Goal: Task Accomplishment & Management: Complete application form

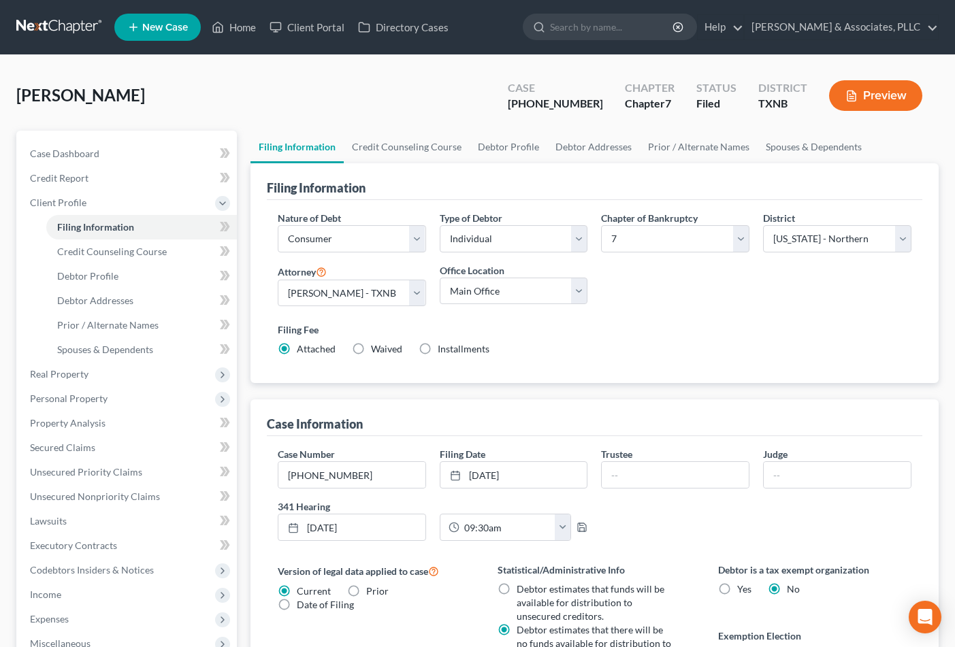
select select "1"
select select "0"
select select "78"
select select "0"
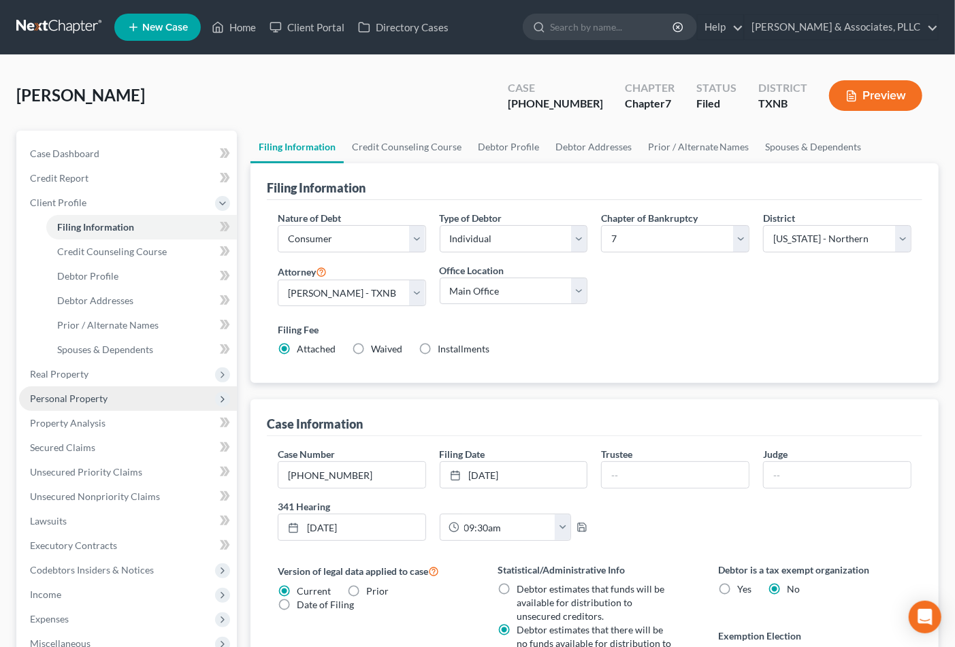
click at [86, 398] on span "Personal Property" at bounding box center [69, 399] width 78 height 12
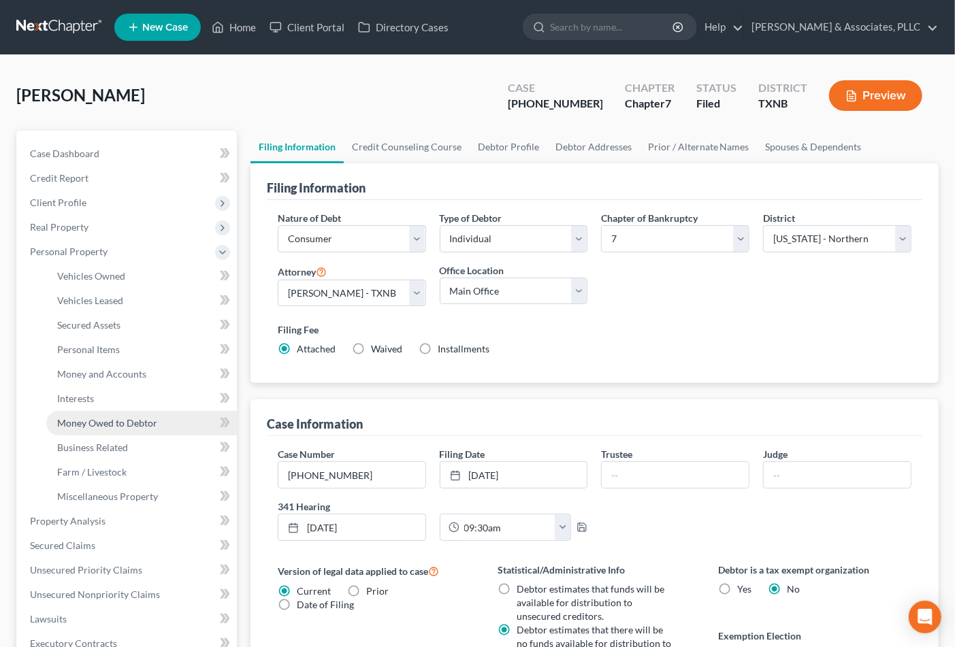
click at [104, 421] on span "Money Owed to Debtor" at bounding box center [107, 423] width 100 height 12
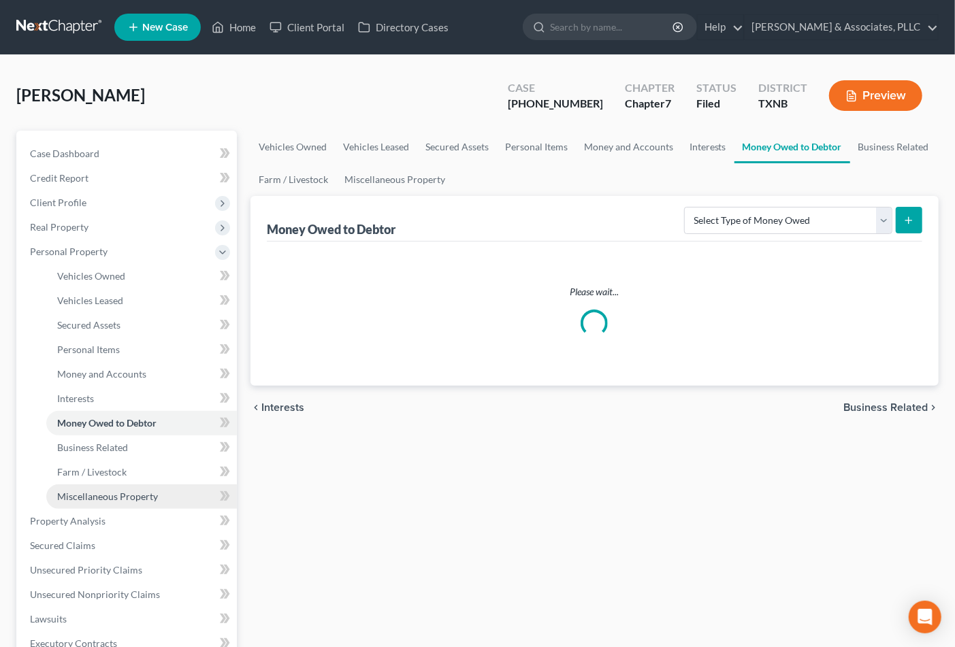
scroll to position [227, 0]
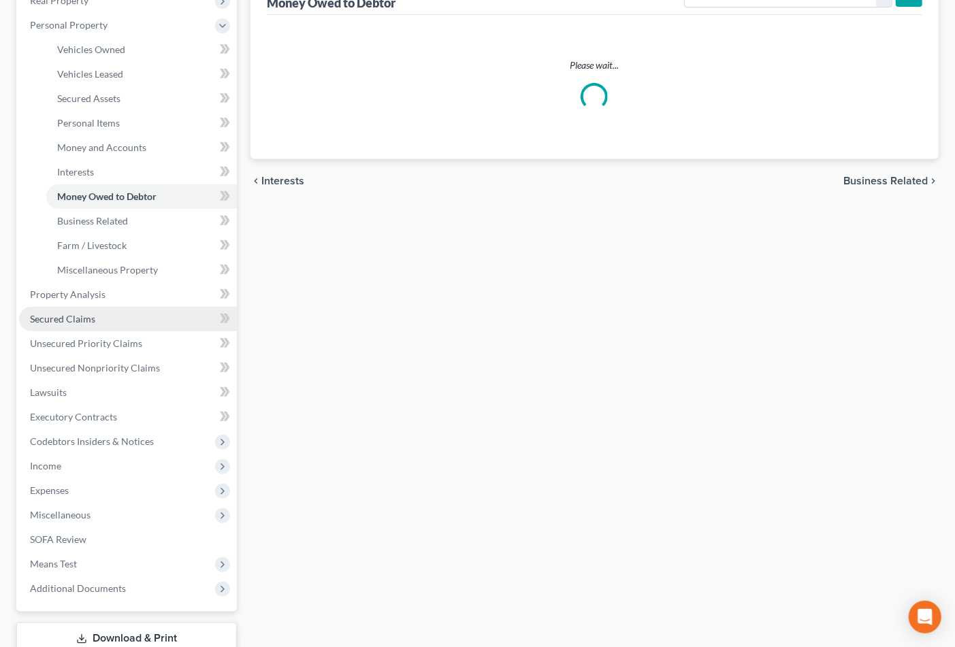
click at [79, 325] on link "Secured Claims" at bounding box center [128, 319] width 218 height 25
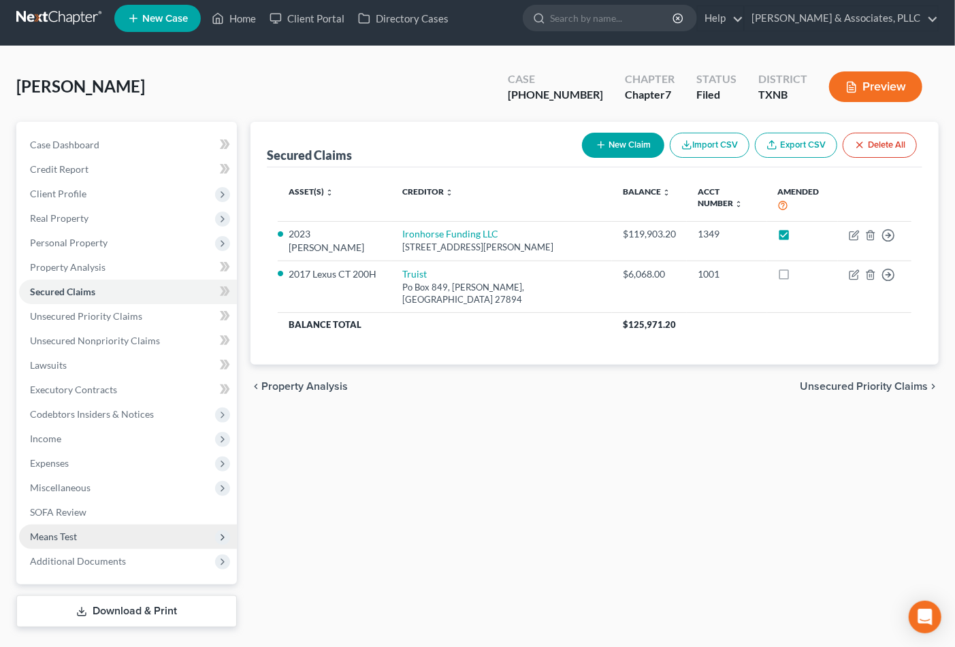
scroll to position [39, 0]
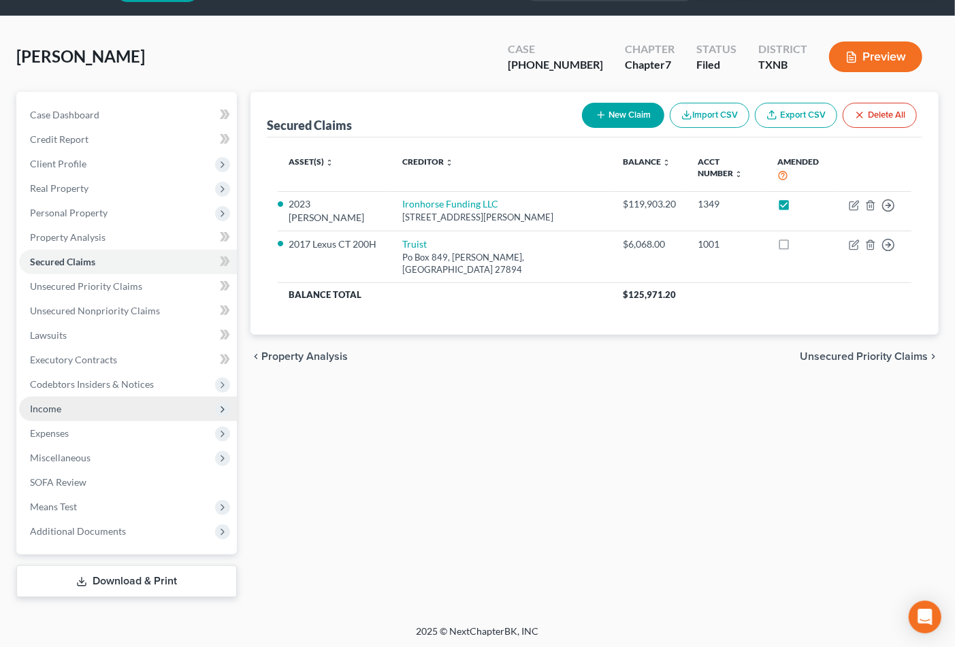
drag, startPoint x: 59, startPoint y: 404, endPoint x: 107, endPoint y: 406, distance: 47.7
click at [59, 404] on span "Income" at bounding box center [45, 409] width 31 height 12
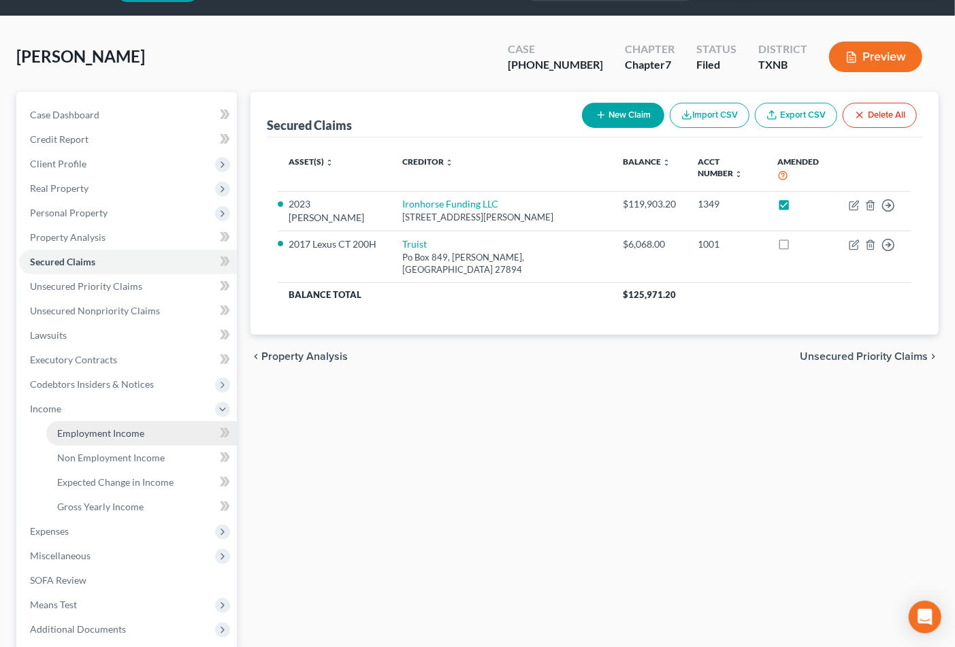
click at [123, 428] on span "Employment Income" at bounding box center [100, 434] width 87 height 12
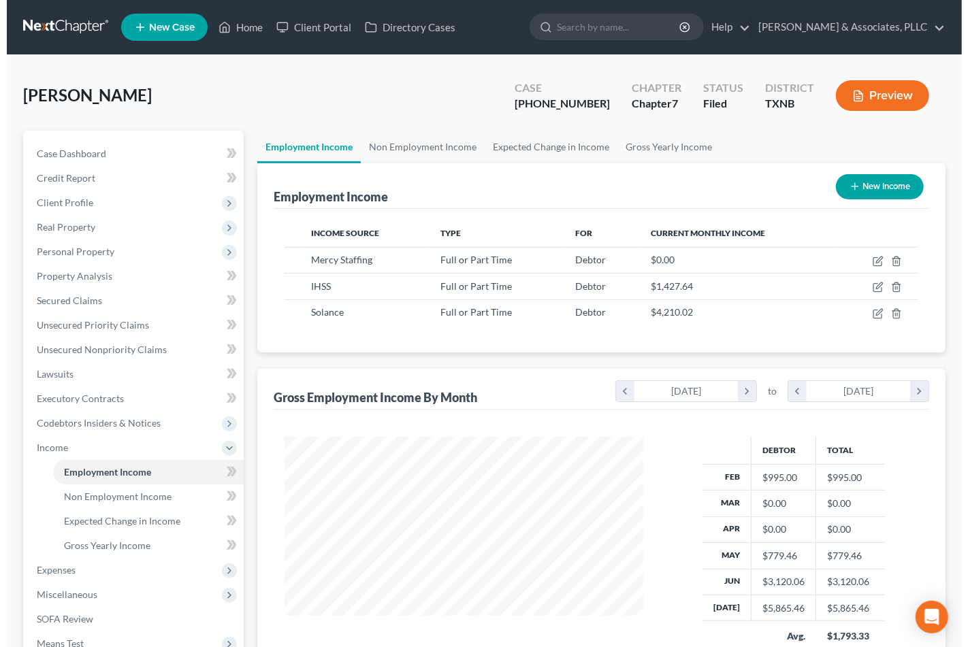
scroll to position [244, 385]
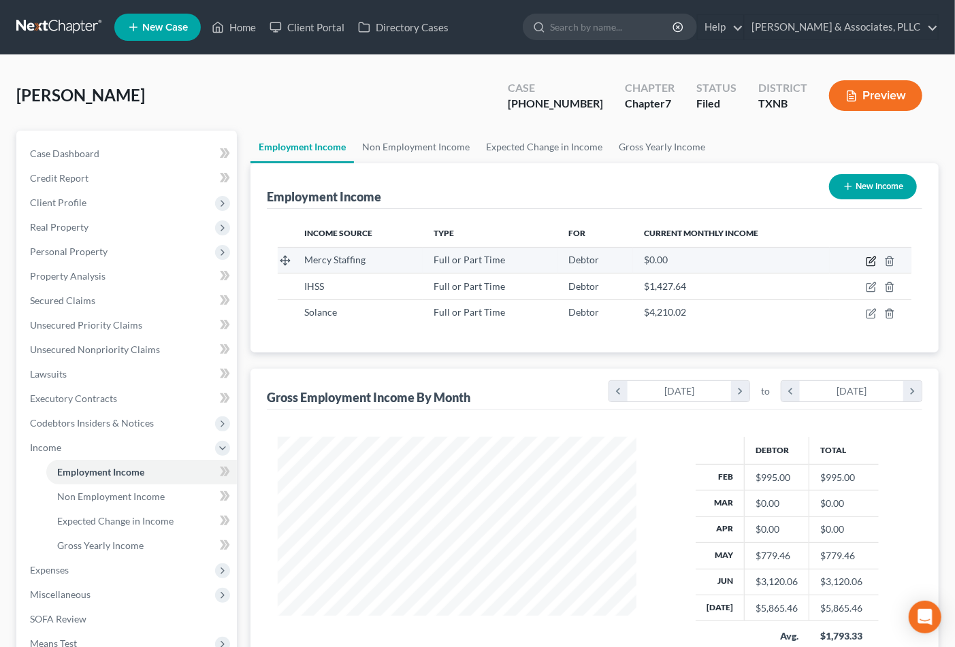
click at [867, 262] on icon "button" at bounding box center [871, 262] width 8 height 8
select select "0"
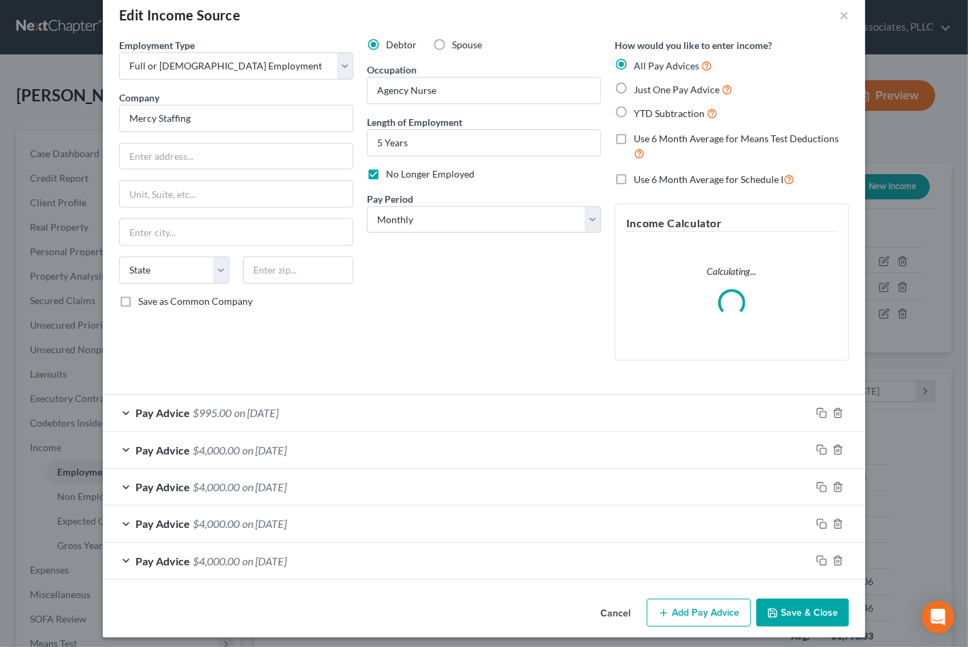
scroll to position [32, 0]
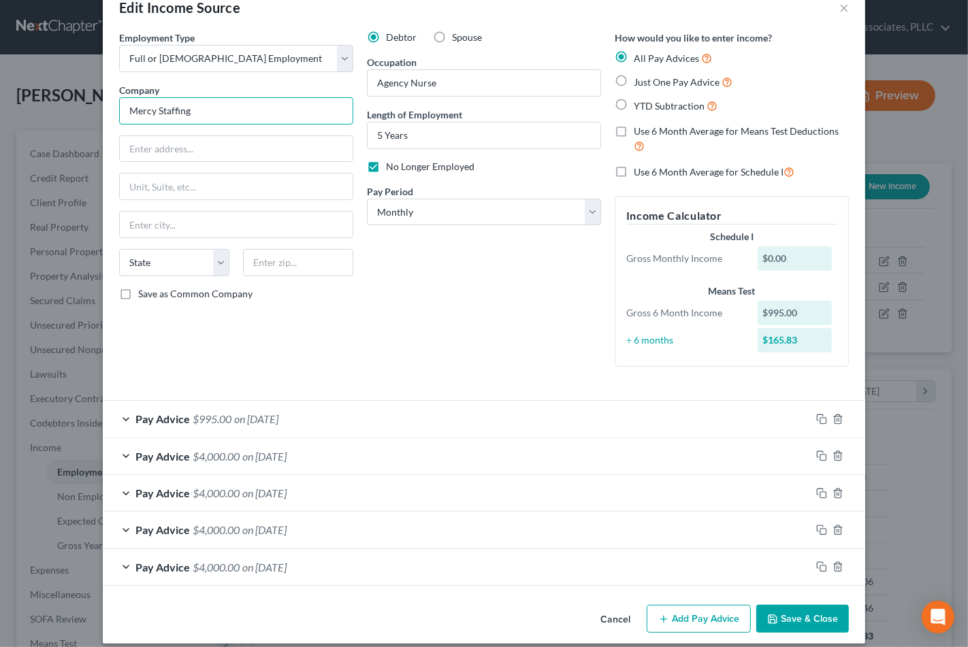
drag, startPoint x: 195, startPoint y: 112, endPoint x: 110, endPoint y: 112, distance: 84.4
click at [56, 109] on div "Edit Income Source × Employment Type * Select Full or Part Time Employment Self…" at bounding box center [484, 323] width 968 height 647
click at [199, 140] on input "text" at bounding box center [236, 149] width 233 height 26
paste input "3000 S Hulen St, Fort Worth, TX 76109"
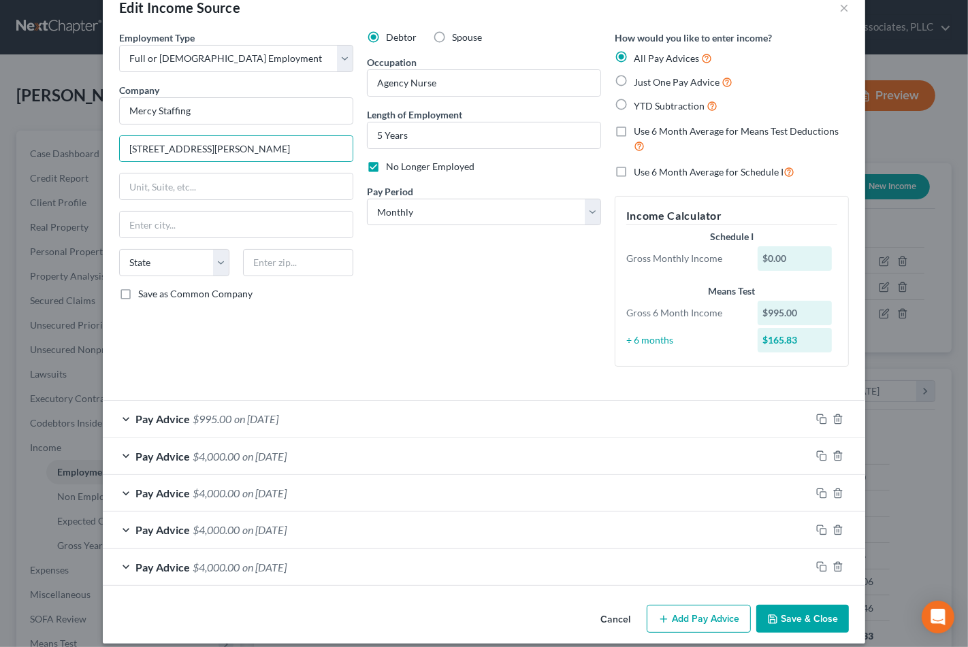
click at [472, 296] on div "Debtor Spouse Occupation Agency Nurse Length of Employment 5 Years No Longer Em…" at bounding box center [484, 204] width 248 height 347
drag, startPoint x: 259, startPoint y: 148, endPoint x: 287, endPoint y: 144, distance: 28.3
click at [287, 144] on input "3000 S Hulen St, Fort Worth, TX 76109" at bounding box center [236, 149] width 233 height 26
type input "3000 S Hulen St, Fort Worth, TX"
type input "76109"
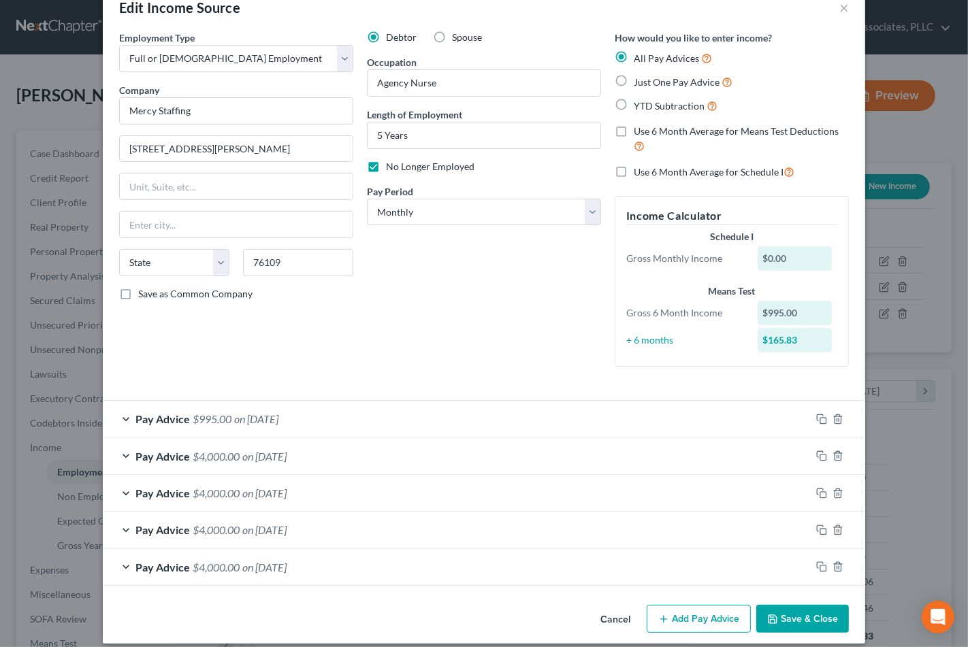
type input "Fort Worth"
select select "45"
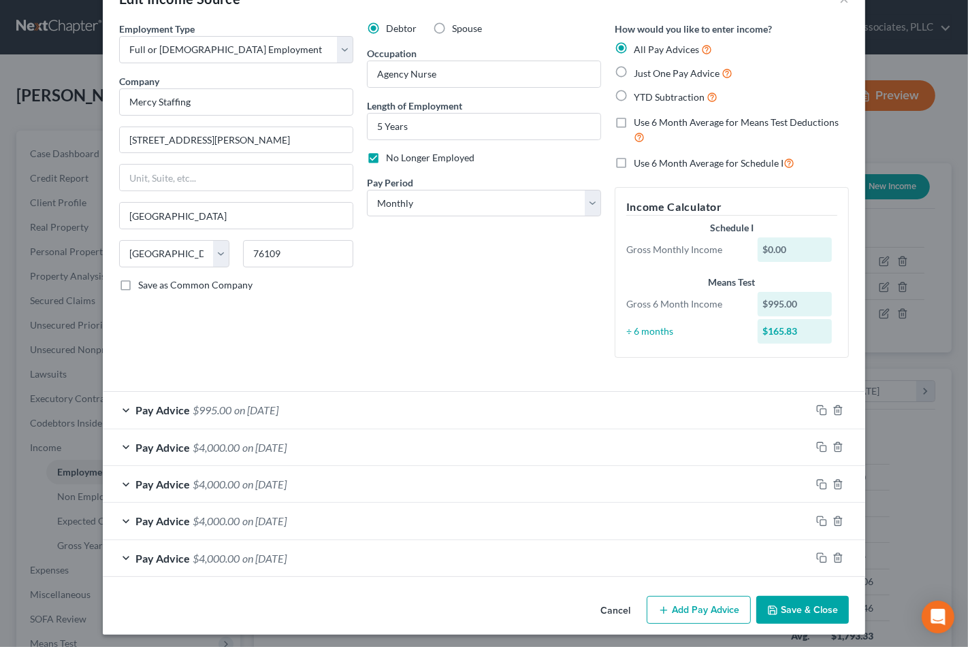
scroll to position [45, 0]
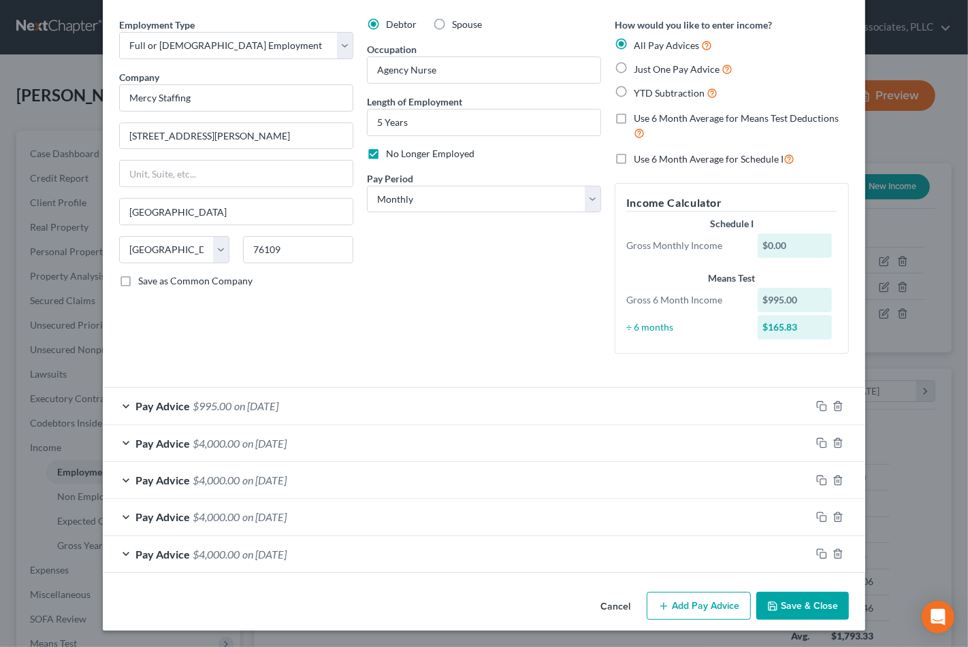
click at [686, 603] on button "Add Pay Advice" at bounding box center [699, 606] width 104 height 29
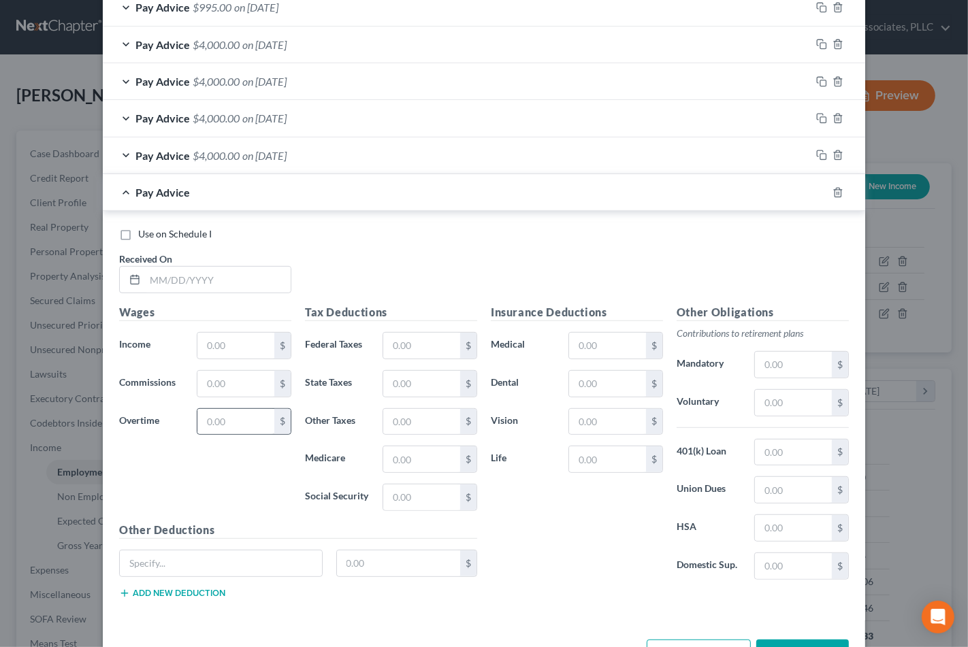
scroll to position [342, 0]
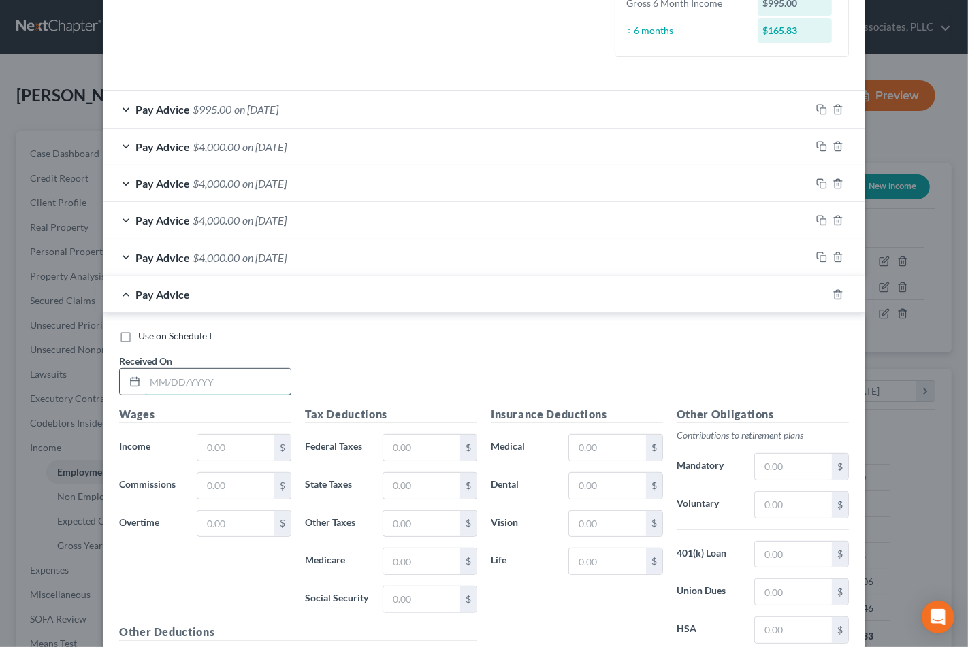
click at [214, 389] on input "text" at bounding box center [218, 382] width 146 height 26
type input "3/30/25"
click at [241, 452] on input "text" at bounding box center [235, 448] width 77 height 26
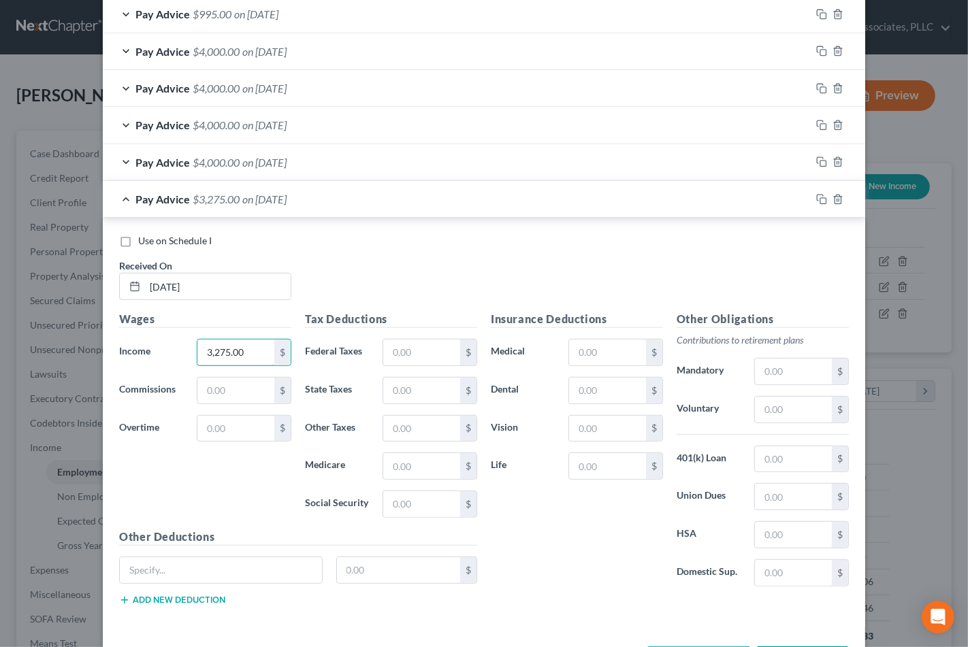
scroll to position [493, 0]
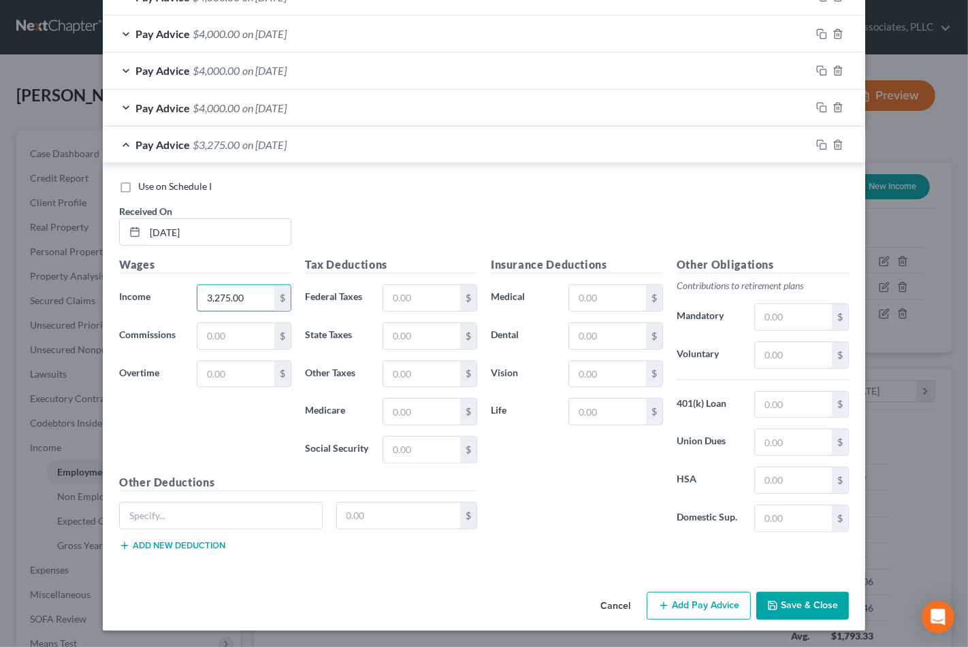
type input "3,275.00"
click at [287, 110] on span "on 09/15/2024" at bounding box center [264, 107] width 44 height 13
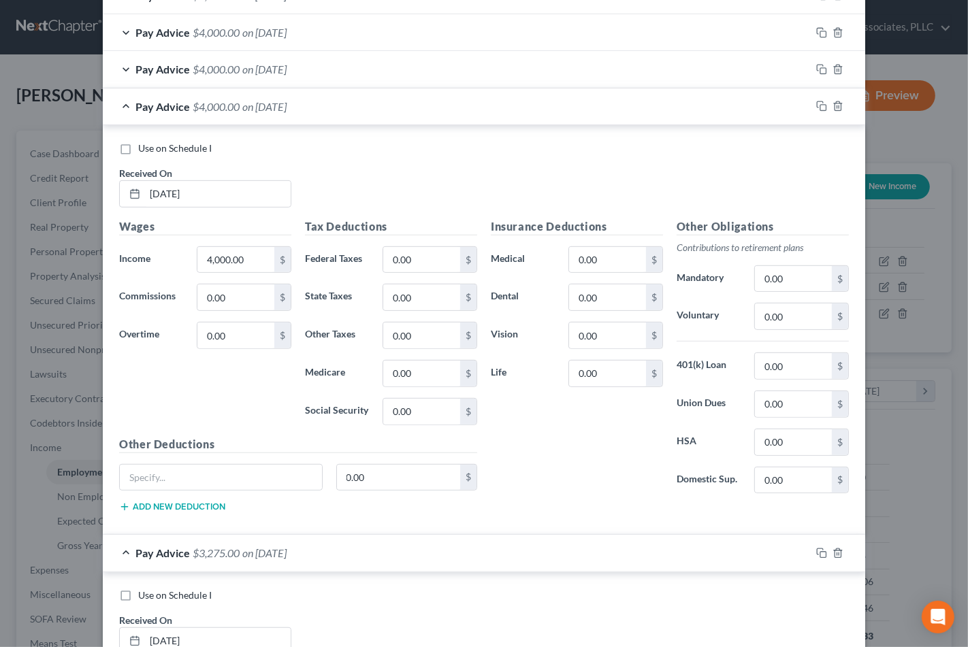
click at [287, 110] on span "on 09/15/2024" at bounding box center [264, 106] width 44 height 13
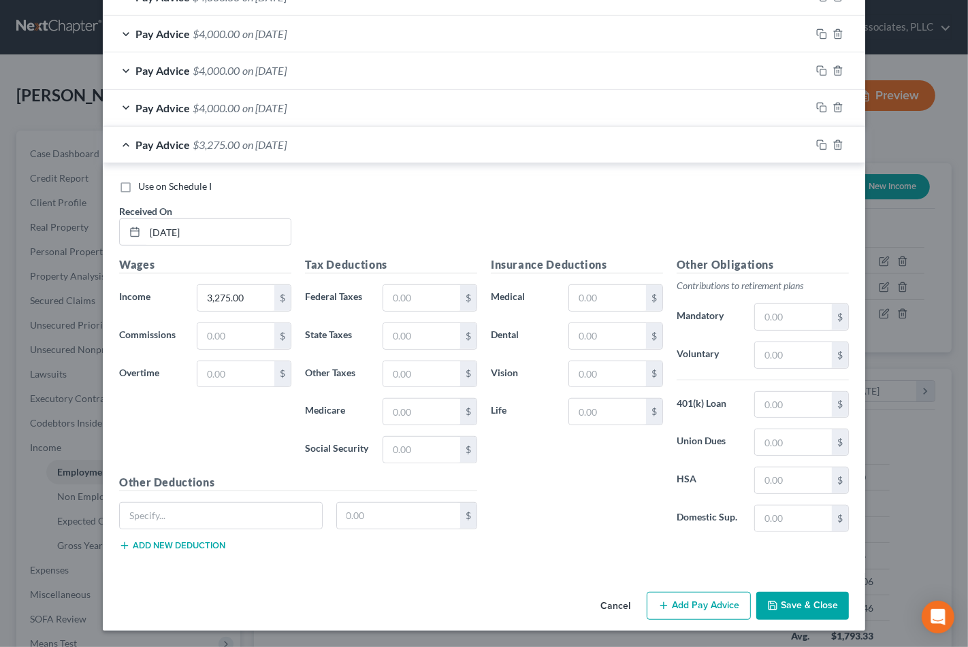
click at [700, 601] on button "Add Pay Advice" at bounding box center [699, 606] width 104 height 29
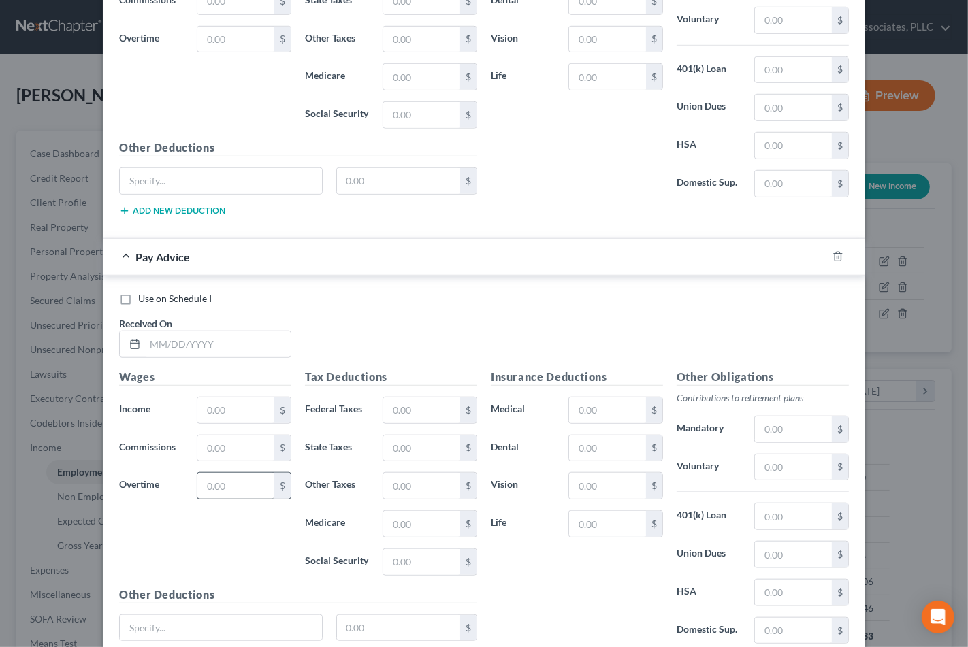
scroll to position [832, 0]
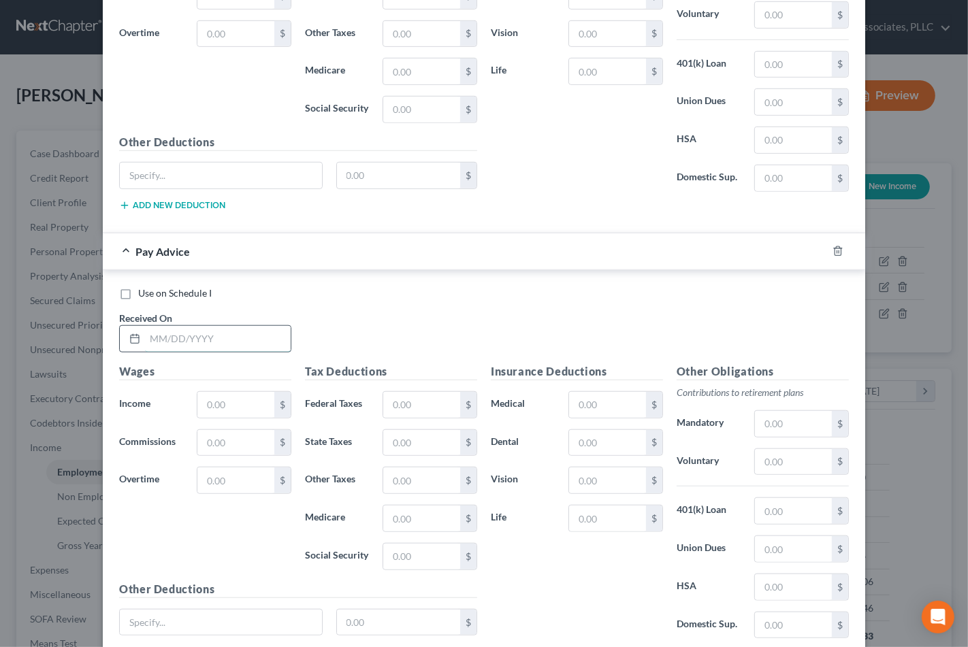
click at [218, 352] on input "text" at bounding box center [218, 339] width 146 height 26
type input "4/6/25"
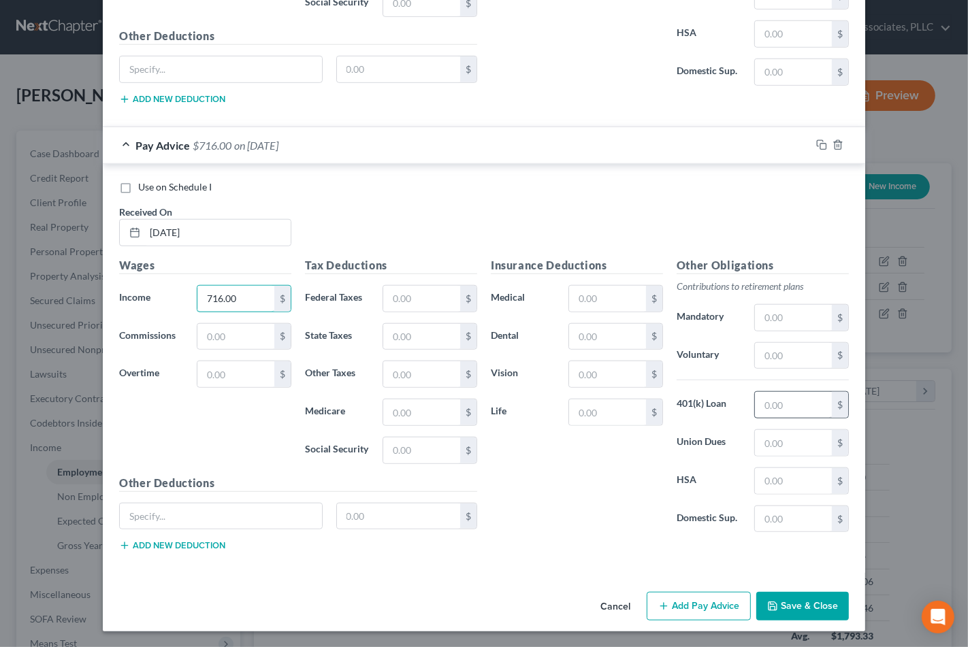
scroll to position [942, 0]
type input "716.00"
click at [741, 148] on div "Pay Advice $716.00 on 04/06/2025" at bounding box center [457, 145] width 708 height 36
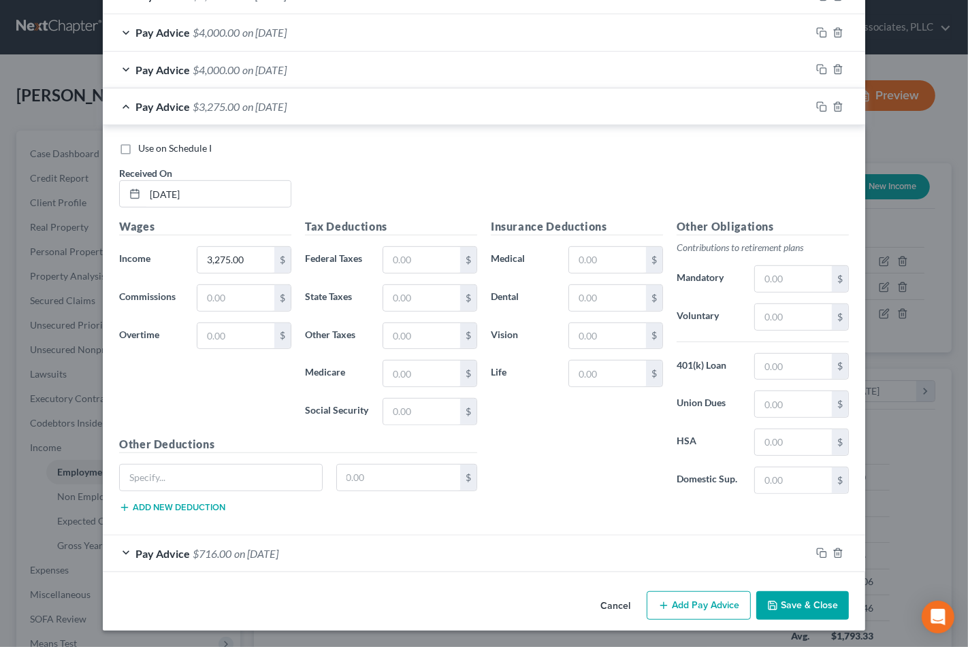
scroll to position [531, 0]
click at [548, 101] on div "Pay Advice $3,275.00 on 03/30/2025" at bounding box center [457, 107] width 708 height 36
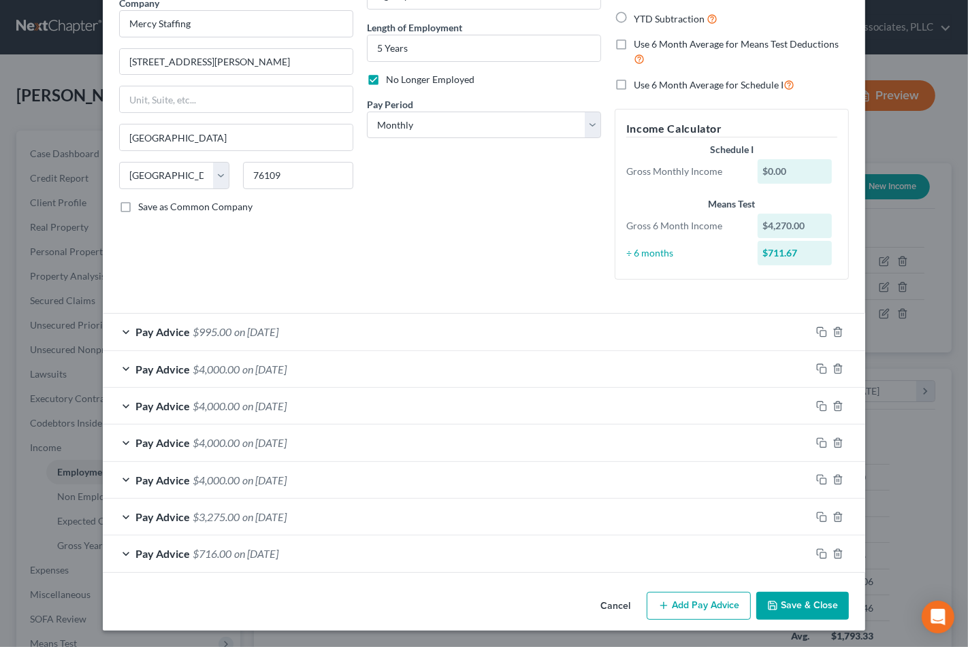
scroll to position [119, 0]
click at [695, 603] on button "Add Pay Advice" at bounding box center [699, 606] width 104 height 29
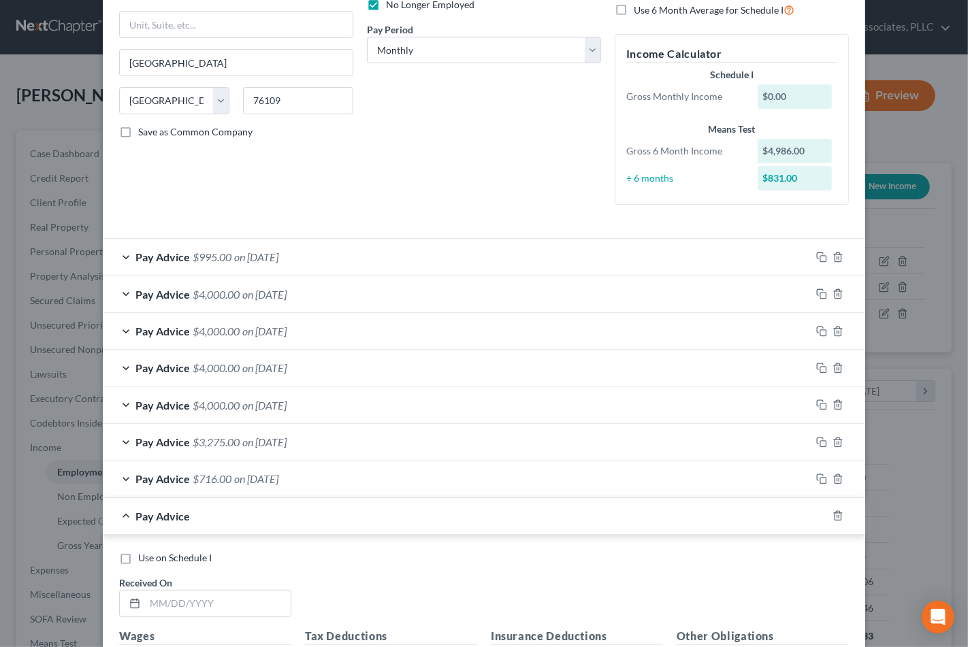
scroll to position [195, 0]
click at [204, 608] on input "text" at bounding box center [218, 603] width 146 height 26
type input "3/2/25"
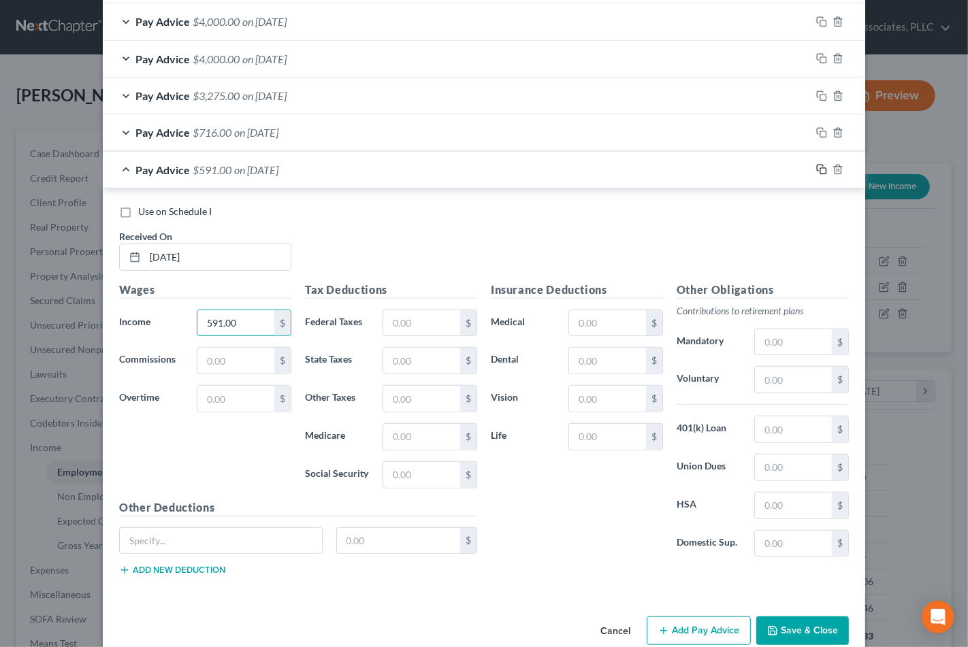
type input "591.00"
click at [816, 169] on icon "button" at bounding box center [821, 169] width 11 height 11
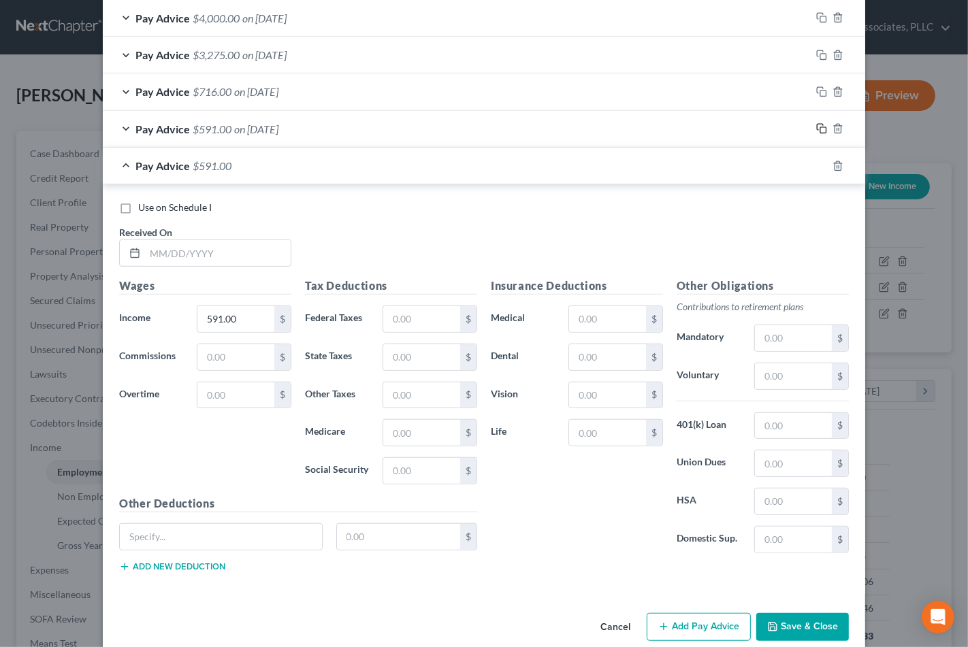
scroll to position [604, 0]
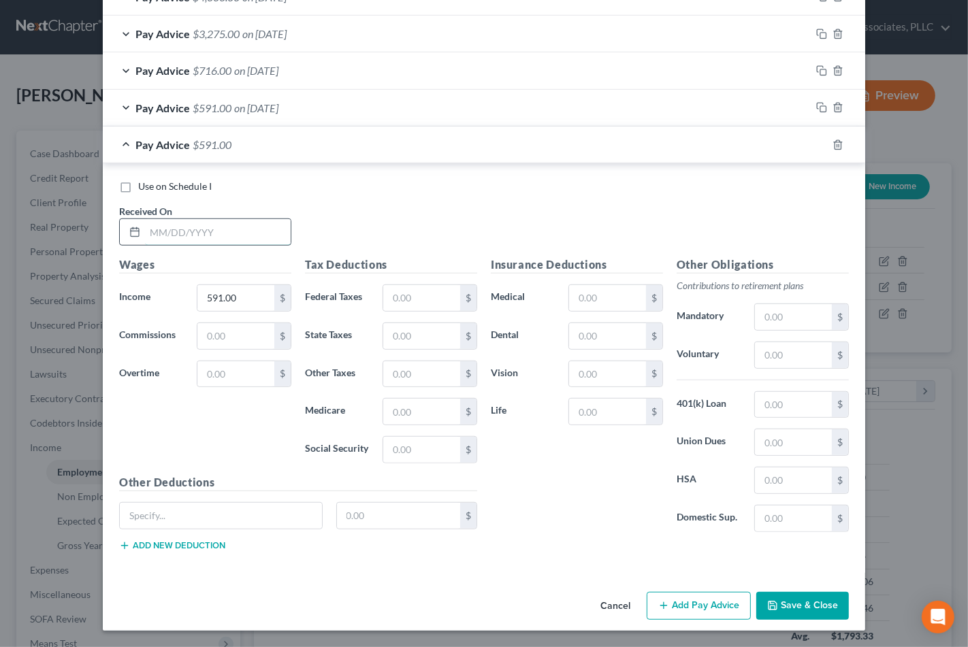
click at [160, 233] on input "text" at bounding box center [218, 232] width 146 height 26
type input "3/9/25"
type input "1,259.00"
click at [816, 144] on icon "button" at bounding box center [821, 145] width 11 height 11
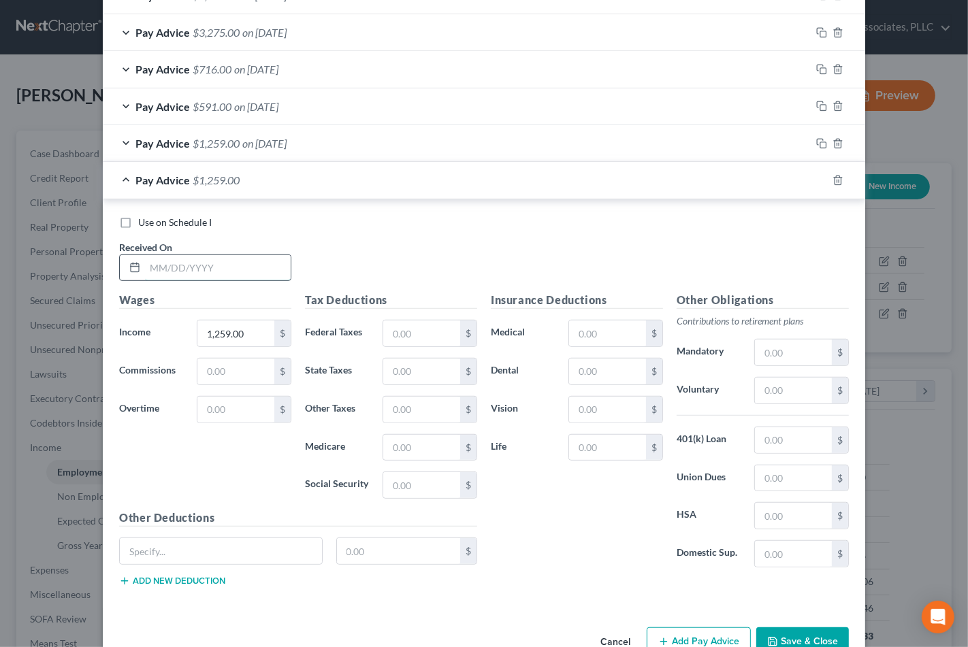
click at [202, 270] on input "text" at bounding box center [218, 268] width 146 height 26
type input "3/16/25"
type input "651.00"
click at [811, 174] on div at bounding box center [838, 181] width 54 height 22
click at [817, 180] on icon "button" at bounding box center [821, 180] width 11 height 11
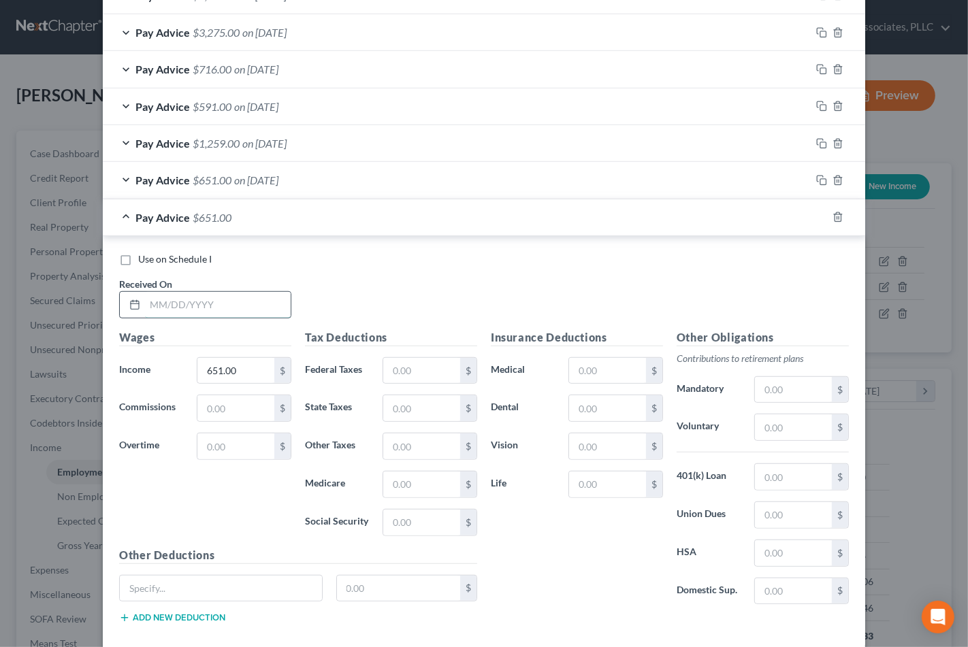
click at [214, 305] on input "text" at bounding box center [218, 305] width 146 height 26
type input "2"
type input "3/23/25"
type input "1,015.00"
drag, startPoint x: 815, startPoint y: 214, endPoint x: 554, endPoint y: 307, distance: 277.6
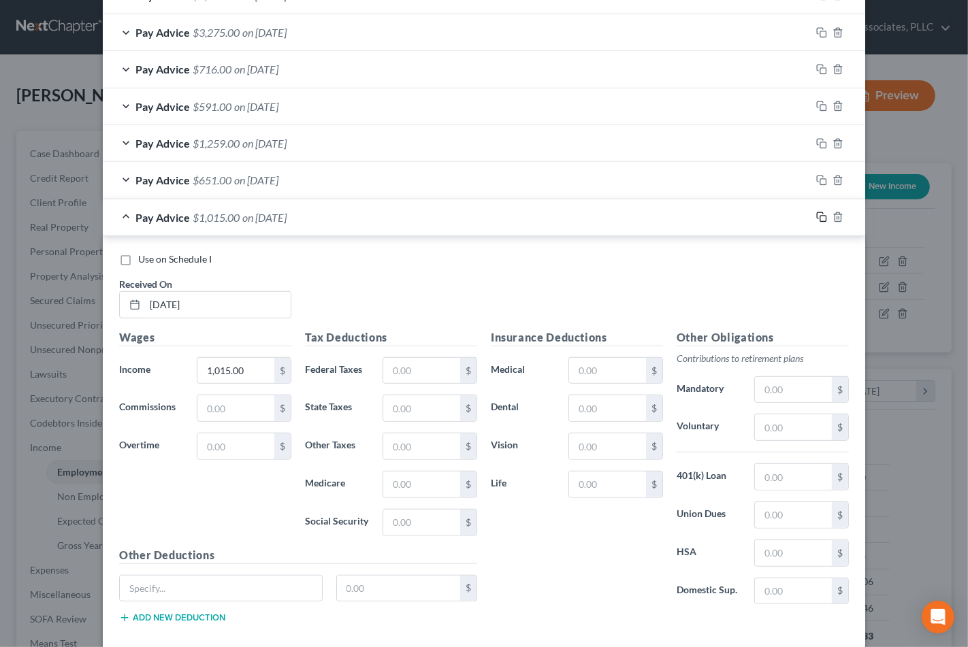
click at [816, 214] on icon "button" at bounding box center [821, 217] width 11 height 11
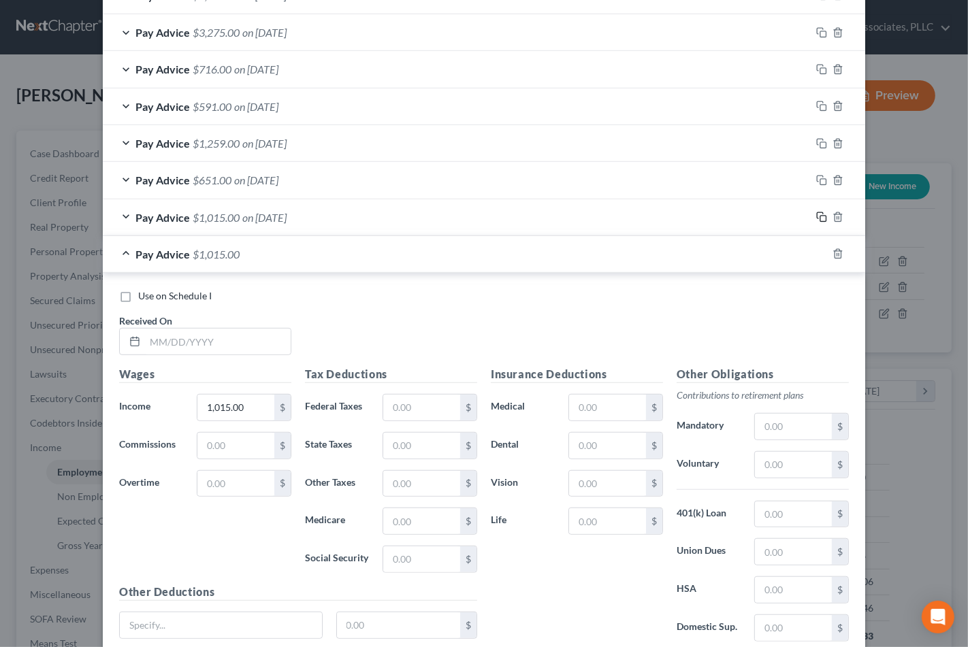
scroll to position [679, 0]
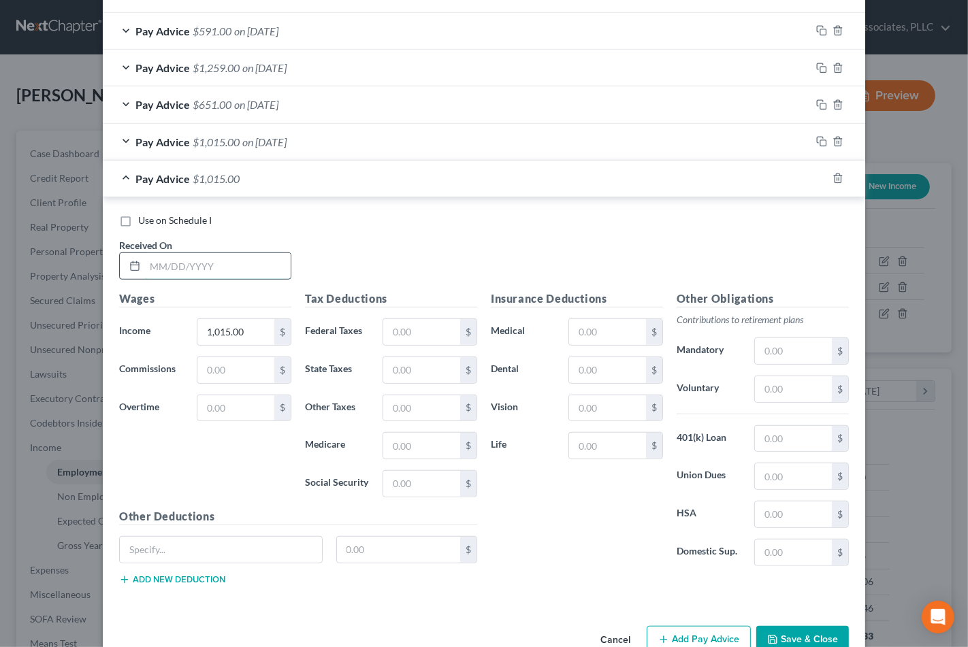
click at [219, 256] on input "text" at bounding box center [218, 266] width 146 height 26
click at [287, 141] on span "on 03/23/2025" at bounding box center [264, 141] width 44 height 13
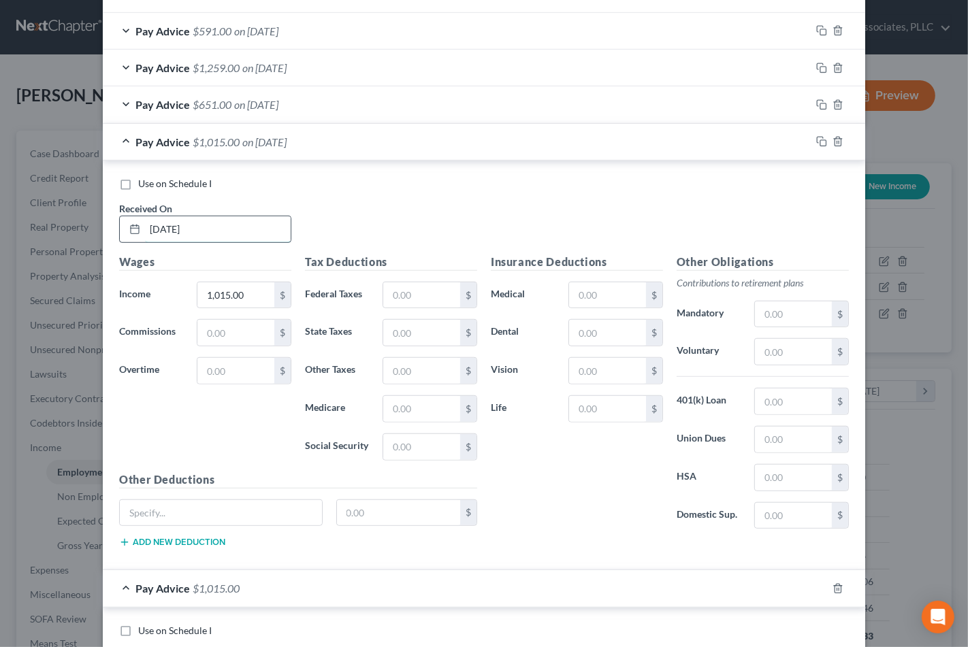
drag, startPoint x: 155, startPoint y: 228, endPoint x: 163, endPoint y: 221, distance: 11.2
click at [163, 221] on input "3/23/25" at bounding box center [218, 230] width 146 height 26
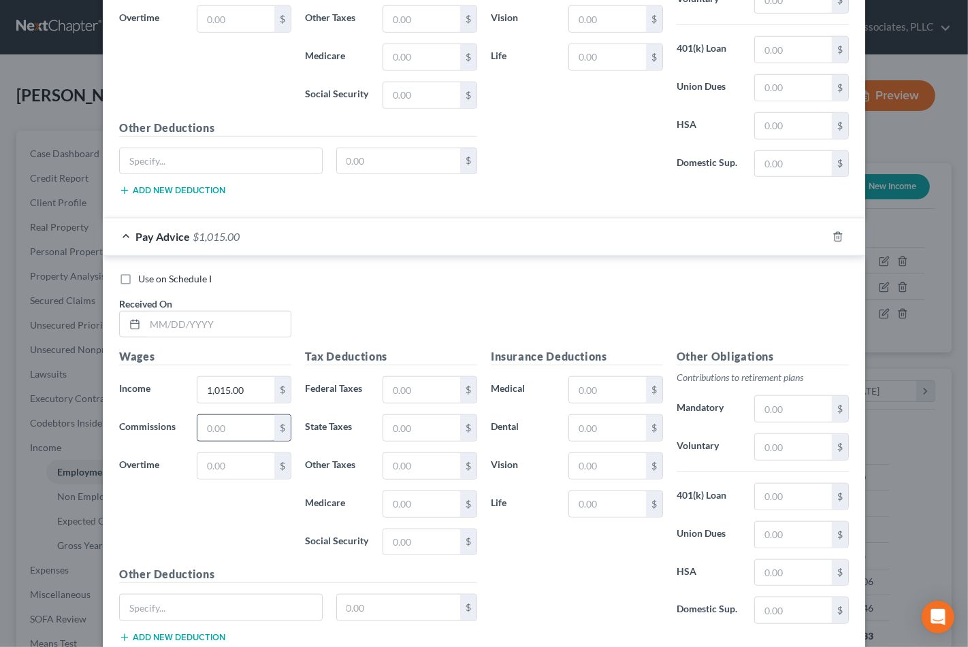
scroll to position [1058, 0]
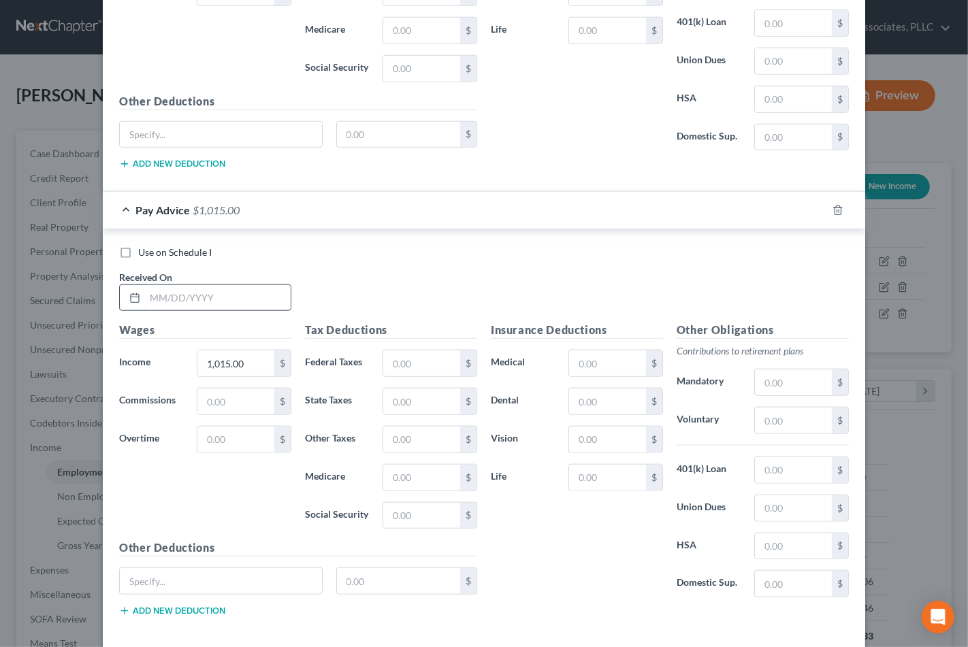
type input "3/26/25"
click at [214, 296] on input "text" at bounding box center [218, 298] width 146 height 26
type input "4/2/25"
type input "0"
type input "3,275.00"
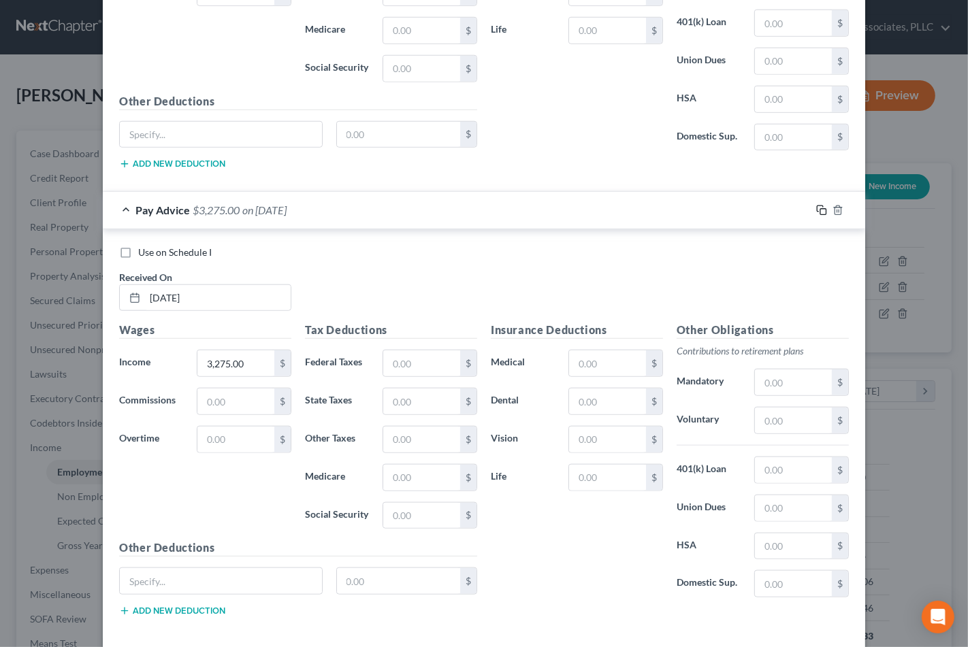
drag, startPoint x: 816, startPoint y: 210, endPoint x: 526, endPoint y: 372, distance: 331.6
click at [816, 213] on icon "button" at bounding box center [821, 210] width 11 height 11
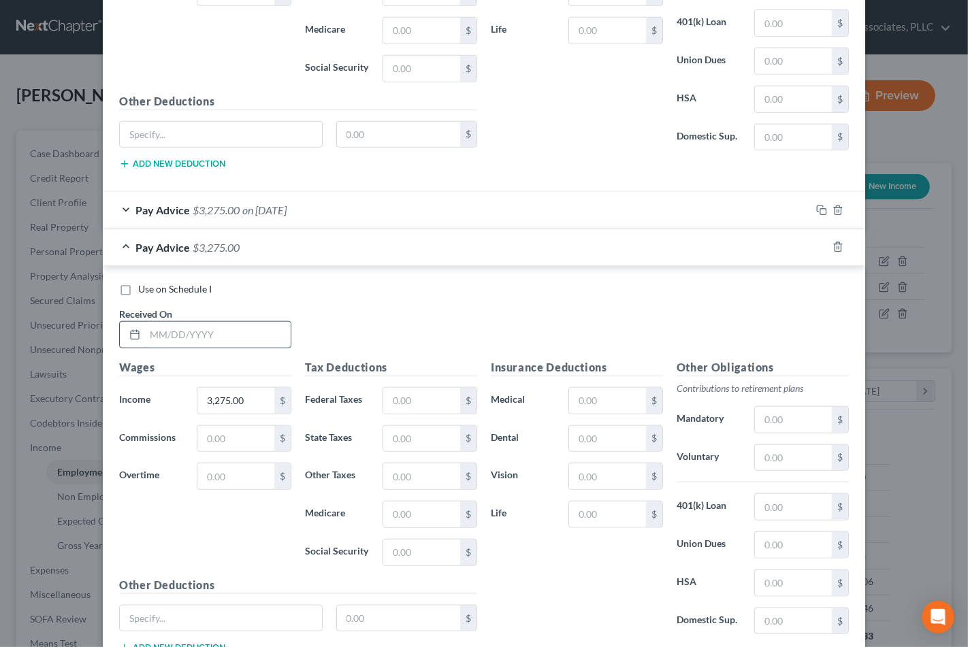
click at [226, 340] on input "text" at bounding box center [218, 335] width 146 height 26
type input "4/9/25"
type input "716.00"
drag, startPoint x: 384, startPoint y: 252, endPoint x: 383, endPoint y: 234, distance: 17.7
click at [384, 250] on div "Pay Advice $716.00 on 04/09/2025" at bounding box center [457, 247] width 708 height 36
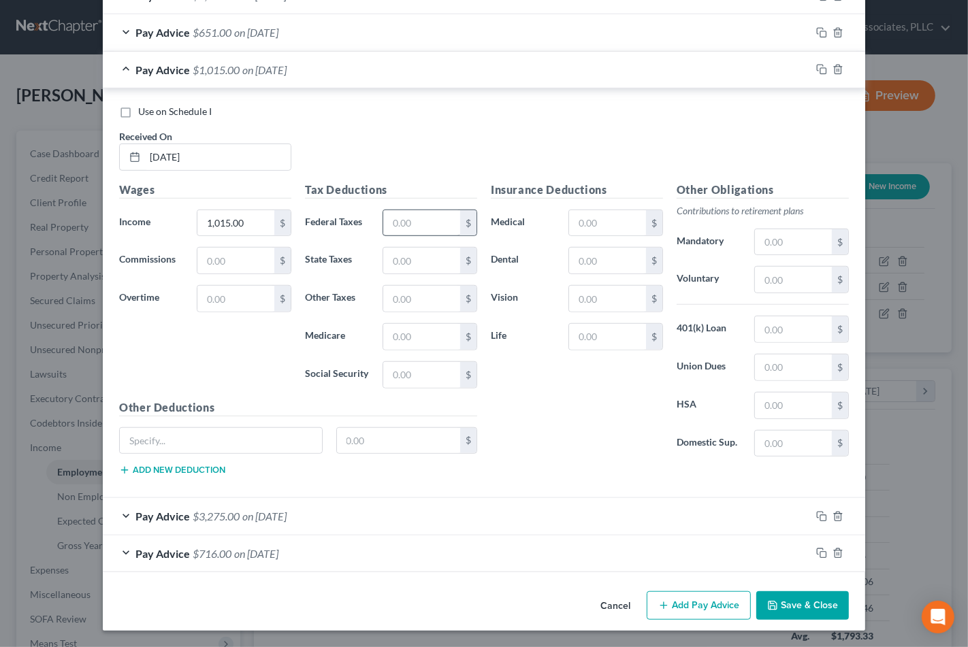
scroll to position [753, 0]
click at [359, 65] on div "Pay Advice $1,015.00 on 03/26/2025" at bounding box center [457, 70] width 708 height 36
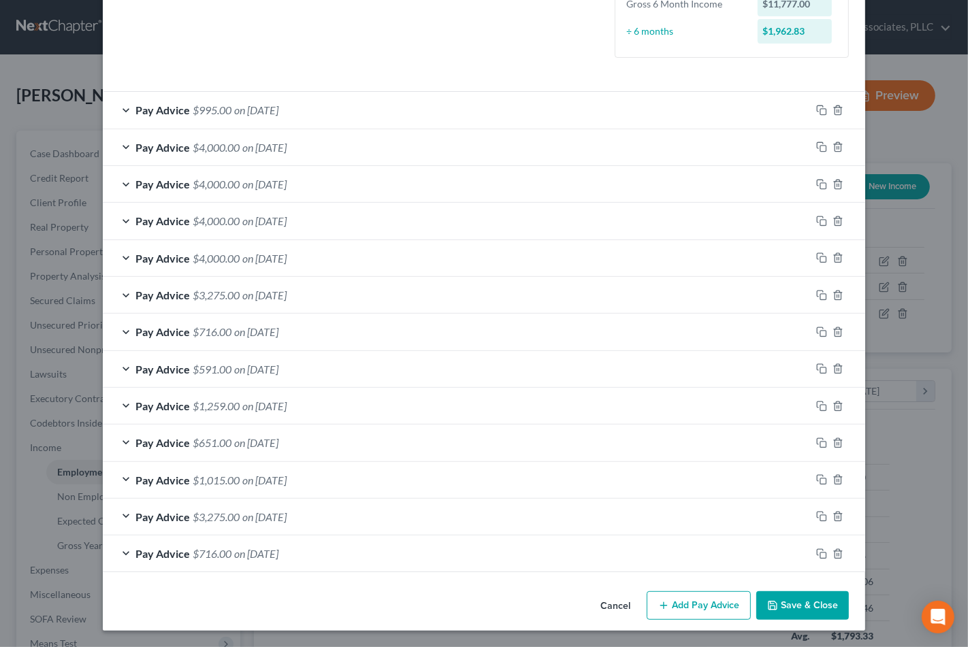
scroll to position [342, 0]
click at [278, 368] on span "on 03/02/2025" at bounding box center [256, 369] width 44 height 13
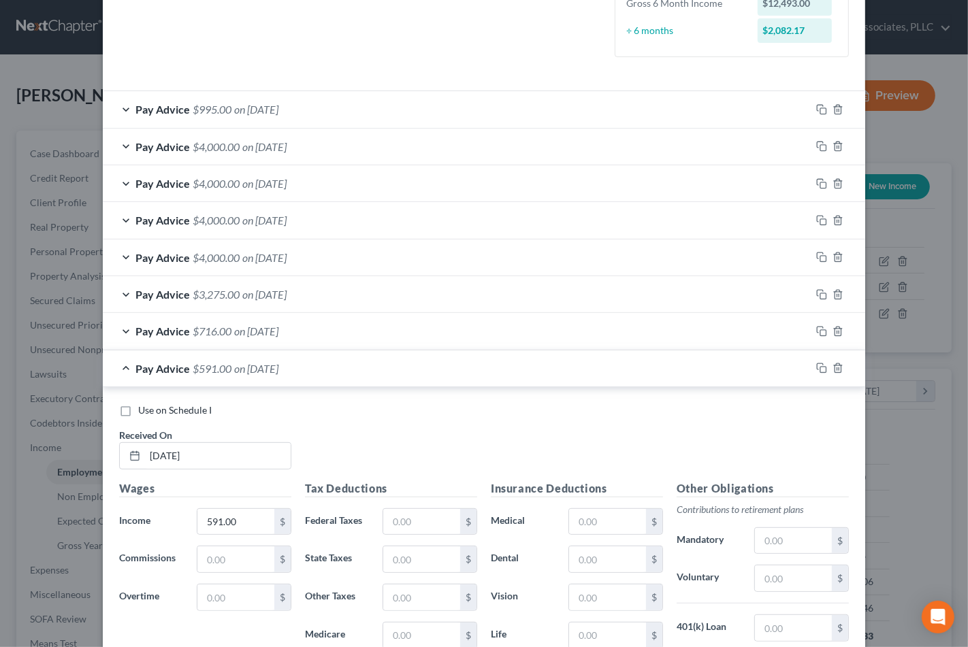
scroll to position [753, 0]
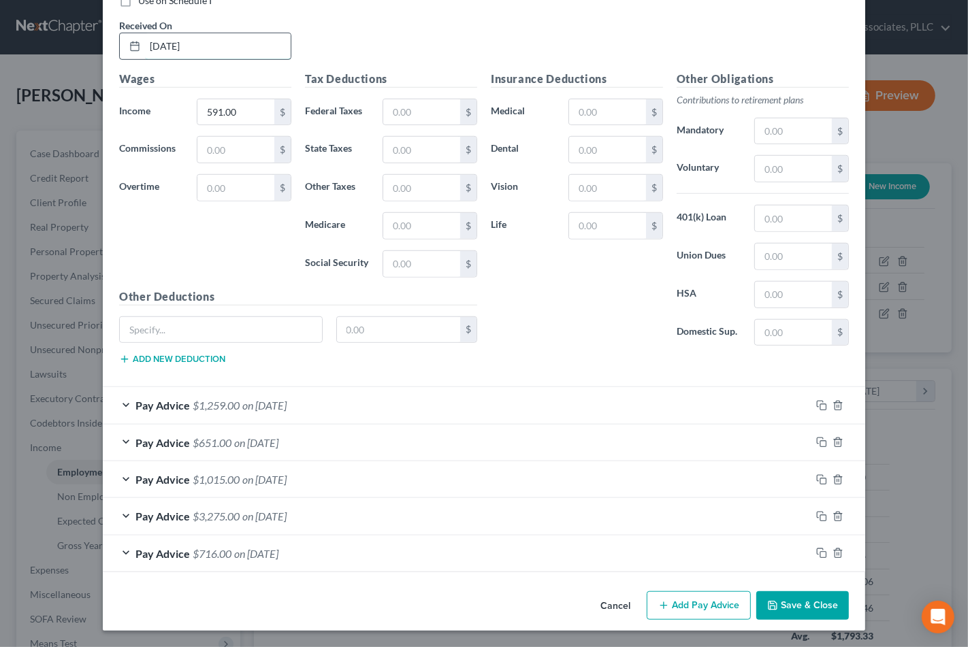
click at [157, 44] on input "3/2/25" at bounding box center [218, 46] width 146 height 26
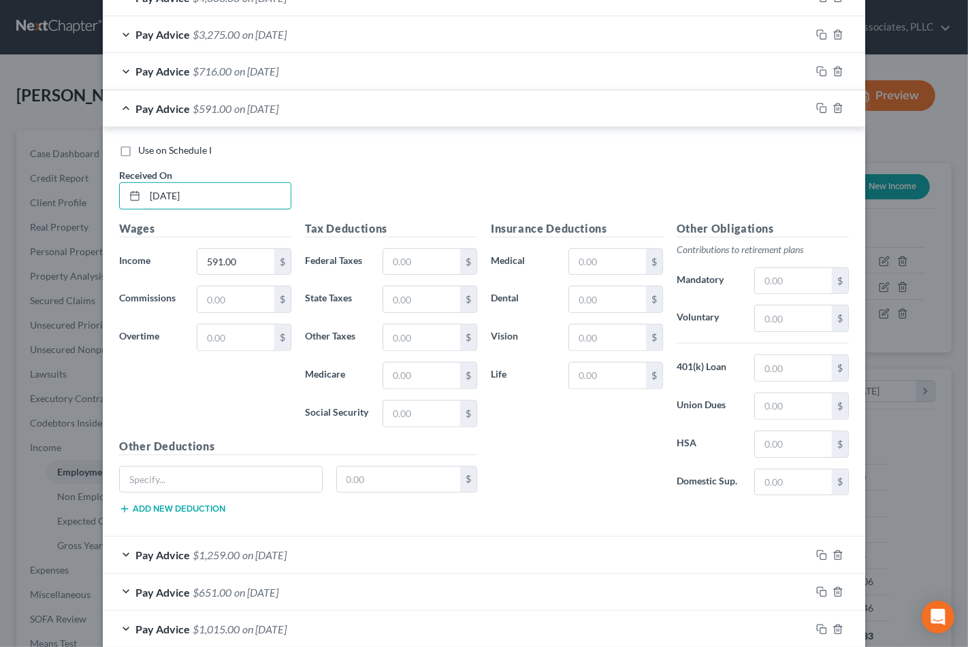
type input "3/5/25"
click at [418, 105] on div "Pay Advice $591.00 on 03/05/2025" at bounding box center [457, 109] width 708 height 36
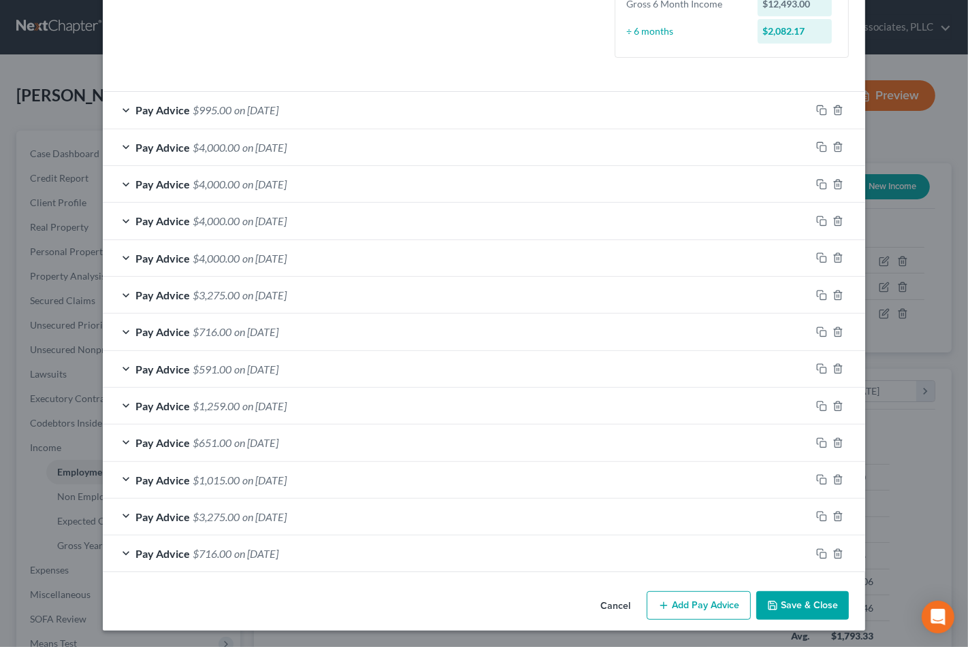
scroll to position [342, 0]
click at [270, 404] on span "on 03/09/2025" at bounding box center [264, 406] width 44 height 13
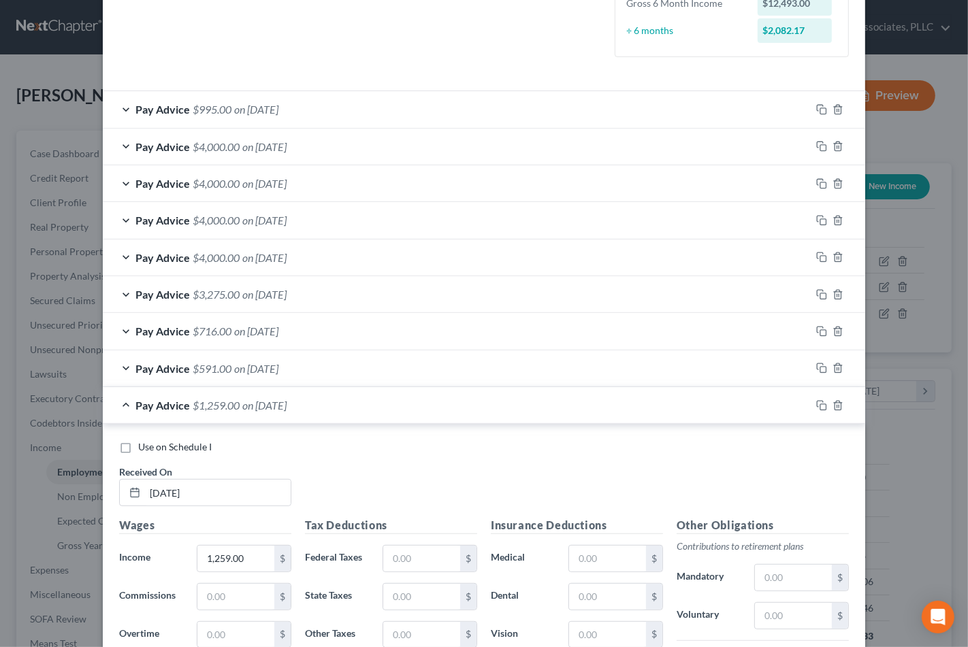
scroll to position [602, 0]
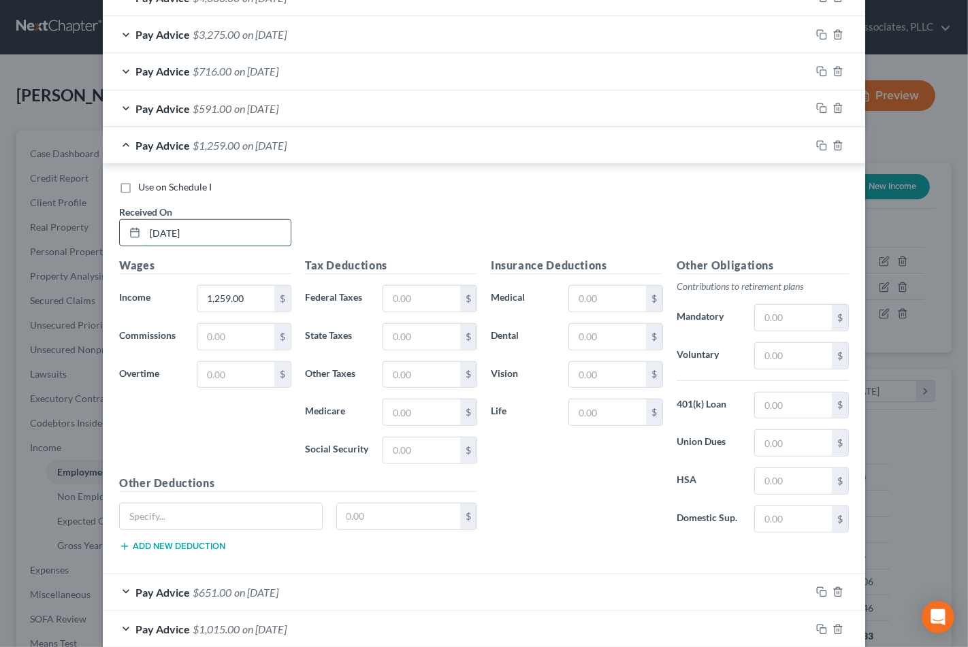
click at [151, 235] on input "3/9/25" at bounding box center [218, 233] width 146 height 26
type input "3/12/25"
click at [364, 133] on div "Pay Advice $1,259.00 on 03/12/2025" at bounding box center [457, 145] width 708 height 36
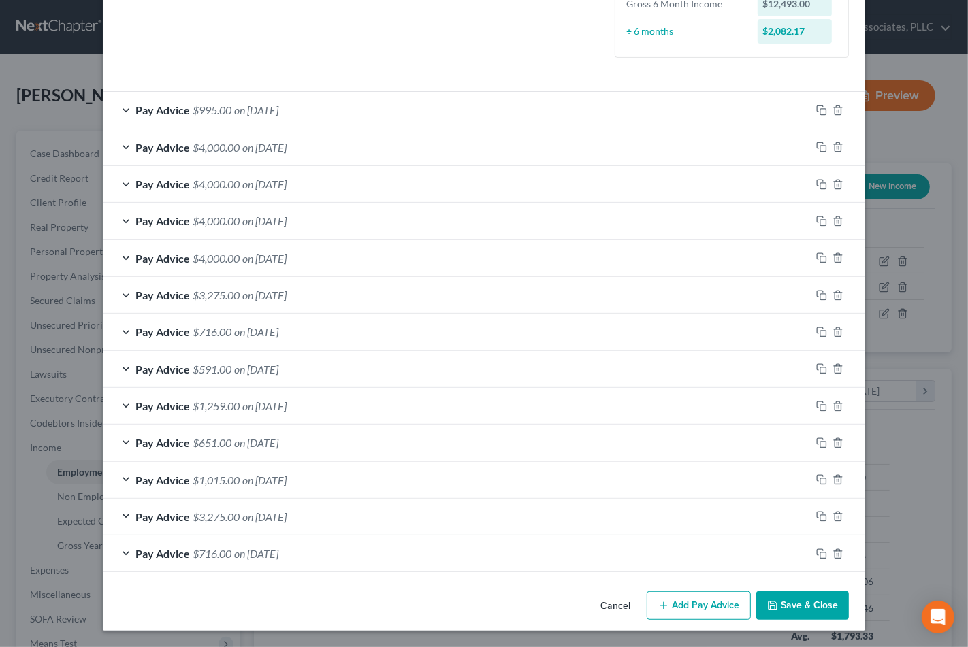
scroll to position [342, 0]
click at [244, 441] on span "on 03/16/2025" at bounding box center [256, 442] width 44 height 13
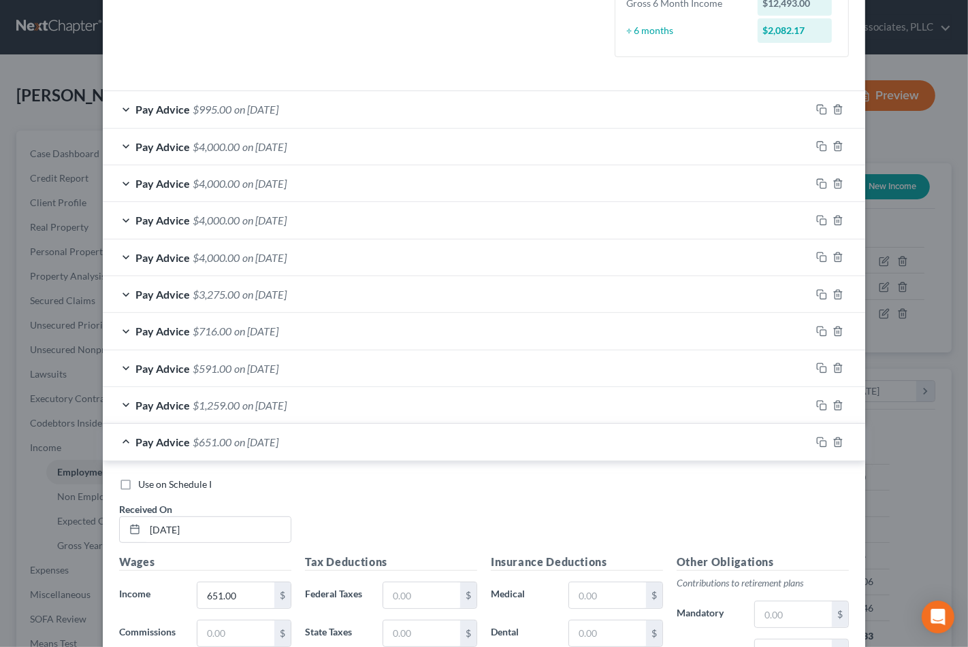
scroll to position [602, 0]
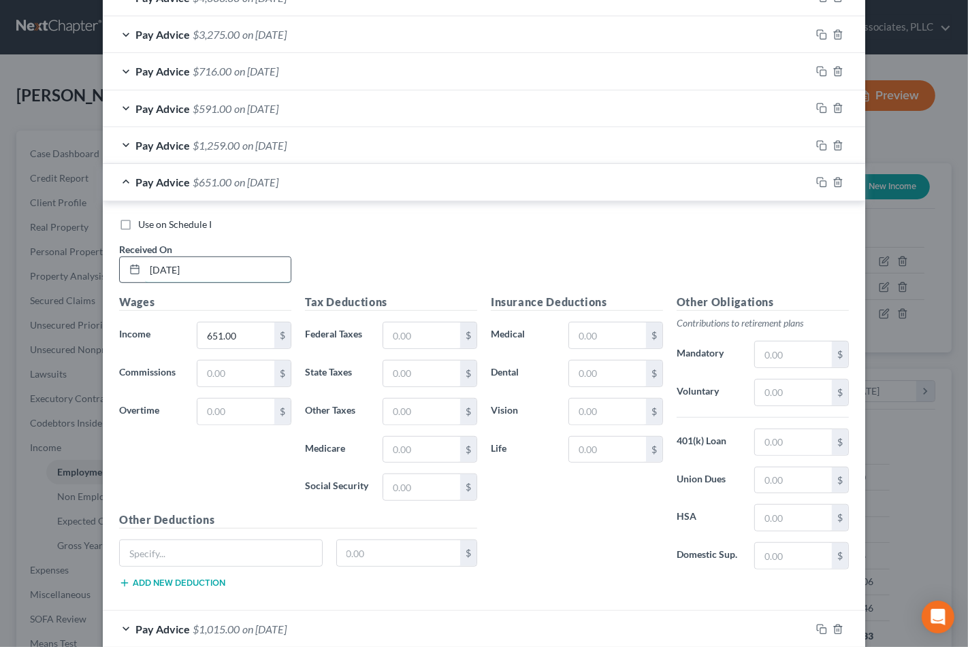
click at [160, 266] on input "3/16/25" at bounding box center [218, 270] width 146 height 26
type input "3/19/25"
click at [205, 184] on span "$651.00" at bounding box center [212, 182] width 39 height 13
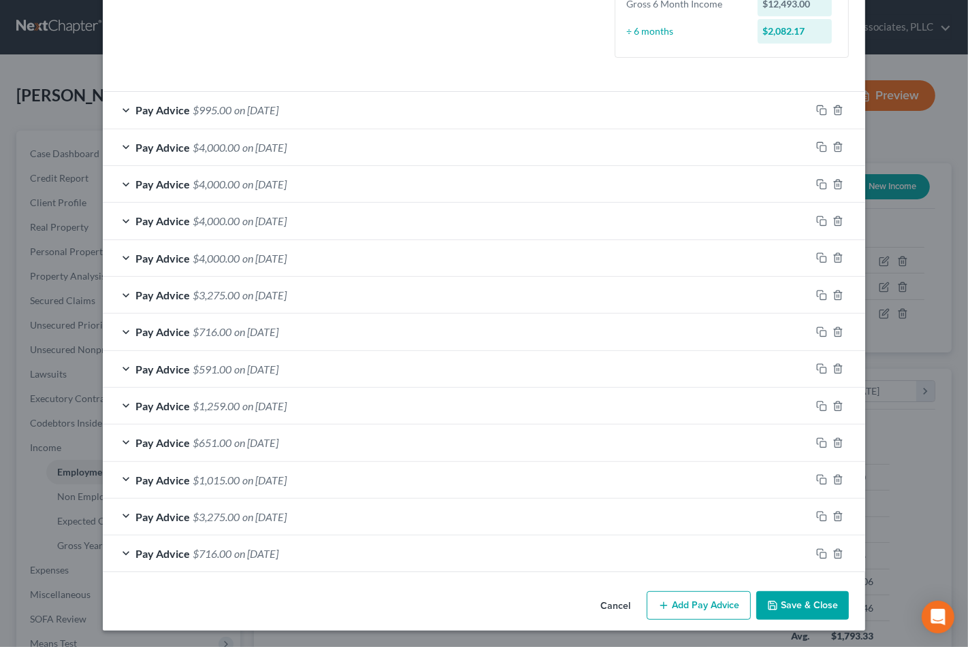
scroll to position [342, 0]
click at [220, 481] on span "$1,015.00" at bounding box center [216, 480] width 47 height 13
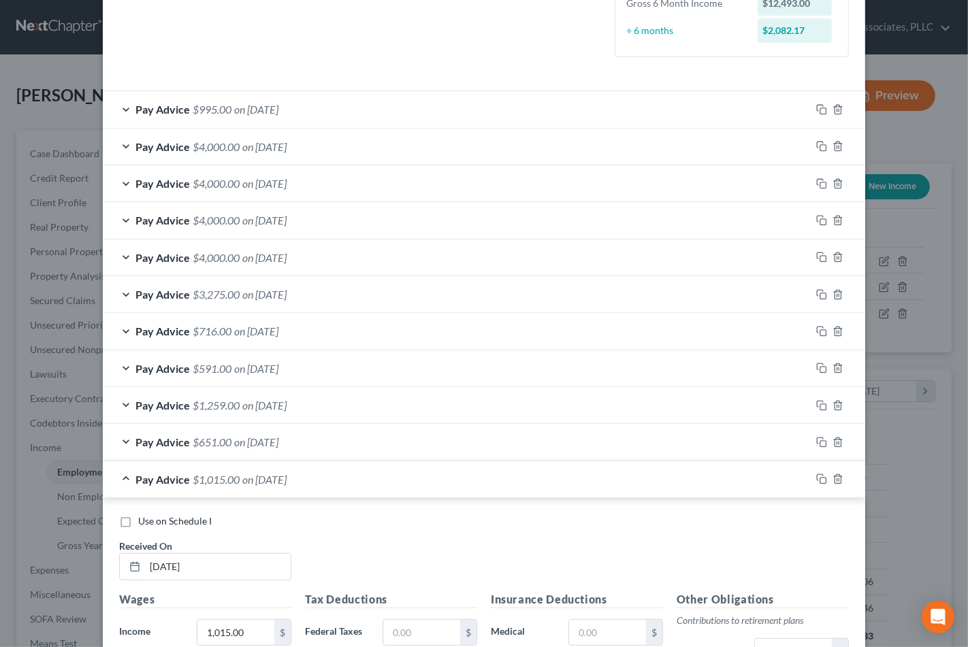
scroll to position [602, 0]
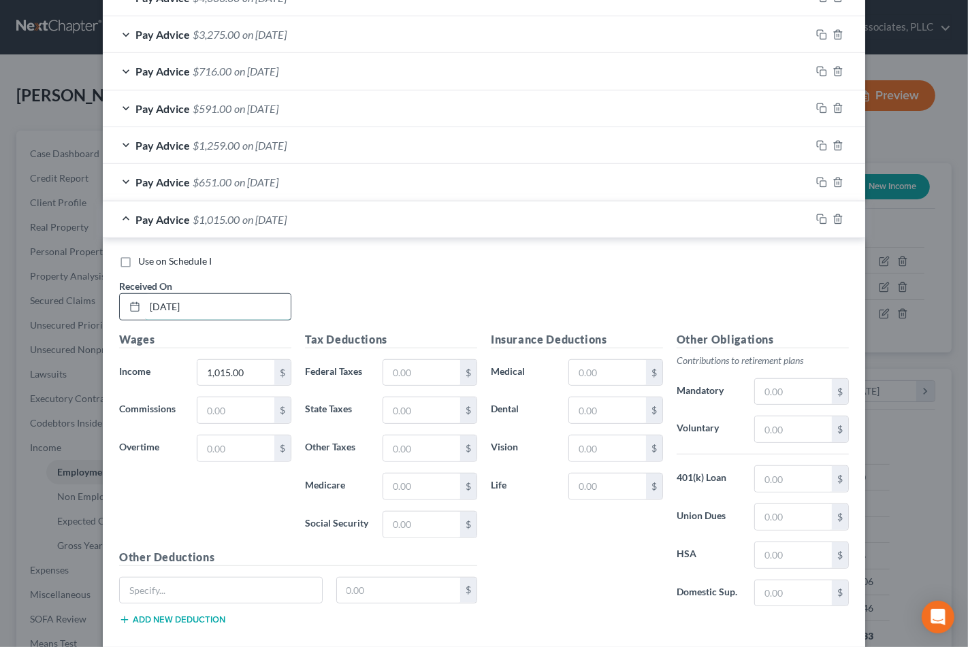
click at [161, 308] on input "3/26/25" at bounding box center [218, 307] width 146 height 26
click at [269, 221] on span "on 03/26/2025" at bounding box center [264, 219] width 44 height 13
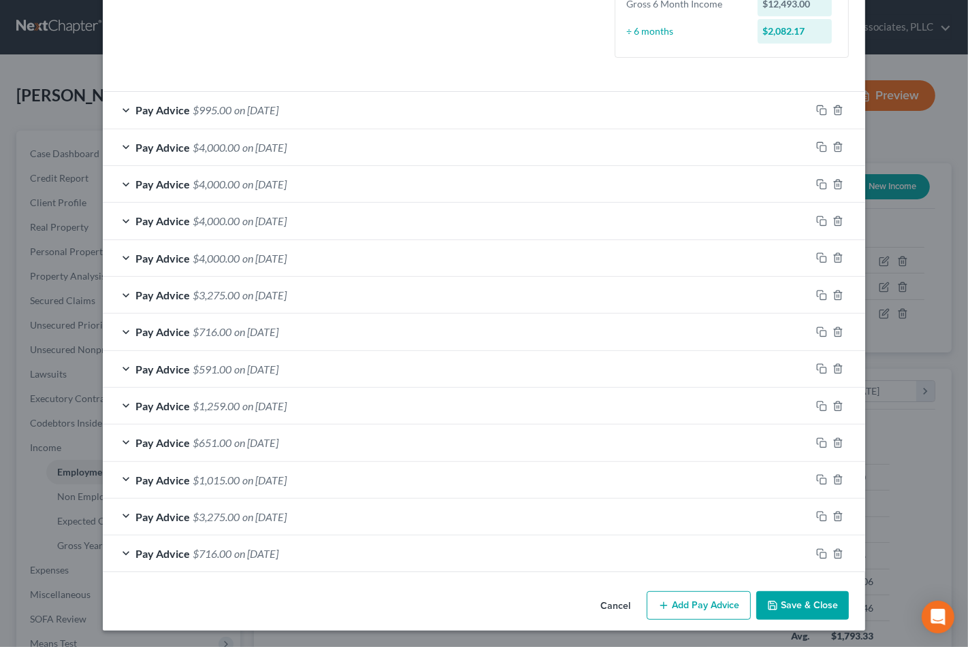
scroll to position [342, 0]
click at [284, 293] on span "on 03/30/2025" at bounding box center [264, 295] width 44 height 13
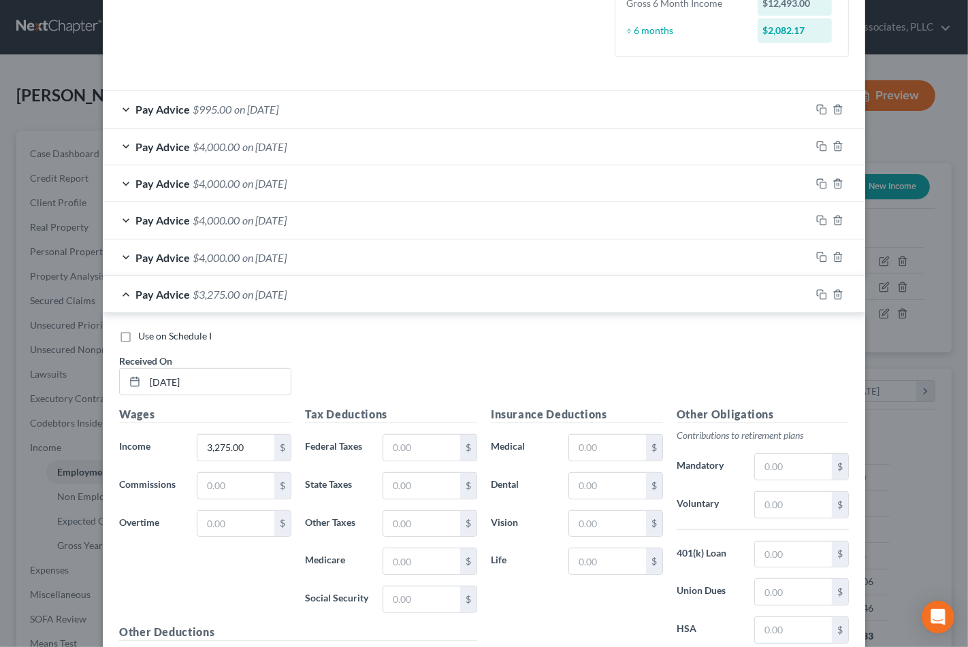
scroll to position [602, 0]
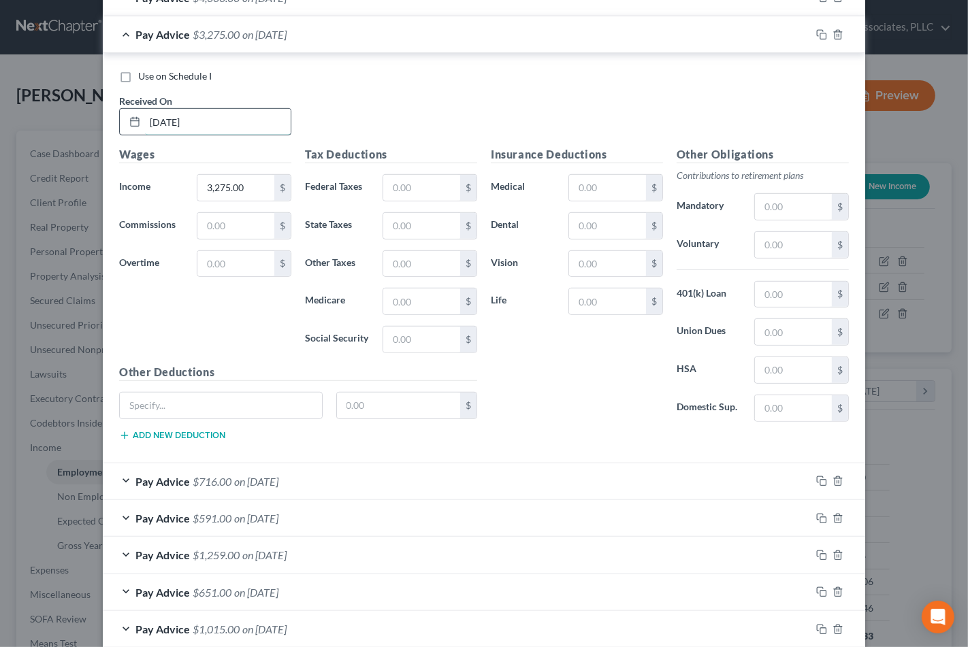
drag, startPoint x: 153, startPoint y: 123, endPoint x: 163, endPoint y: 123, distance: 10.2
click at [163, 123] on input "3/30/25" at bounding box center [218, 122] width 146 height 26
type input "3/2/25"
click at [364, 101] on div "Use on Schedule I Received On * 3/2/25" at bounding box center [483, 107] width 743 height 77
click at [334, 42] on div "Pay Advice $3,275.00 on 03/02/2025" at bounding box center [457, 34] width 708 height 36
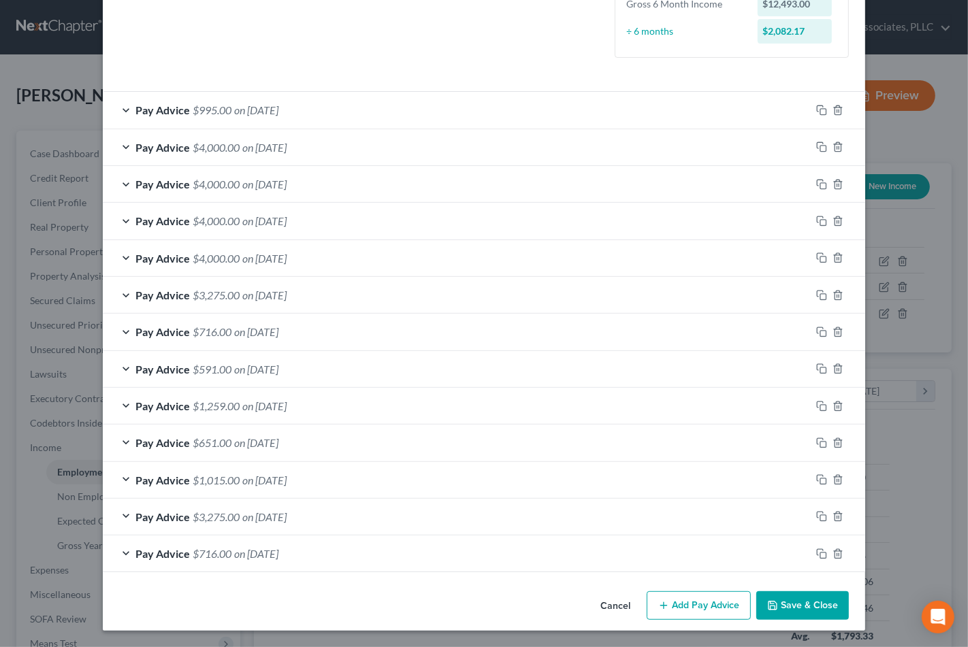
scroll to position [342, 0]
click at [271, 339] on div "Pay Advice $716.00 on 04/06/2025" at bounding box center [457, 332] width 708 height 36
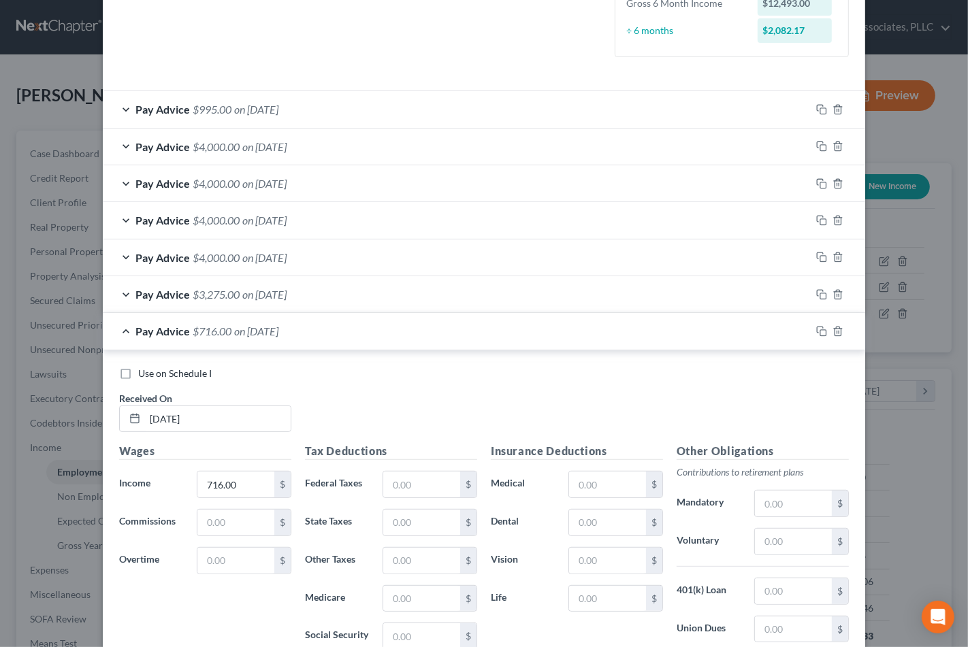
scroll to position [602, 0]
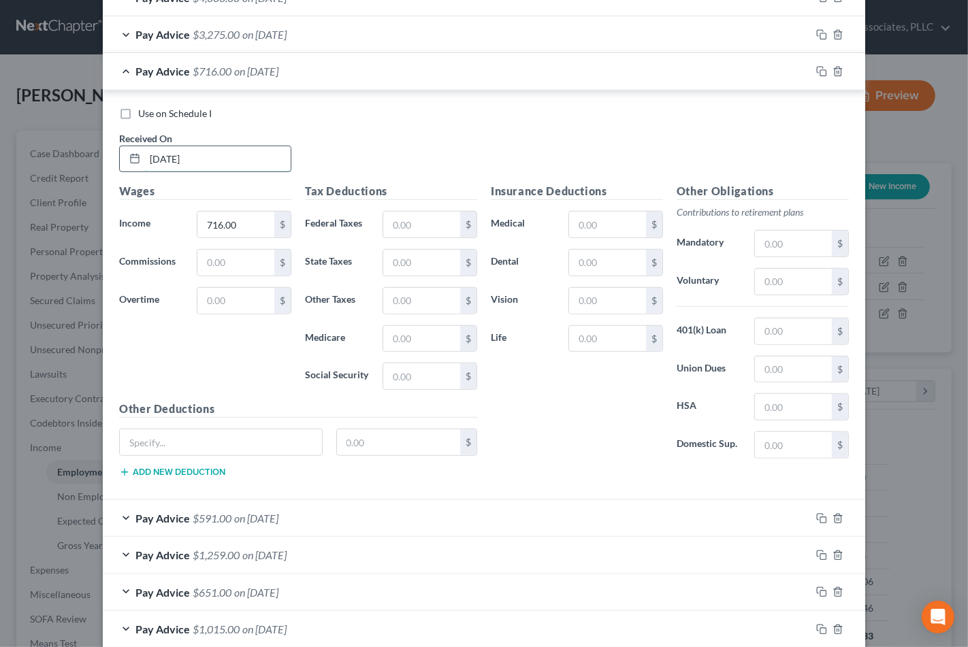
click at [159, 160] on input "4/6/25" at bounding box center [218, 159] width 146 height 26
type input "4/9/25"
drag, startPoint x: 436, startPoint y: 71, endPoint x: 85, endPoint y: 182, distance: 368.0
click at [434, 71] on div "Pay Advice $716.00 on 04/09/2025" at bounding box center [457, 71] width 708 height 36
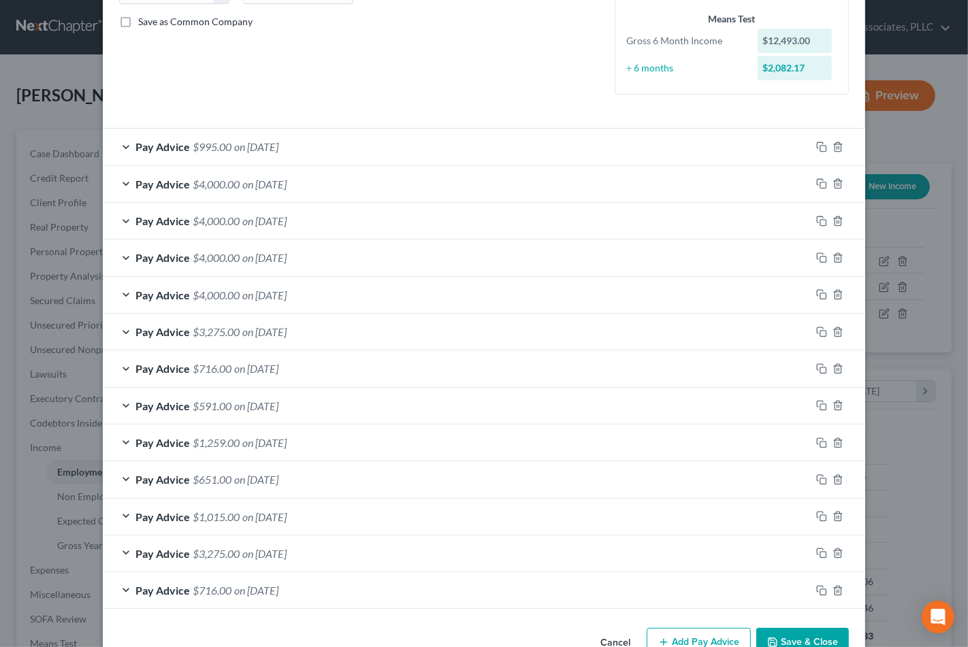
scroll to position [342, 0]
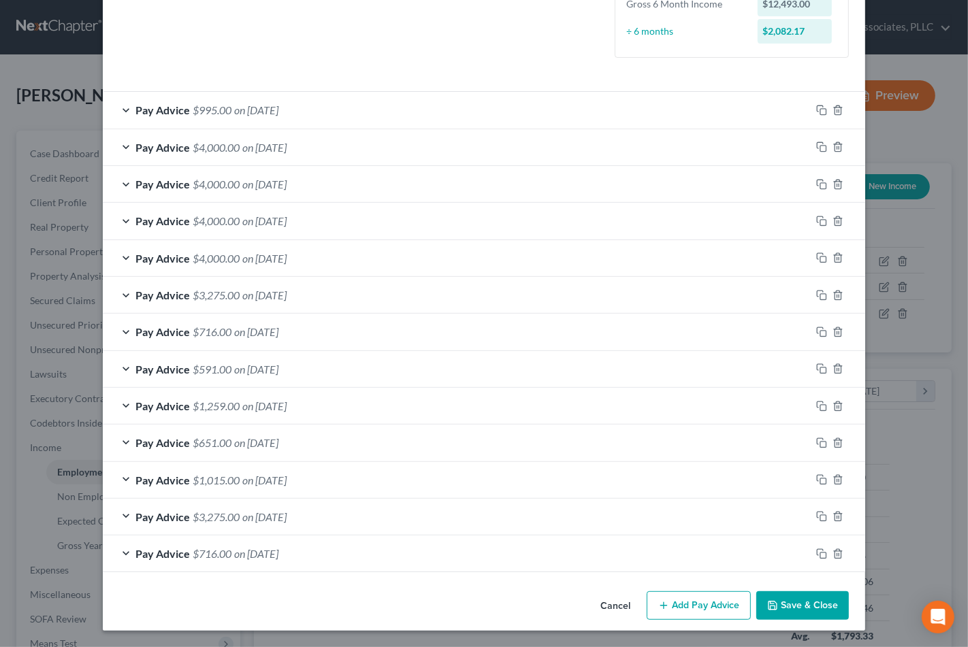
click at [699, 608] on button "Add Pay Advice" at bounding box center [699, 606] width 104 height 29
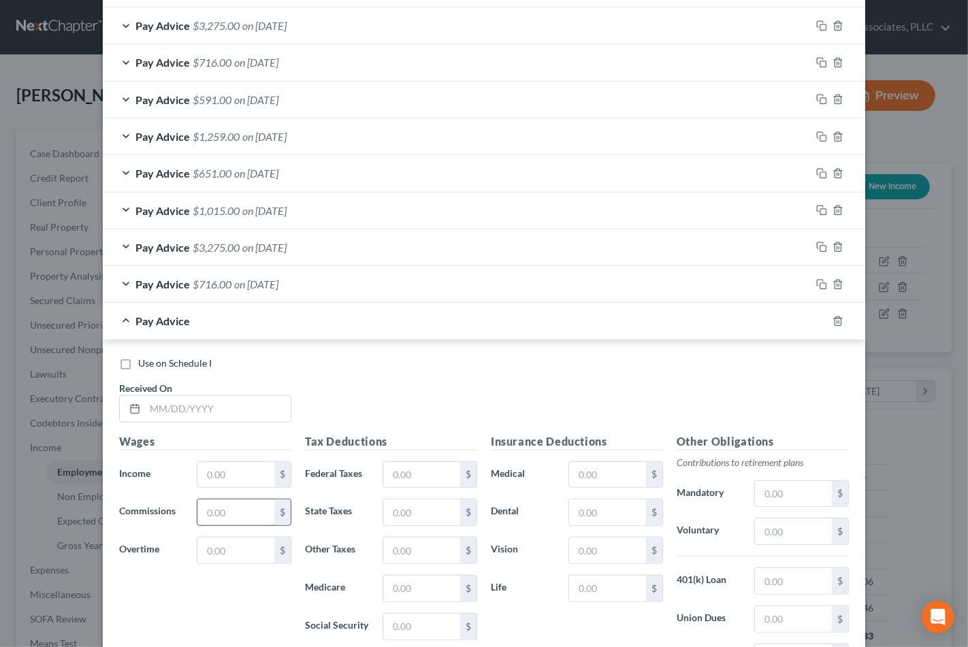
scroll to position [644, 0]
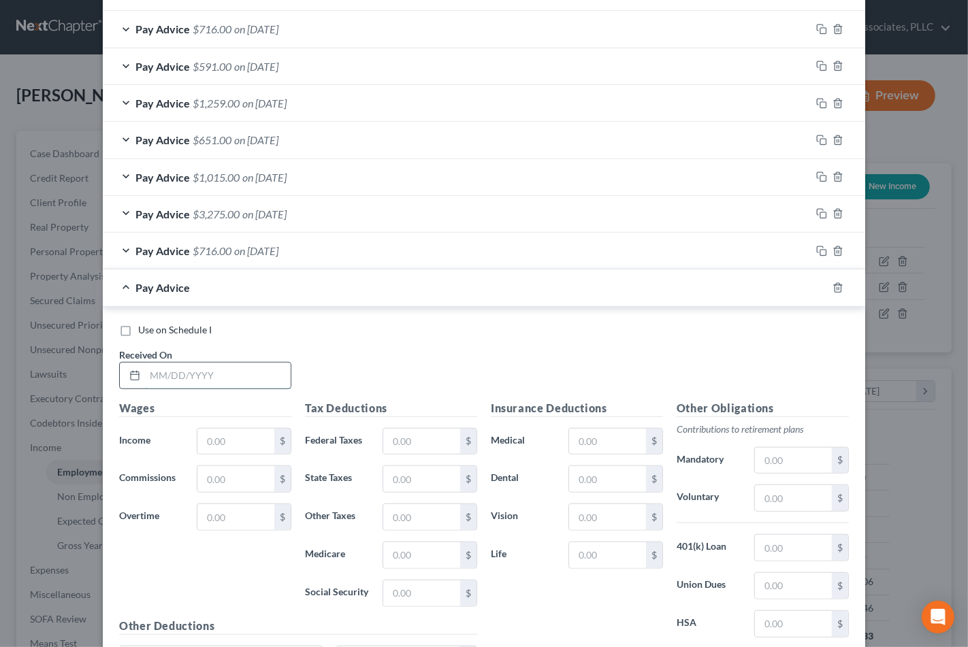
click at [193, 379] on input "text" at bounding box center [218, 376] width 146 height 26
type input "3/5/25"
type input "591.00"
click at [820, 293] on rect "button" at bounding box center [823, 290] width 6 height 6
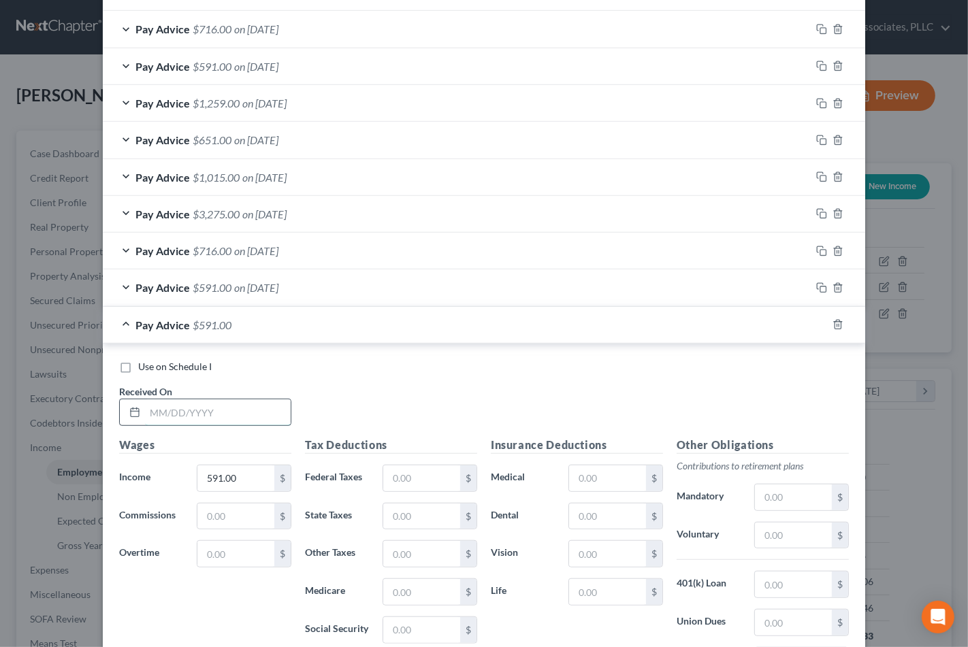
click at [214, 415] on input "text" at bounding box center [218, 413] width 146 height 26
type input "3/12/25"
type input "1,259.00"
click at [820, 330] on rect "button" at bounding box center [823, 326] width 6 height 6
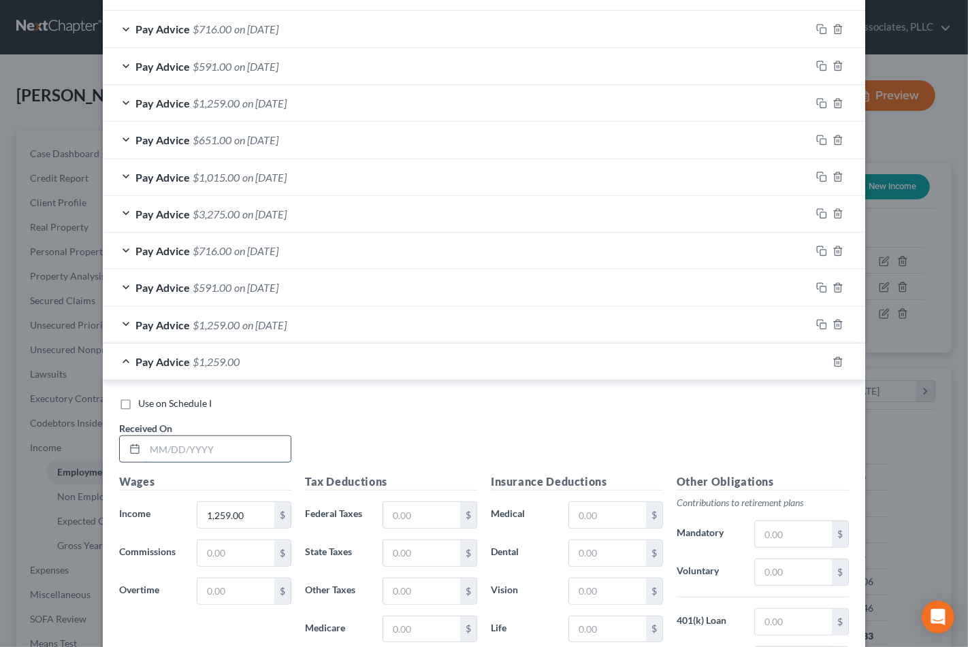
click at [184, 449] on input "text" at bounding box center [218, 449] width 146 height 26
type input "3/19/25"
type input "651.00"
click at [820, 362] on rect "button" at bounding box center [823, 364] width 6 height 6
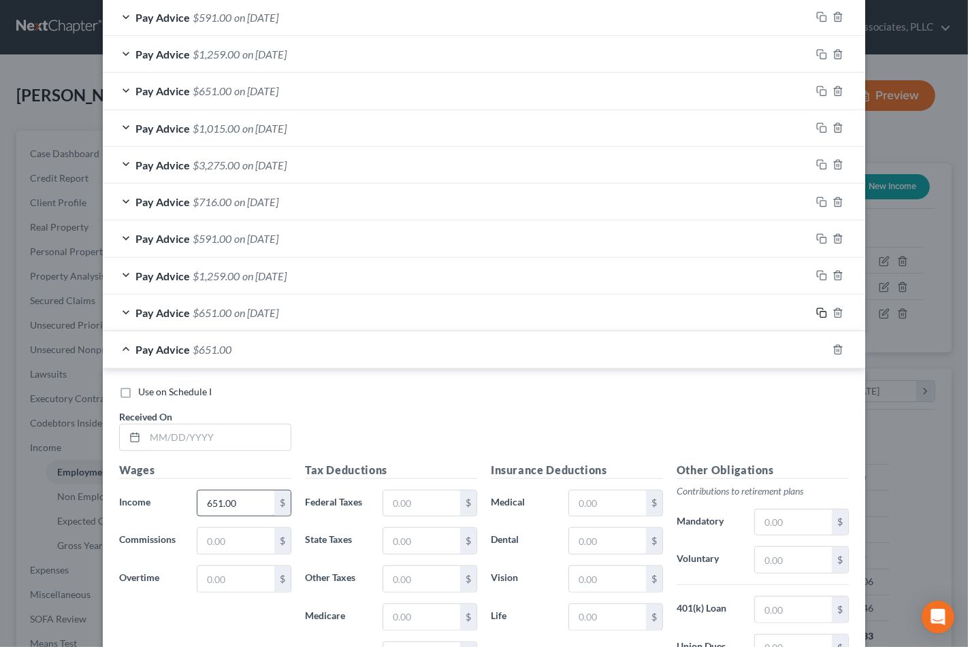
scroll to position [720, 0]
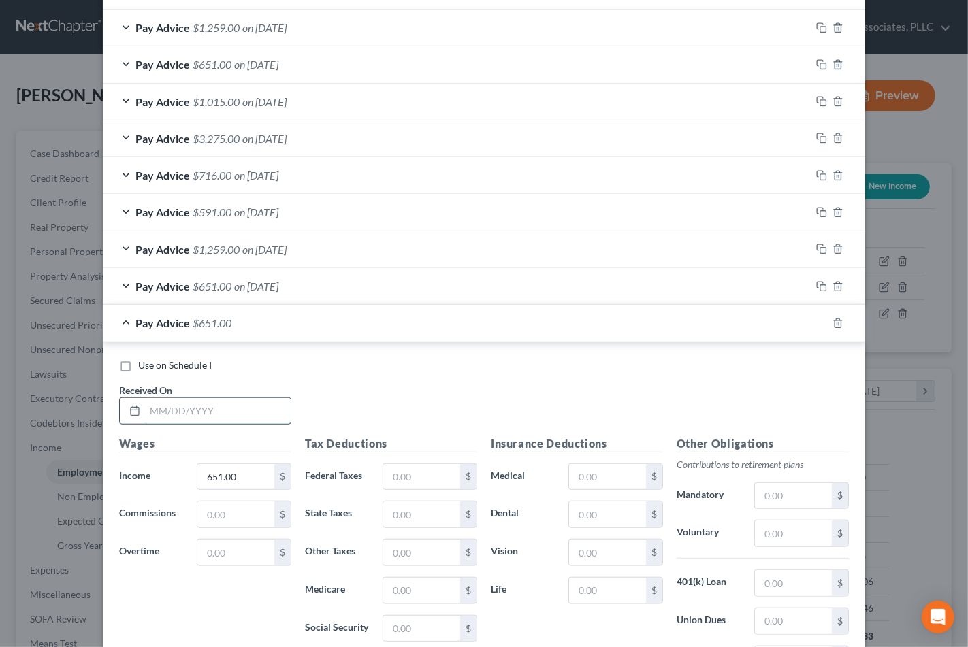
click at [220, 413] on input "text" at bounding box center [218, 411] width 146 height 26
type input "3/26/25"
click at [242, 479] on input "651.00" at bounding box center [235, 477] width 77 height 26
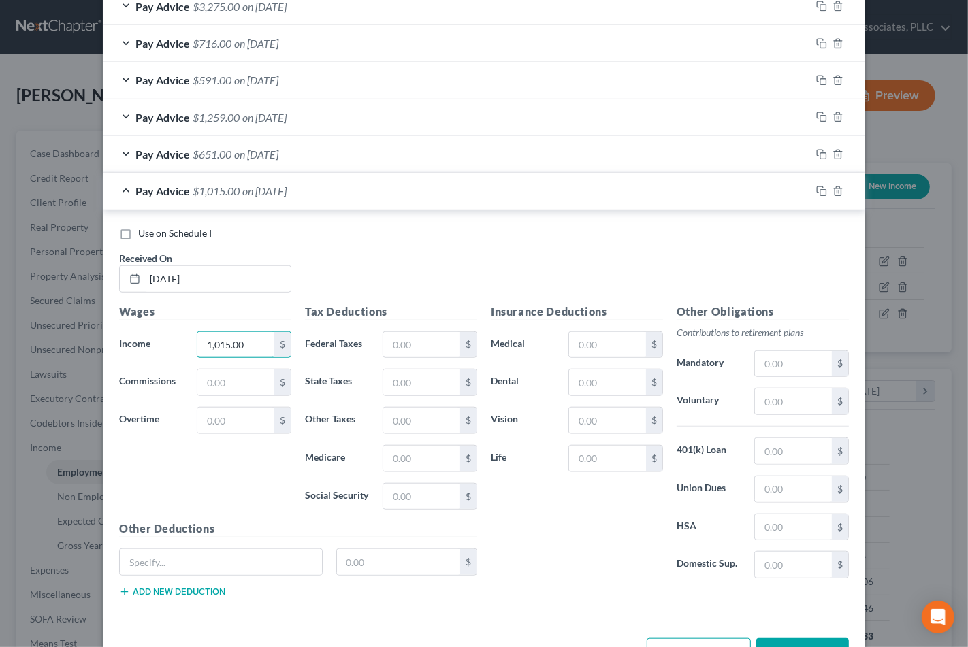
scroll to position [825, 0]
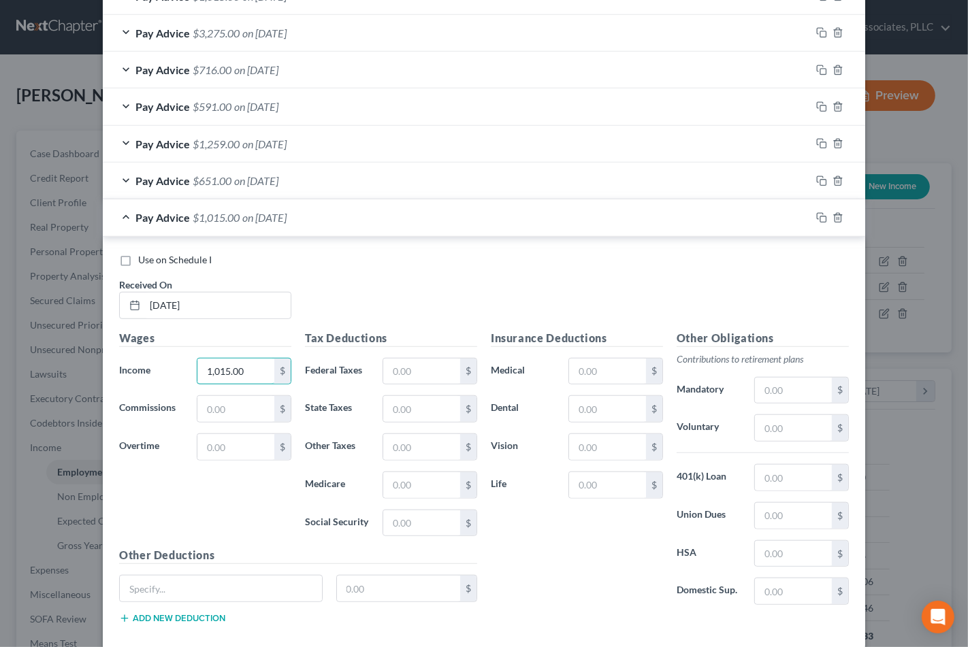
type input "1,015.00"
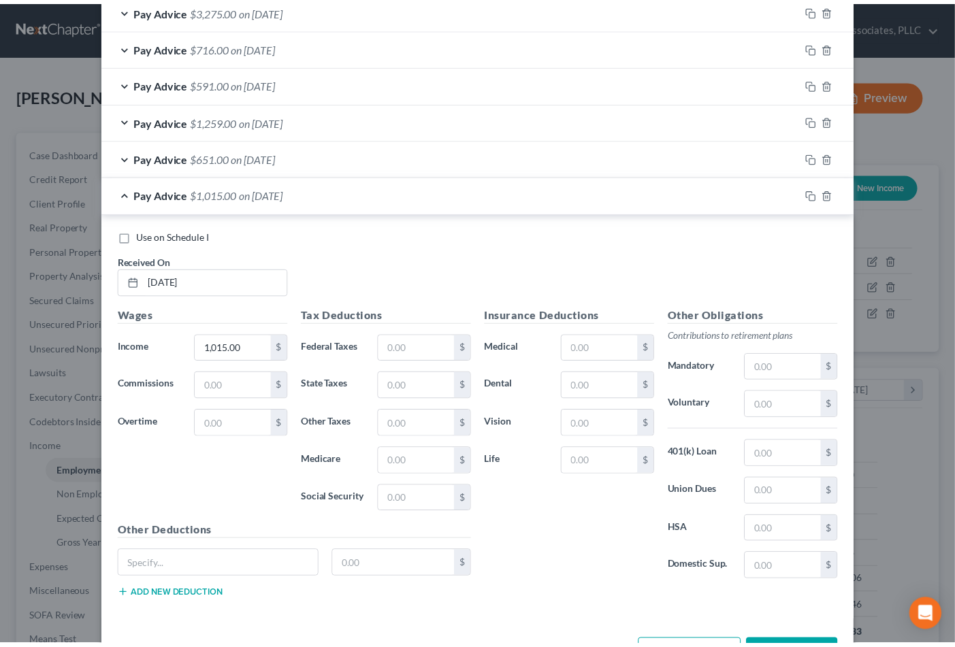
scroll to position [901, 0]
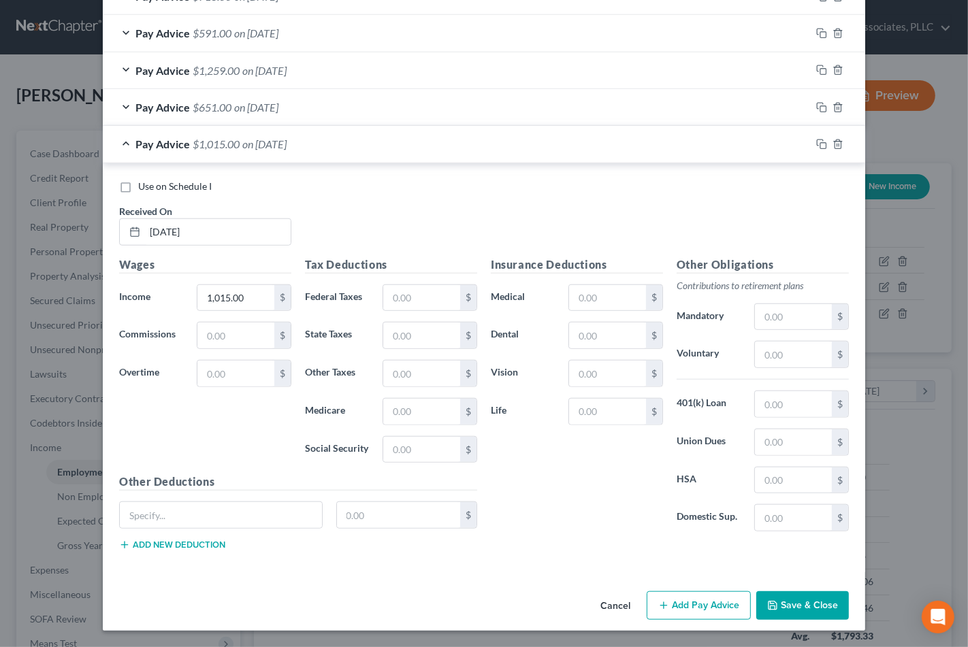
click at [768, 603] on icon "button" at bounding box center [772, 606] width 11 height 11
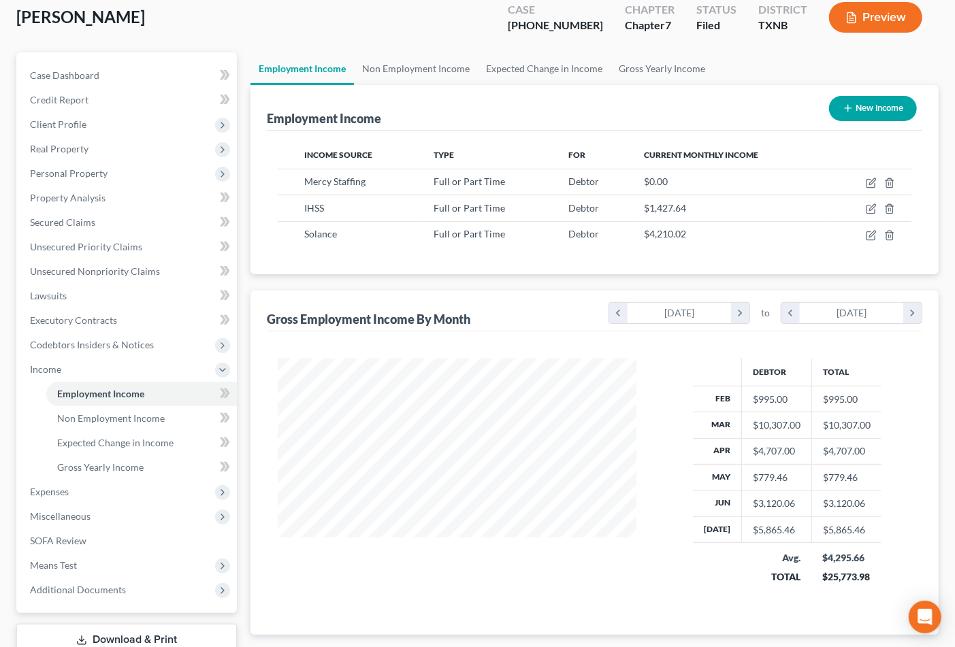
scroll to position [161, 0]
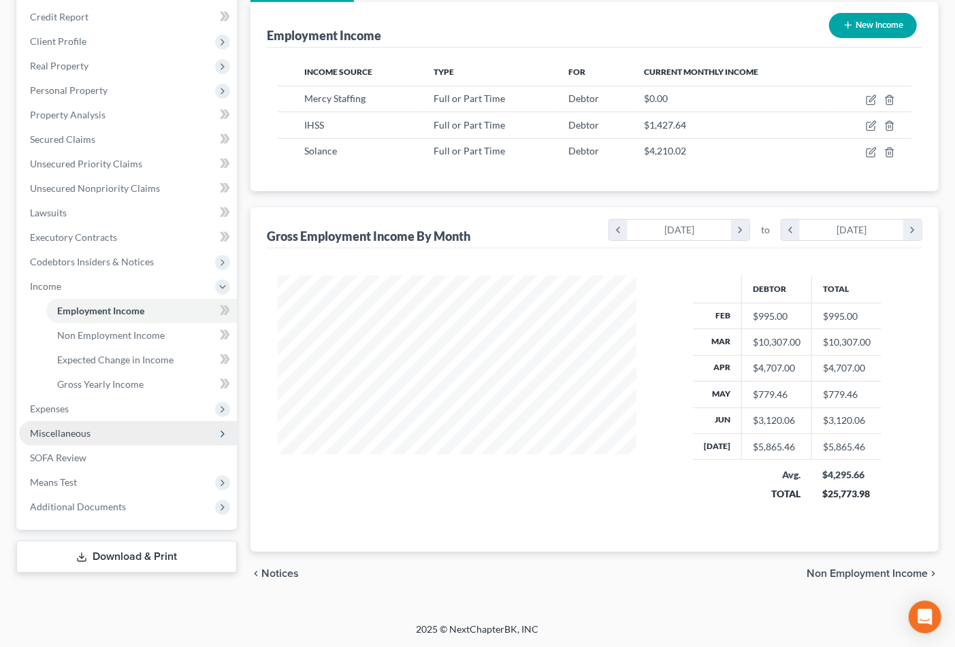
click at [110, 431] on span "Miscellaneous" at bounding box center [128, 433] width 218 height 25
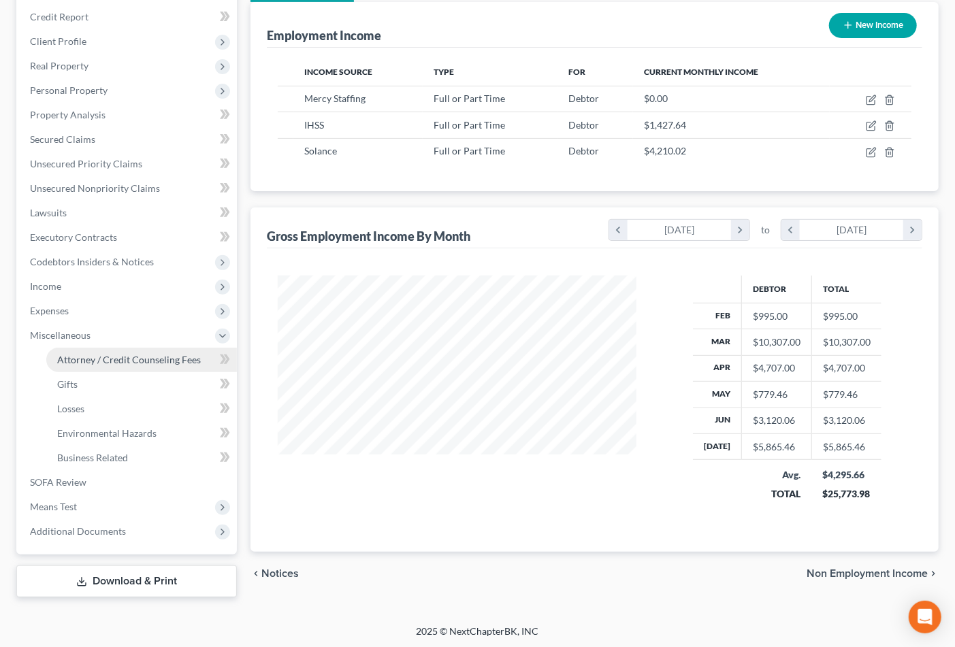
click at [125, 354] on span "Attorney / Credit Counseling Fees" at bounding box center [129, 360] width 144 height 12
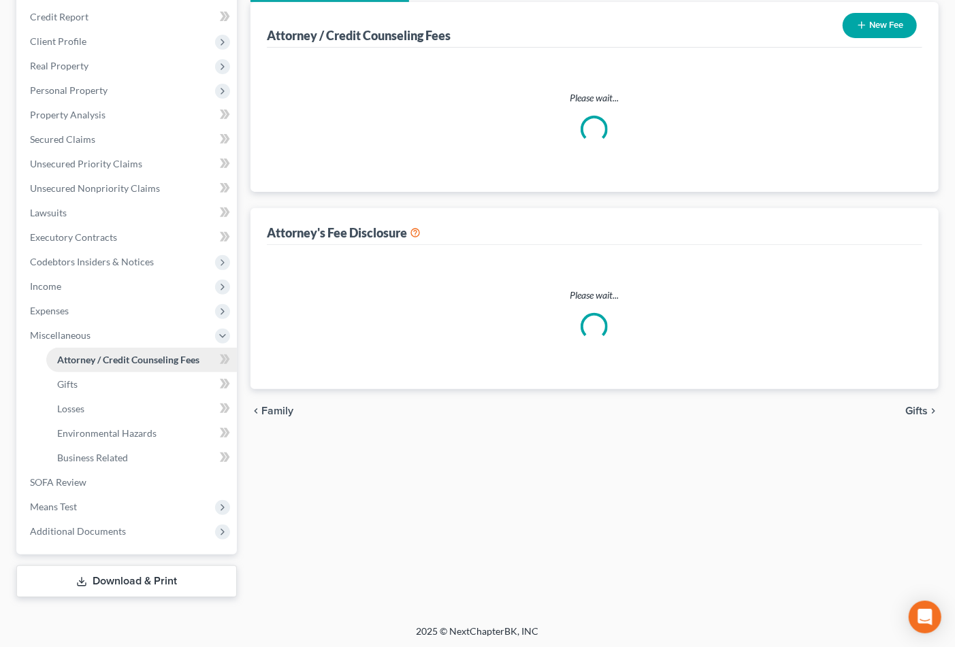
select select "0"
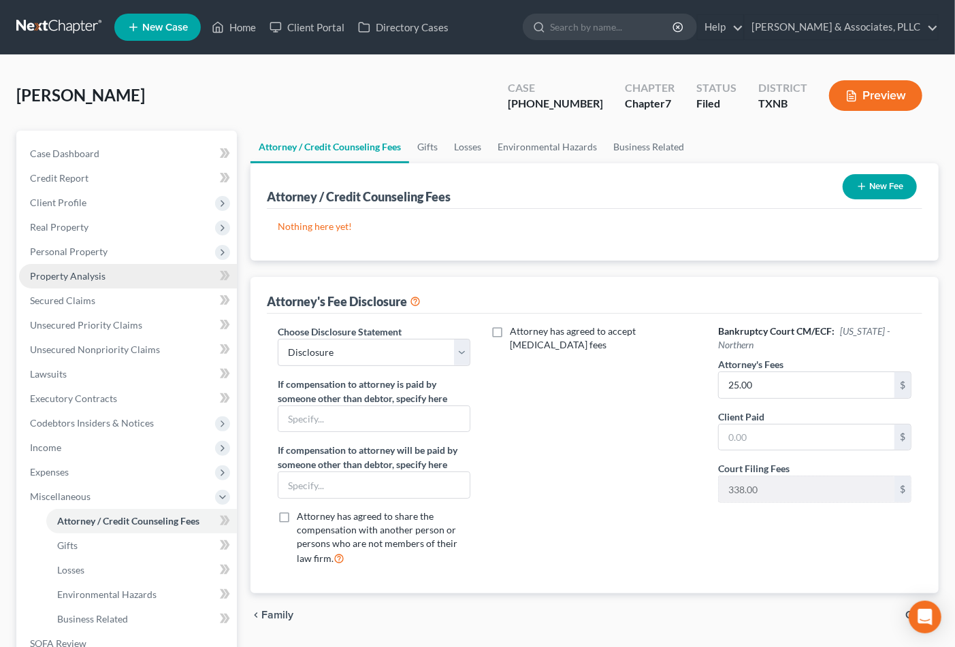
click at [76, 277] on span "Property Analysis" at bounding box center [68, 276] width 76 height 12
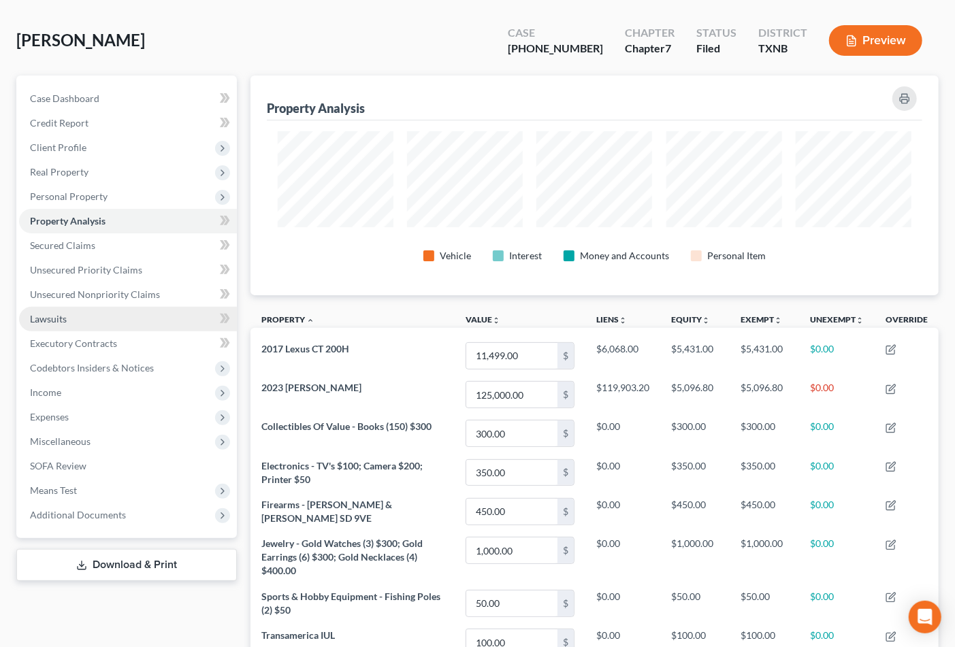
scroll to position [54, 0]
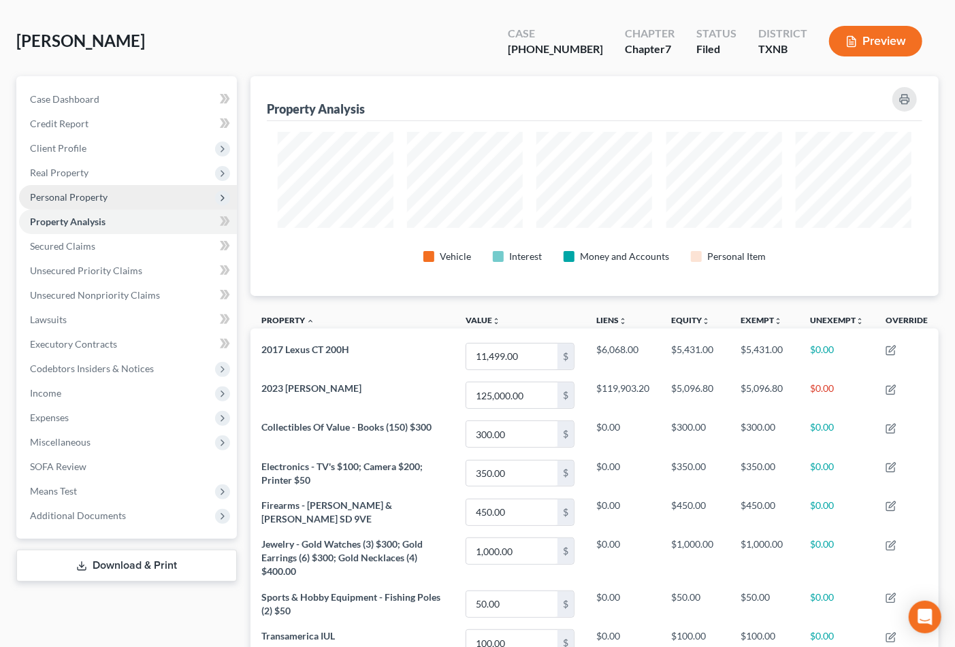
click at [78, 195] on span "Personal Property" at bounding box center [69, 197] width 78 height 12
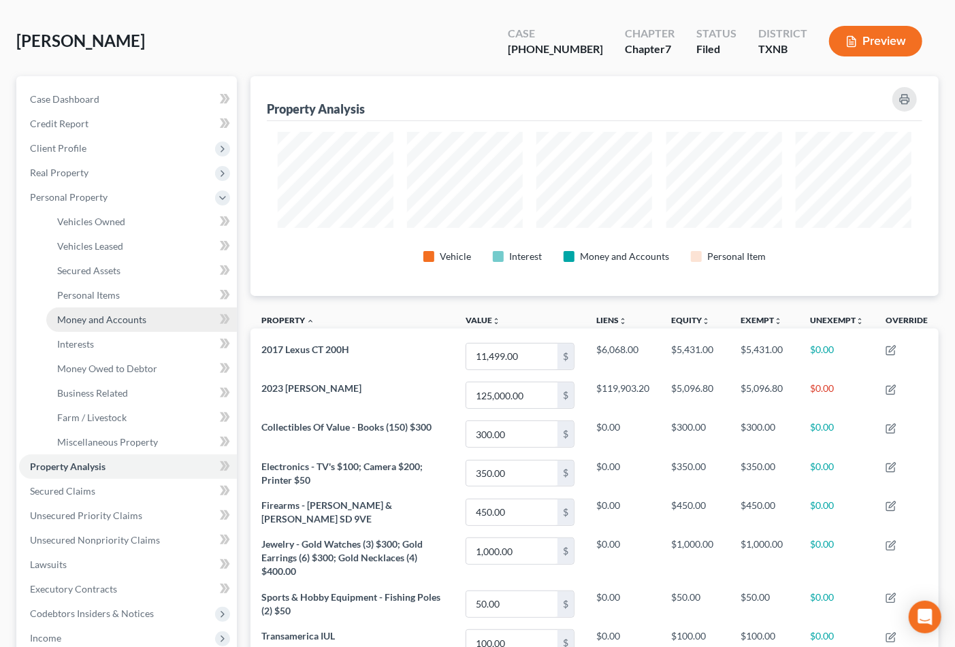
click at [114, 314] on span "Money and Accounts" at bounding box center [101, 320] width 89 height 12
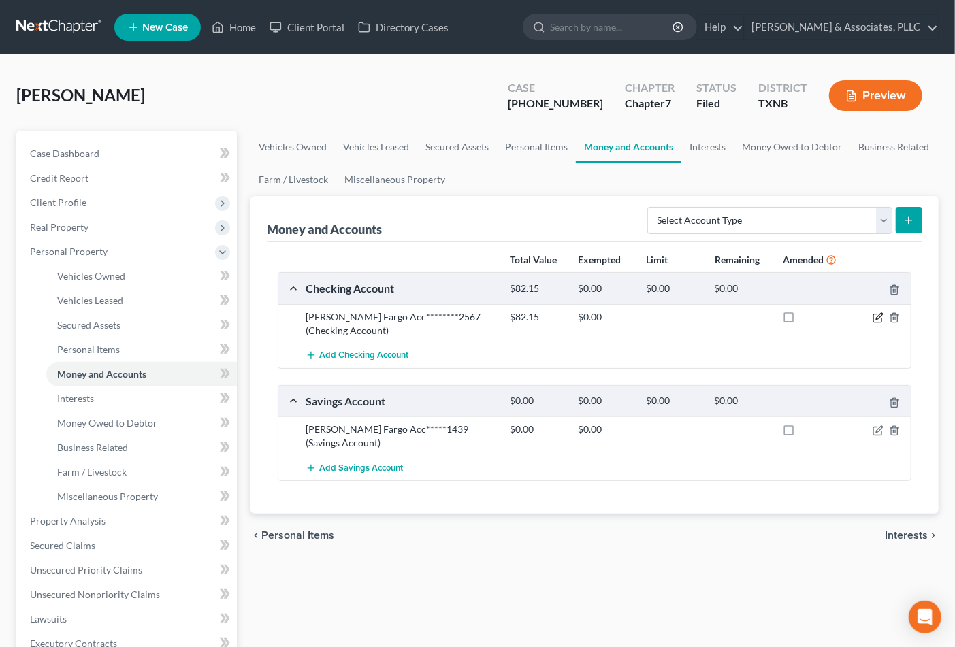
click at [877, 316] on icon "button" at bounding box center [878, 318] width 11 height 11
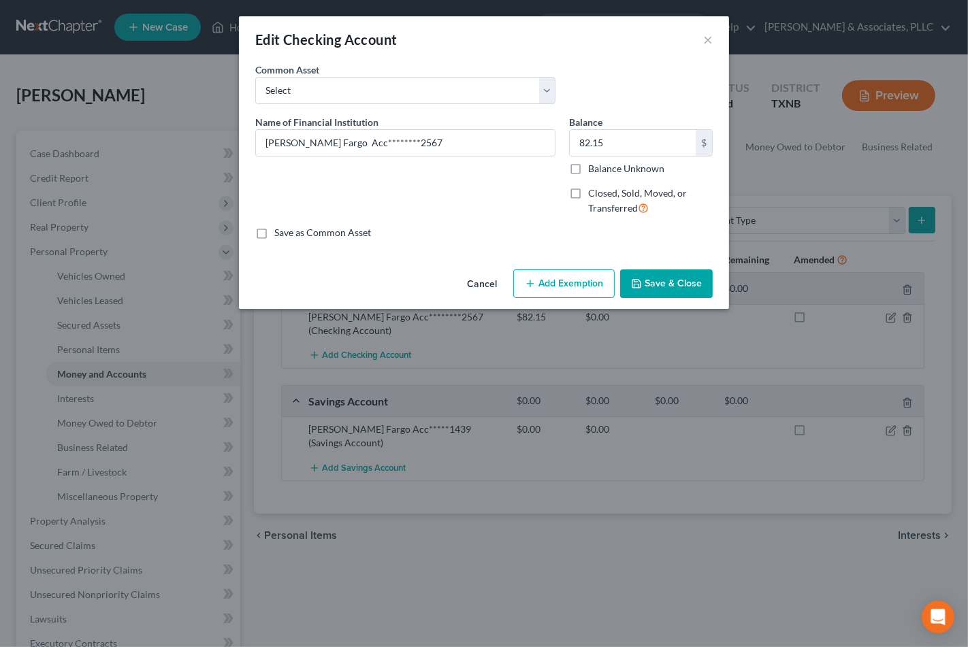
click at [596, 276] on button "Add Exemption" at bounding box center [563, 284] width 101 height 29
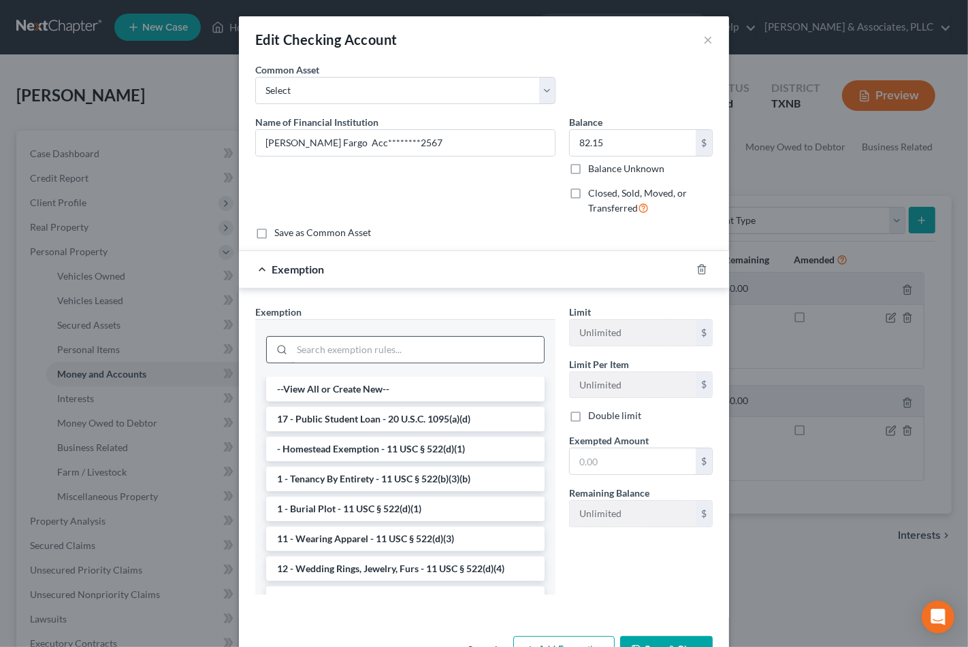
click at [378, 342] on input "search" at bounding box center [418, 350] width 252 height 26
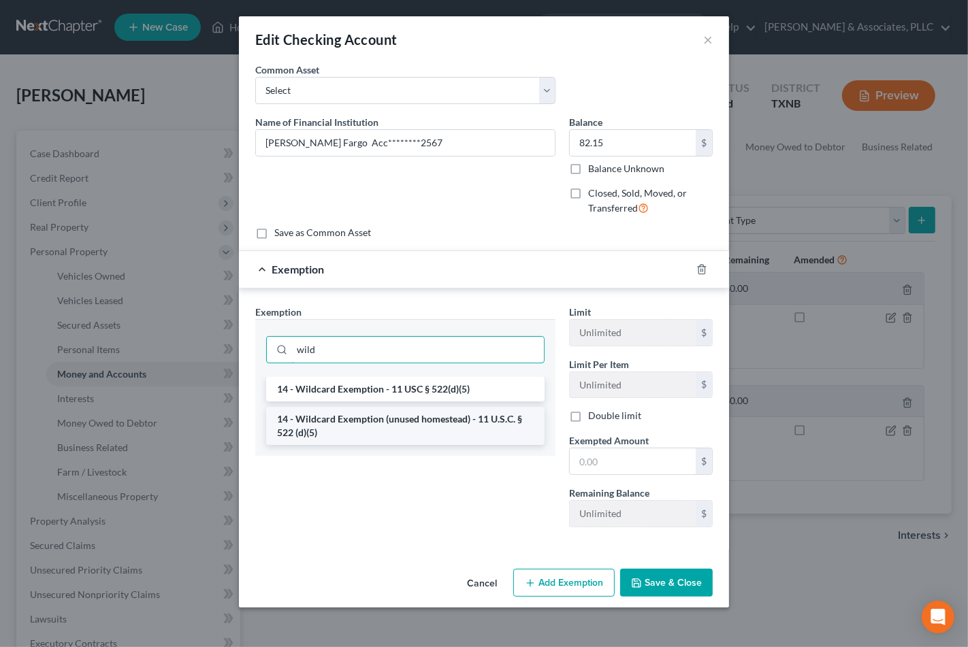
type input "wild"
click at [373, 425] on li "14 - Wildcard Exemption (unused homestead) - 11 U.S.C. § 522 (d)(5)" at bounding box center [405, 426] width 278 height 38
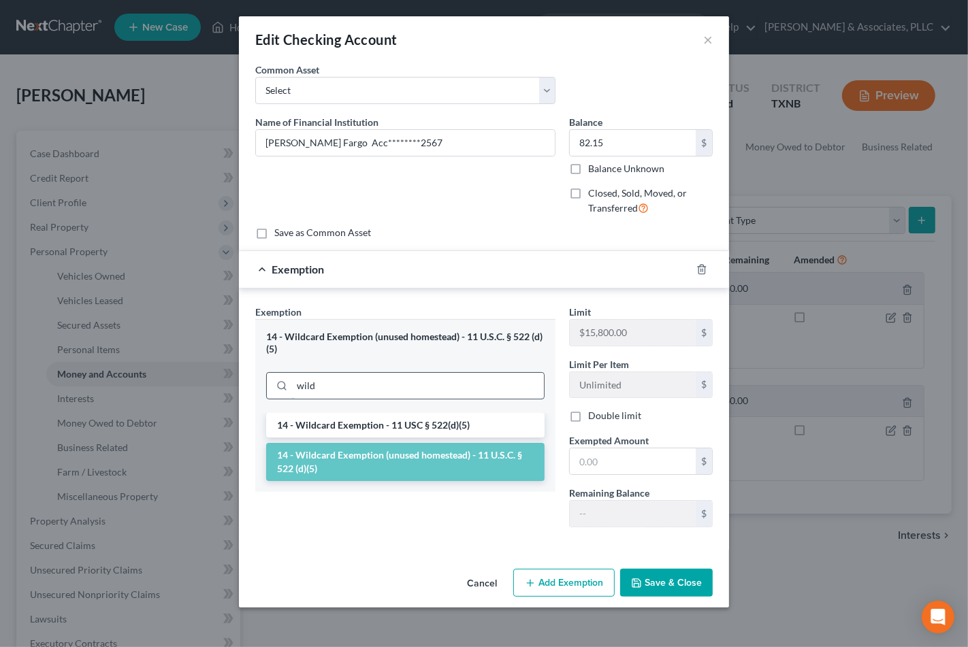
drag, startPoint x: 411, startPoint y: 384, endPoint x: 385, endPoint y: 383, distance: 25.9
click at [385, 383] on input "wild" at bounding box center [418, 386] width 252 height 26
click at [377, 436] on li "14 - Wildcard Exemption - 11 USC § 522(d)(5)" at bounding box center [405, 425] width 278 height 25
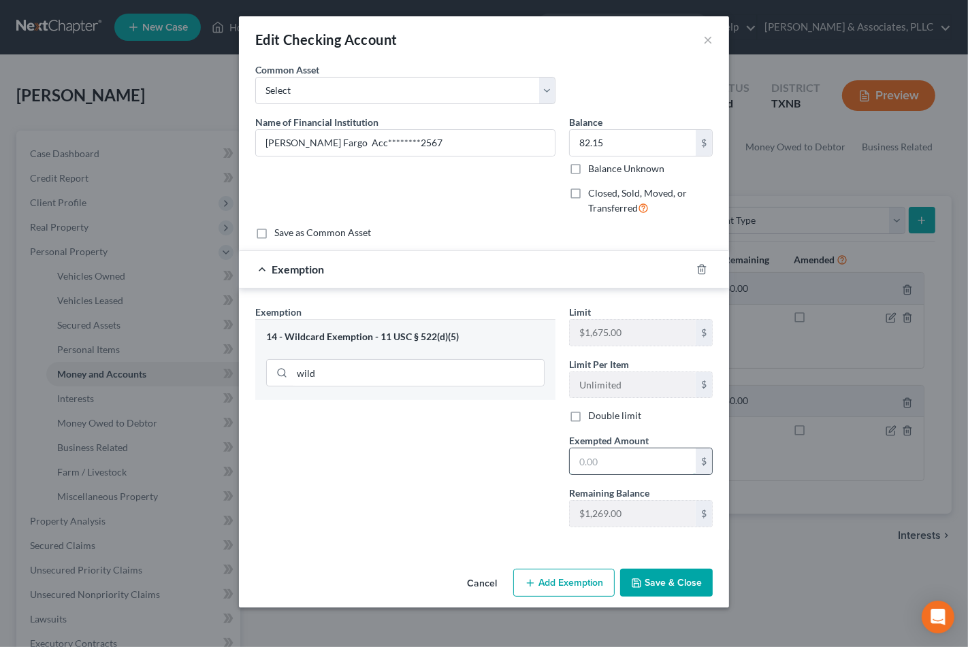
click at [601, 458] on input "text" at bounding box center [633, 462] width 126 height 26
type input "82.15"
click at [657, 583] on button "Save & Close" at bounding box center [666, 583] width 93 height 29
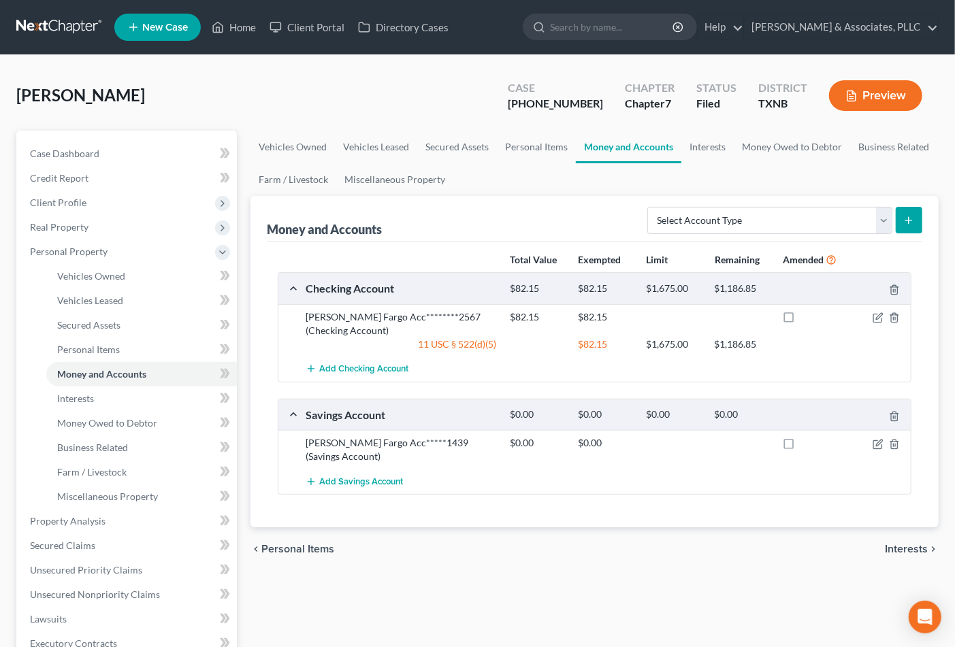
click at [889, 544] on span "Interests" at bounding box center [906, 549] width 43 height 11
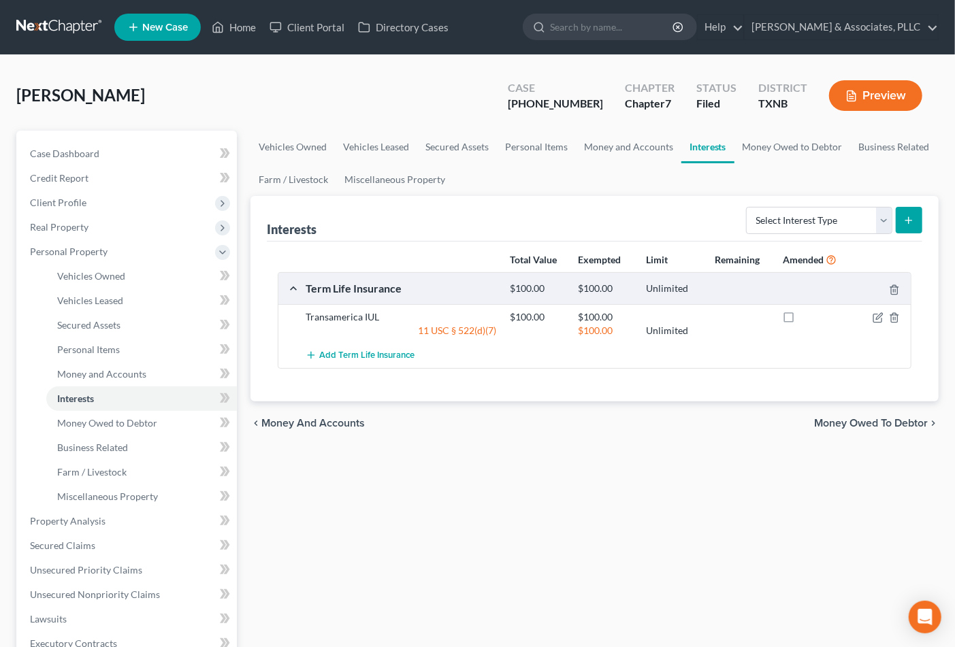
click at [842, 423] on span "Money Owed to Debtor" at bounding box center [871, 423] width 114 height 11
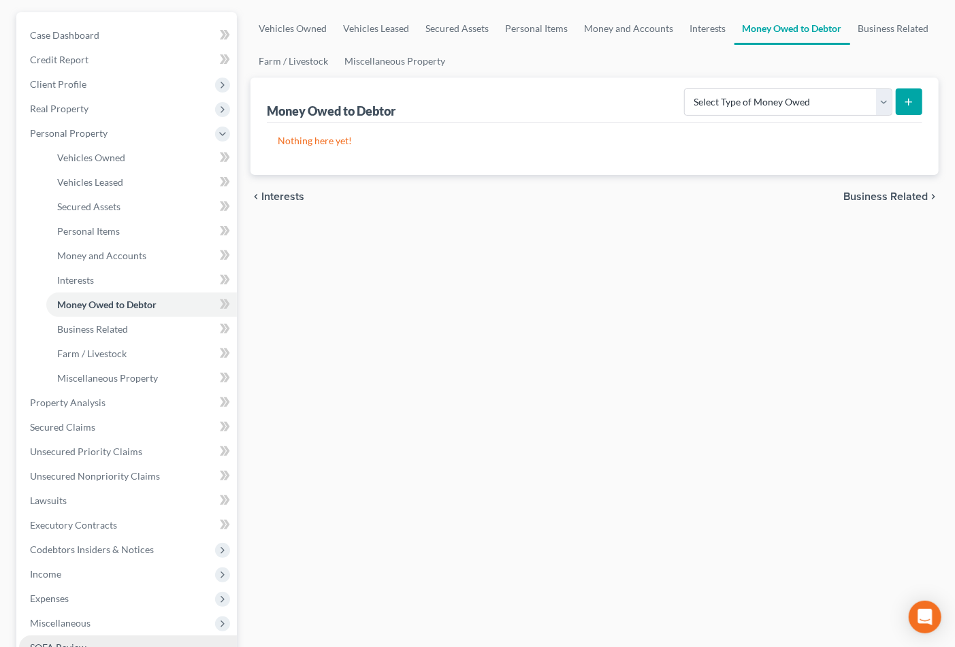
scroll to position [151, 0]
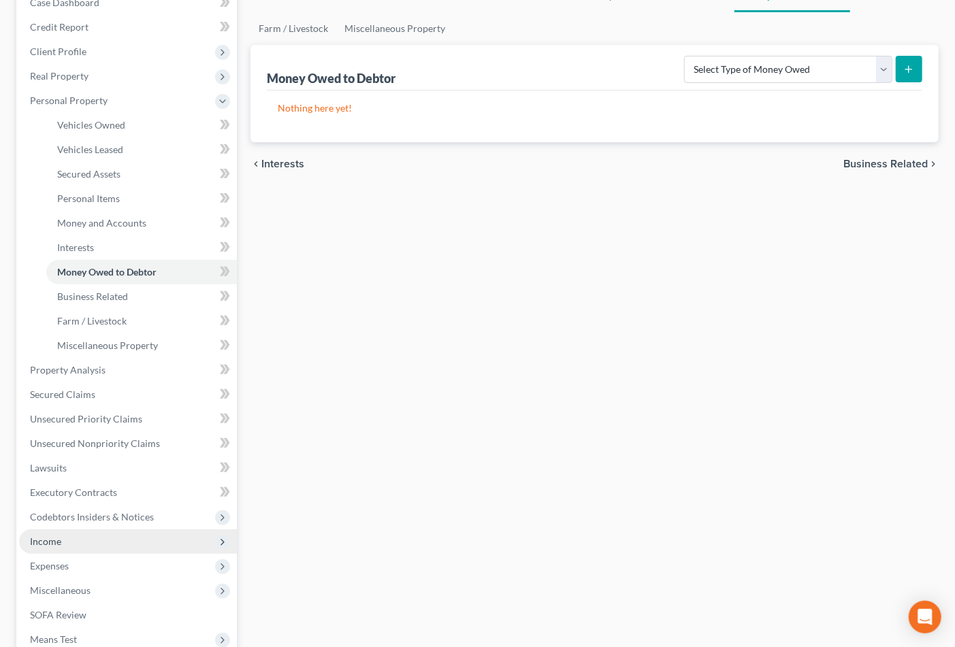
click at [83, 542] on span "Income" at bounding box center [128, 542] width 218 height 25
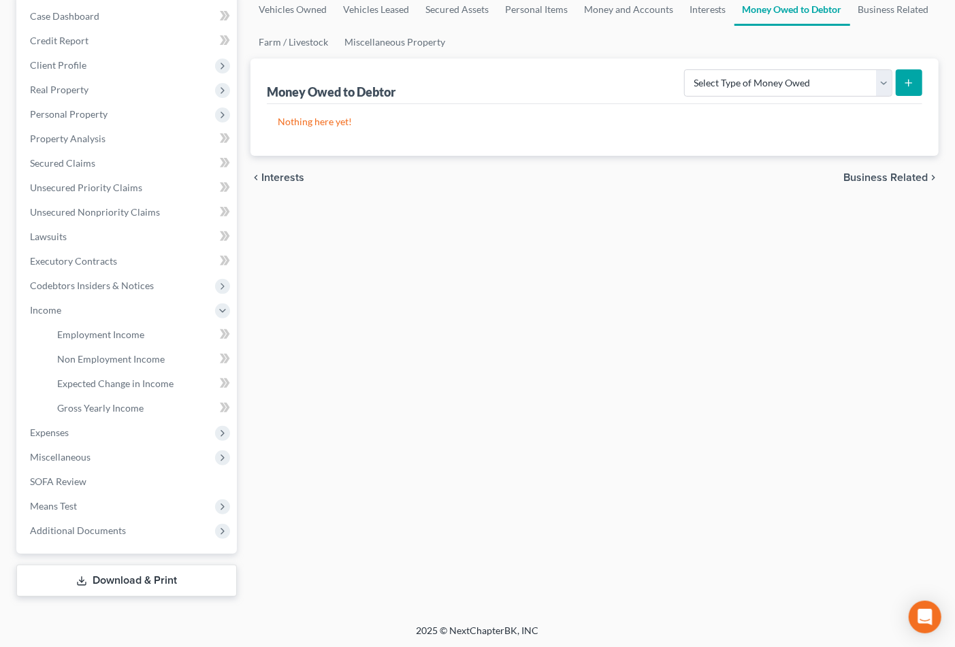
scroll to position [0, 0]
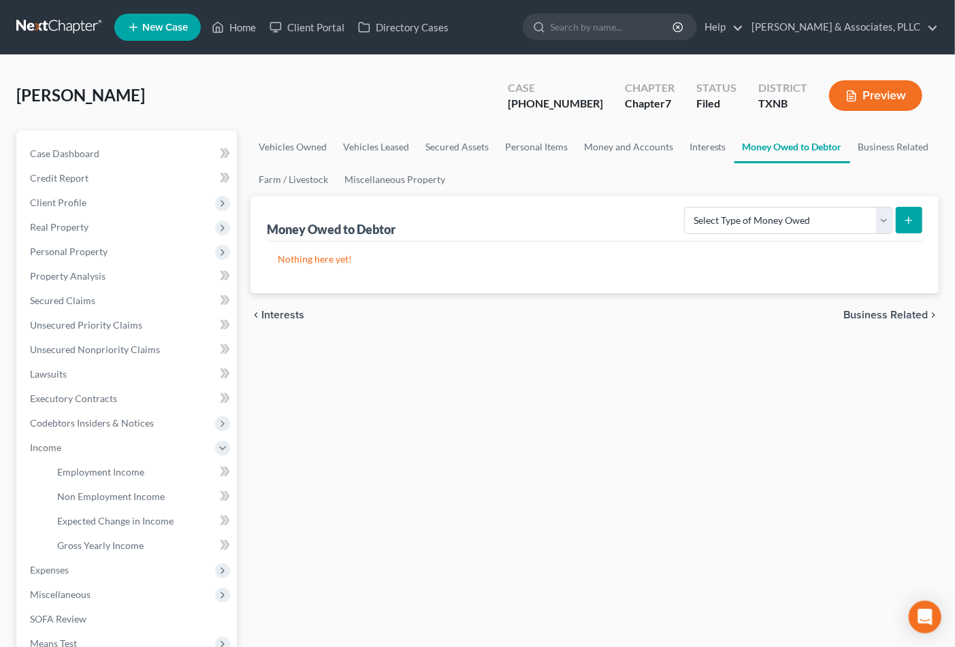
click at [910, 311] on span "Business Related" at bounding box center [886, 315] width 84 height 11
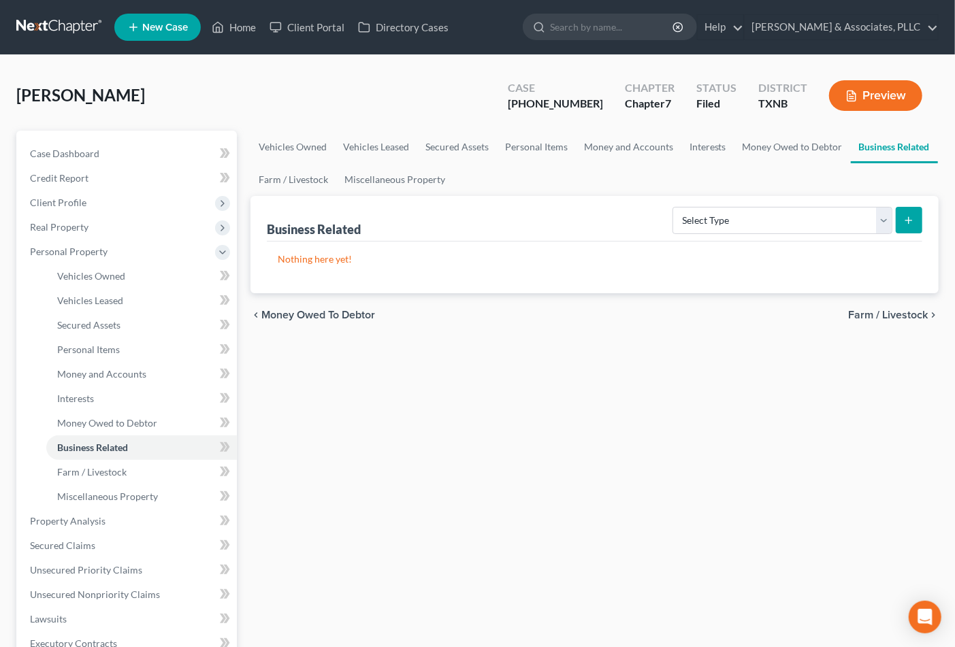
click at [493, 432] on div "Vehicles Owned Vehicles Leased Secured Assets Personal Items Money and Accounts…" at bounding box center [595, 506] width 702 height 751
click at [464, 392] on div "Vehicles Owned Vehicles Leased Secured Assets Personal Items Money and Accounts…" at bounding box center [595, 506] width 702 height 751
click at [463, 398] on div "Vehicles Owned Vehicles Leased Secured Assets Personal Items Money and Accounts…" at bounding box center [595, 506] width 702 height 751
click at [86, 464] on link "Farm / Livestock" at bounding box center [141, 472] width 191 height 25
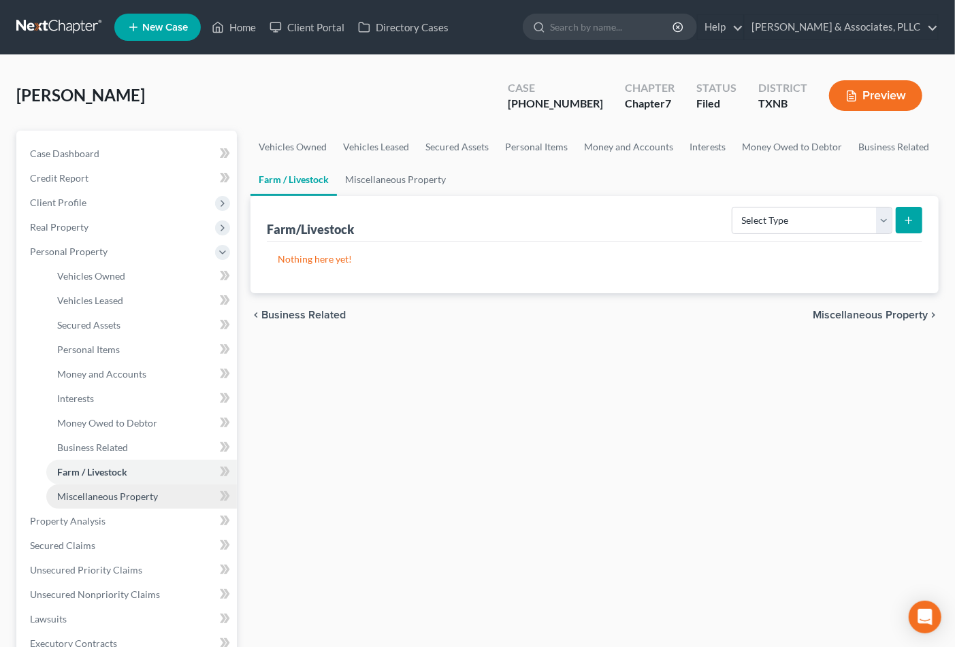
click at [87, 500] on span "Miscellaneous Property" at bounding box center [107, 497] width 101 height 12
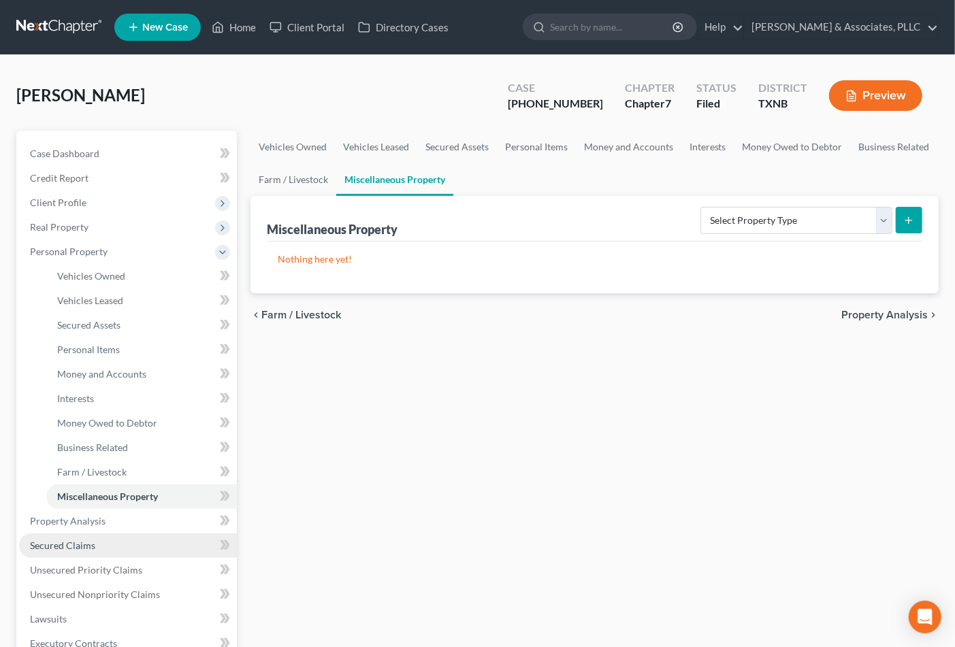
click at [72, 534] on link "Secured Claims" at bounding box center [128, 546] width 218 height 25
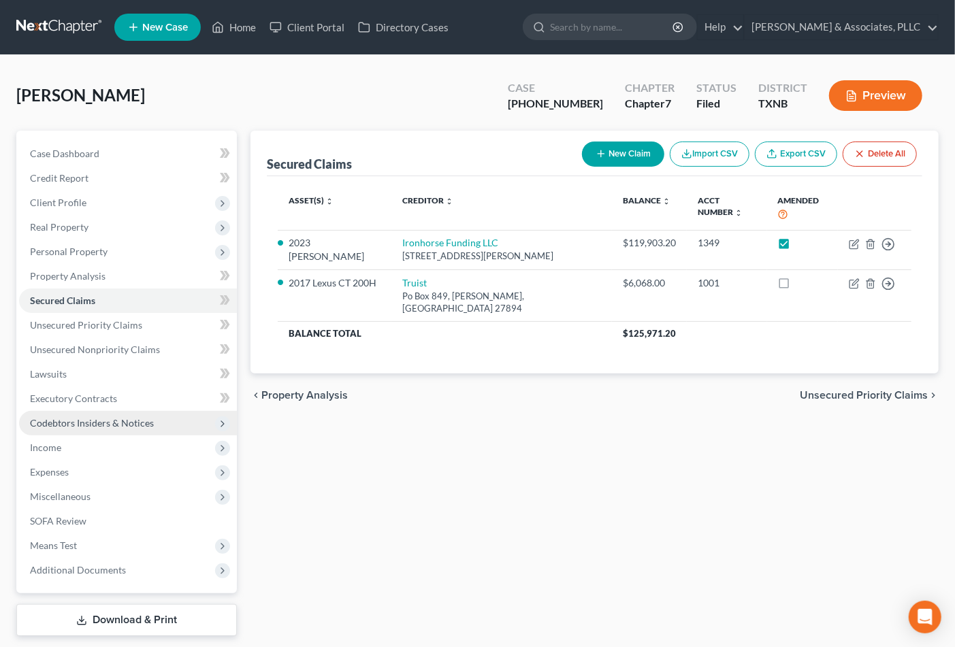
click at [49, 429] on span "Codebtors Insiders & Notices" at bounding box center [128, 423] width 218 height 25
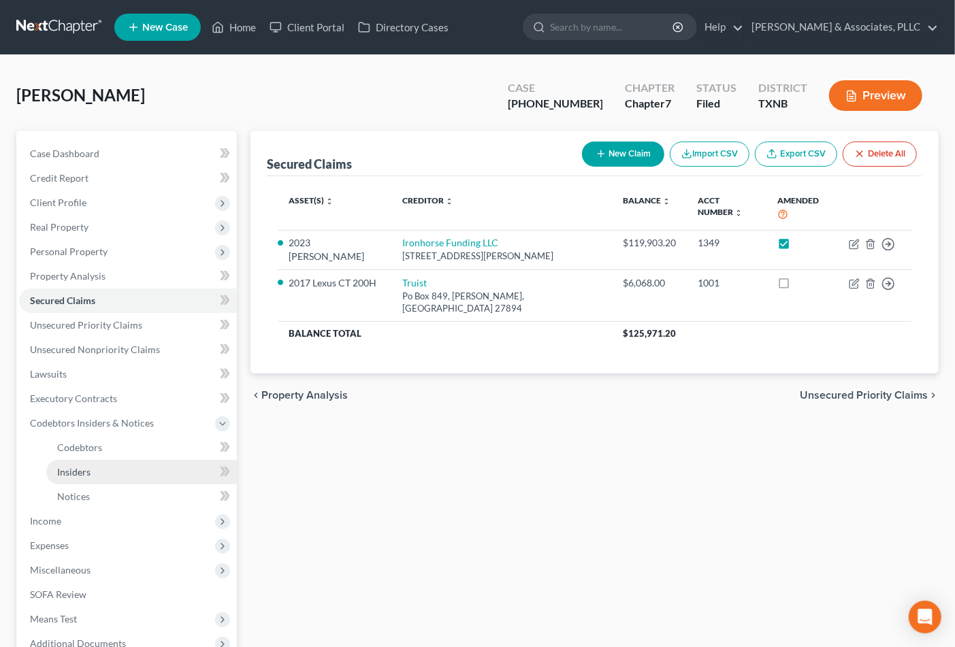
click at [54, 465] on link "Insiders" at bounding box center [141, 472] width 191 height 25
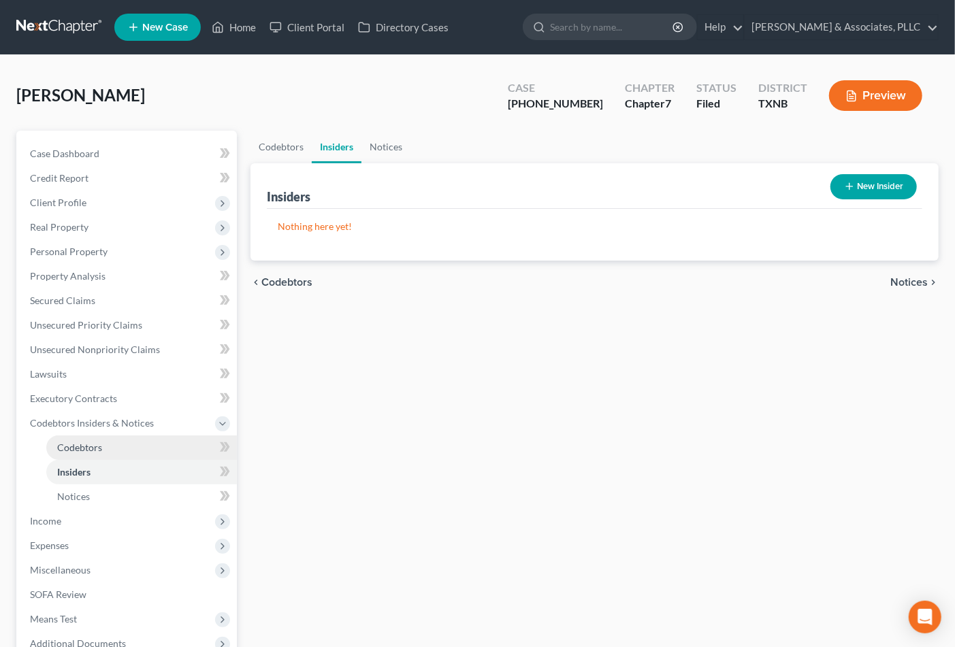
click at [59, 451] on span "Codebtors" at bounding box center [79, 448] width 45 height 12
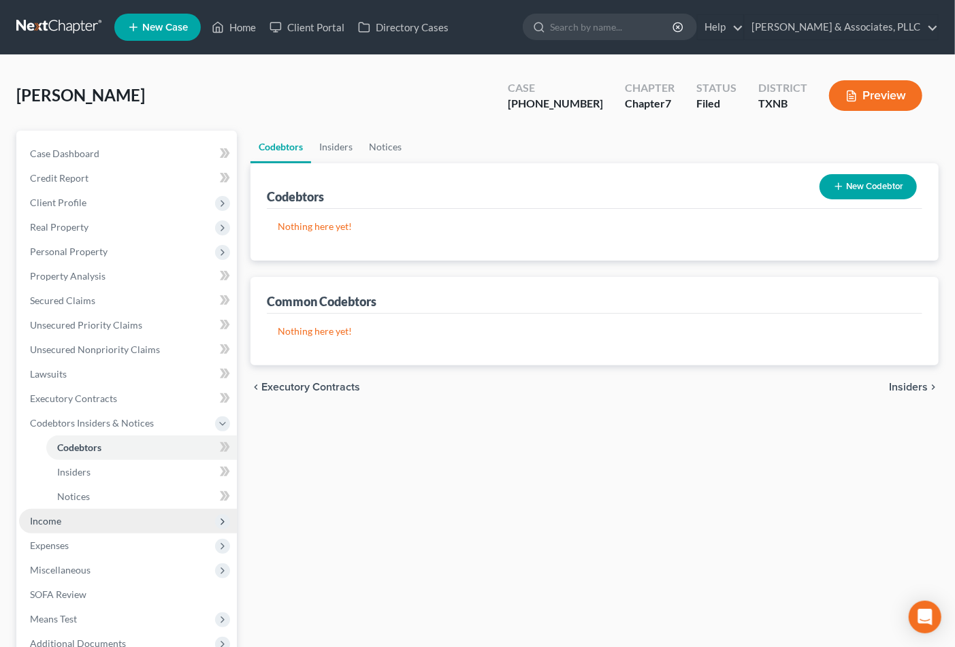
click at [60, 526] on span "Income" at bounding box center [128, 521] width 218 height 25
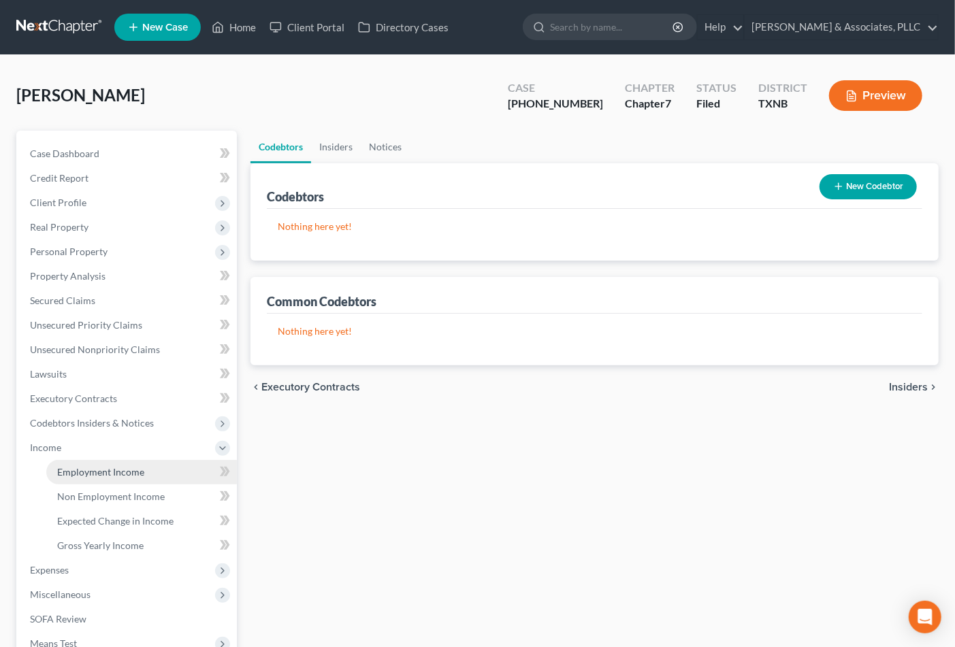
click at [80, 466] on span "Employment Income" at bounding box center [100, 472] width 87 height 12
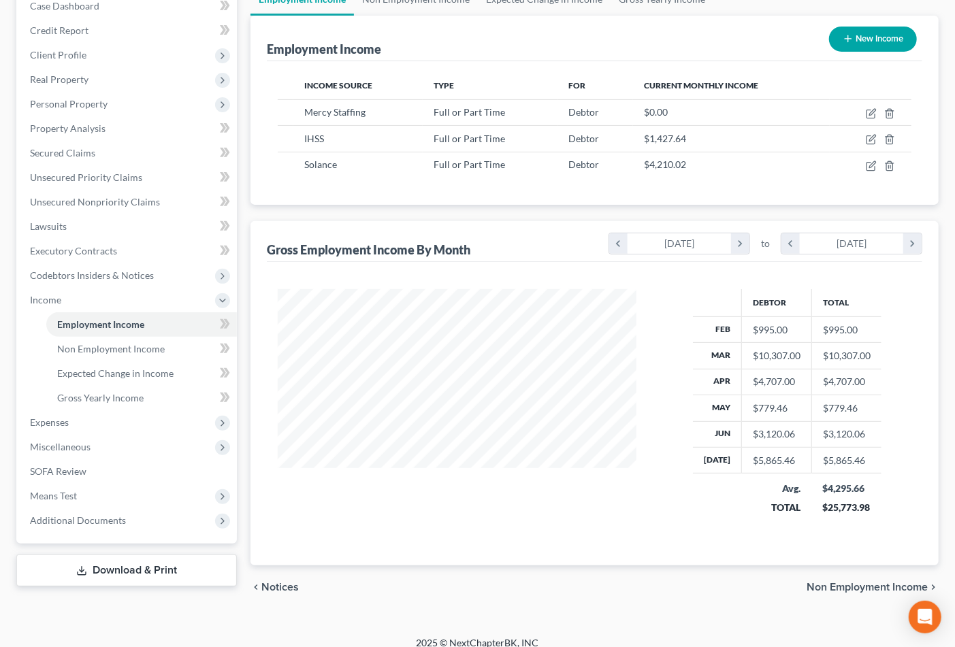
scroll to position [161, 0]
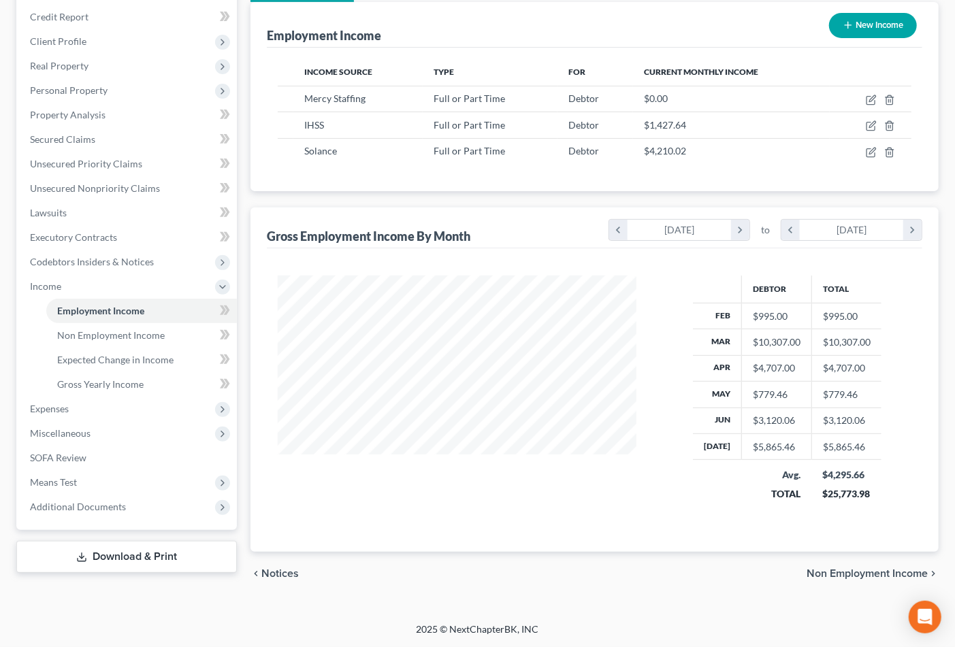
click at [882, 583] on div "chevron_left Notices Non Employment Income chevron_right" at bounding box center [595, 574] width 688 height 44
click at [883, 577] on span "Non Employment Income" at bounding box center [867, 574] width 121 height 11
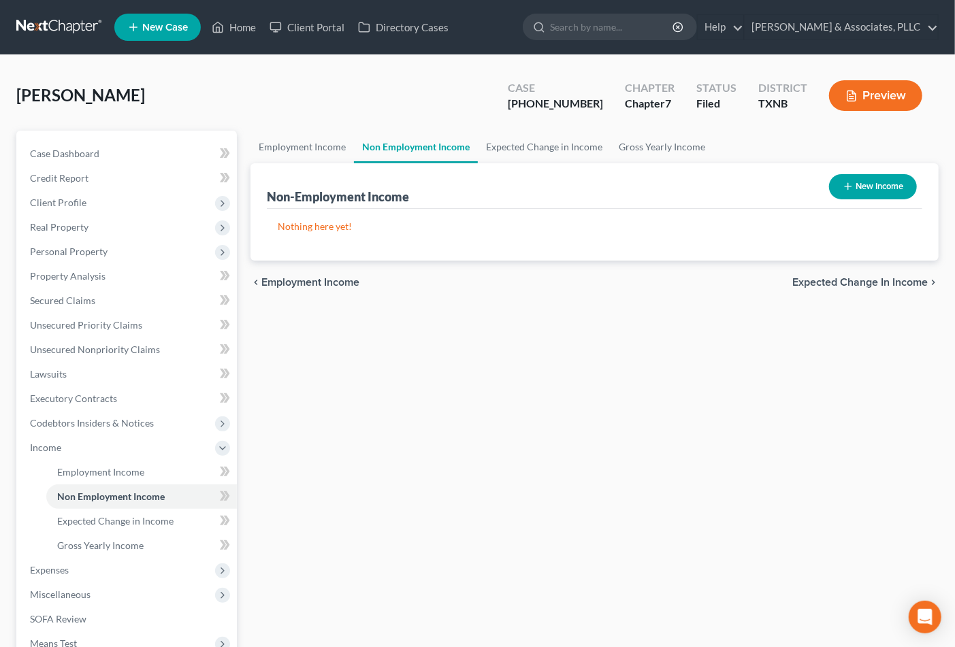
click at [835, 285] on span "Expected Change in Income" at bounding box center [860, 282] width 135 height 11
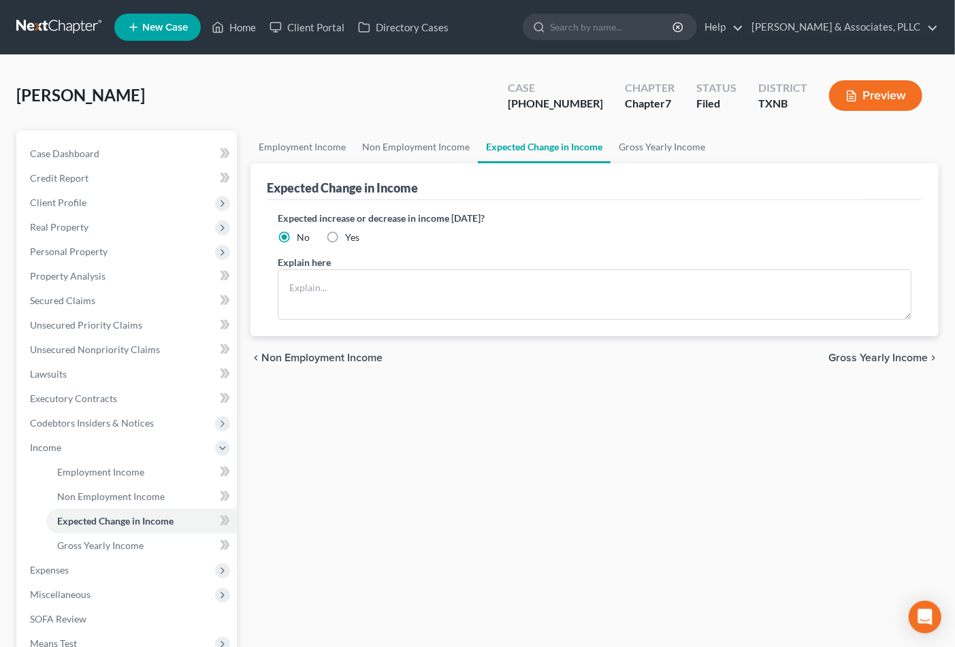
click at [852, 353] on span "Gross Yearly Income" at bounding box center [878, 358] width 99 height 11
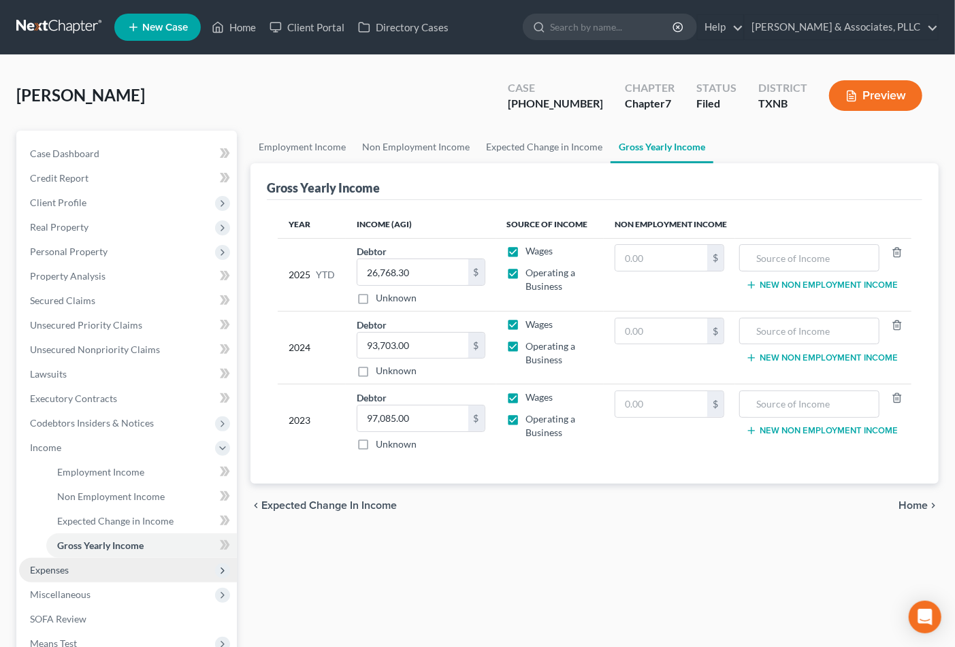
click at [58, 569] on span "Expenses" at bounding box center [49, 570] width 39 height 12
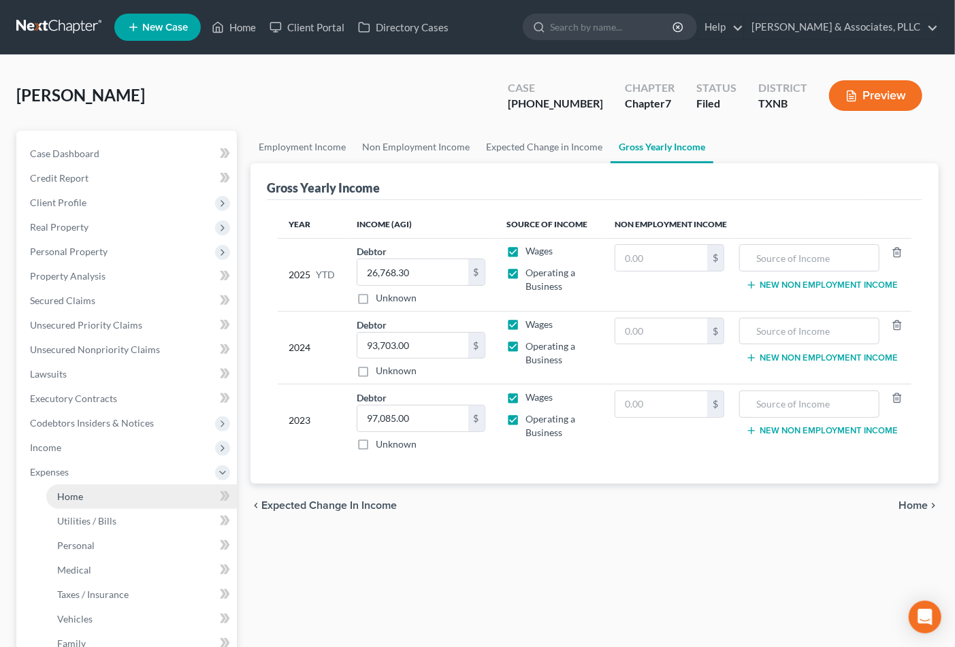
click at [70, 498] on span "Home" at bounding box center [70, 497] width 26 height 12
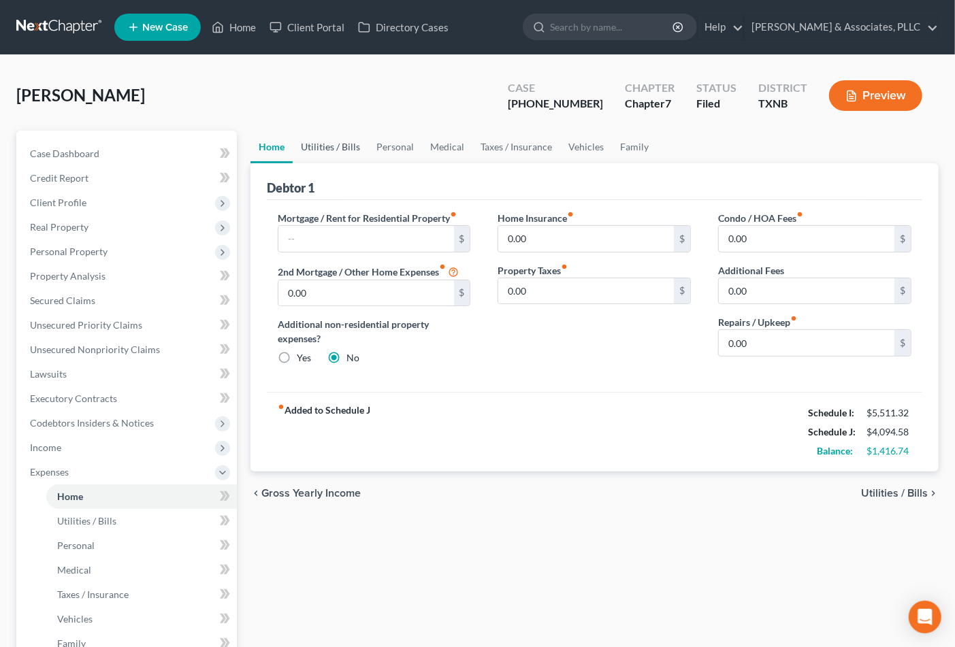
click at [318, 141] on link "Utilities / Bills" at bounding box center [331, 147] width 76 height 33
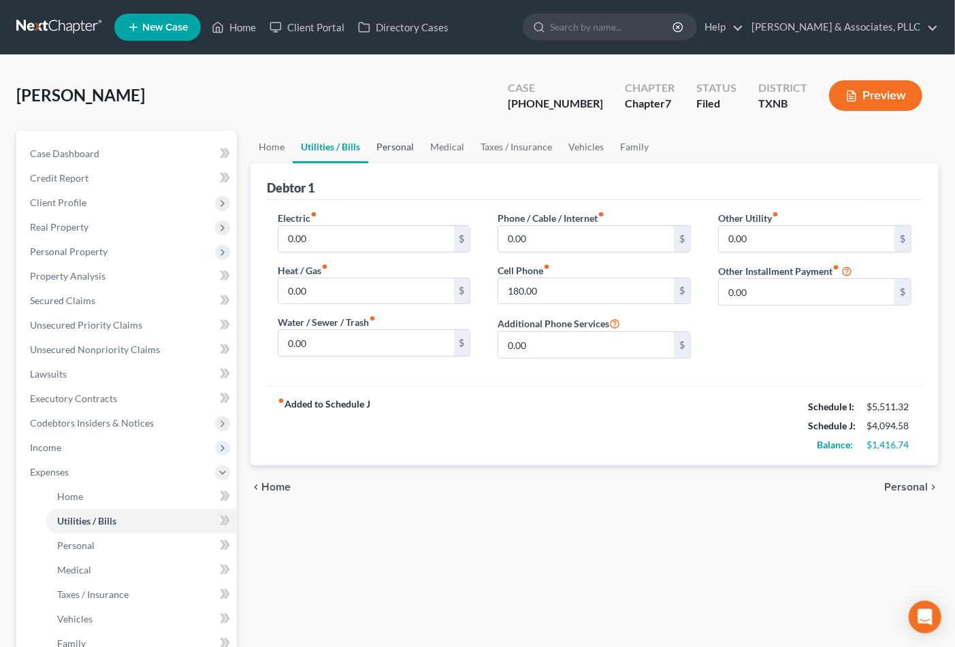
click at [382, 150] on link "Personal" at bounding box center [395, 147] width 54 height 33
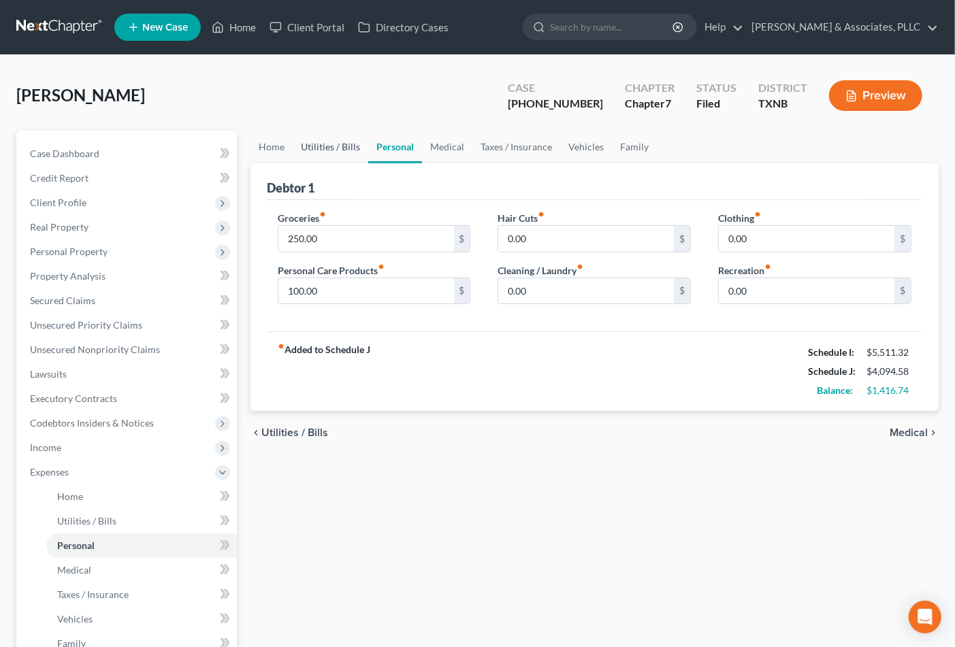
click at [321, 141] on link "Utilities / Bills" at bounding box center [331, 147] width 76 height 33
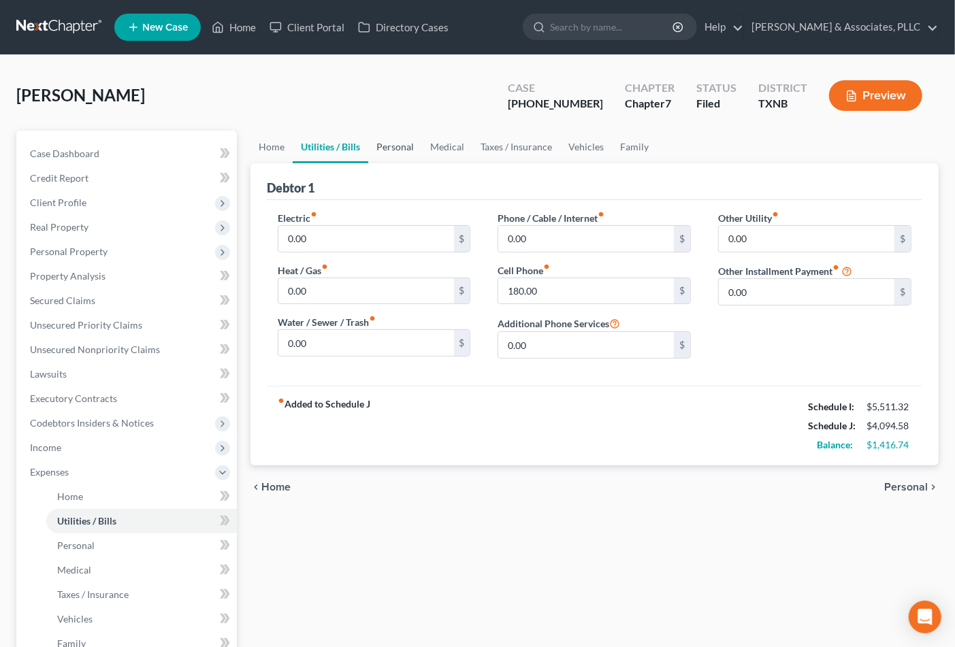
click at [402, 140] on link "Personal" at bounding box center [395, 147] width 54 height 33
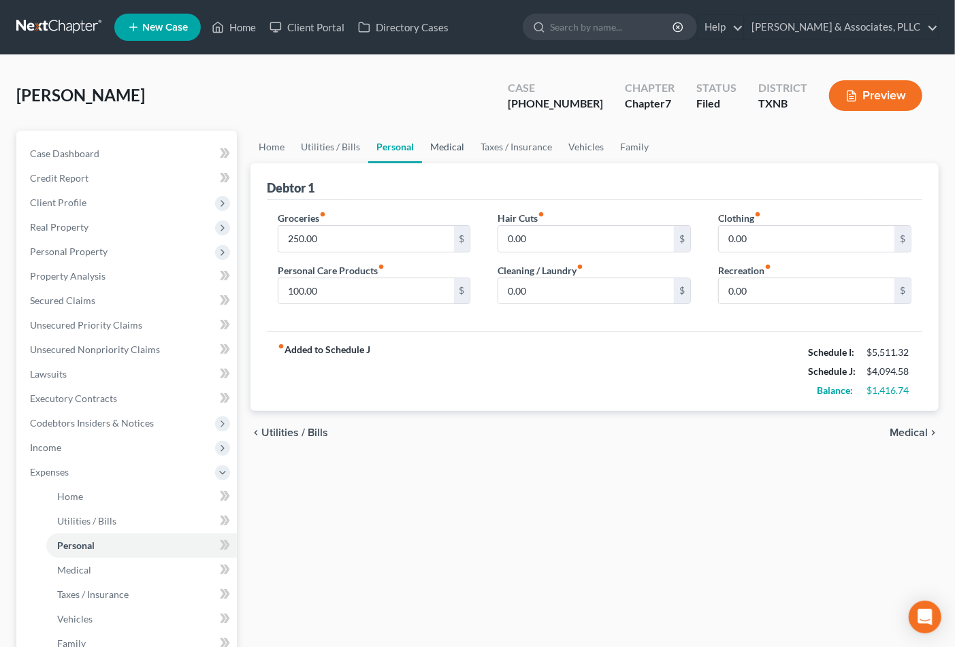
click at [452, 144] on link "Medical" at bounding box center [447, 147] width 50 height 33
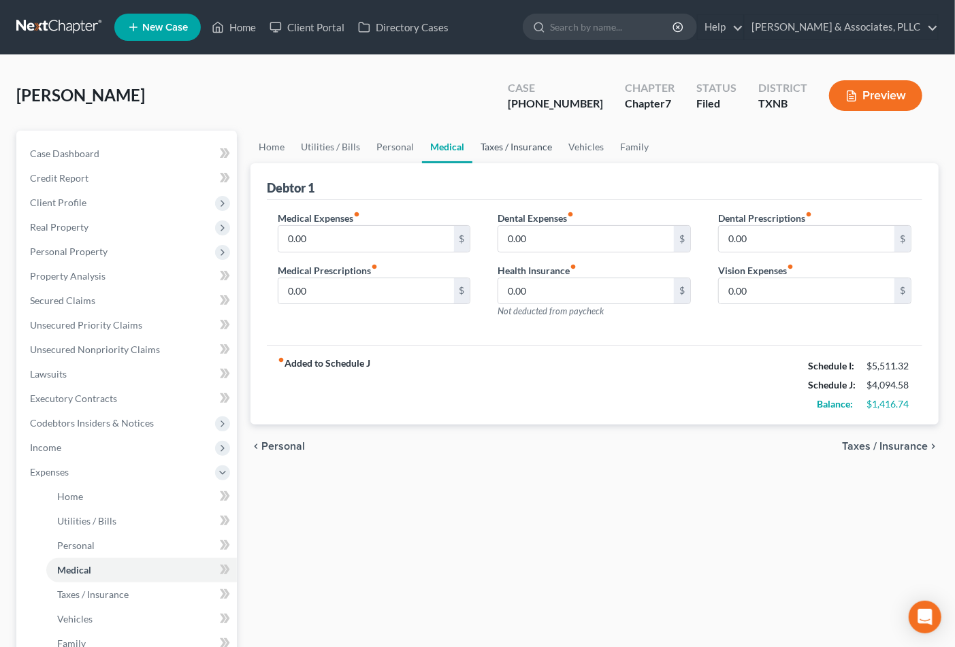
click at [497, 144] on link "Taxes / Insurance" at bounding box center [517, 147] width 88 height 33
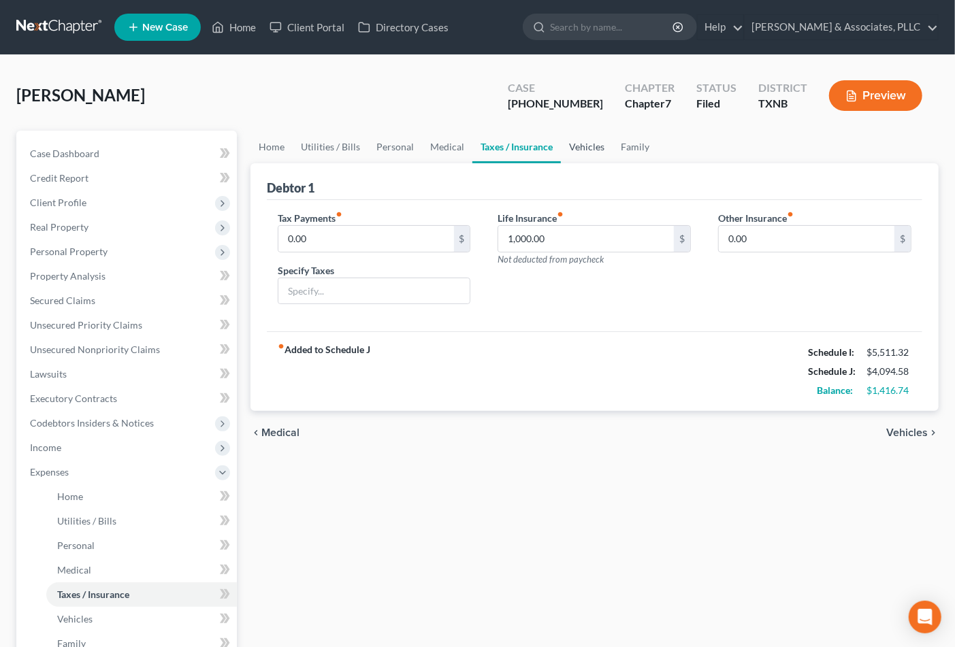
click at [579, 131] on link "Vehicles" at bounding box center [587, 147] width 52 height 33
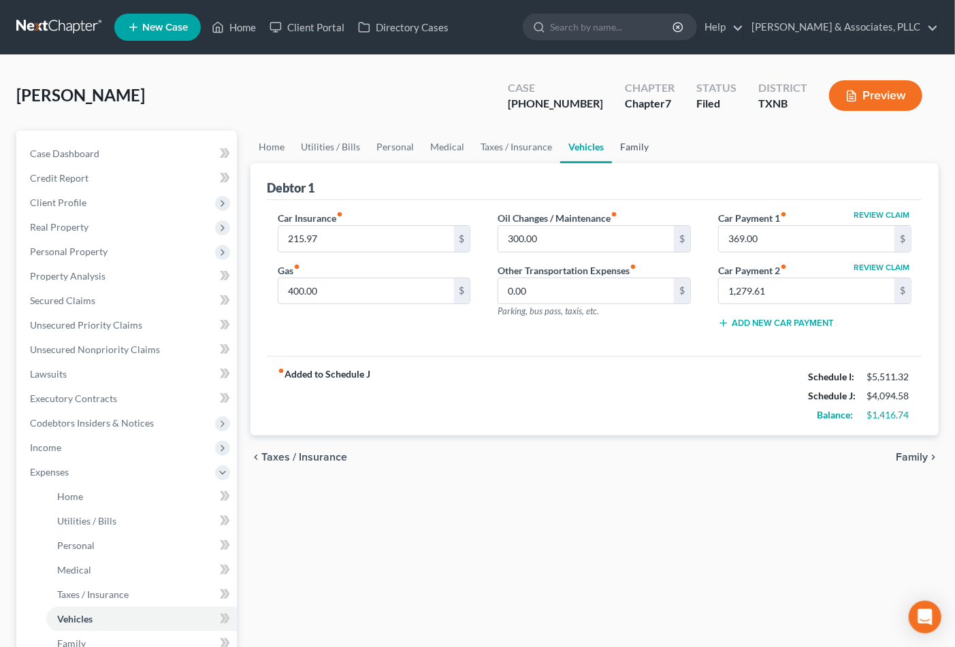
click at [628, 144] on link "Family" at bounding box center [634, 147] width 45 height 33
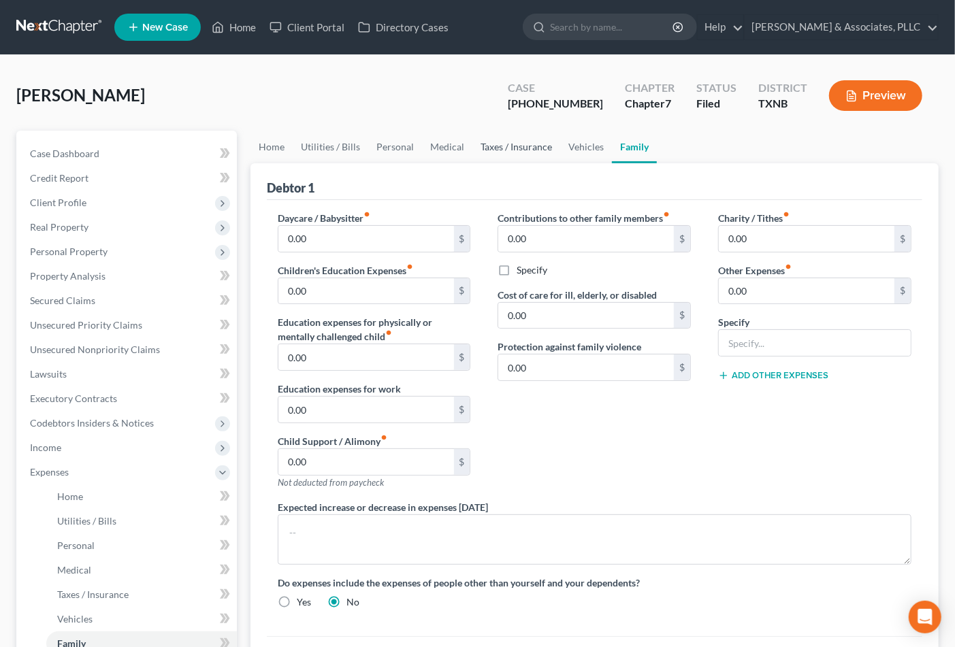
click at [515, 146] on link "Taxes / Insurance" at bounding box center [517, 147] width 88 height 33
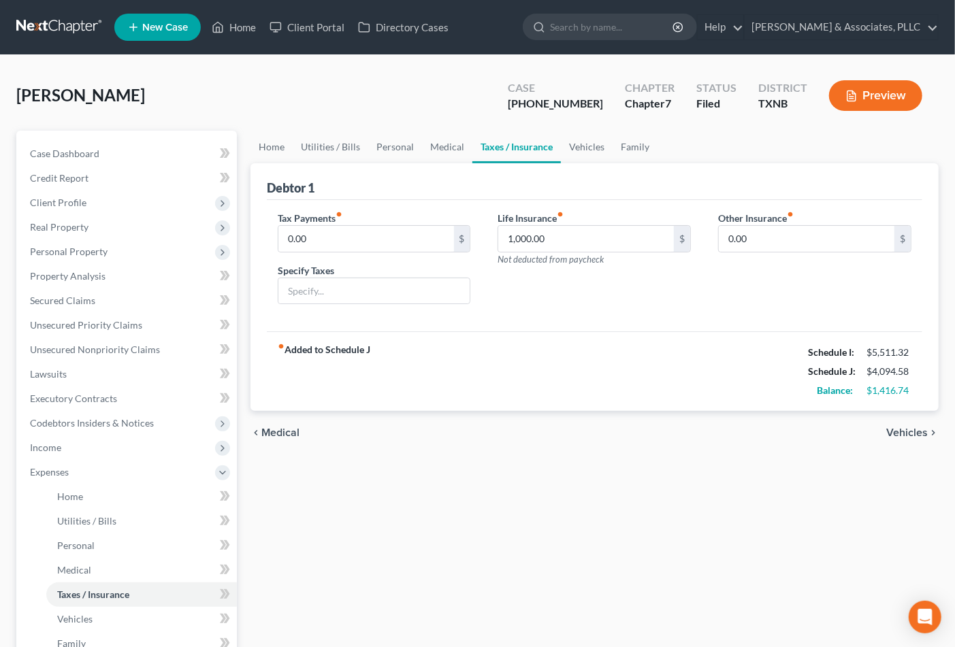
drag, startPoint x: 628, startPoint y: 272, endPoint x: 598, endPoint y: 205, distance: 73.8
click at [626, 270] on div "Life Insurance fiber_manual_record 1,000.00 $ Not deducted from paycheck" at bounding box center [594, 263] width 221 height 105
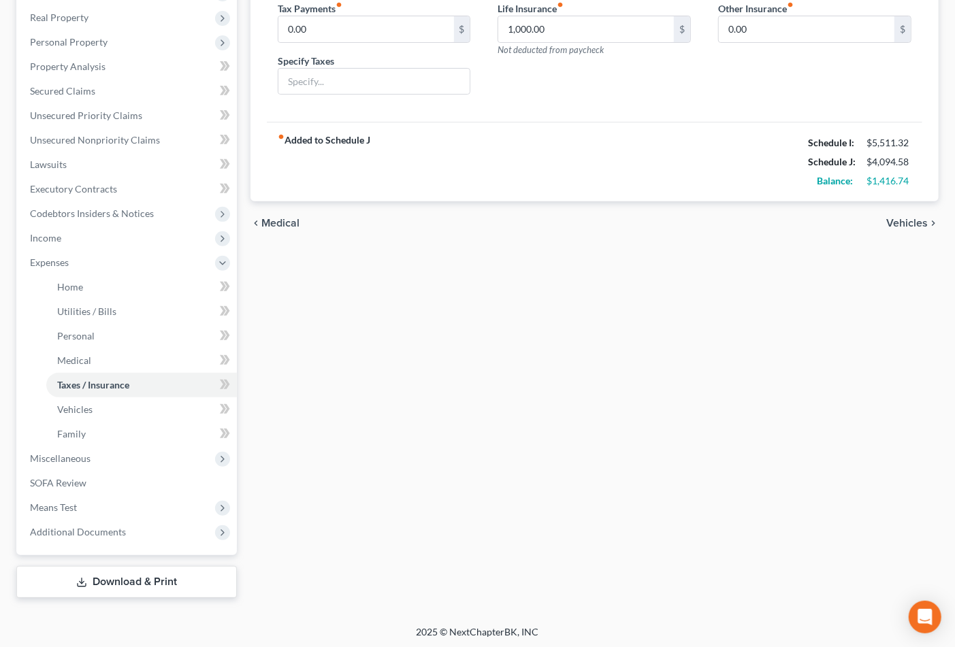
scroll to position [211, 0]
click at [80, 404] on span "Vehicles" at bounding box center [74, 408] width 35 height 12
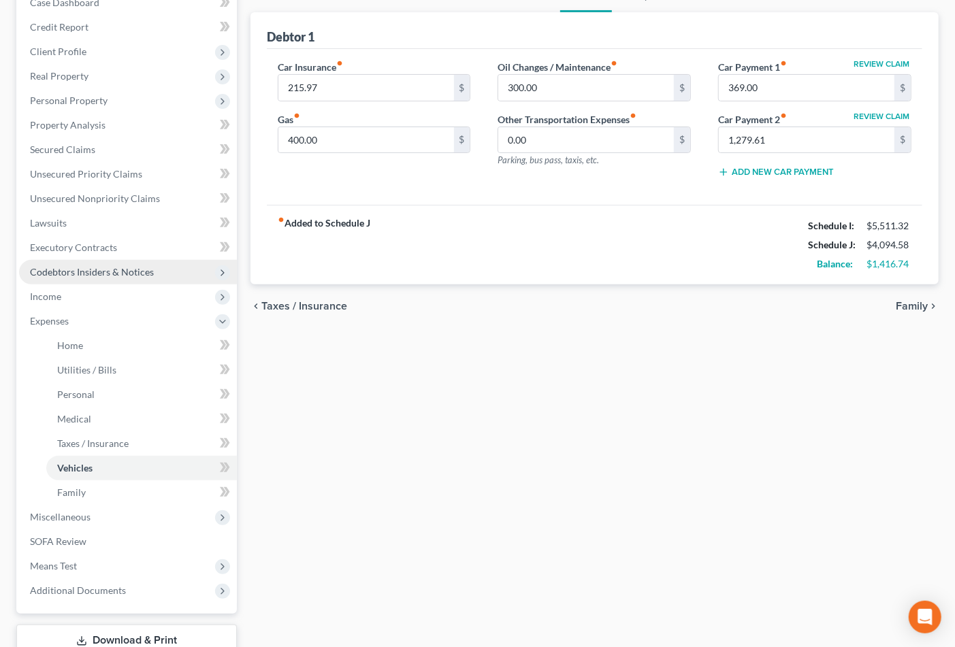
scroll to position [211, 0]
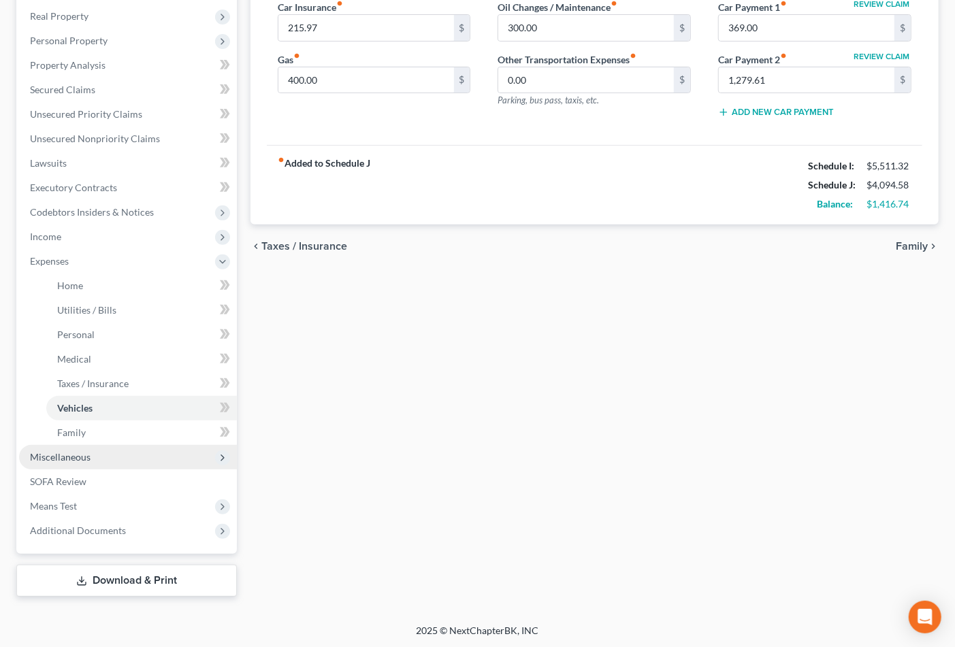
click at [75, 456] on span "Miscellaneous" at bounding box center [60, 457] width 61 height 12
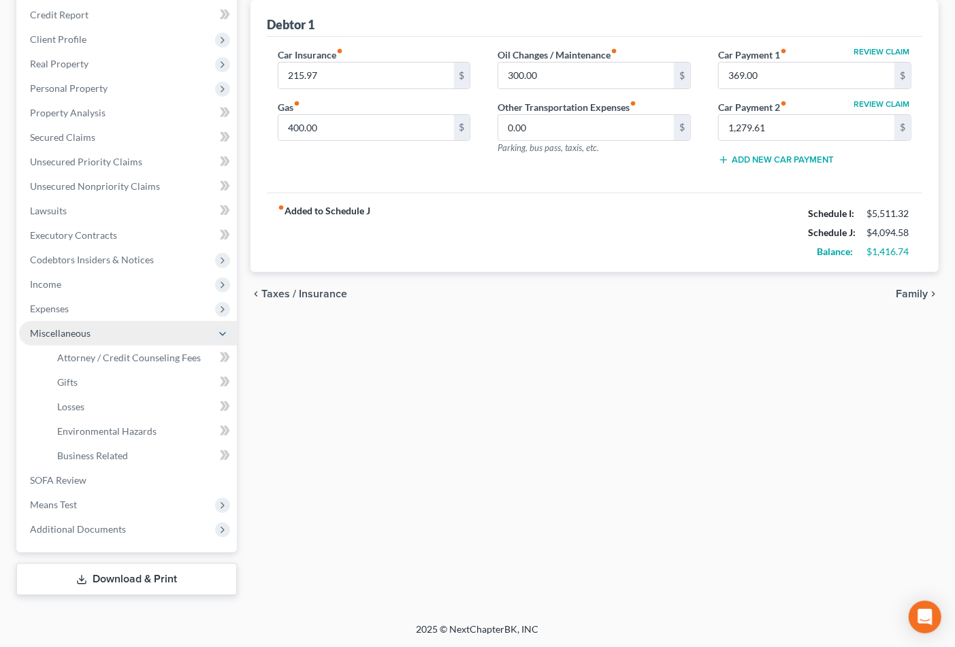
scroll to position [161, 0]
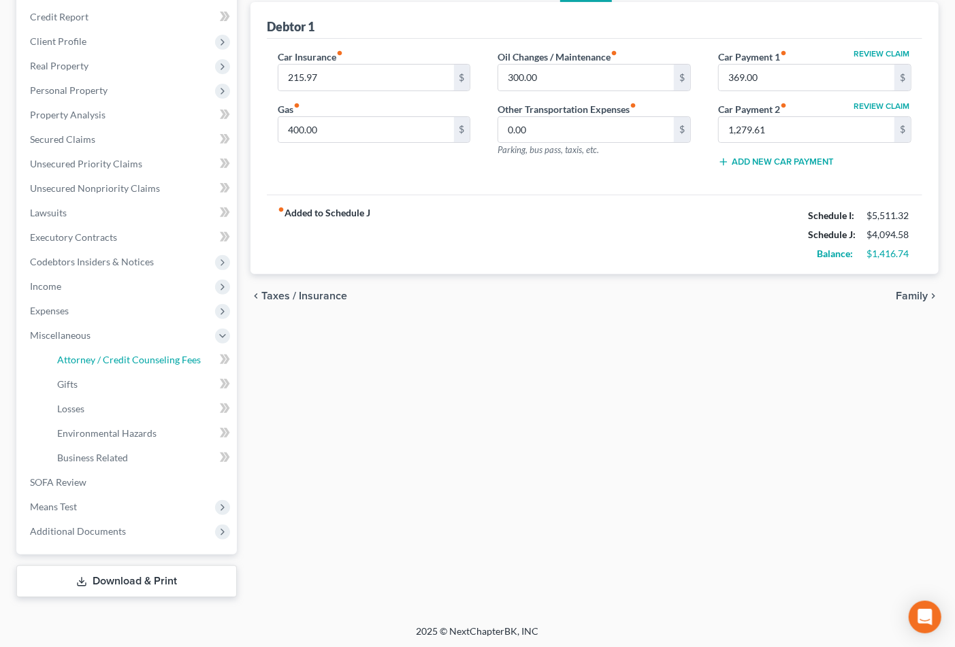
drag, startPoint x: 94, startPoint y: 358, endPoint x: 940, endPoint y: 259, distance: 851.4
click at [96, 359] on span "Attorney / Credit Counseling Fees" at bounding box center [129, 360] width 144 height 12
select select "0"
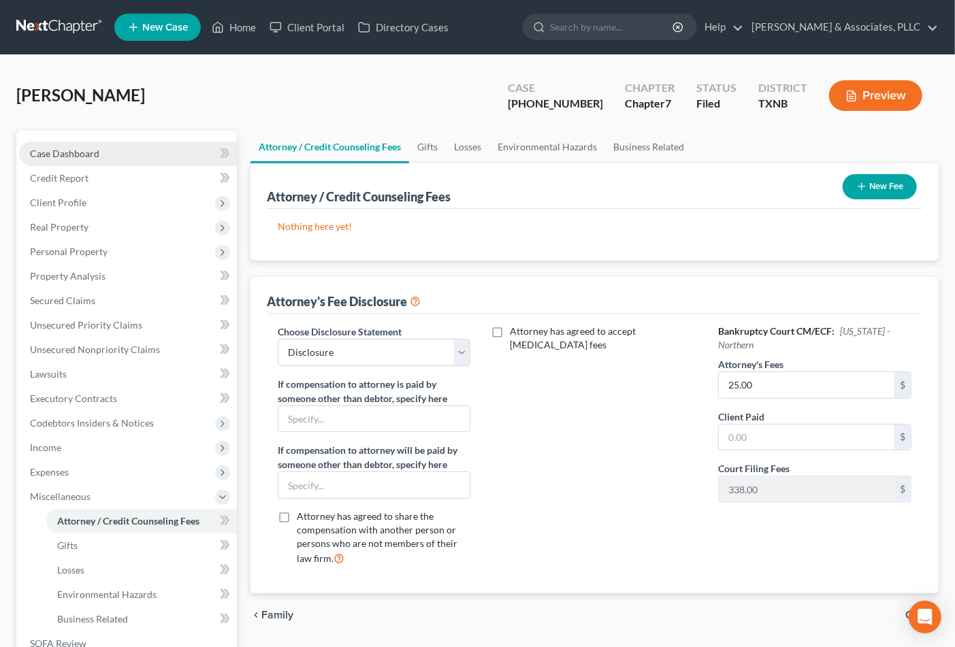
click at [90, 154] on span "Case Dashboard" at bounding box center [64, 154] width 69 height 12
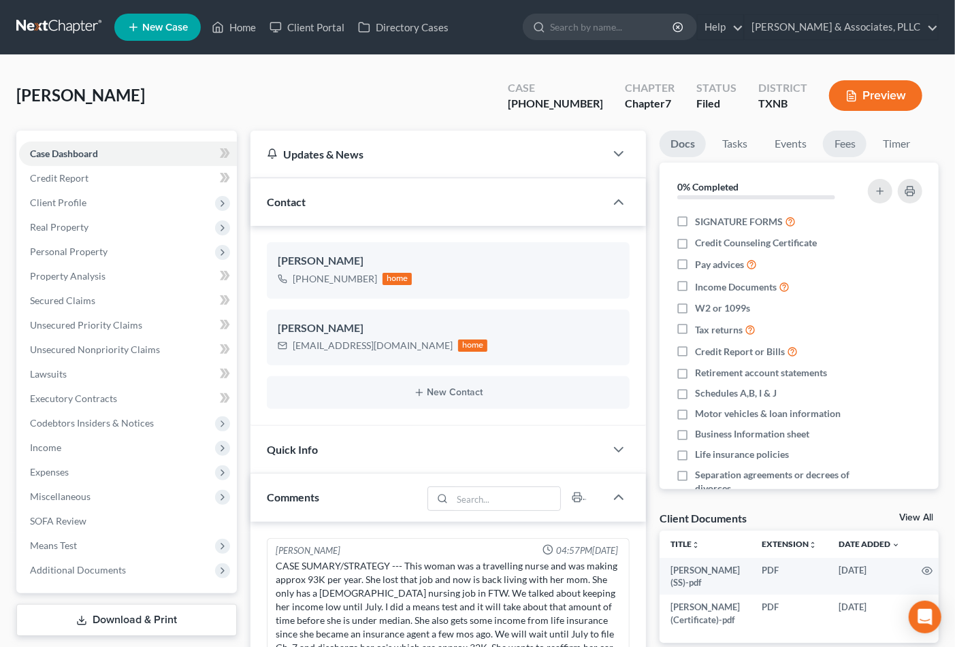
scroll to position [76, 0]
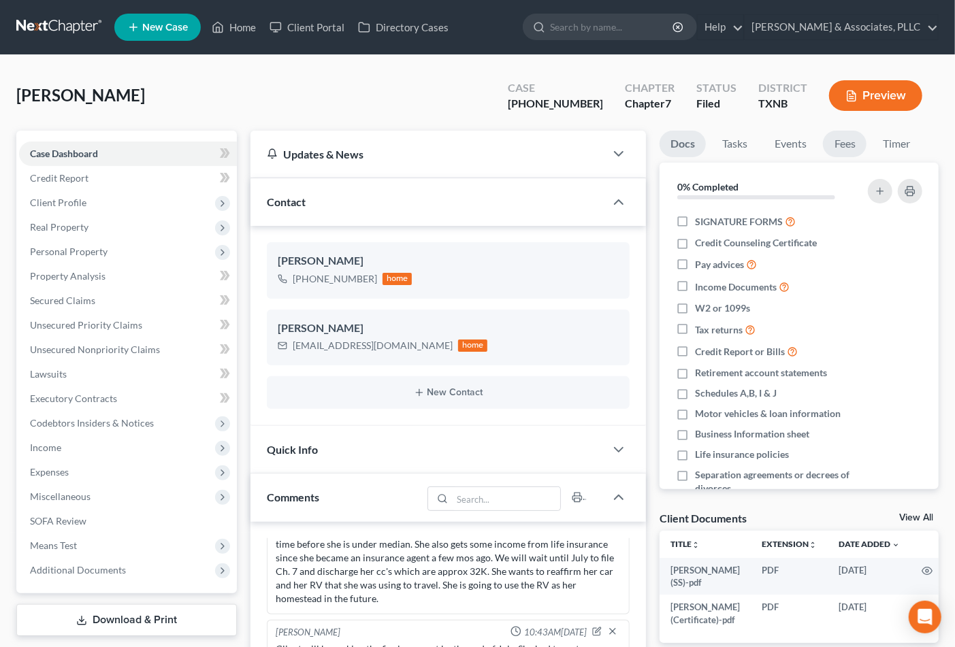
click at [852, 141] on link "Fees" at bounding box center [845, 144] width 44 height 27
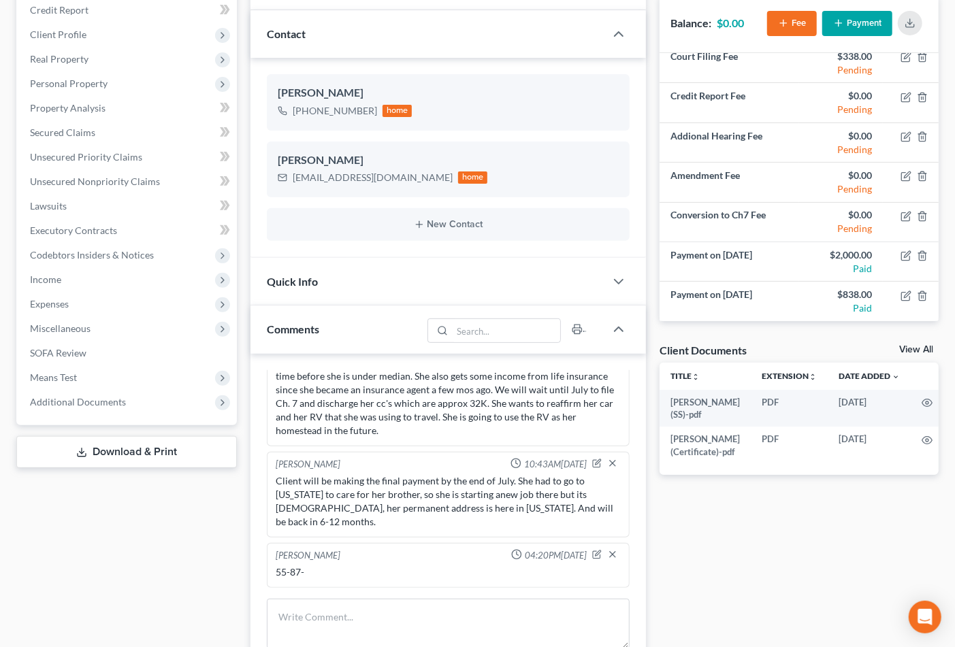
scroll to position [227, 0]
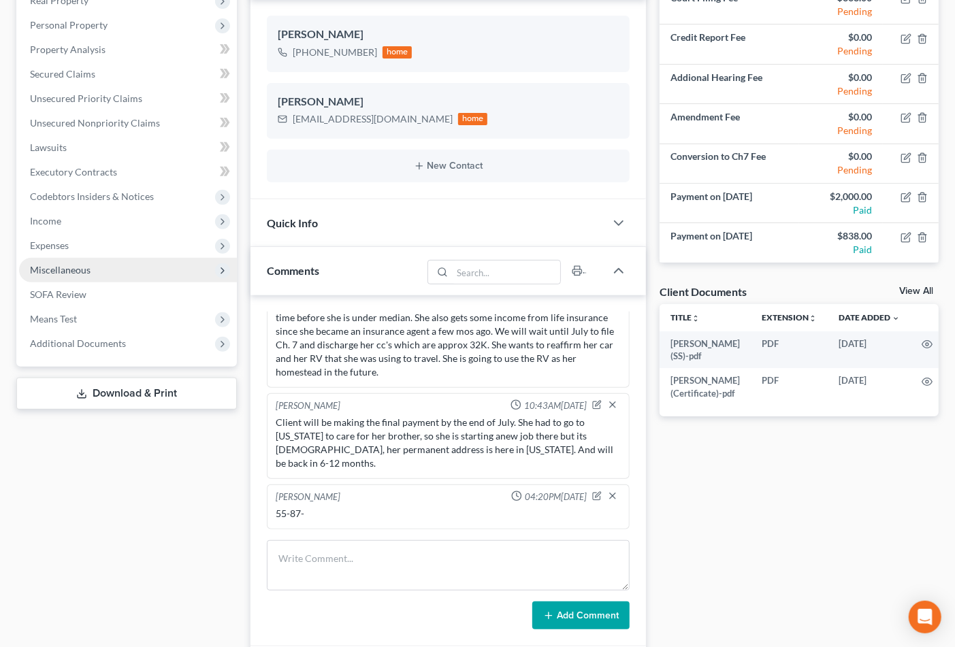
click at [85, 264] on span "Miscellaneous" at bounding box center [60, 270] width 61 height 12
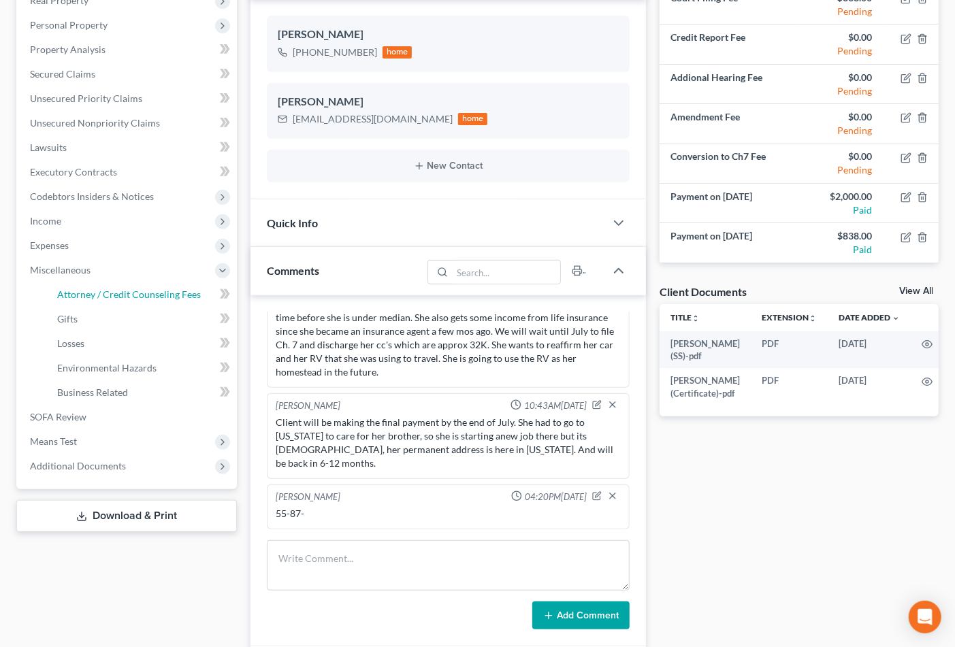
drag, startPoint x: 89, startPoint y: 283, endPoint x: 499, endPoint y: 241, distance: 412.7
click at [86, 284] on link "Attorney / Credit Counseling Fees" at bounding box center [141, 295] width 191 height 25
select select "0"
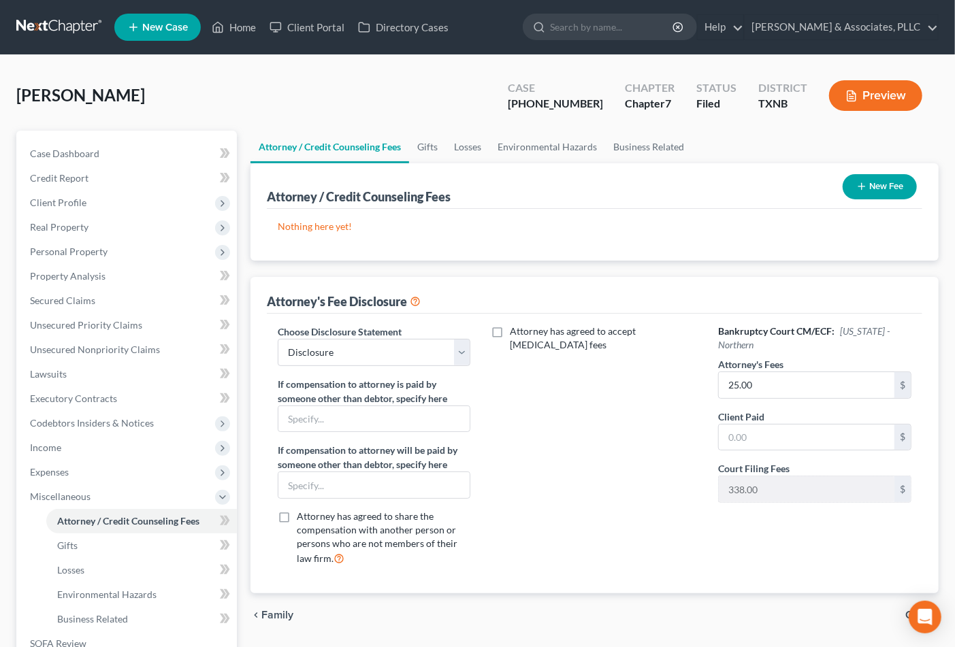
click at [865, 182] on icon "button" at bounding box center [862, 186] width 11 height 11
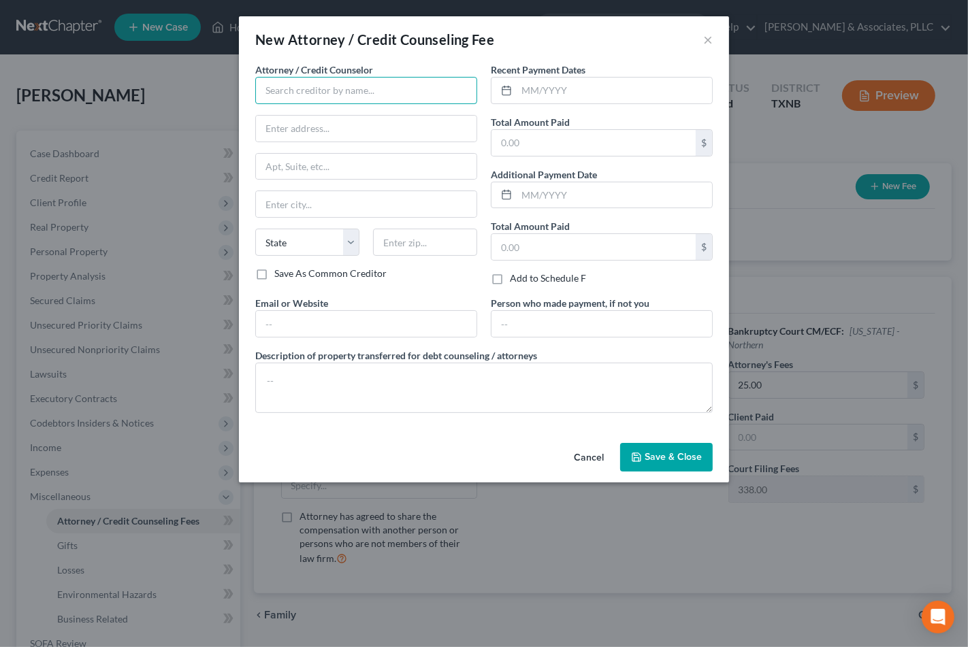
click at [318, 91] on input "text" at bounding box center [366, 90] width 222 height 27
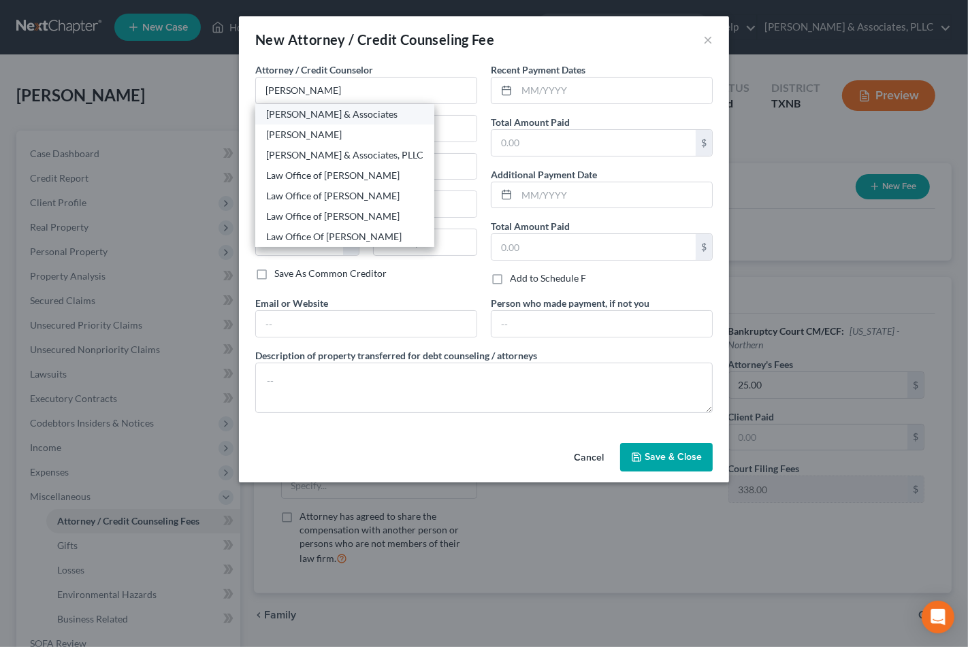
click at [321, 110] on div "Andrew B. Nichols & Associates" at bounding box center [344, 115] width 157 height 14
type input "Andrew B. Nichols & Associates"
type input "7920 Belt Line Road"
type input "Suite 650"
type input "Dallas"
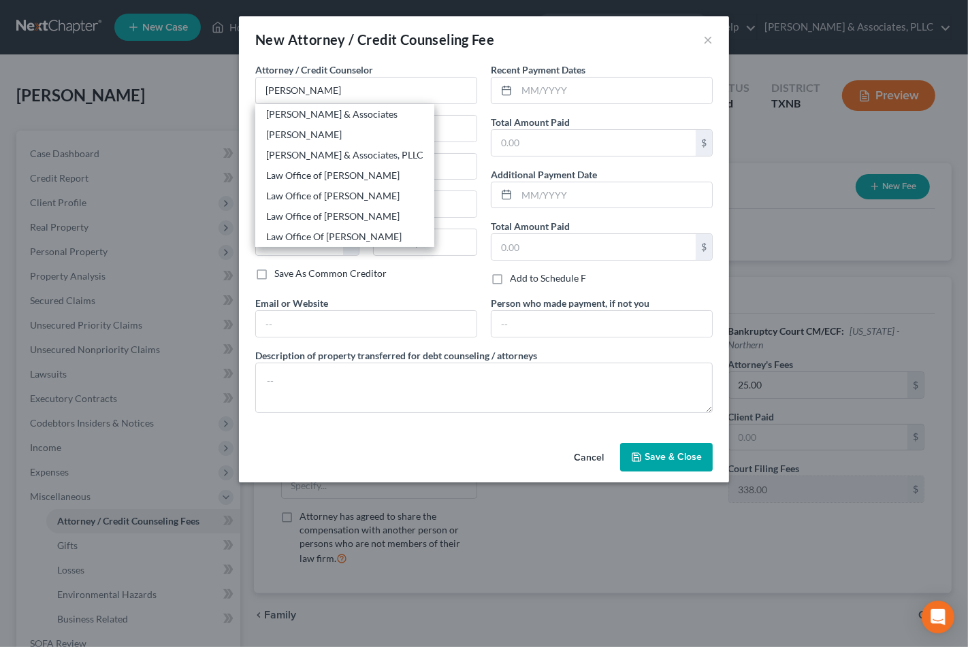
select select "45"
type input "75254"
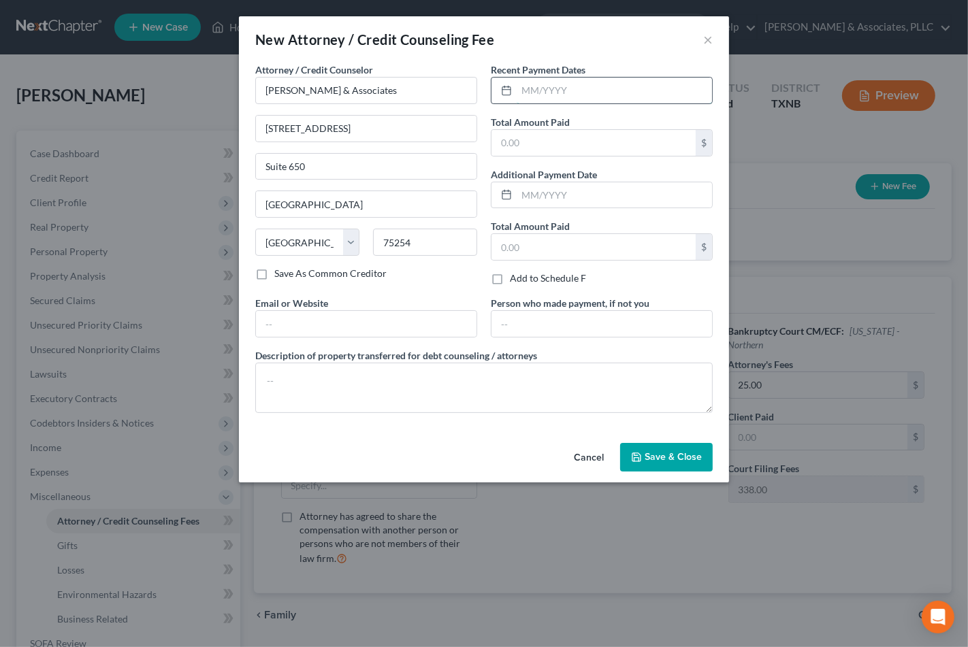
click at [604, 98] on input "text" at bounding box center [614, 91] width 195 height 26
type input "08/2025"
click at [609, 147] on input "text" at bounding box center [594, 143] width 204 height 26
type input "2,500.00"
click at [587, 200] on input "text" at bounding box center [614, 195] width 195 height 26
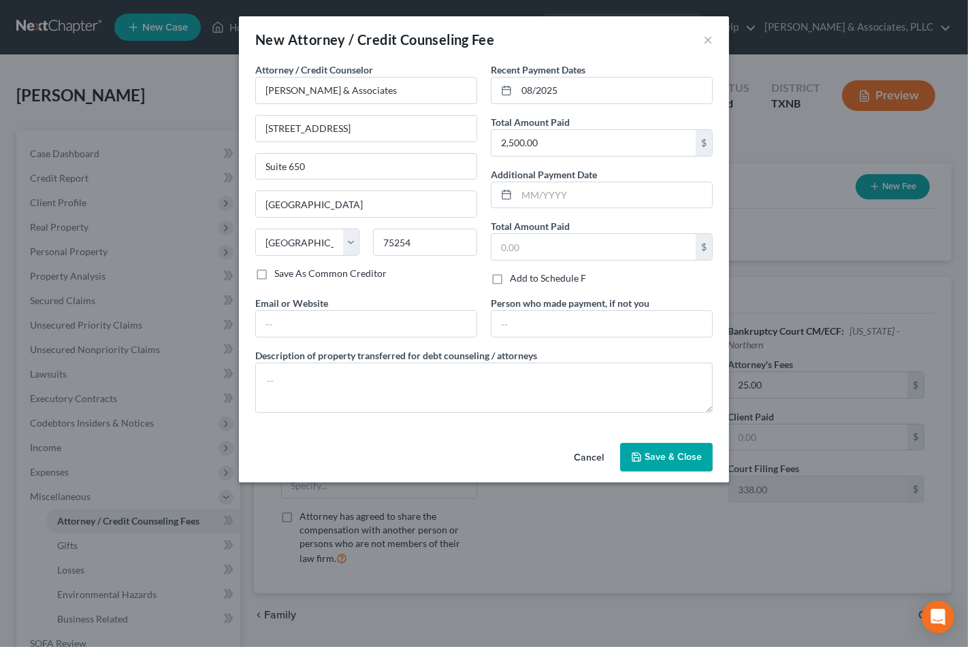
click at [667, 463] on span "Save & Close" at bounding box center [673, 457] width 57 height 12
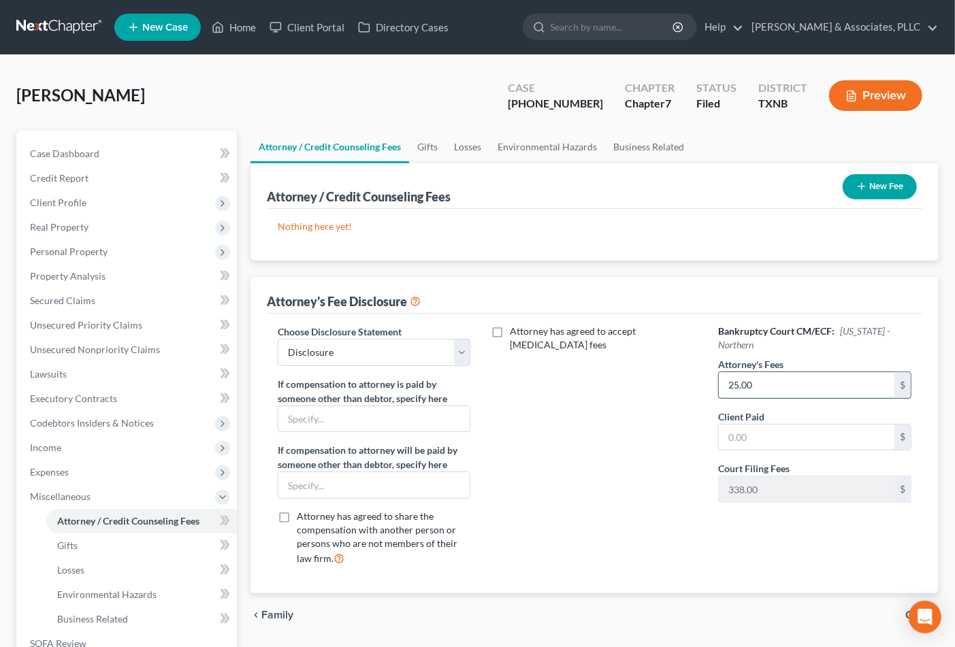
click at [756, 372] on input "25.00" at bounding box center [807, 385] width 176 height 26
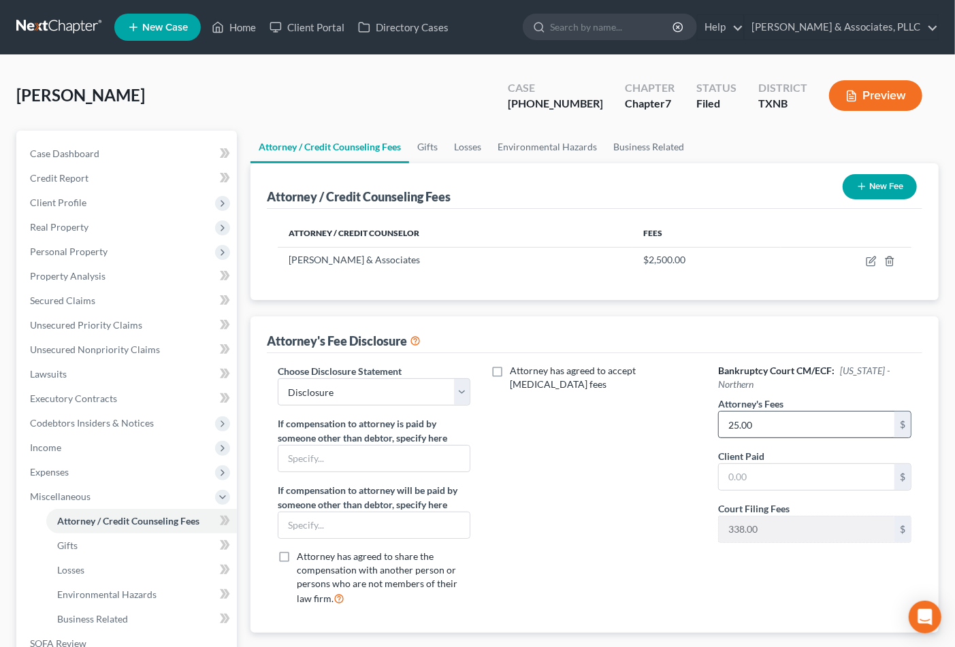
click at [740, 374] on h6 "Bankruptcy Court CM/ECF: Texas - Northern" at bounding box center [814, 377] width 193 height 27
type input "2,500.00"
click at [777, 464] on input "text" at bounding box center [807, 477] width 176 height 26
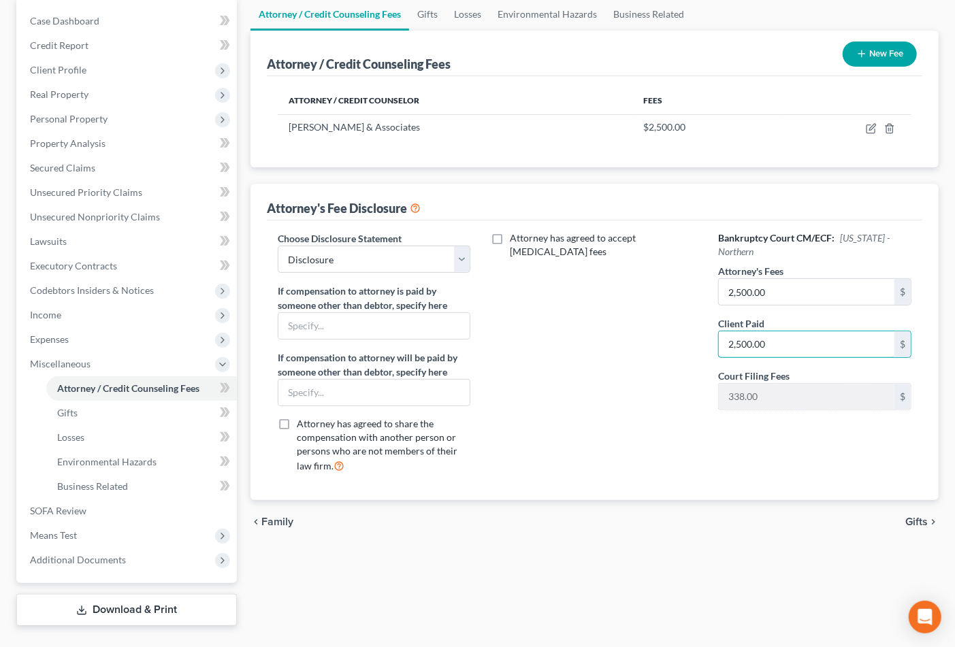
scroll to position [161, 0]
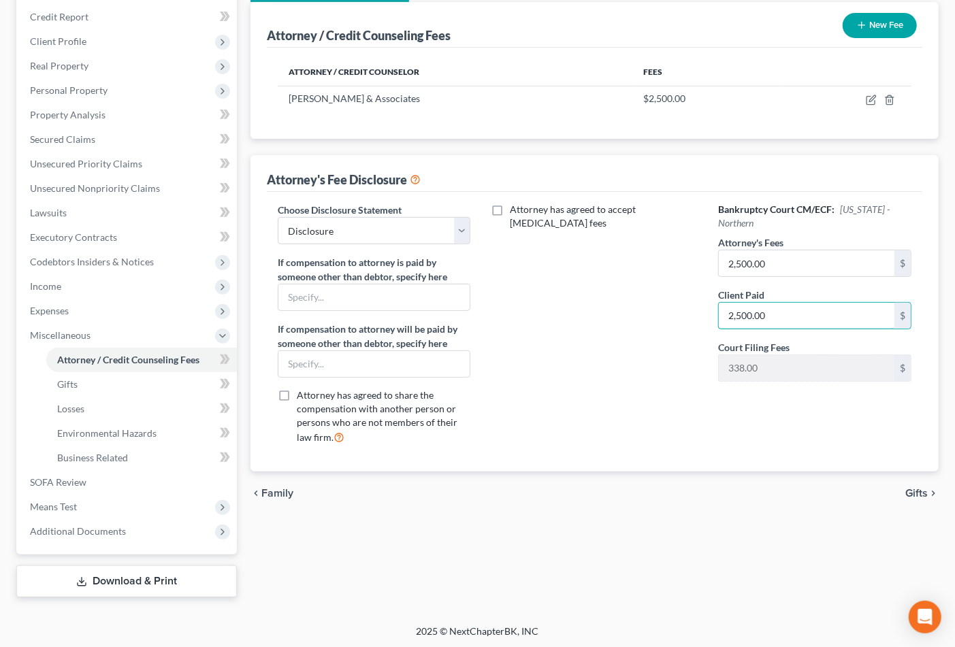
type input "2,500.00"
click at [915, 494] on span "Gifts" at bounding box center [917, 493] width 22 height 11
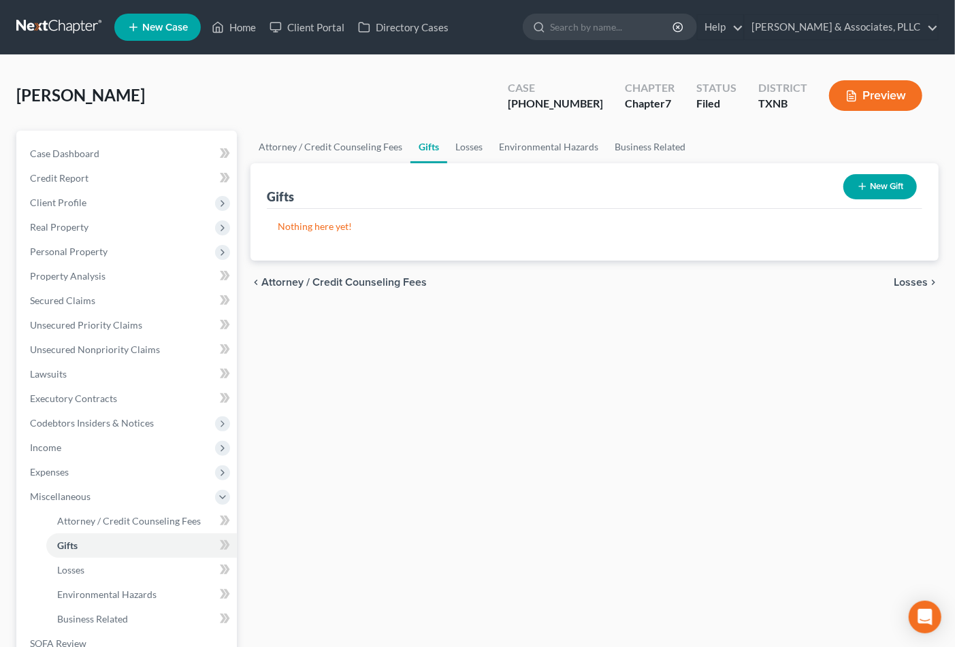
click at [290, 280] on span "Attorney / Credit Counseling Fees" at bounding box center [343, 282] width 165 height 11
select select "0"
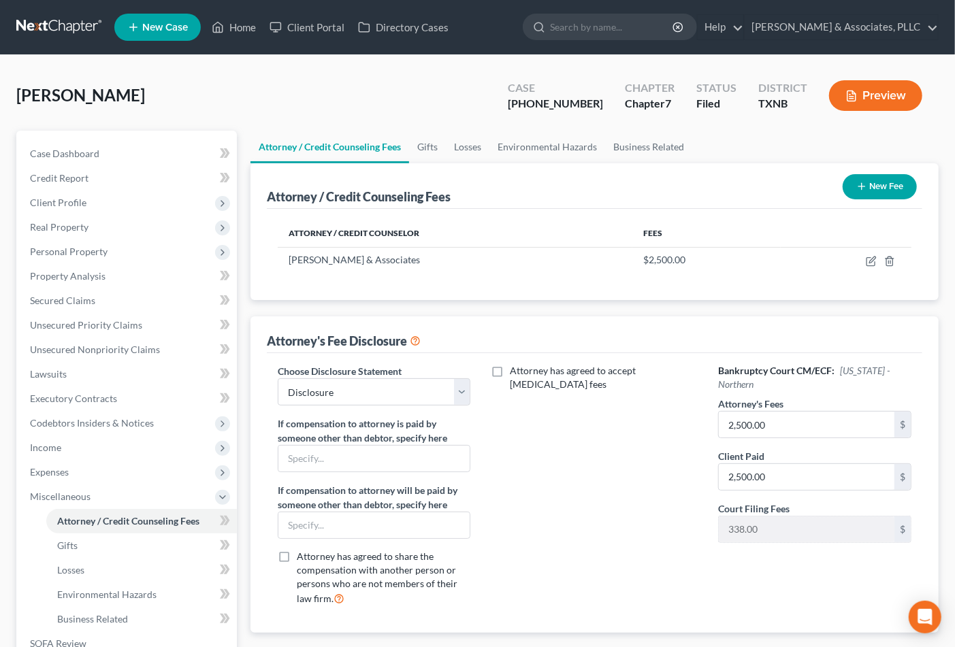
click at [863, 182] on icon "button" at bounding box center [862, 186] width 11 height 11
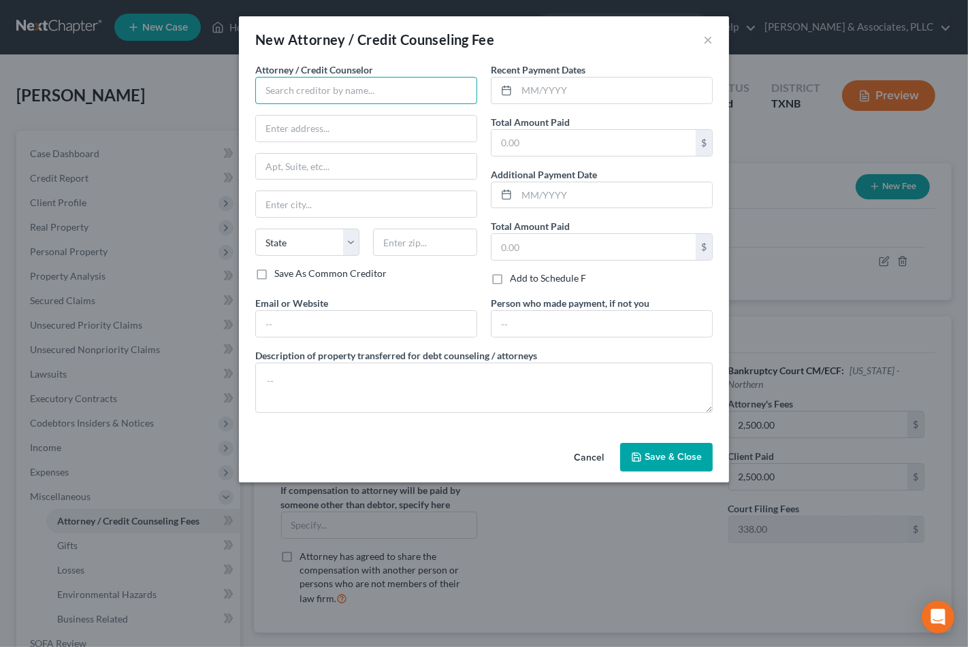
click at [344, 89] on input "text" at bounding box center [366, 90] width 222 height 27
click at [355, 93] on input "text" at bounding box center [366, 90] width 222 height 27
type input "z"
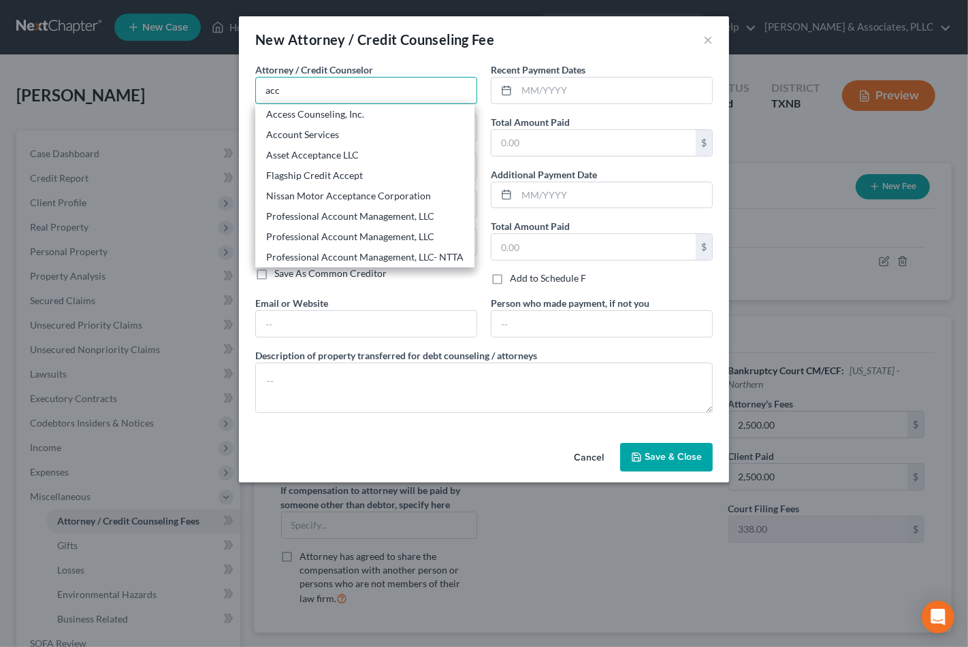
type input "Access Counseling, Inc."
type input "633 W 5th Street, Suite 26001"
type input "Los Angeles"
select select "4"
type input "90071"
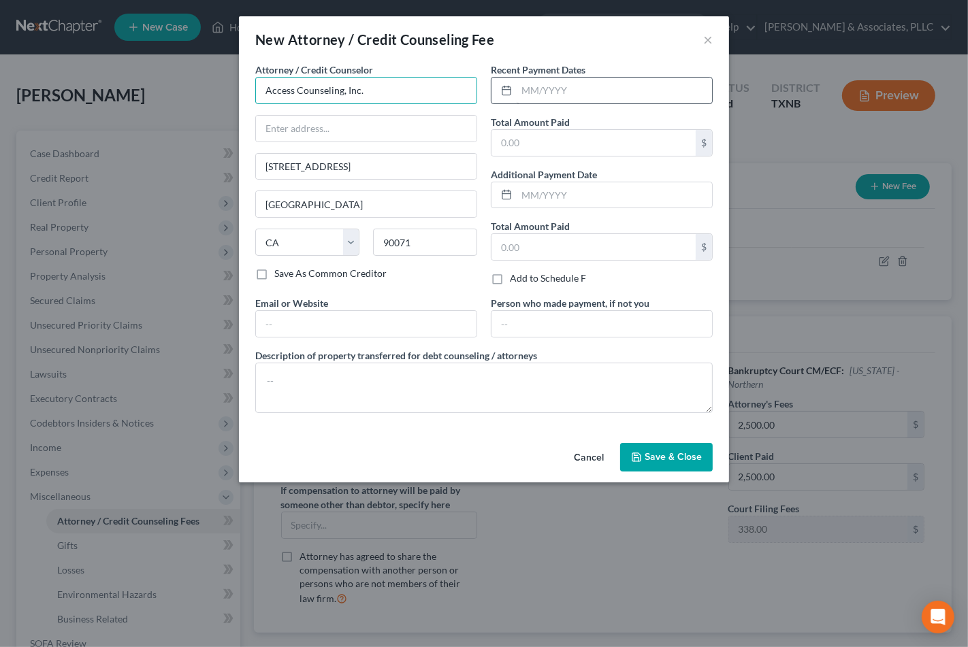
type input "Access Counseling, Inc."
click at [574, 89] on input "text" at bounding box center [614, 91] width 195 height 26
type input "4/9/25"
click at [556, 147] on input "text" at bounding box center [594, 143] width 204 height 26
type input "25.00"
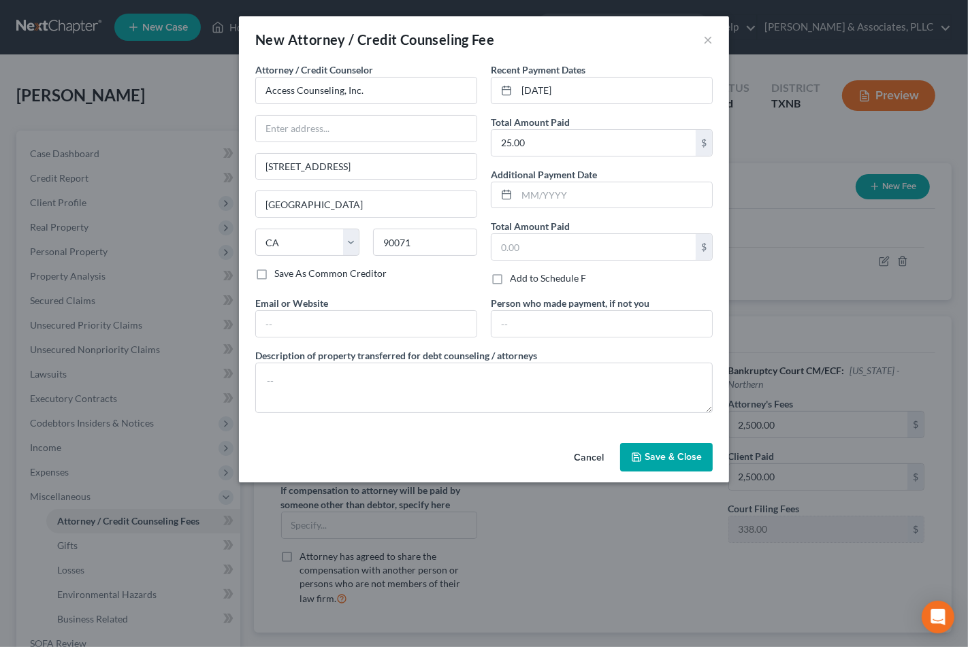
click at [675, 460] on span "Save & Close" at bounding box center [673, 457] width 57 height 12
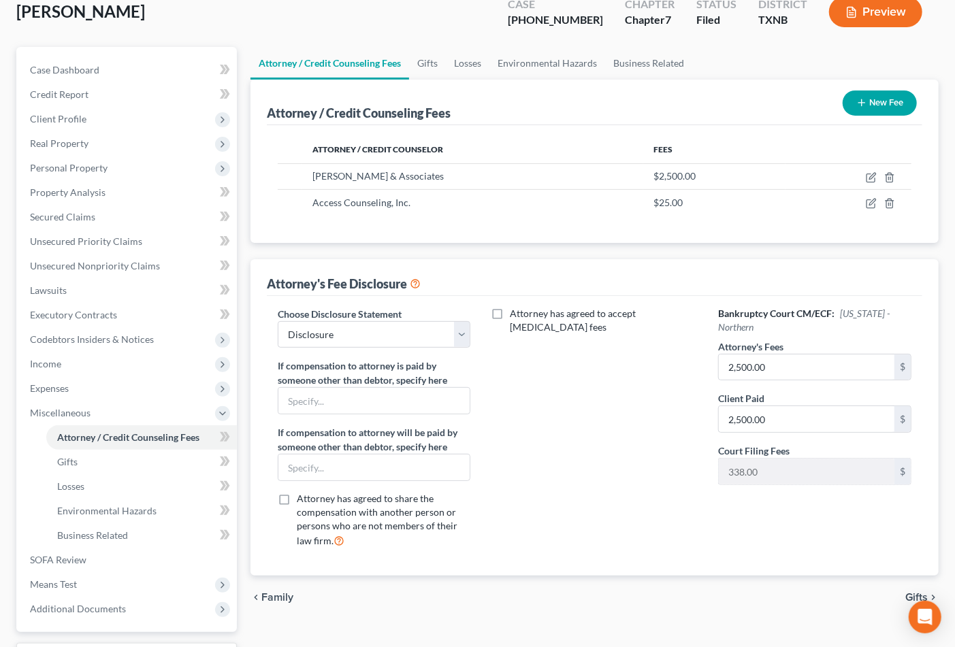
scroll to position [161, 0]
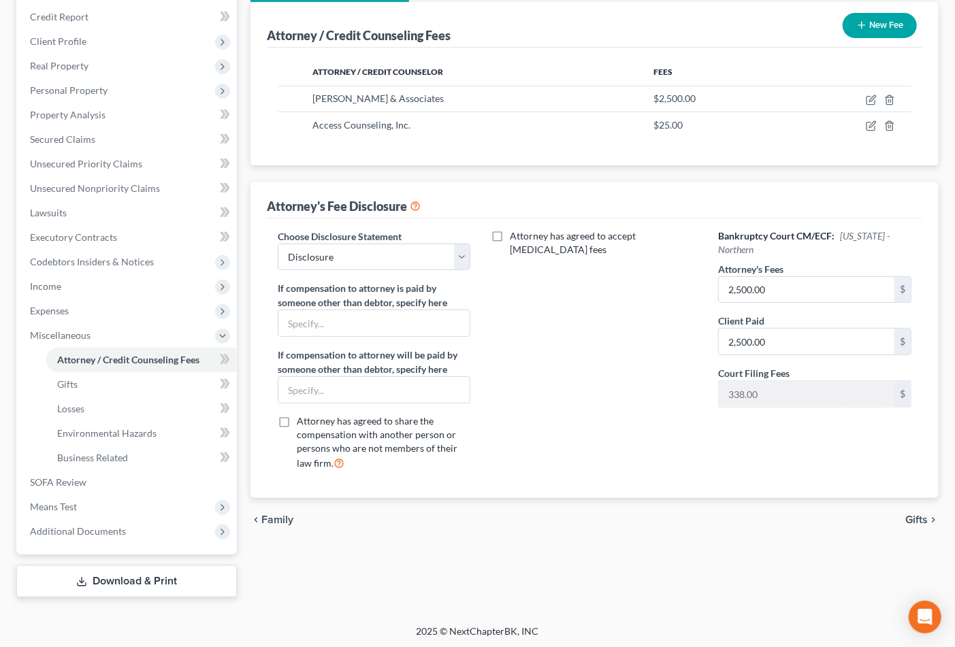
click at [912, 518] on span "Gifts" at bounding box center [917, 520] width 22 height 11
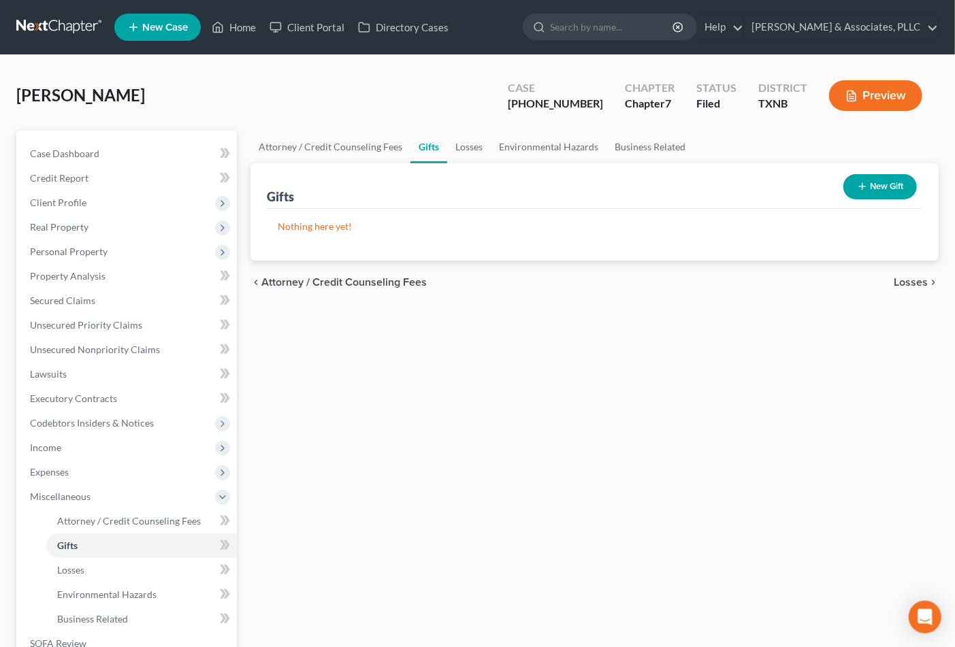
click at [910, 280] on span "Losses" at bounding box center [911, 282] width 34 height 11
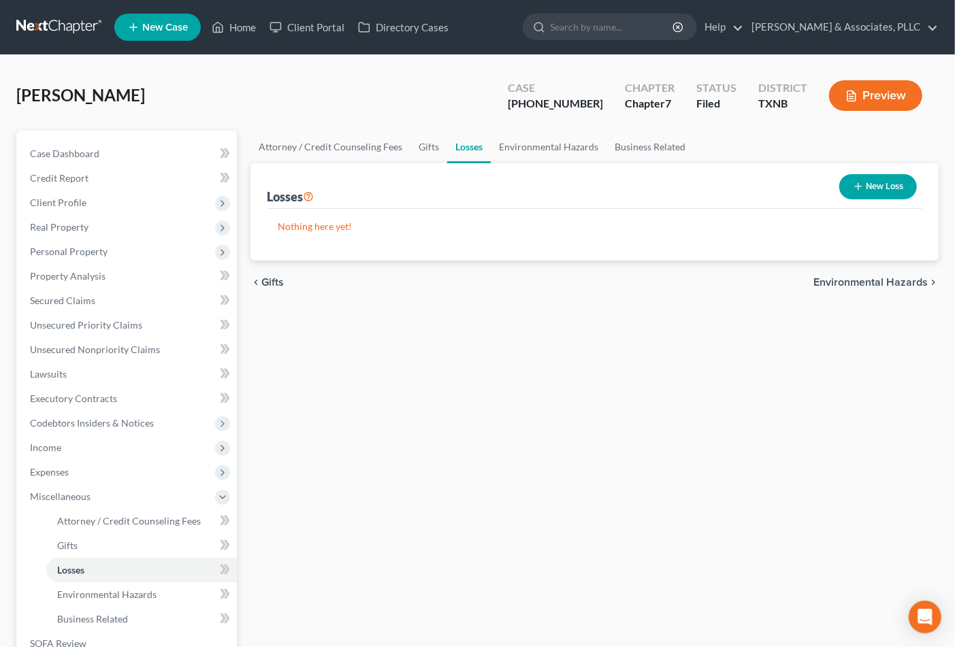
click at [910, 280] on span "Environmental Hazards" at bounding box center [871, 282] width 114 height 11
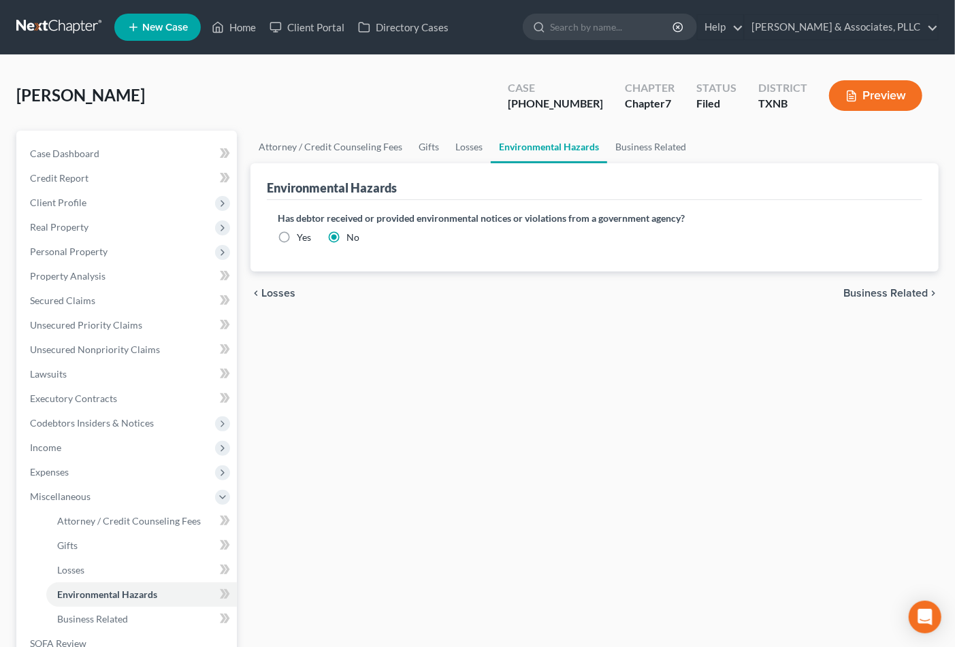
click at [910, 280] on div "chevron_left Losses Business Related chevron_right" at bounding box center [595, 294] width 688 height 44
click at [884, 294] on span "Business Related" at bounding box center [886, 293] width 84 height 11
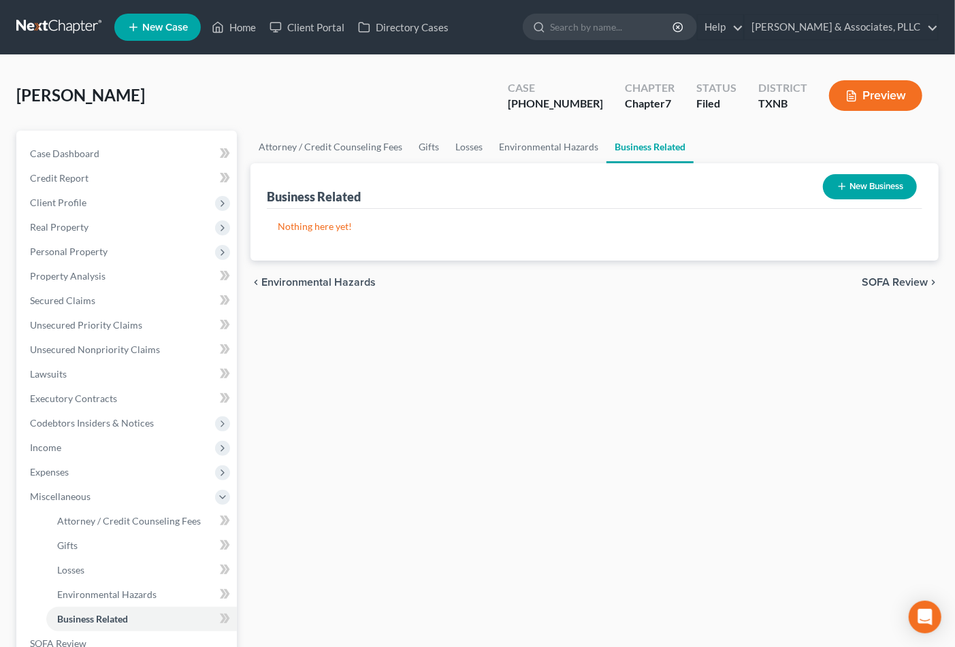
click at [885, 284] on span "SOFA Review" at bounding box center [895, 282] width 66 height 11
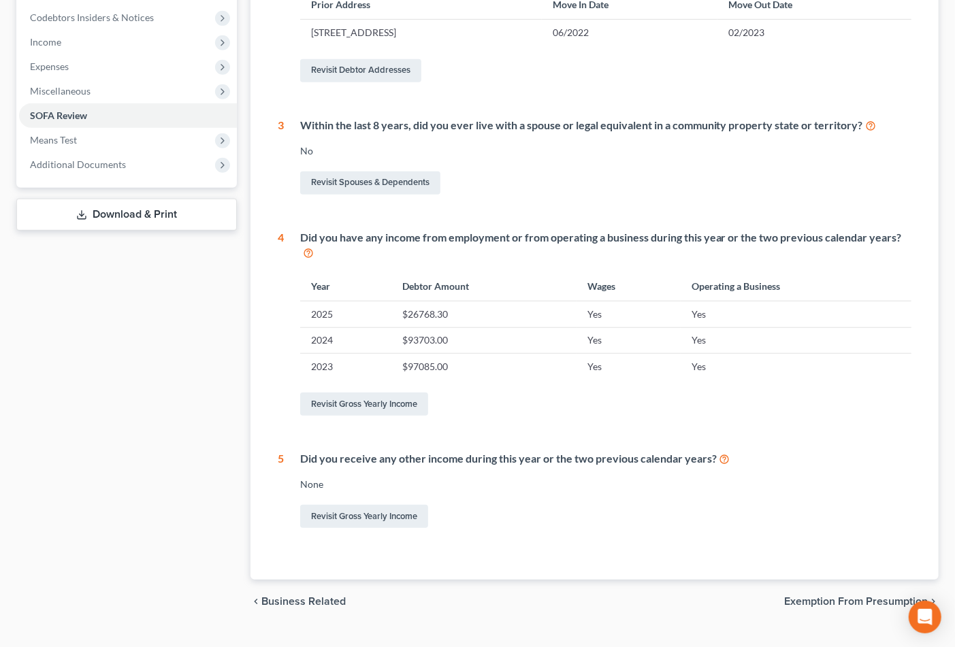
scroll to position [433, 0]
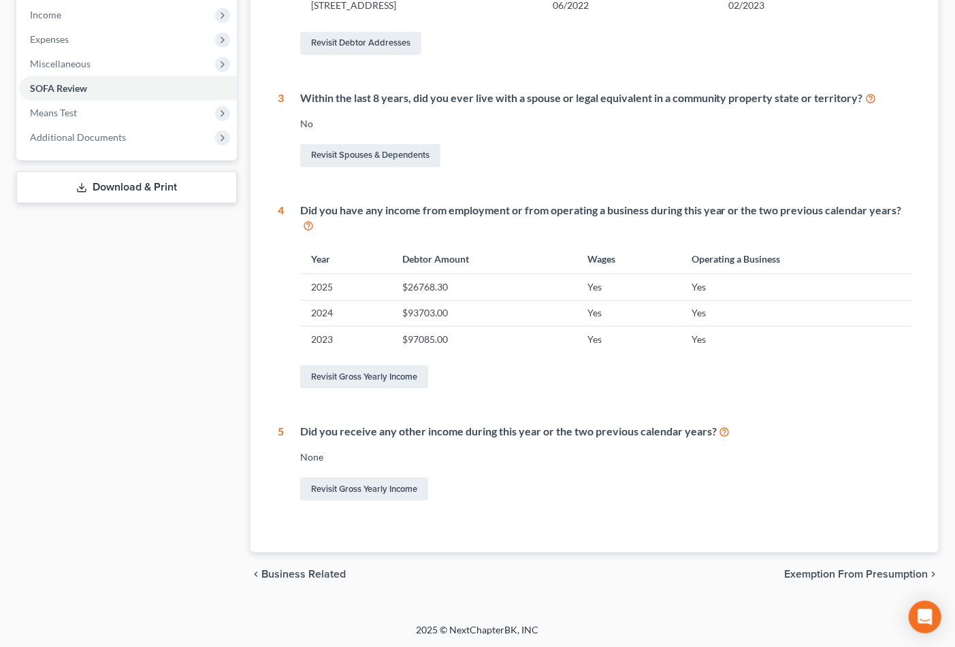
click at [860, 579] on span "Exemption from Presumption" at bounding box center [856, 574] width 144 height 11
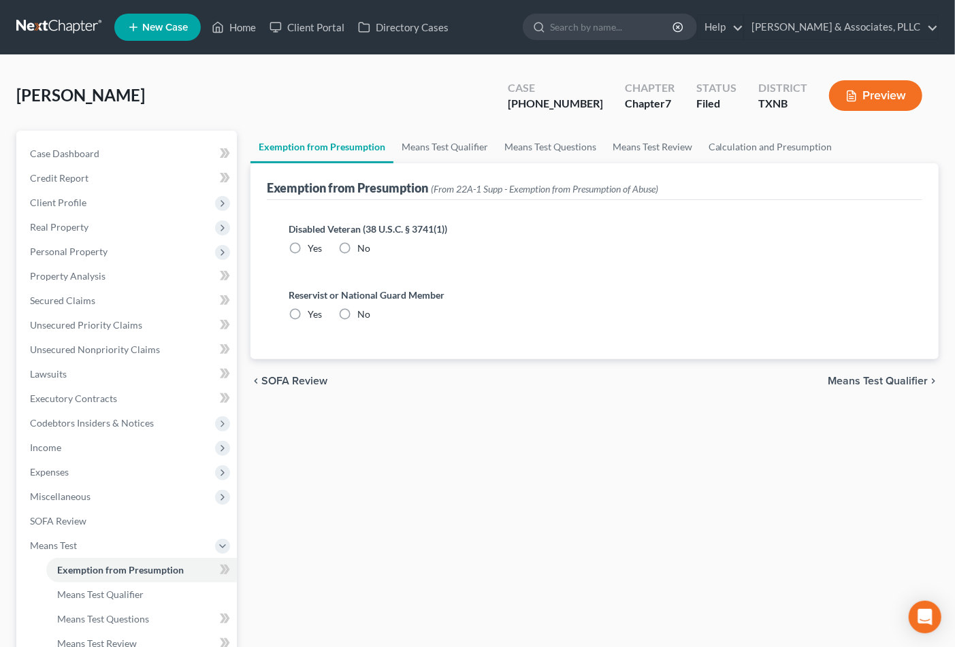
click at [370, 247] on div "Disabled Veteran (38 U.S.C. § 3741(1)) Yes No" at bounding box center [595, 238] width 612 height 33
click at [357, 311] on label "No" at bounding box center [363, 315] width 13 height 14
click at [363, 311] on input "No" at bounding box center [367, 312] width 9 height 9
radio input "true"
click at [357, 246] on label "No" at bounding box center [363, 249] width 13 height 14
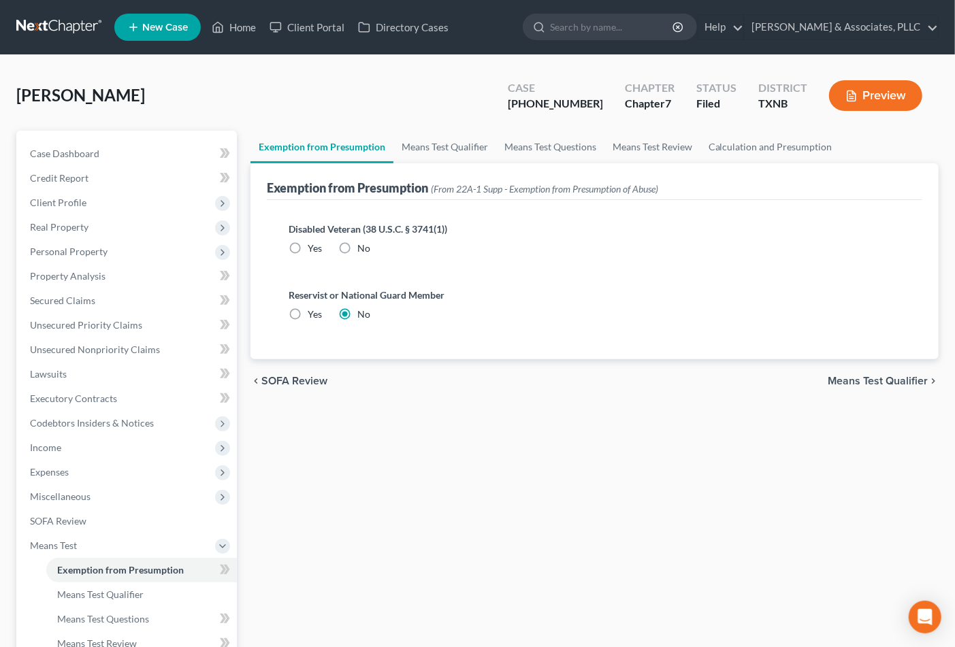
click at [363, 246] on input "No" at bounding box center [367, 246] width 9 height 9
radio input "true"
click at [870, 383] on span "Means Test Qualifier" at bounding box center [878, 381] width 100 height 11
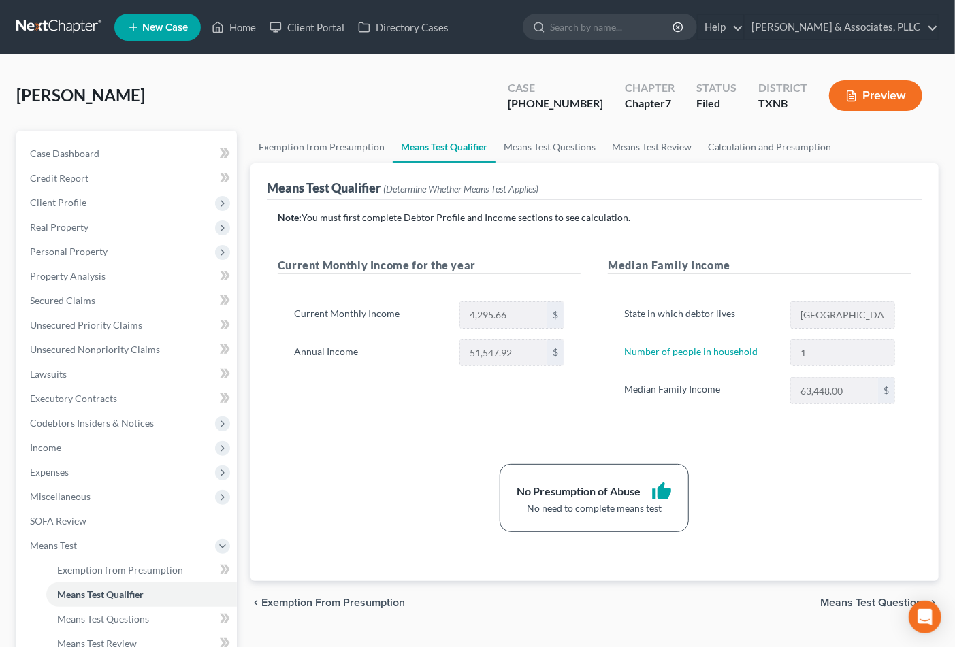
click at [839, 607] on span "Means Test Questions" at bounding box center [874, 603] width 108 height 11
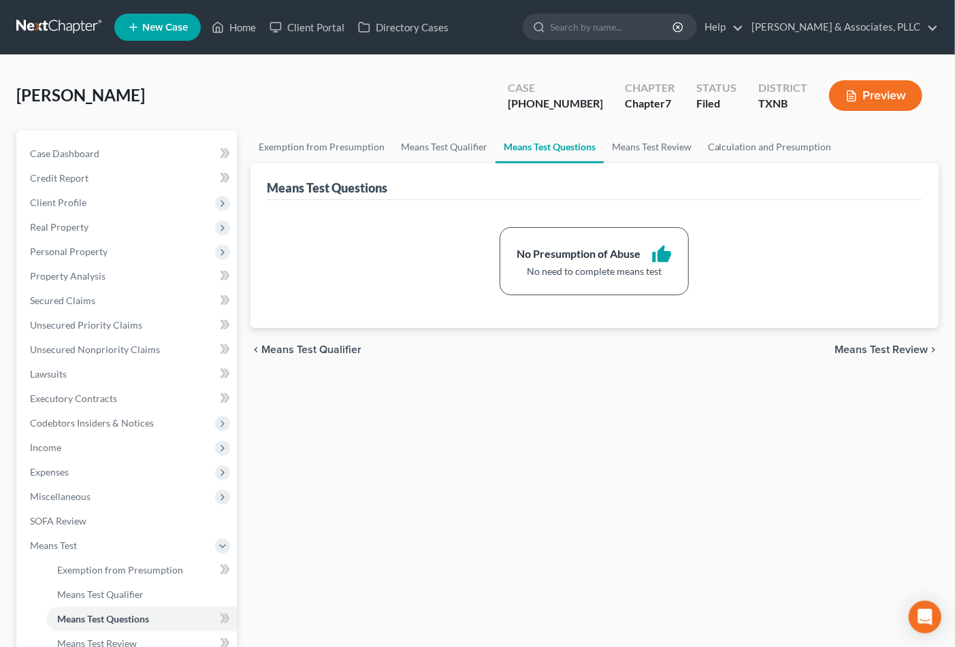
click at [867, 351] on span "Means Test Review" at bounding box center [881, 350] width 93 height 11
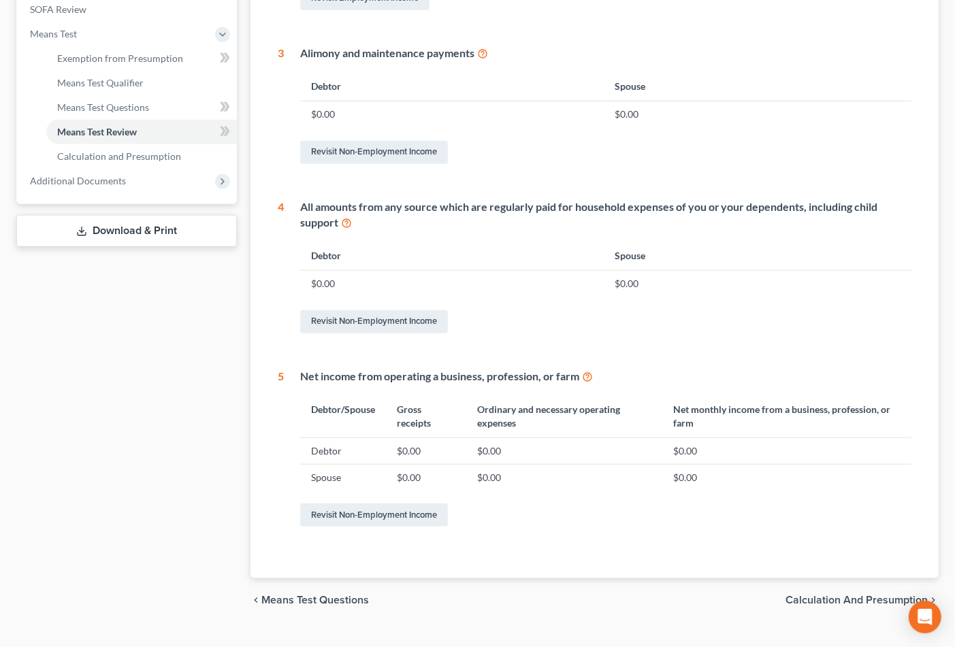
scroll to position [529, 0]
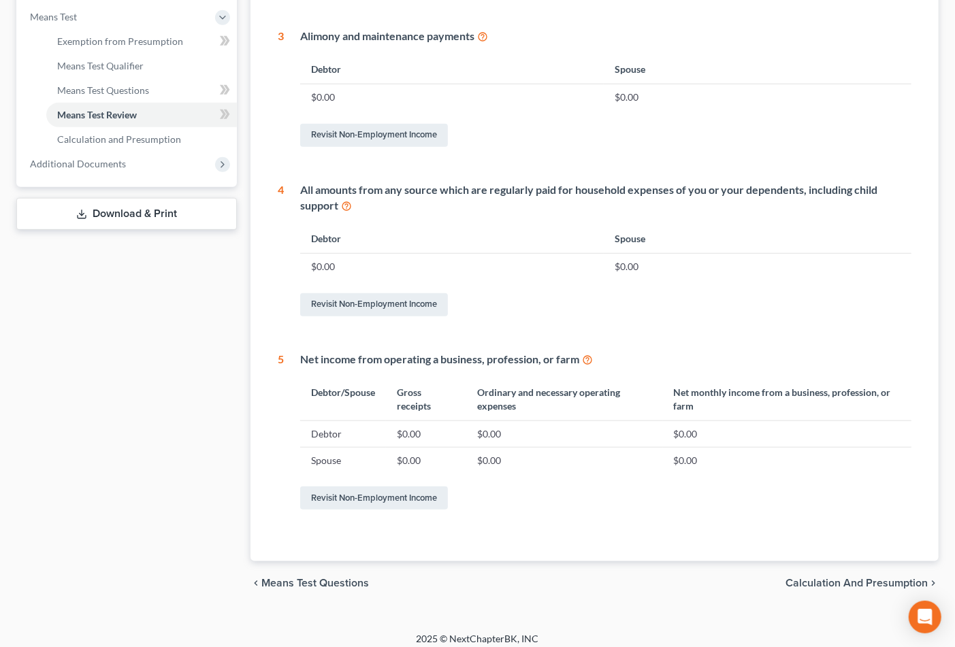
click at [302, 588] on span "Means Test Questions" at bounding box center [315, 583] width 108 height 11
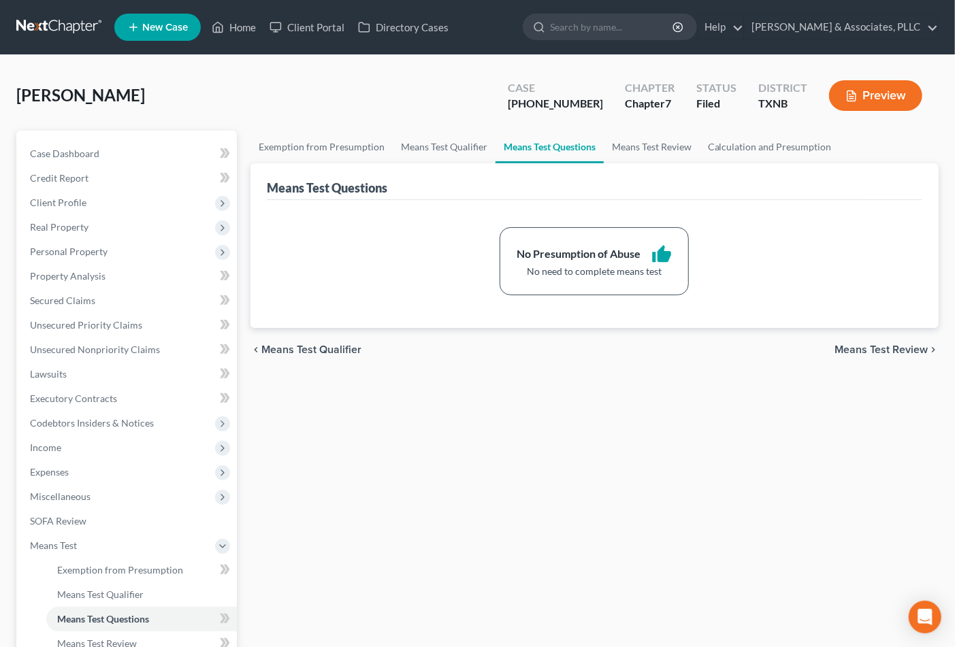
click at [331, 342] on div "chevron_left Means Test Qualifier Means Test Review chevron_right" at bounding box center [595, 350] width 688 height 44
click at [329, 349] on span "Means Test Qualifier" at bounding box center [311, 350] width 100 height 11
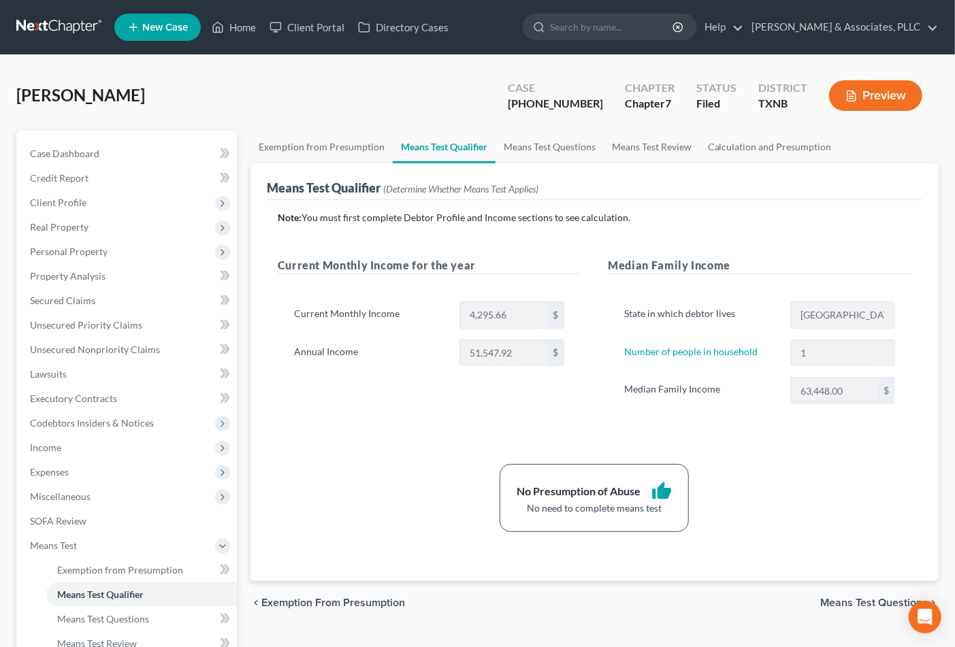
click at [839, 603] on span "Means Test Questions" at bounding box center [874, 603] width 108 height 11
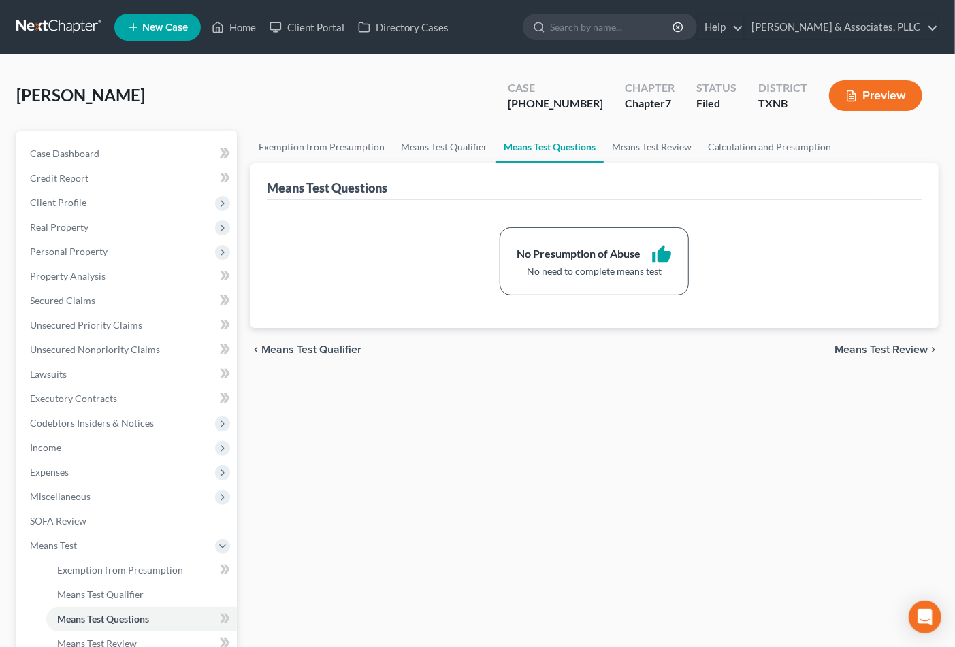
click at [492, 468] on div "Exemption from Presumption Means Test Qualifier Means Test Questions Means Test…" at bounding box center [595, 445] width 702 height 628
click at [869, 351] on span "Means Test Review" at bounding box center [881, 350] width 93 height 11
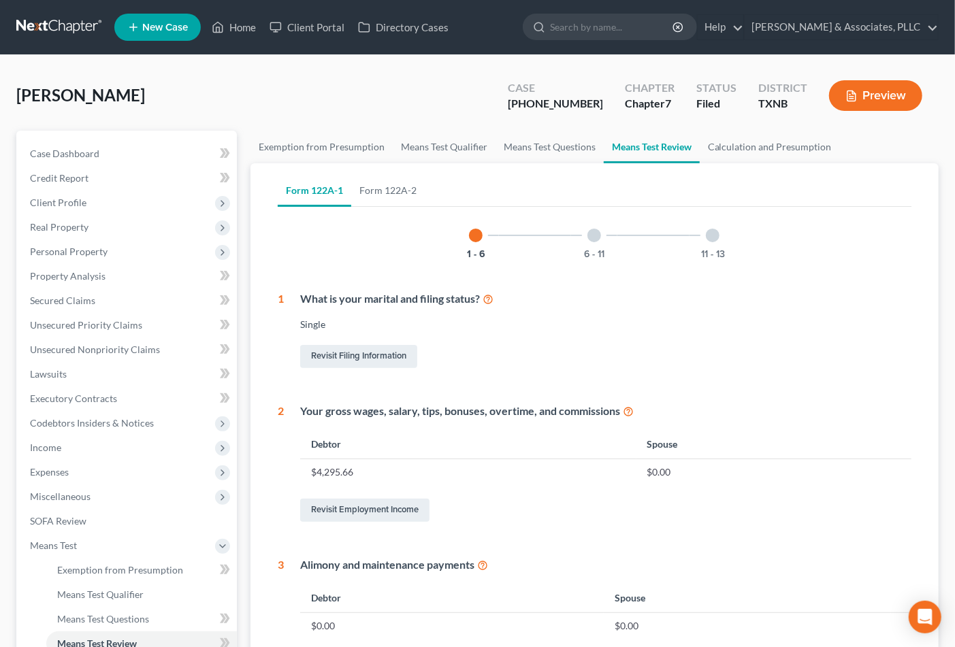
click at [695, 385] on div "1 - 6 6 - 11 11 - 13 1 What is your marital and filing status? Single Revisit F…" at bounding box center [595, 626] width 634 height 829
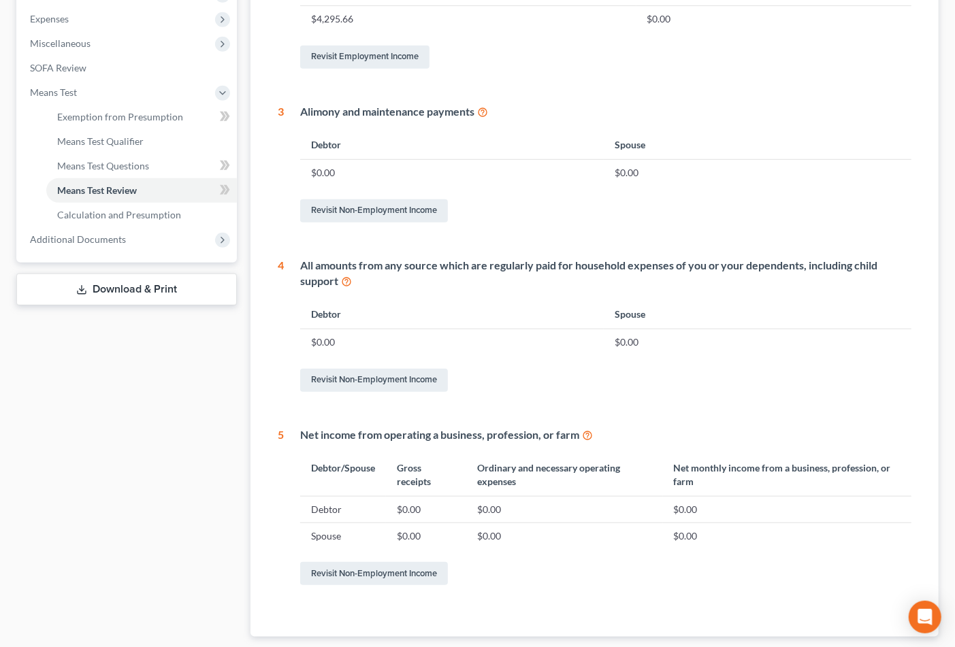
scroll to position [539, 0]
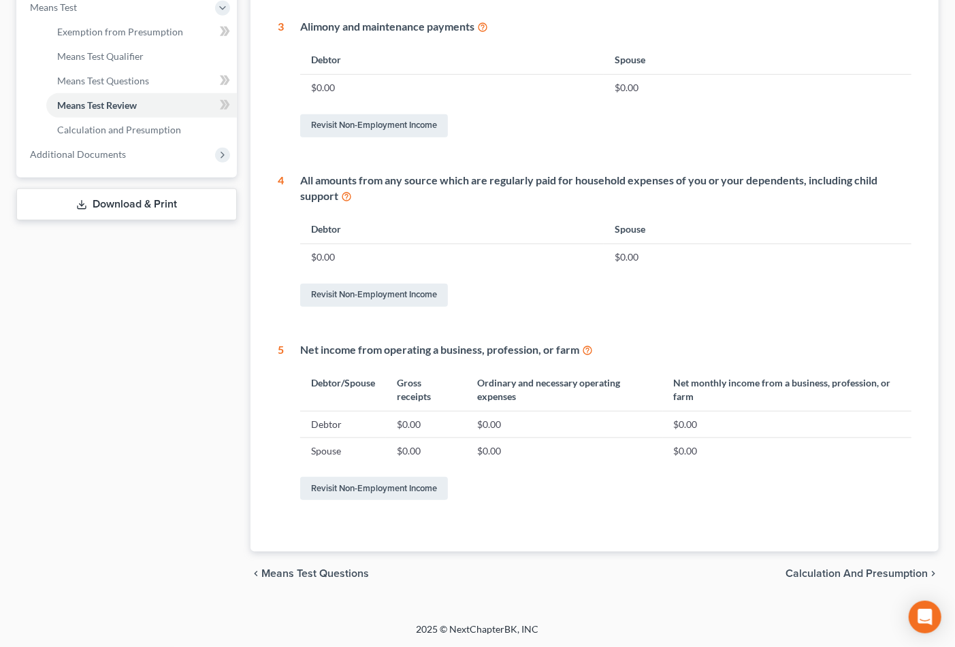
click at [647, 601] on div "Petition Navigation Case Dashboard Payments Invoices Payments Payments Credit R…" at bounding box center [477, 99] width 923 height 1014
click at [831, 569] on span "Calculation and Presumption" at bounding box center [857, 574] width 142 height 11
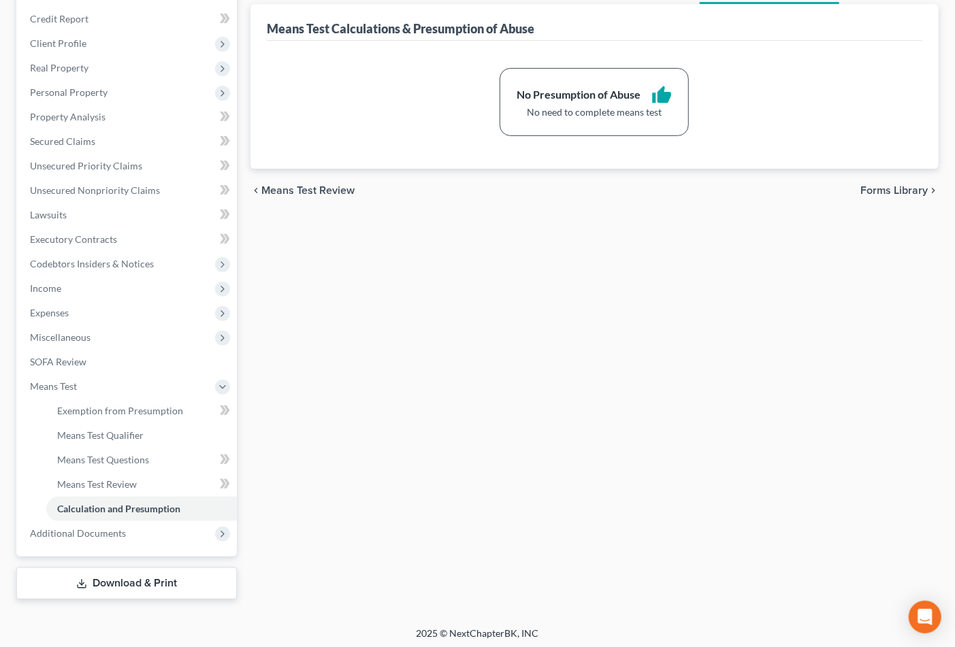
scroll to position [161, 0]
click at [884, 186] on span "Forms Library" at bounding box center [894, 188] width 67 height 11
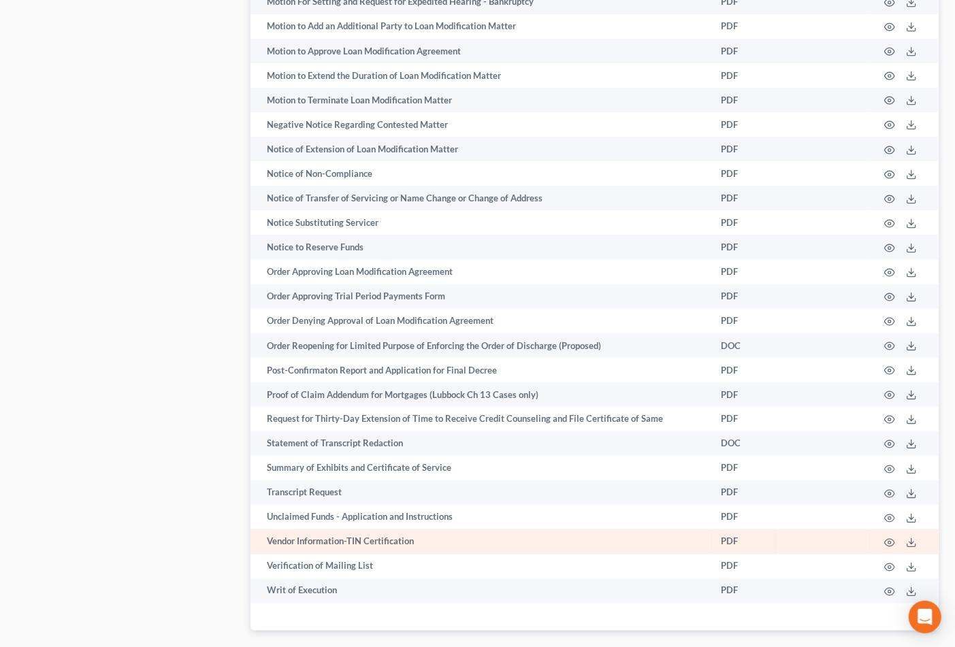
scroll to position [1104, 0]
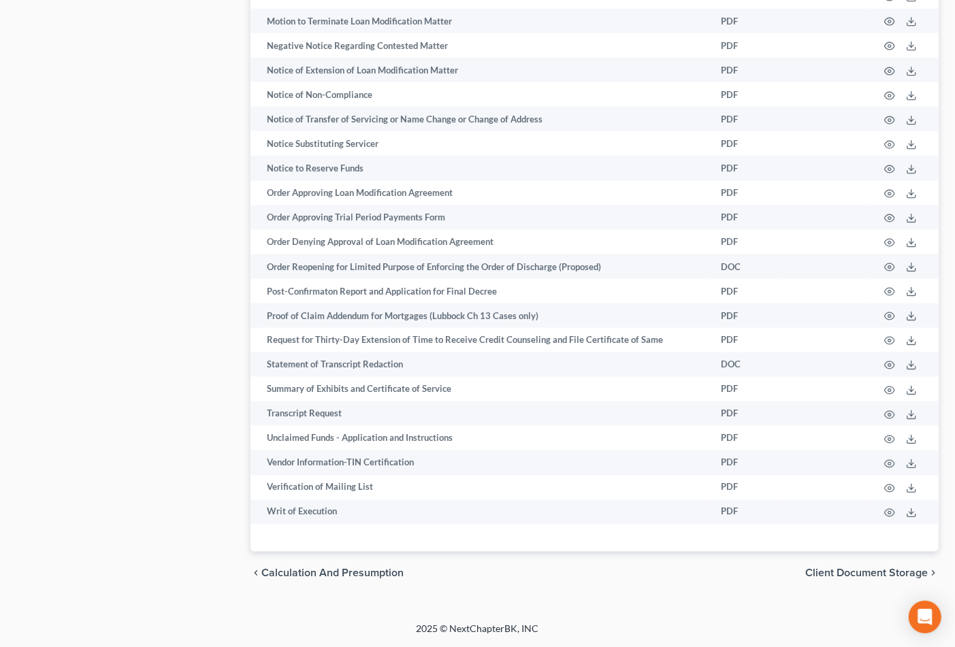
click at [867, 574] on span "Client Document Storage" at bounding box center [866, 574] width 123 height 11
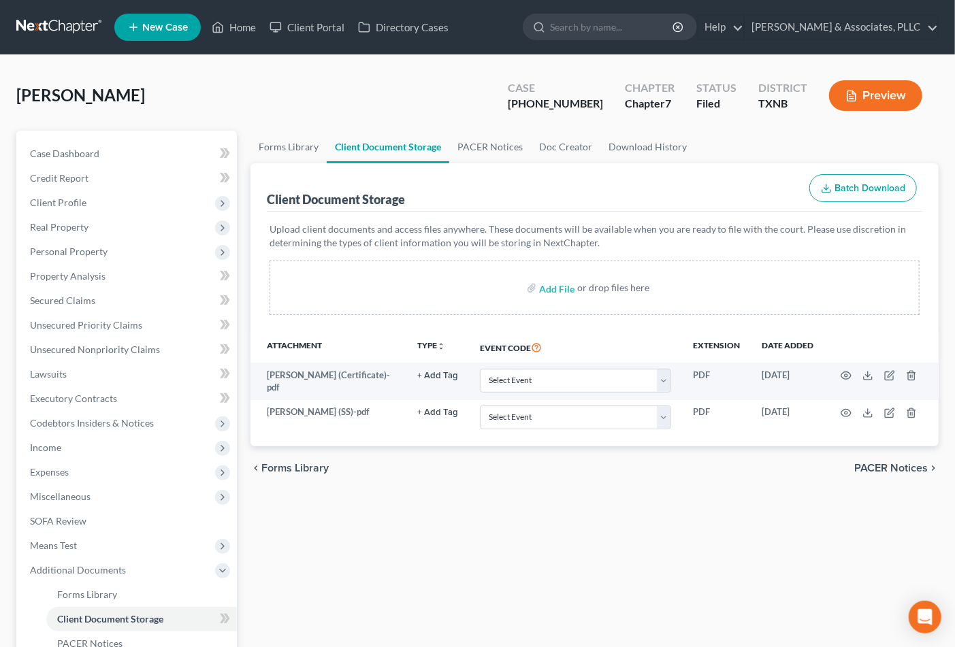
click at [886, 464] on span "PACER Notices" at bounding box center [891, 468] width 74 height 11
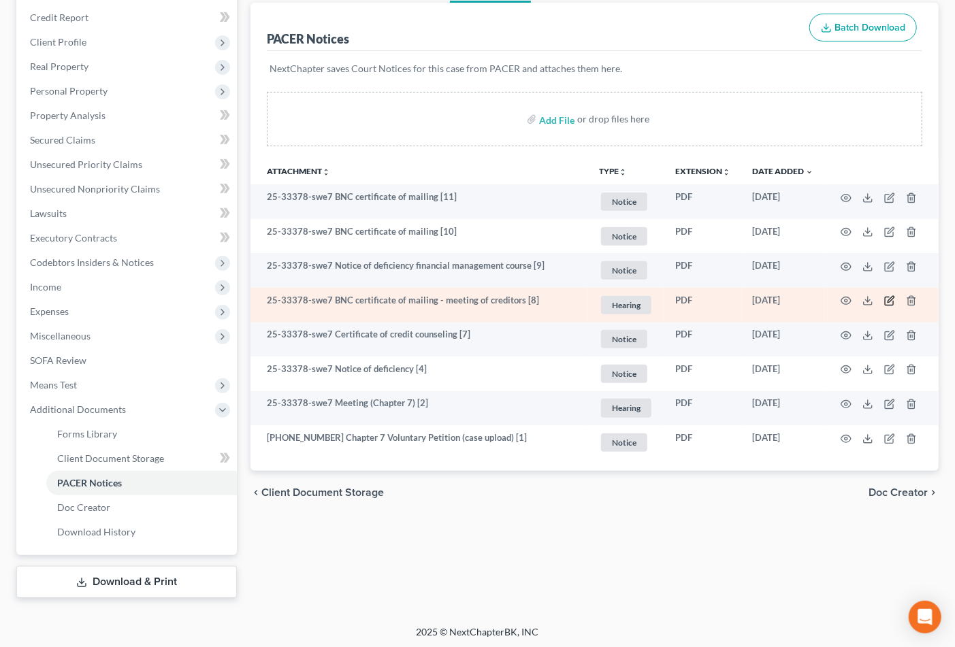
scroll to position [161, 0]
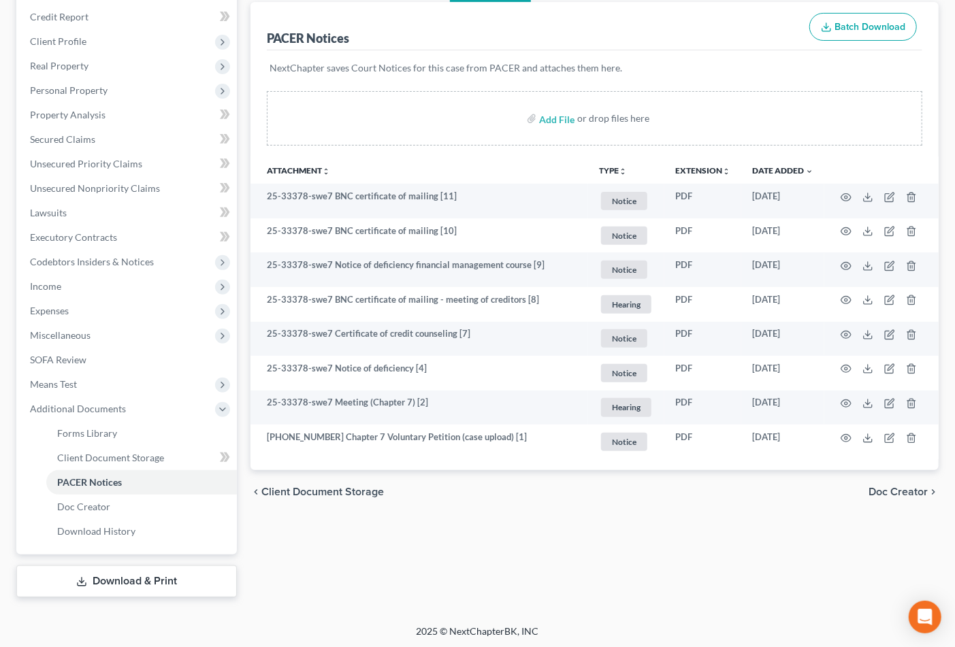
click at [889, 489] on span "Doc Creator" at bounding box center [898, 492] width 59 height 11
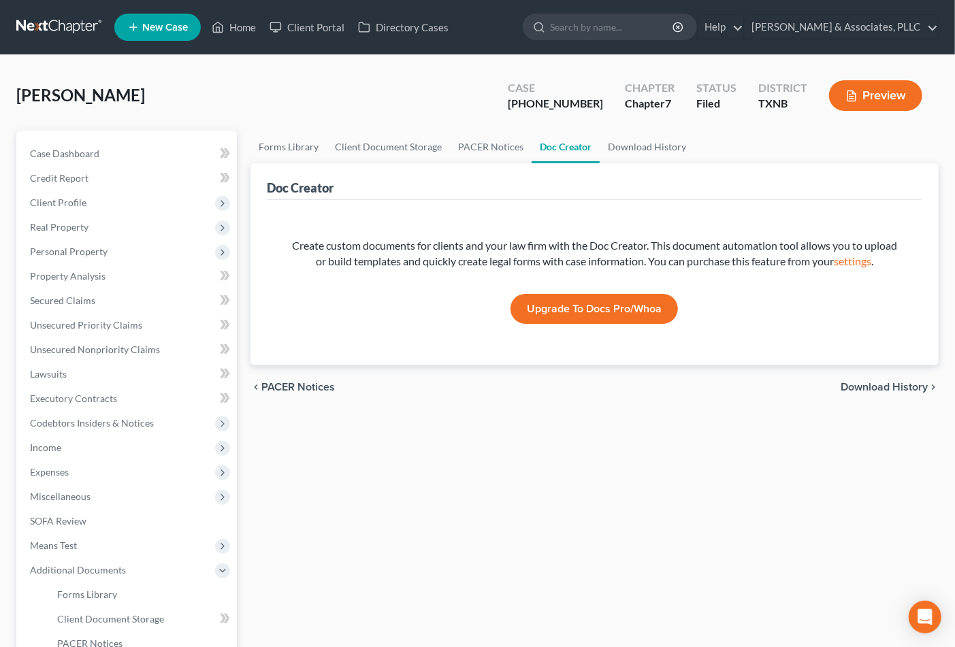
click at [886, 390] on span "Download History" at bounding box center [884, 387] width 87 height 11
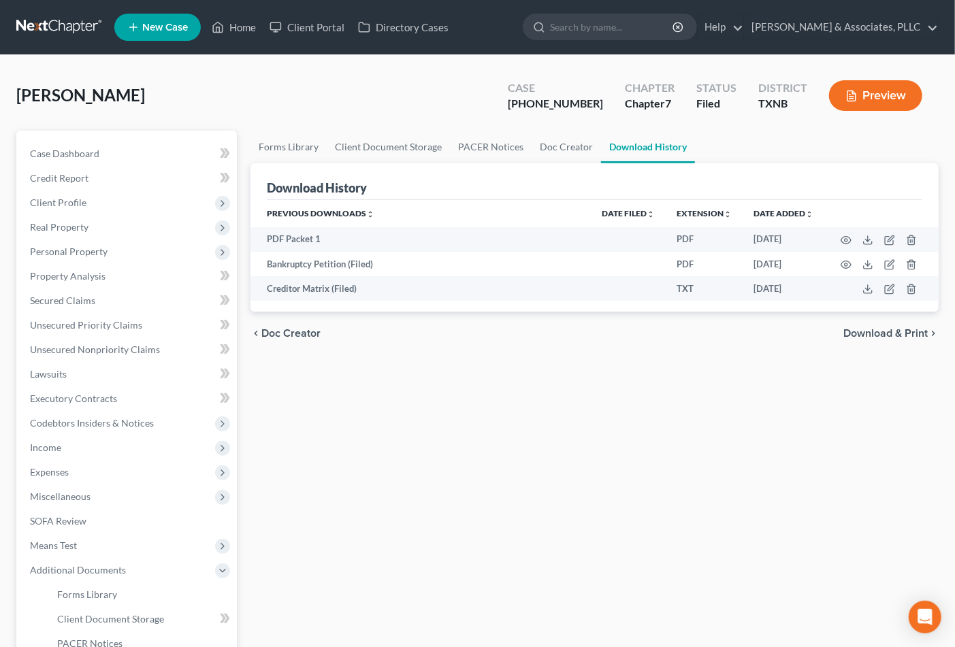
click at [861, 406] on div "Forms Library Client Document Storage PACER Notices Doc Creator Download Histor…" at bounding box center [595, 445] width 702 height 628
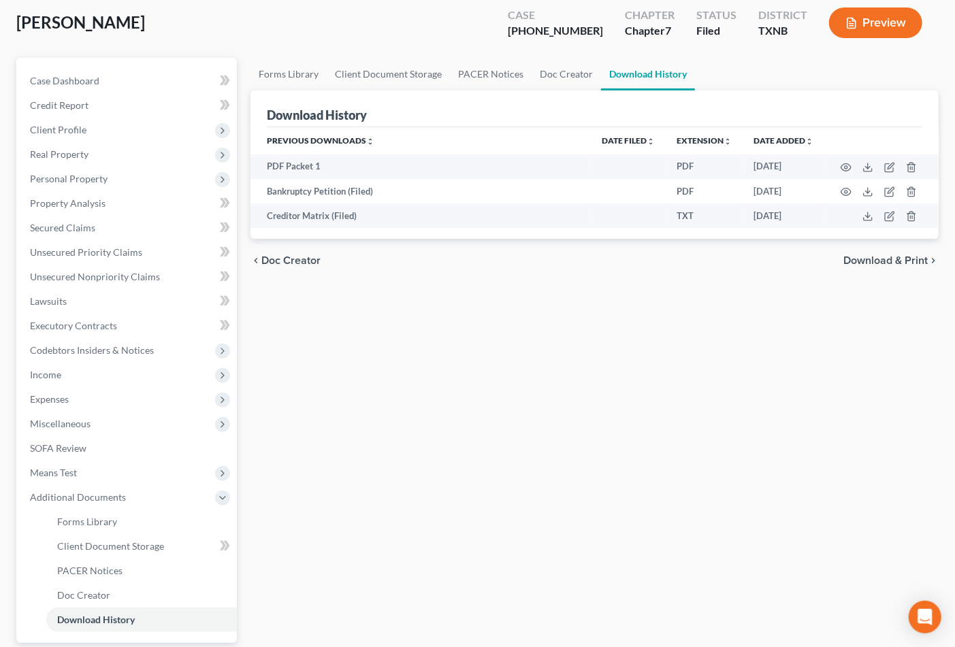
scroll to position [161, 0]
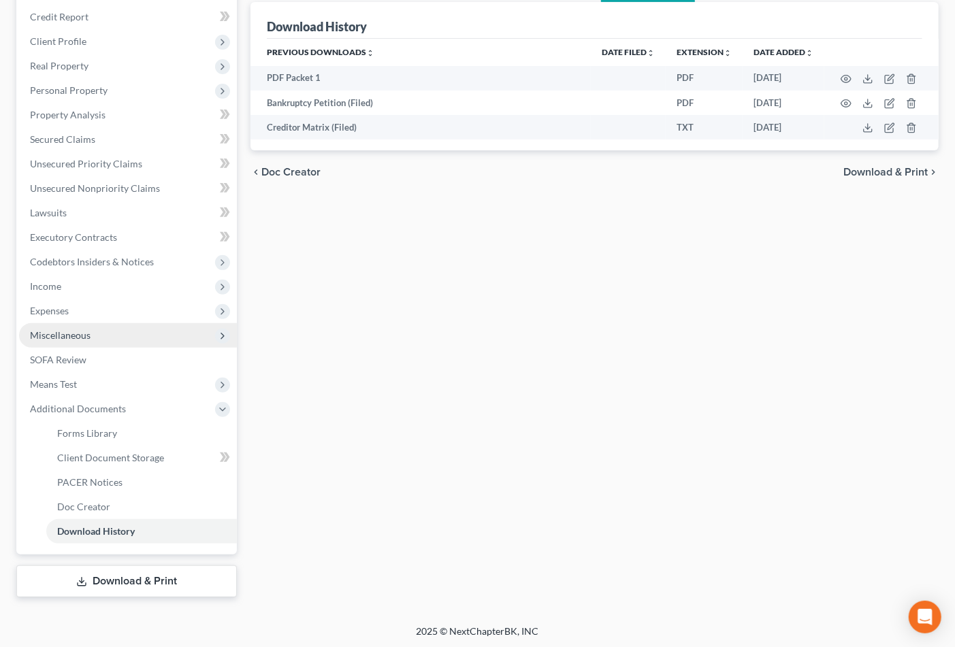
click at [83, 339] on span "Miscellaneous" at bounding box center [128, 335] width 218 height 25
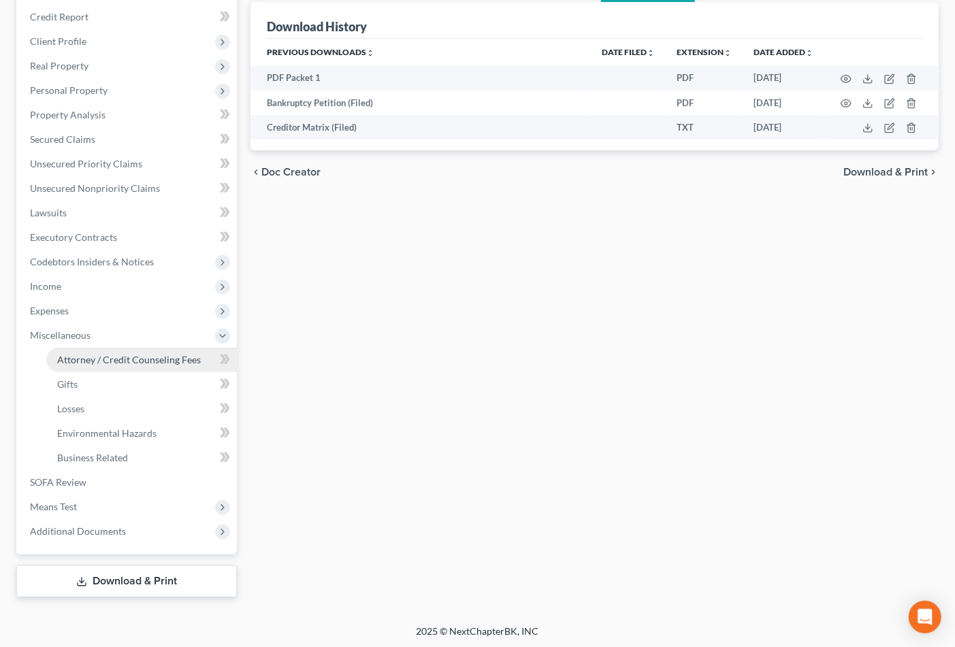
click at [86, 355] on span "Attorney / Credit Counseling Fees" at bounding box center [129, 360] width 144 height 12
select select "0"
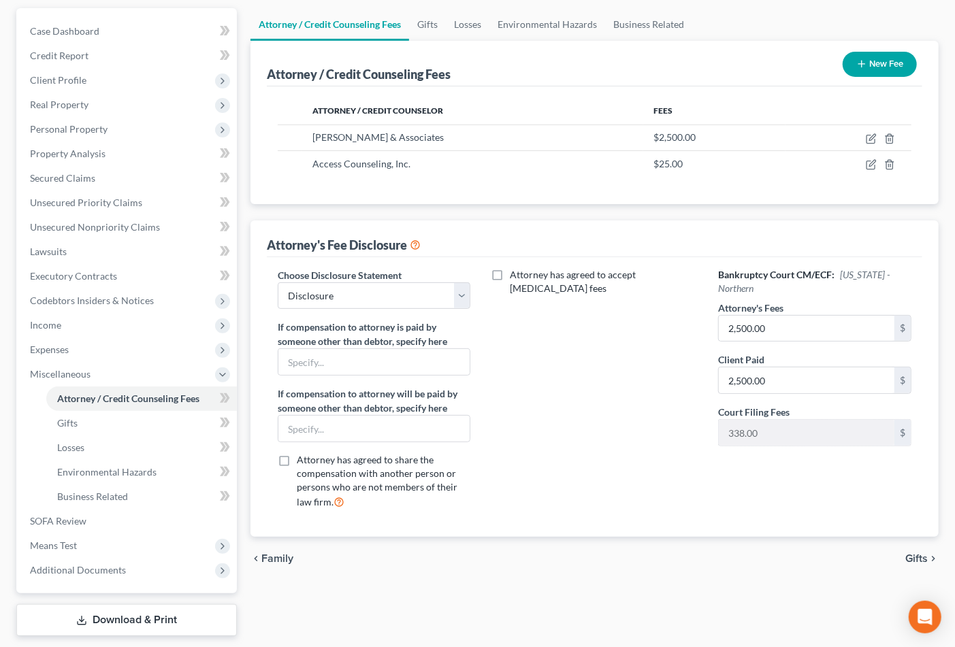
scroll to position [161, 0]
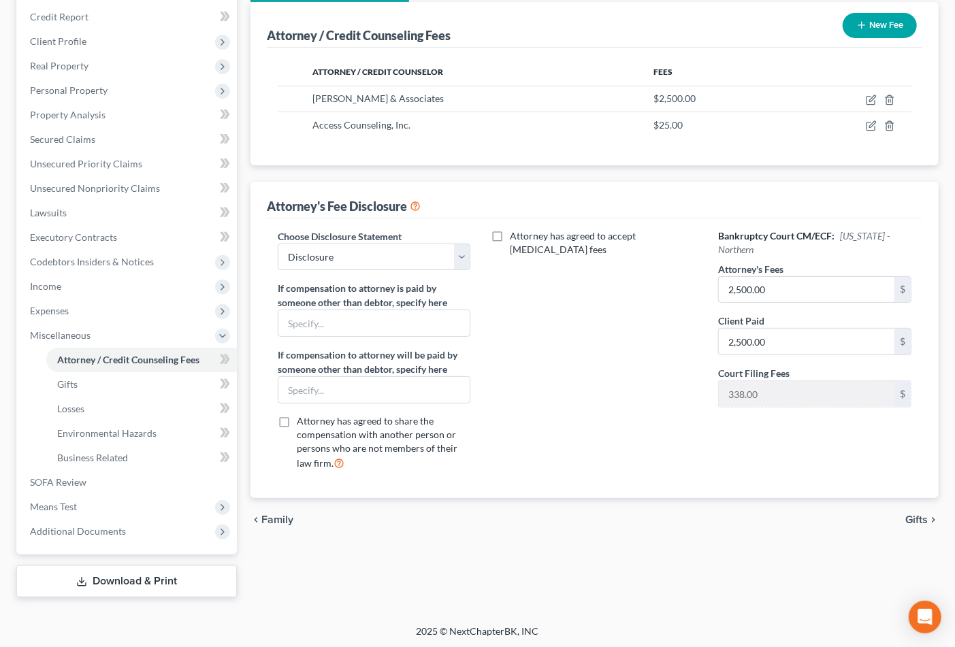
drag, startPoint x: 671, startPoint y: 549, endPoint x: 385, endPoint y: 642, distance: 301.2
click at [666, 551] on div "Attorney / Credit Counseling Fees Gifts Losses Environmental Hazards Business R…" at bounding box center [595, 283] width 702 height 628
click at [119, 527] on span "Additional Documents" at bounding box center [78, 532] width 96 height 12
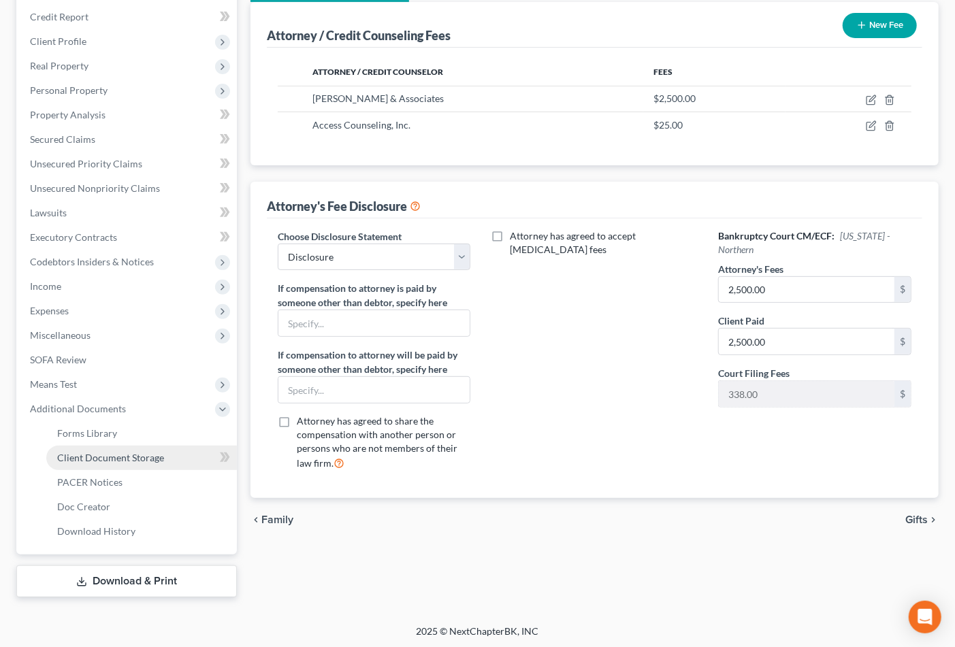
click at [108, 459] on span "Client Document Storage" at bounding box center [110, 458] width 107 height 12
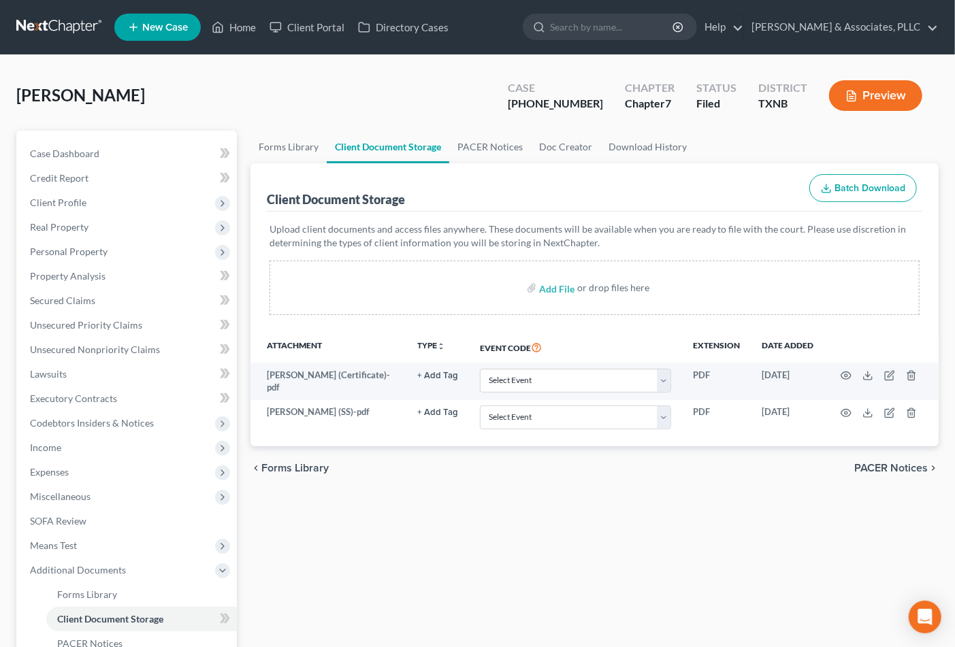
drag, startPoint x: 493, startPoint y: 537, endPoint x: 615, endPoint y: 3, distance: 547.7
click at [495, 536] on div "Forms Library Client Document Storage PACER Notices Doc Creator Download Histor…" at bounding box center [595, 445] width 702 height 628
click at [546, 142] on link "Doc Creator" at bounding box center [565, 147] width 69 height 33
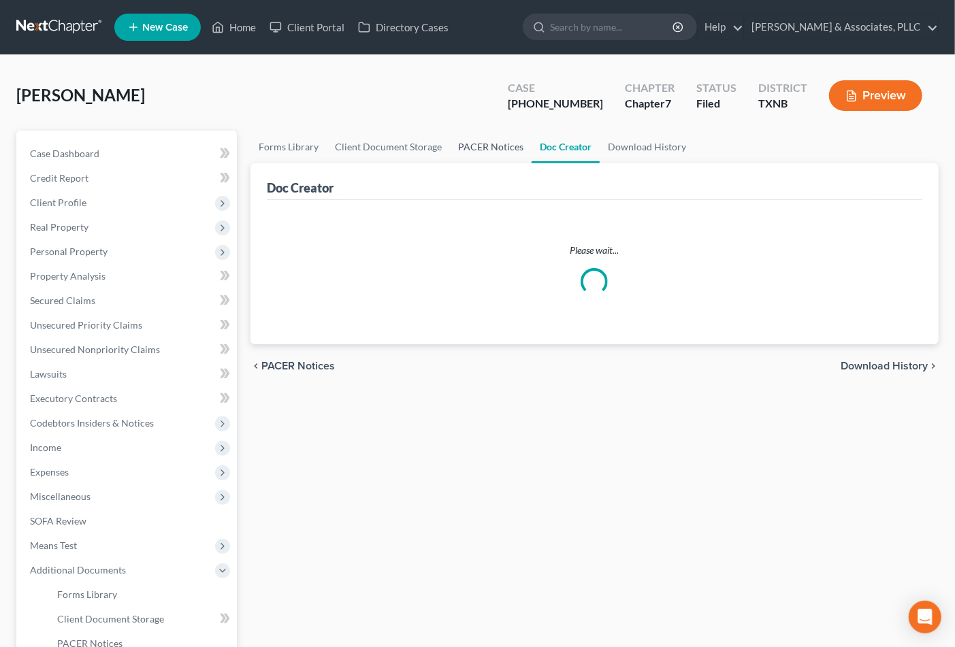
click at [505, 145] on link "PACER Notices" at bounding box center [491, 147] width 82 height 33
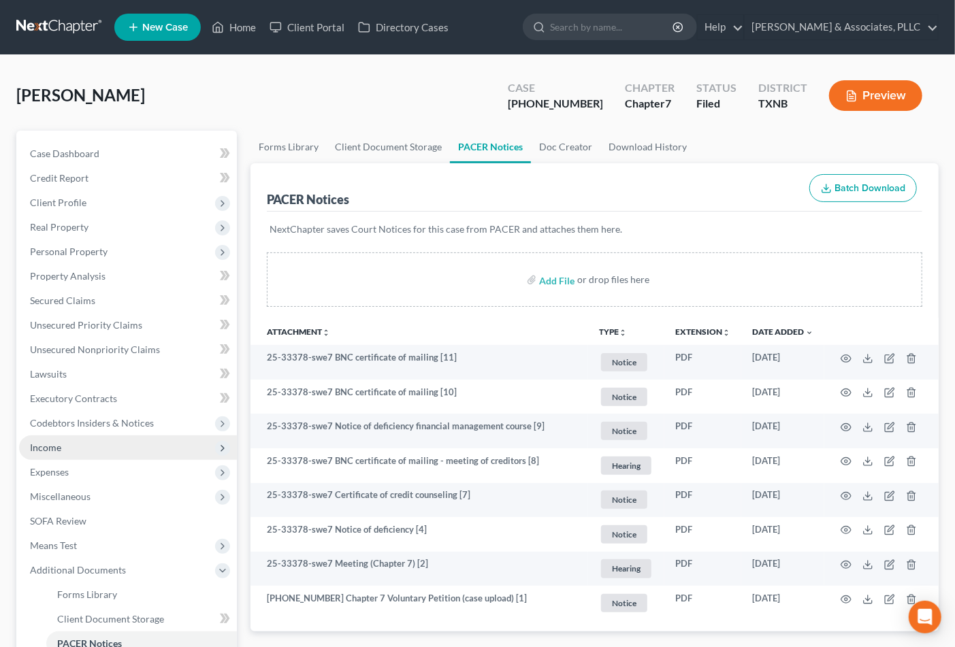
drag, startPoint x: 55, startPoint y: 447, endPoint x: 69, endPoint y: 458, distance: 17.4
click at [55, 447] on span "Income" at bounding box center [45, 448] width 31 height 12
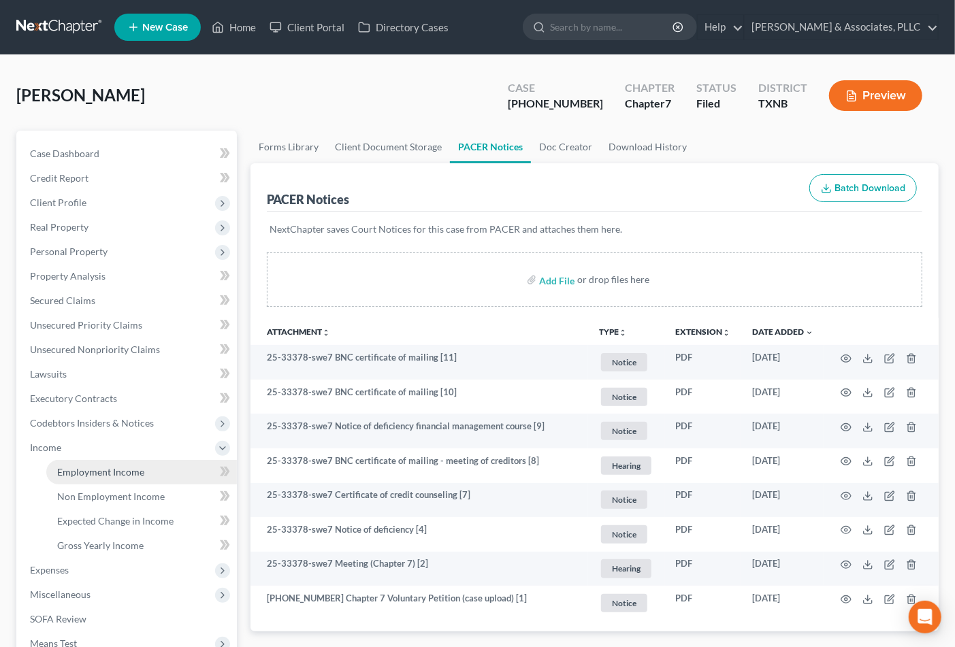
click at [131, 472] on span "Employment Income" at bounding box center [100, 472] width 87 height 12
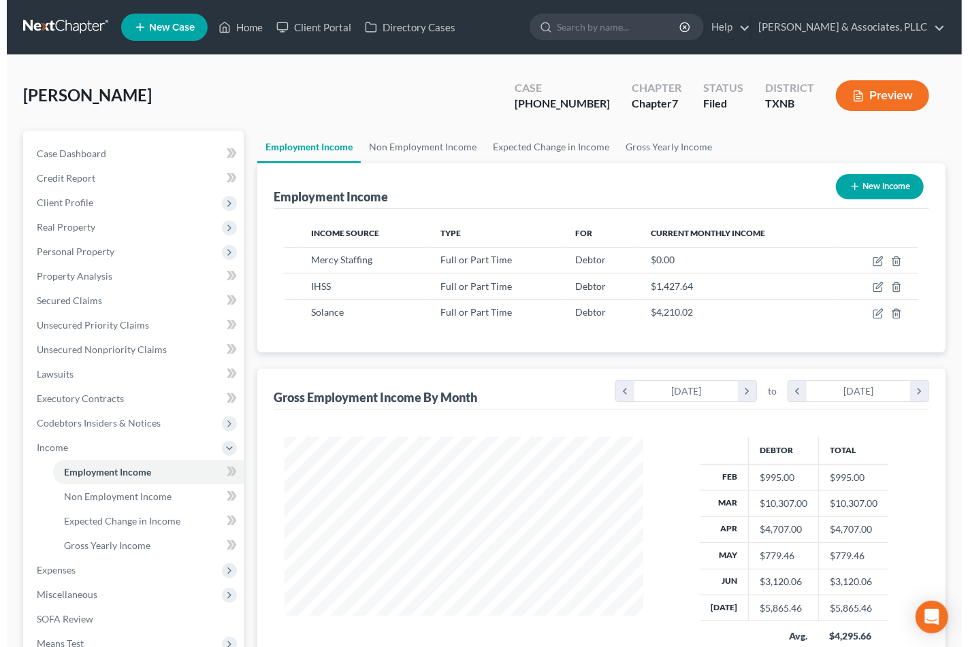
scroll to position [244, 385]
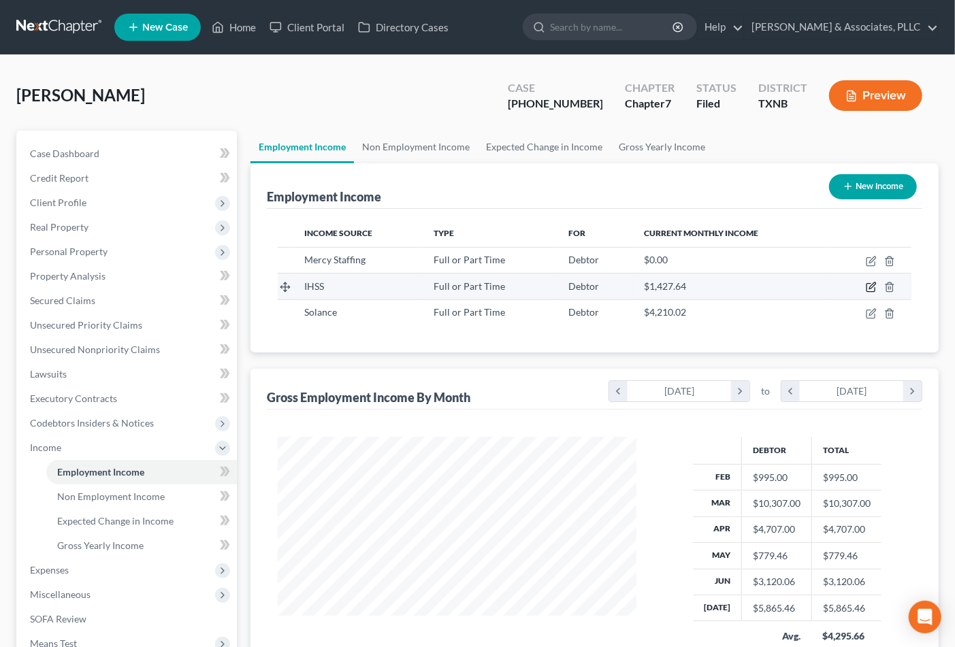
click at [874, 286] on icon "button" at bounding box center [872, 286] width 6 height 6
select select "0"
select select "4"
select select "2"
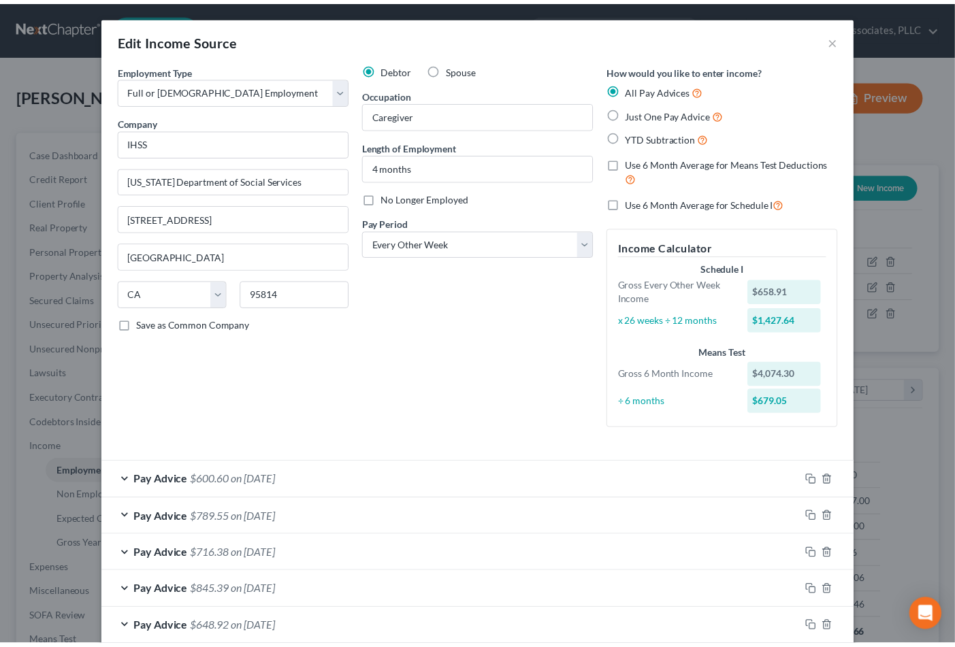
scroll to position [76, 0]
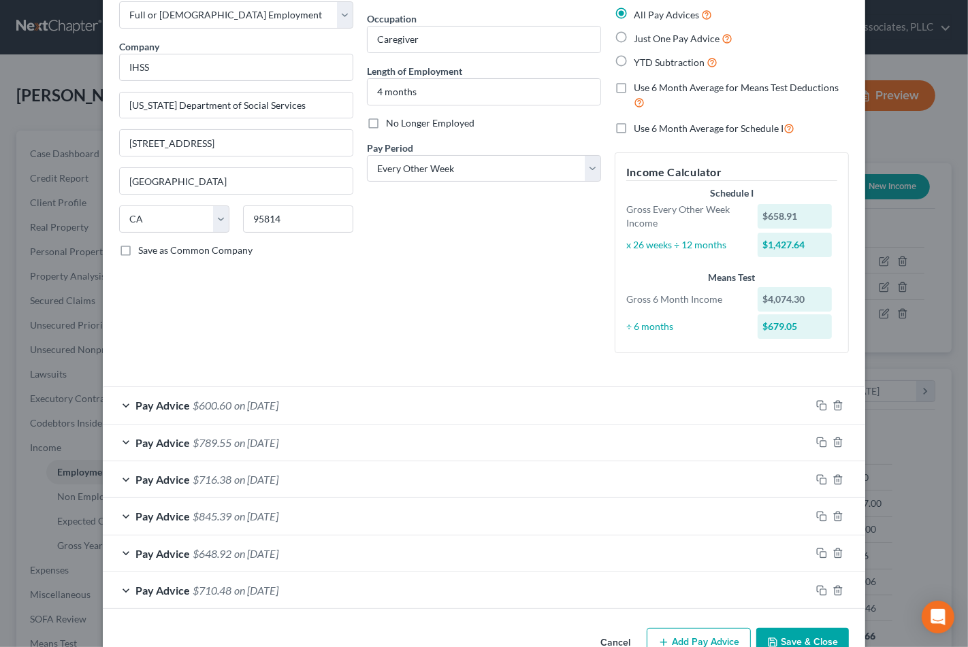
click at [786, 641] on button "Save & Close" at bounding box center [802, 642] width 93 height 29
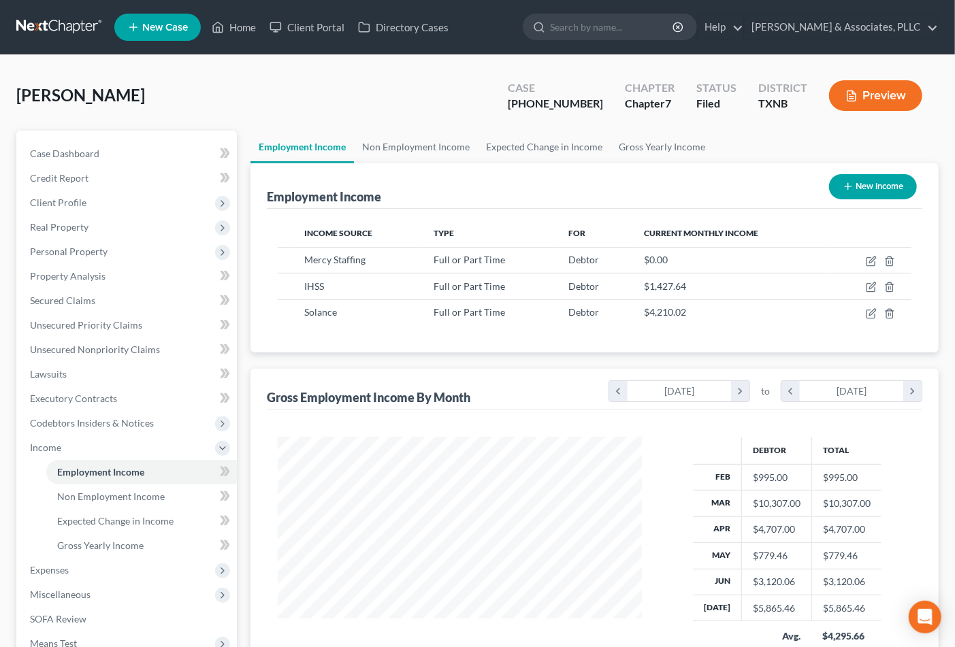
scroll to position [680608, 680467]
drag, startPoint x: 547, startPoint y: 101, endPoint x: 595, endPoint y: 110, distance: 49.1
click at [595, 110] on div "25-33378-7" at bounding box center [555, 104] width 95 height 16
copy div "25-33378"
click at [91, 152] on span "Case Dashboard" at bounding box center [64, 154] width 69 height 12
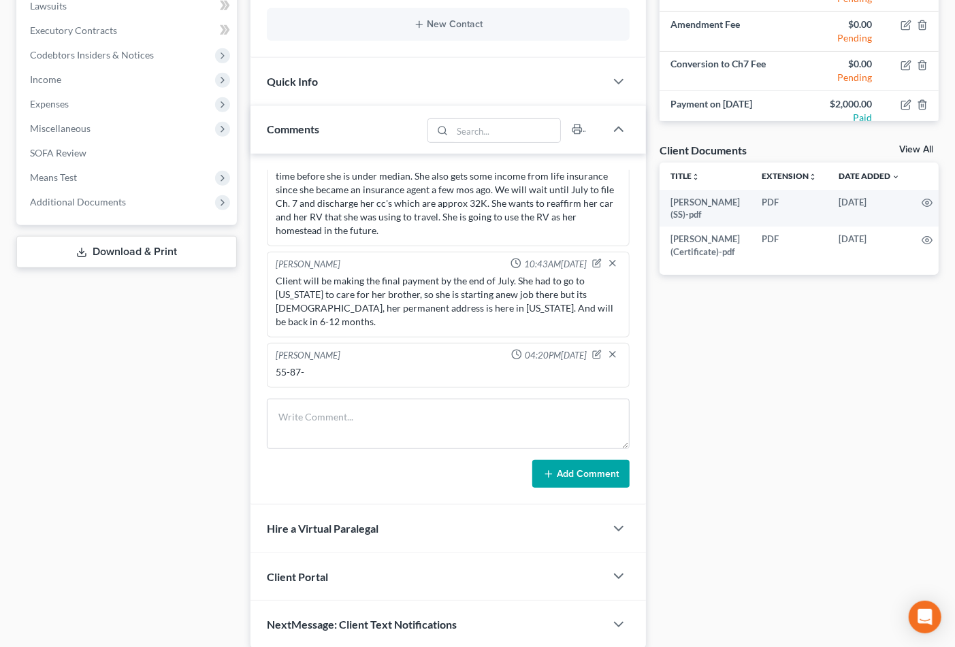
scroll to position [422, 0]
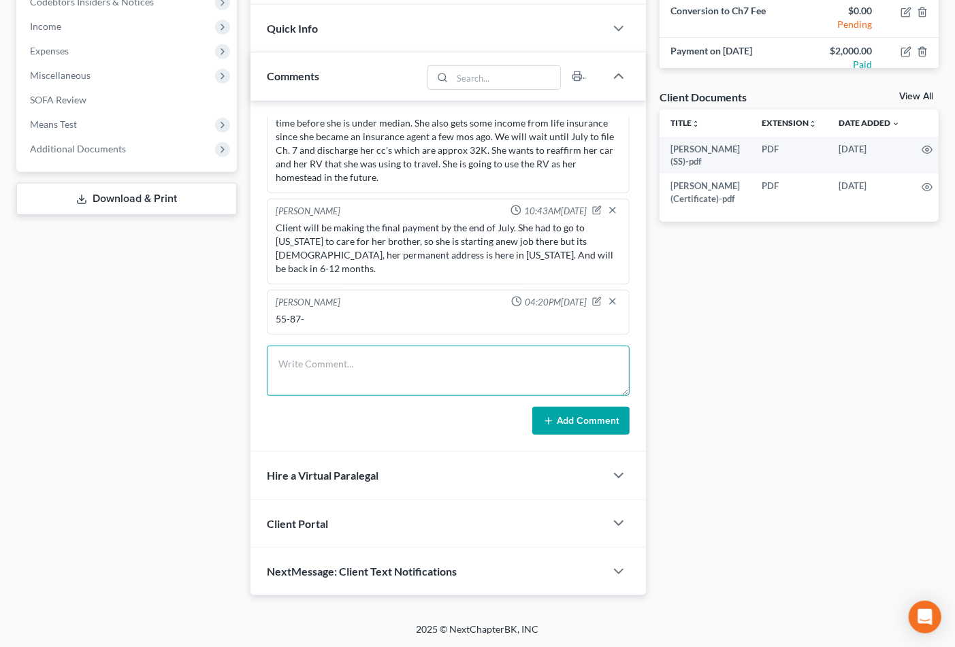
click at [362, 370] on textarea at bounding box center [449, 371] width 364 height 50
click at [374, 361] on textarea "Paystubs Filed 341 info sent to client by email" at bounding box center [449, 371] width 364 height 50
drag, startPoint x: 342, startPoint y: 362, endPoint x: 376, endPoint y: 362, distance: 34.0
click at [376, 362] on textarea "Paystubs Filed 9/12 341 info sent to client by email" at bounding box center [449, 371] width 364 height 50
click at [434, 370] on textarea "Paystubs Filed 9/12 341 info sent to client by email" at bounding box center [449, 371] width 364 height 50
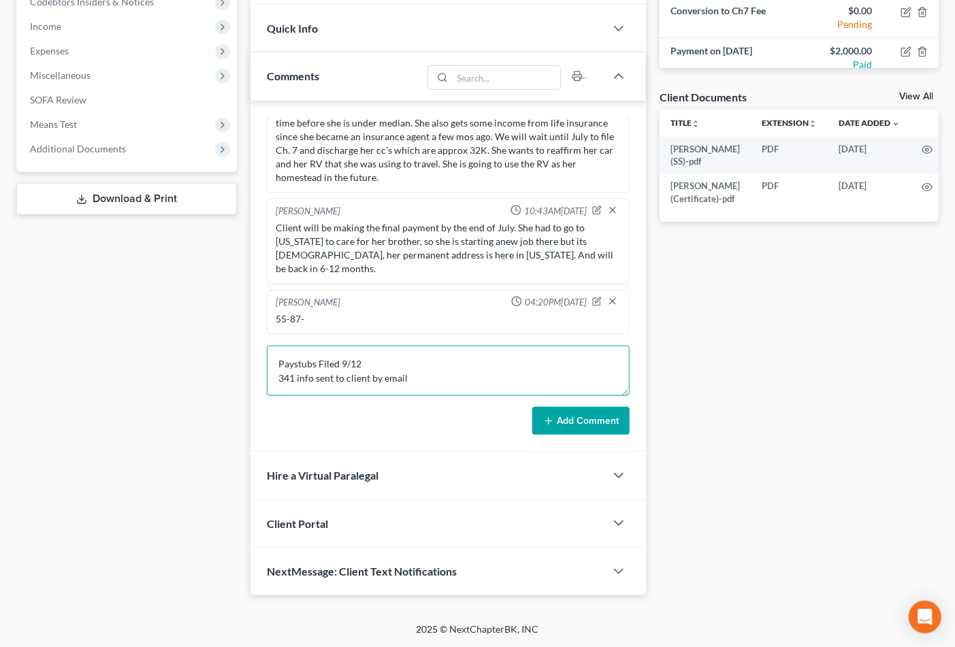
click at [436, 376] on textarea "Paystubs Filed 9/12 341 info sent to client by email" at bounding box center [449, 371] width 364 height 50
click at [391, 376] on textarea "Paystubs Filed 9/12 341 info sent to client by email" at bounding box center [449, 371] width 364 height 50
click at [423, 377] on textarea "Paystubs Filed 9/12 341 info sent to client by email" at bounding box center [449, 371] width 364 height 50
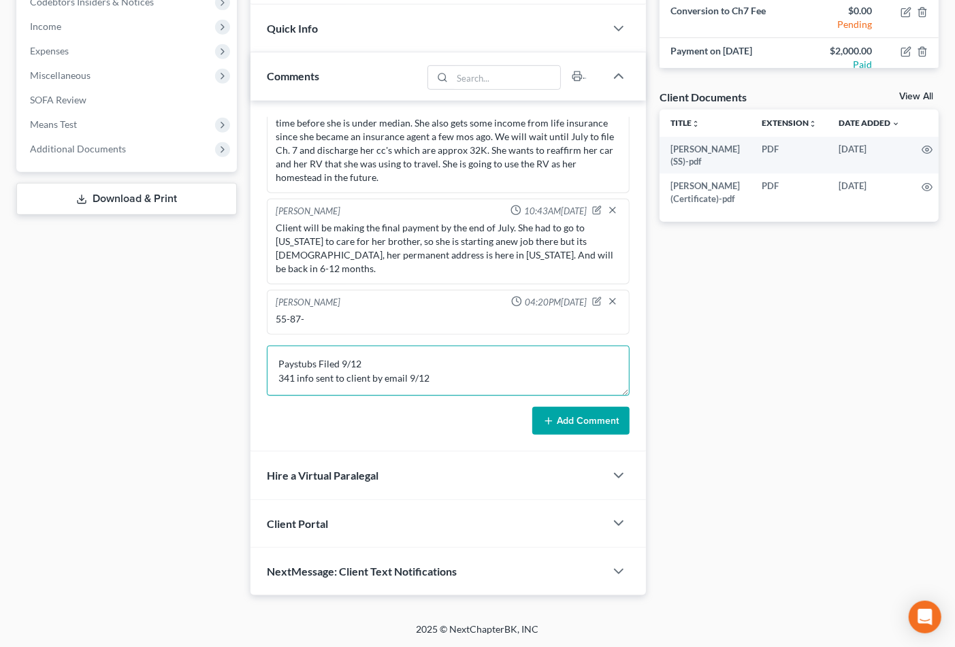
type textarea "Paystubs Filed 9/12 341 info sent to client by email 9/12"
click at [423, 453] on div "Hire a Virtual Paralegal" at bounding box center [428, 475] width 355 height 47
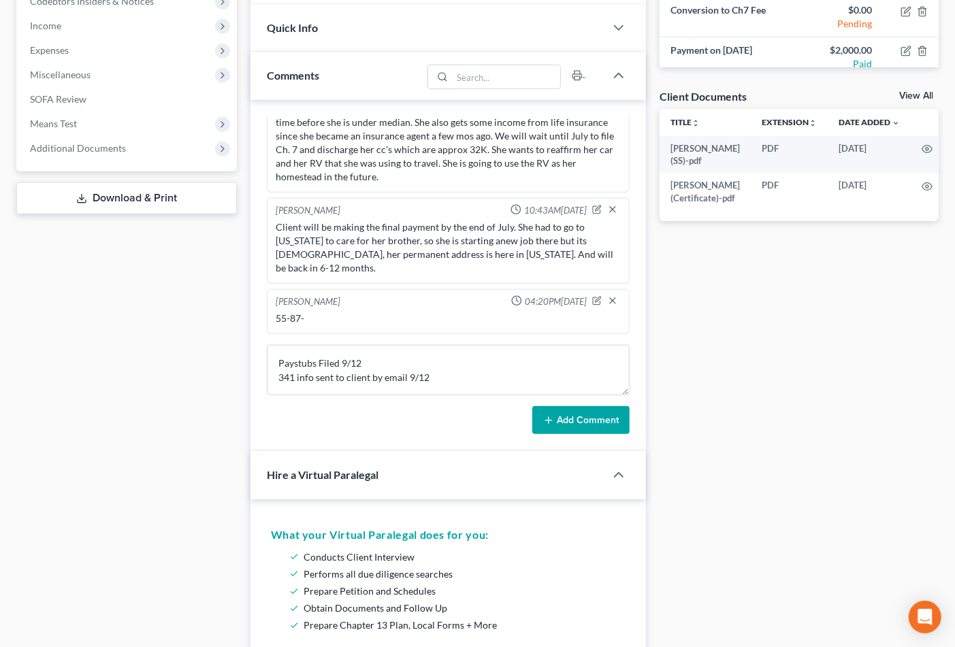
scroll to position [346, 0]
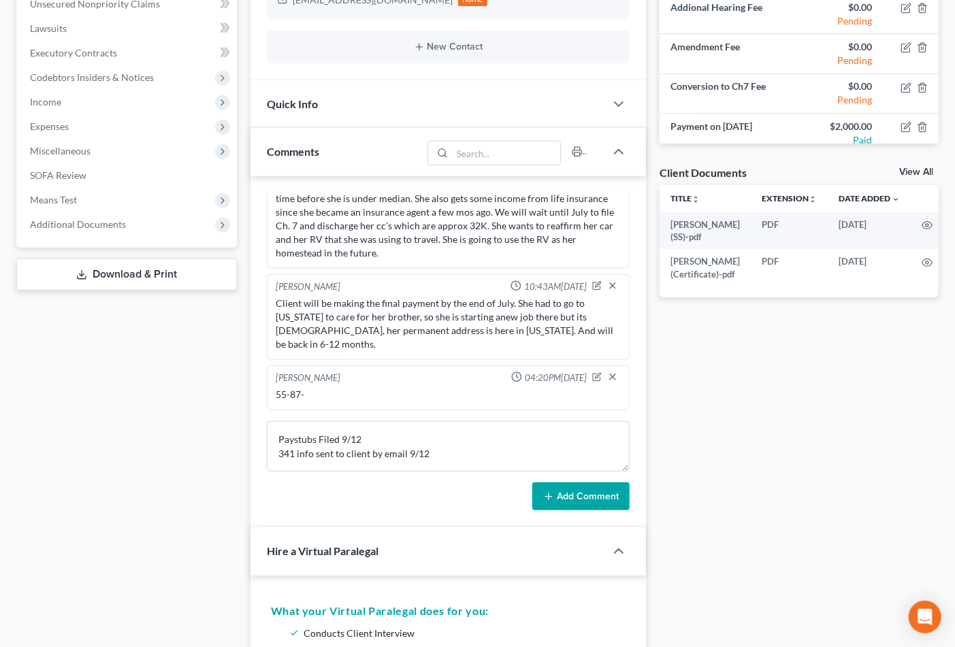
click at [610, 504] on button "Add Comment" at bounding box center [580, 497] width 97 height 29
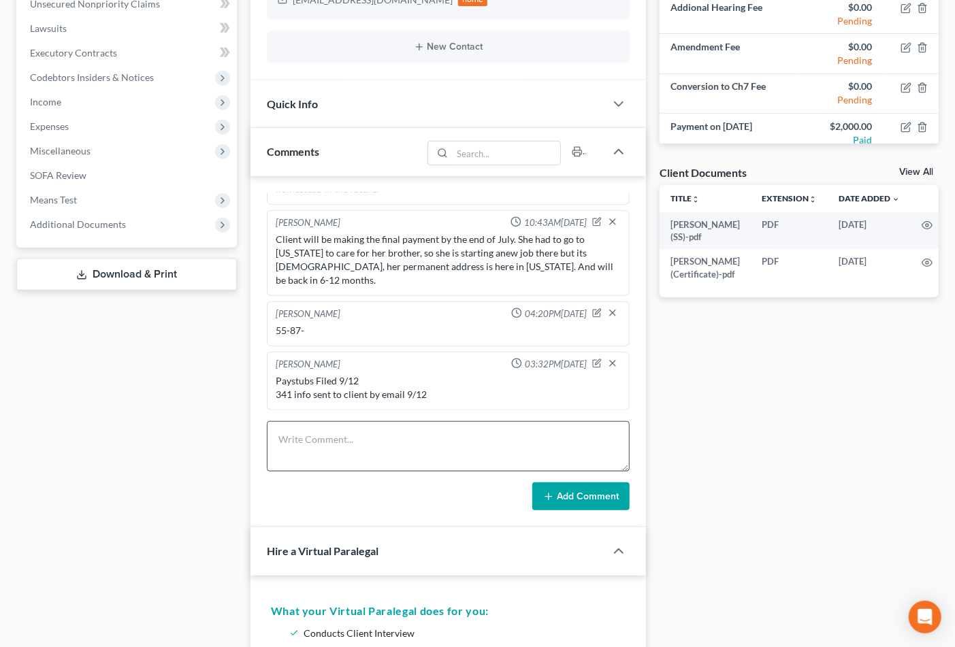
scroll to position [0, 0]
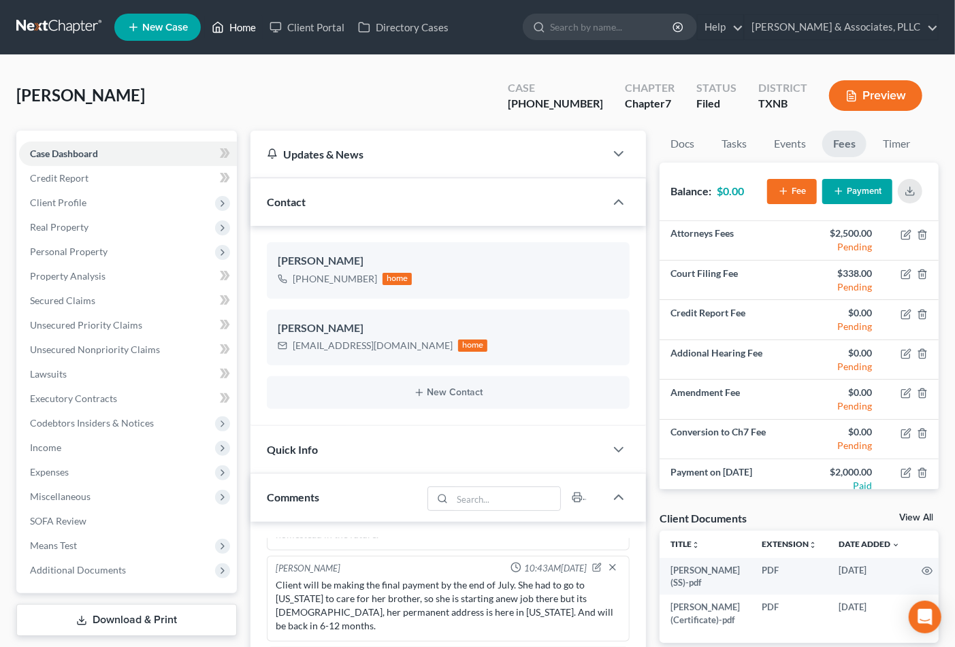
click at [244, 30] on link "Home" at bounding box center [234, 27] width 58 height 25
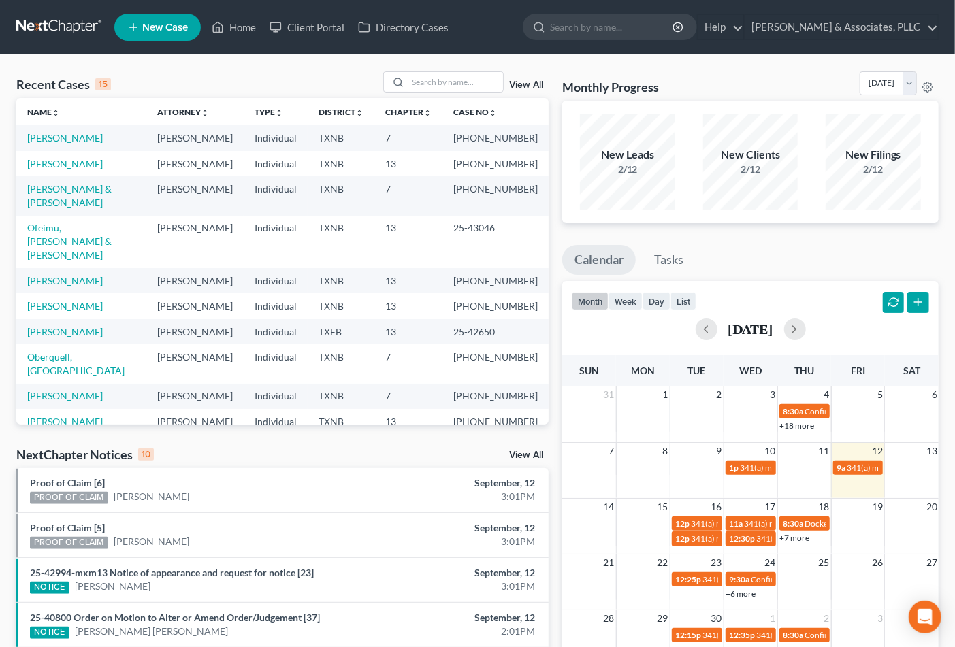
click at [89, 434] on div "Recent Cases 15 View All Name unfold_more expand_more expand_less Attorney unfo…" at bounding box center [283, 504] width 546 height 867
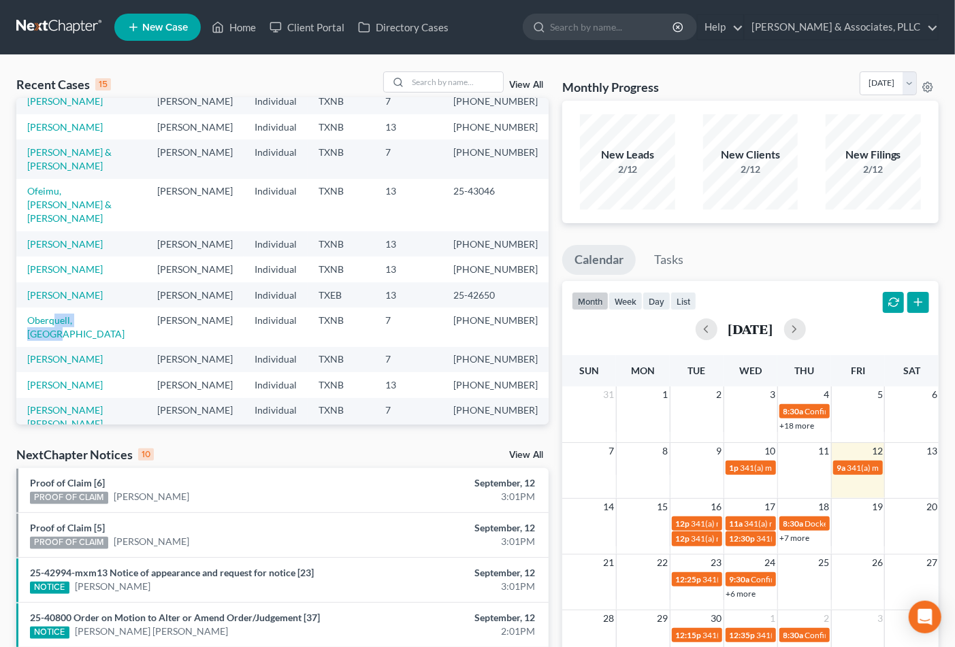
drag, startPoint x: 104, startPoint y: 417, endPoint x: 56, endPoint y: 391, distance: 54.8
click at [56, 347] on td "Oberquell, Austin" at bounding box center [81, 327] width 130 height 39
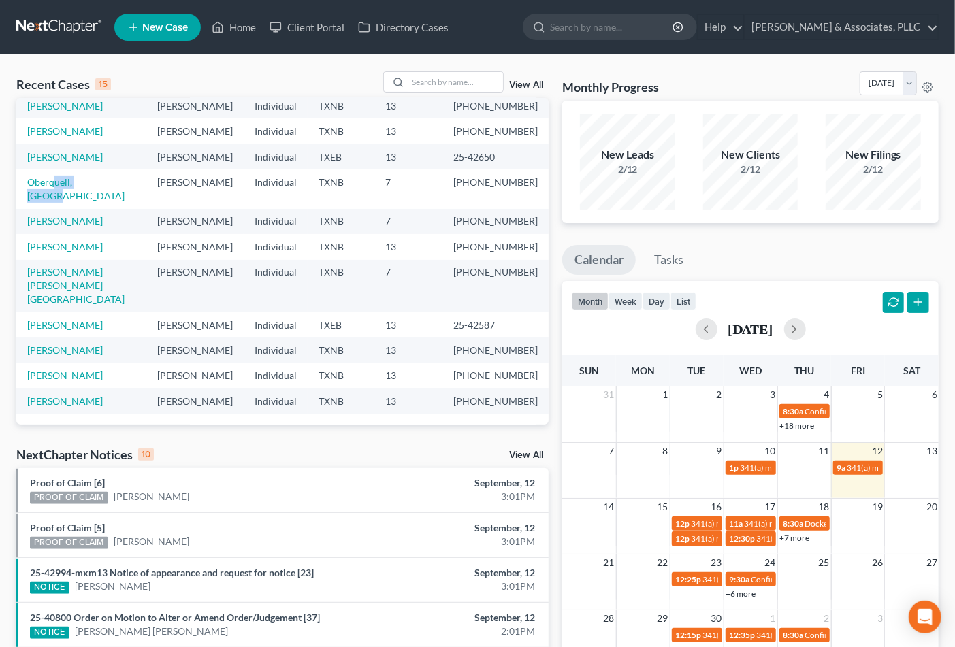
scroll to position [297, 0]
click at [431, 84] on input "search" at bounding box center [455, 82] width 95 height 20
type input "miller"
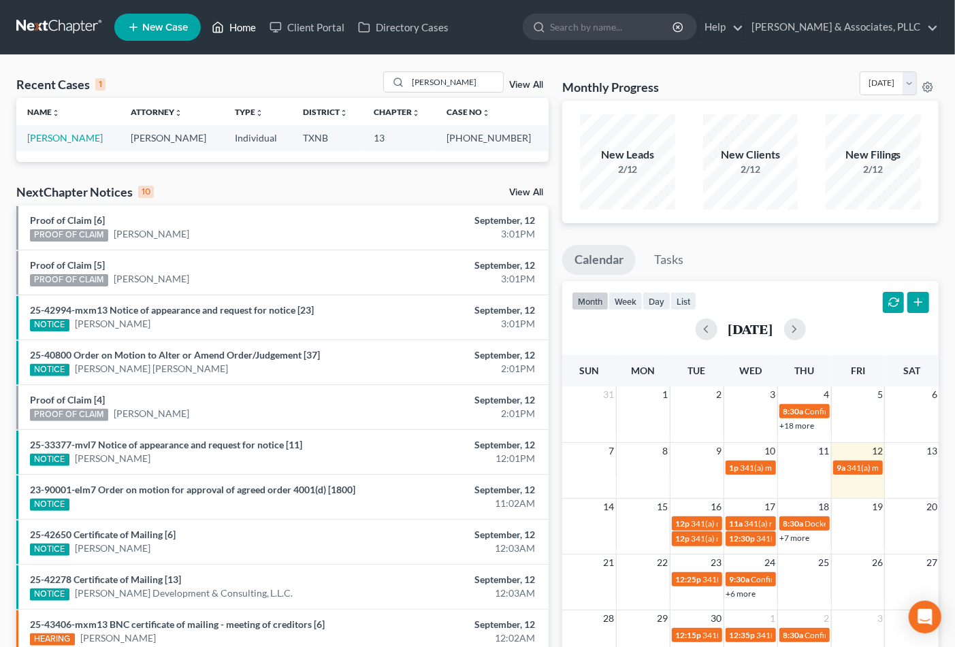
click at [236, 28] on link "Home" at bounding box center [234, 27] width 58 height 25
click at [65, 140] on link "Miller, Janelle" at bounding box center [65, 138] width 76 height 12
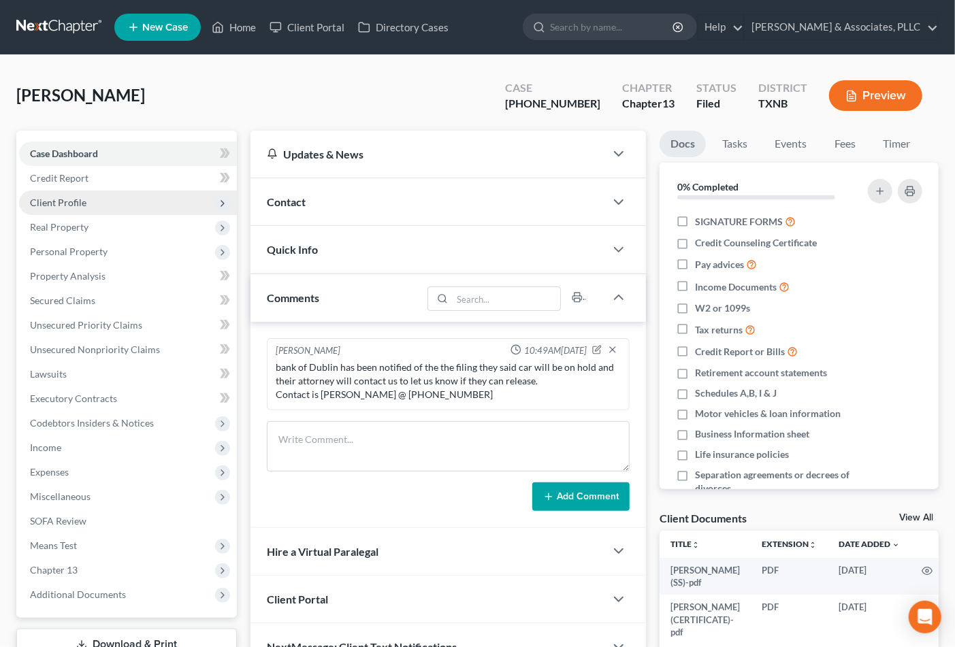
click at [59, 205] on span "Client Profile" at bounding box center [58, 203] width 57 height 12
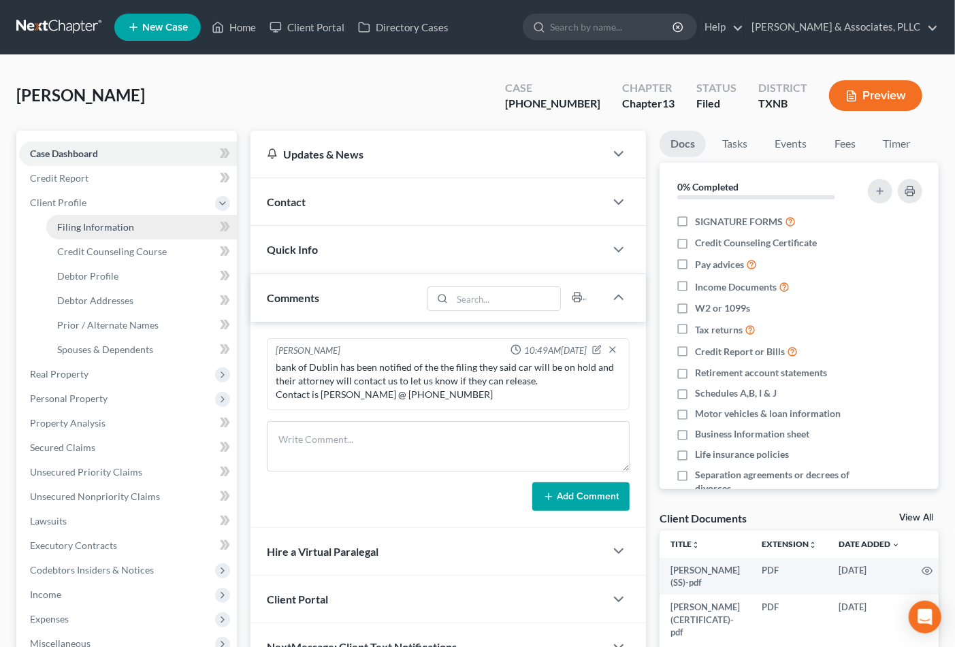
click at [74, 221] on span "Filing Information" at bounding box center [95, 227] width 77 height 12
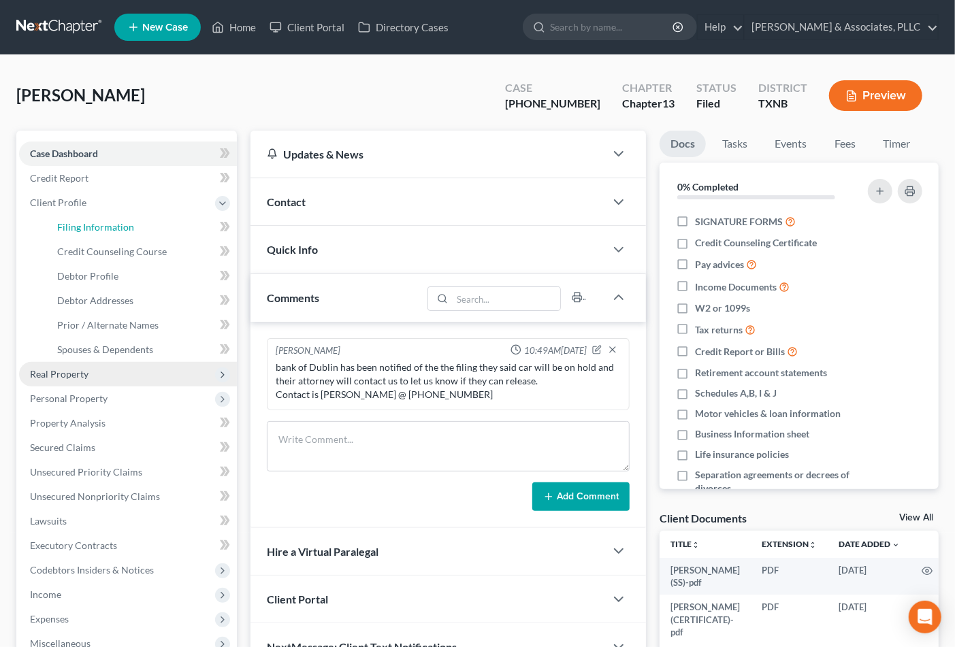
select select "1"
select select "0"
select select "3"
select select "78"
select select "0"
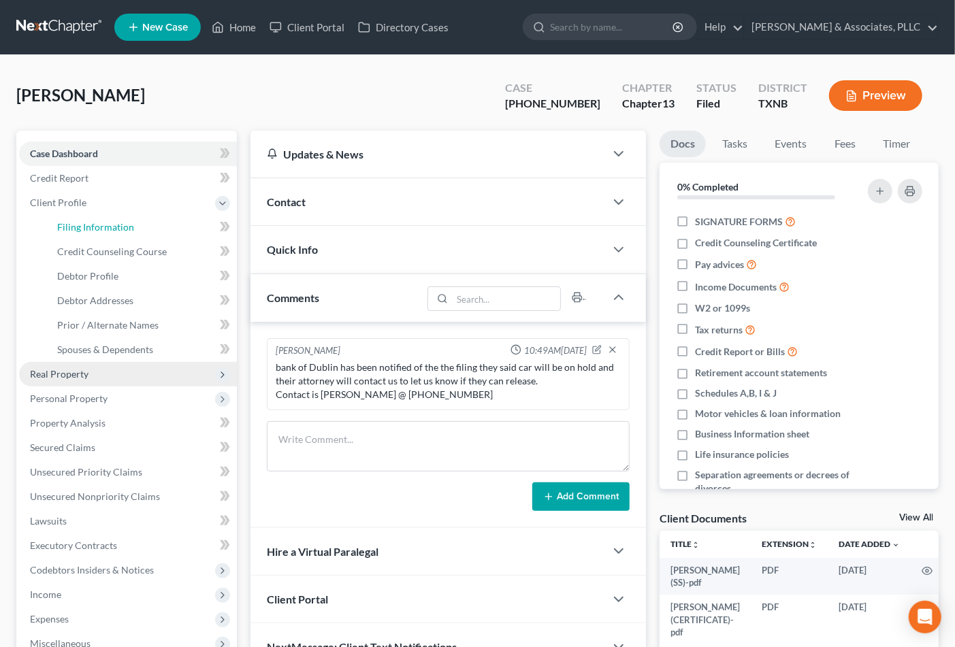
select select "45"
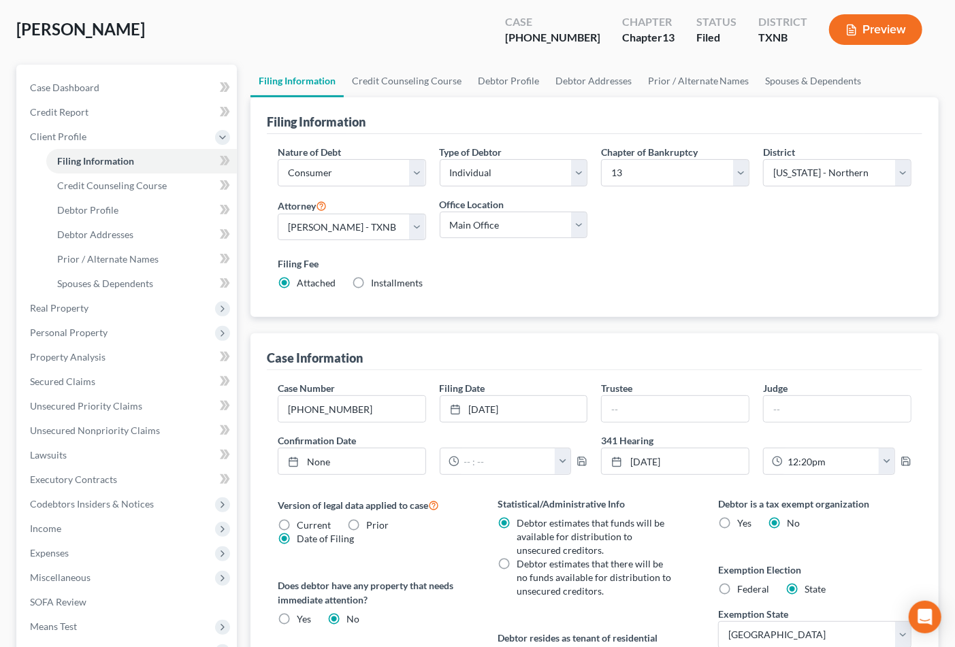
scroll to position [76, 0]
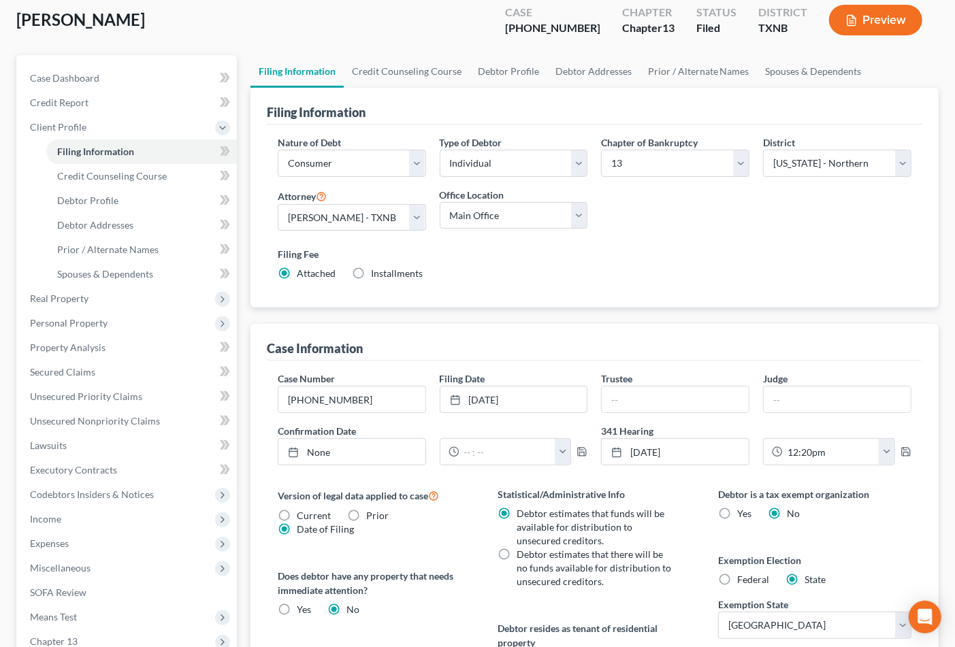
click at [752, 579] on span "Federal" at bounding box center [753, 580] width 32 height 12
click at [752, 579] on input "Federal" at bounding box center [747, 577] width 9 height 9
radio input "true"
radio input "false"
drag, startPoint x: 86, startPoint y: 176, endPoint x: 7, endPoint y: 223, distance: 91.7
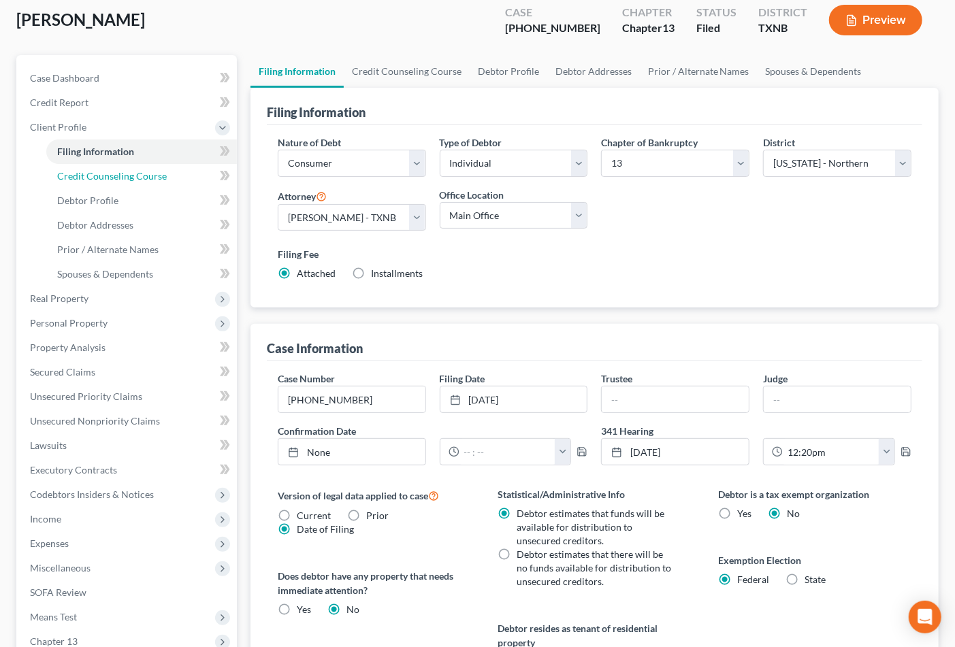
click at [86, 177] on span "Credit Counseling Course" at bounding box center [112, 176] width 110 height 12
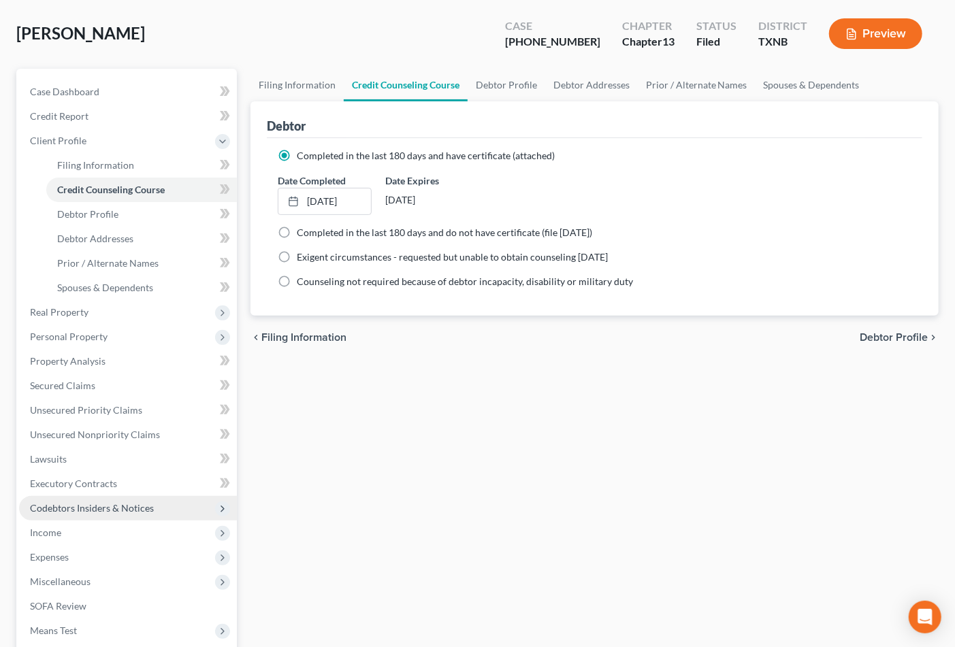
scroll to position [151, 0]
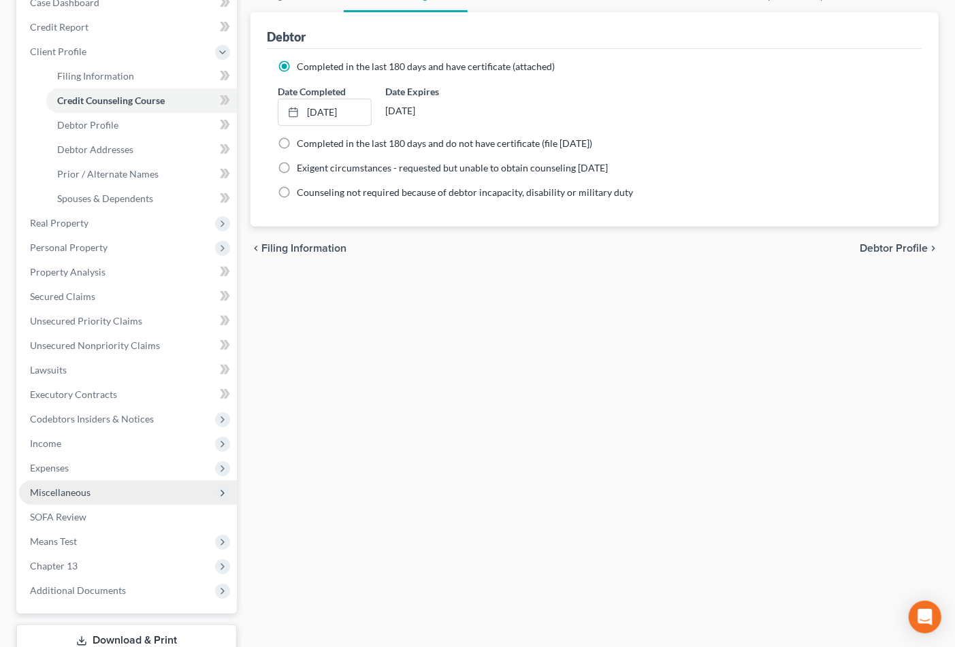
click at [74, 491] on span "Miscellaneous" at bounding box center [60, 493] width 61 height 12
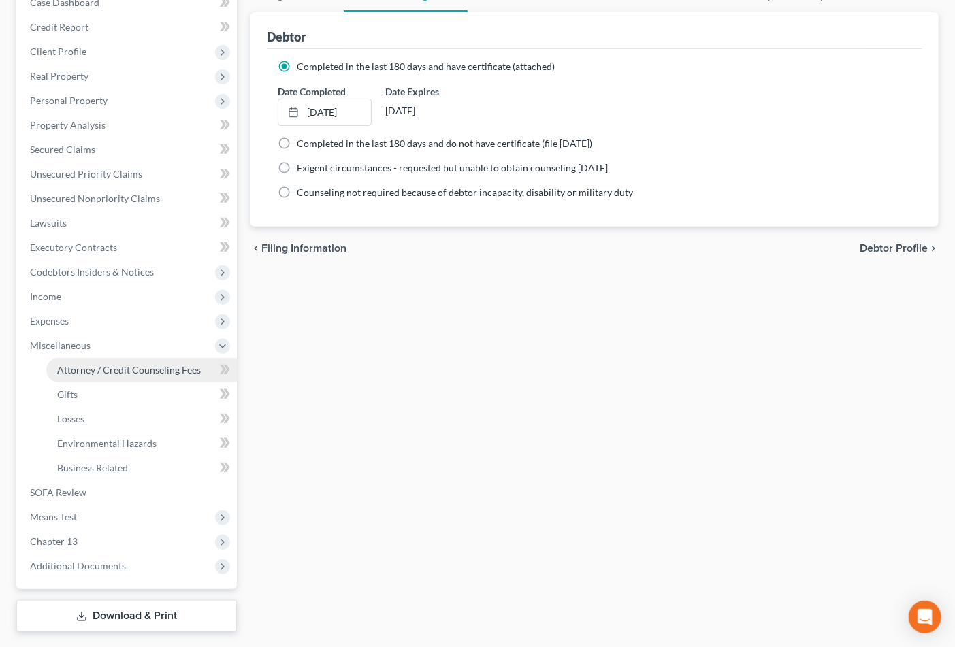
click at [91, 362] on link "Attorney / Credit Counseling Fees" at bounding box center [141, 370] width 191 height 25
select select "0"
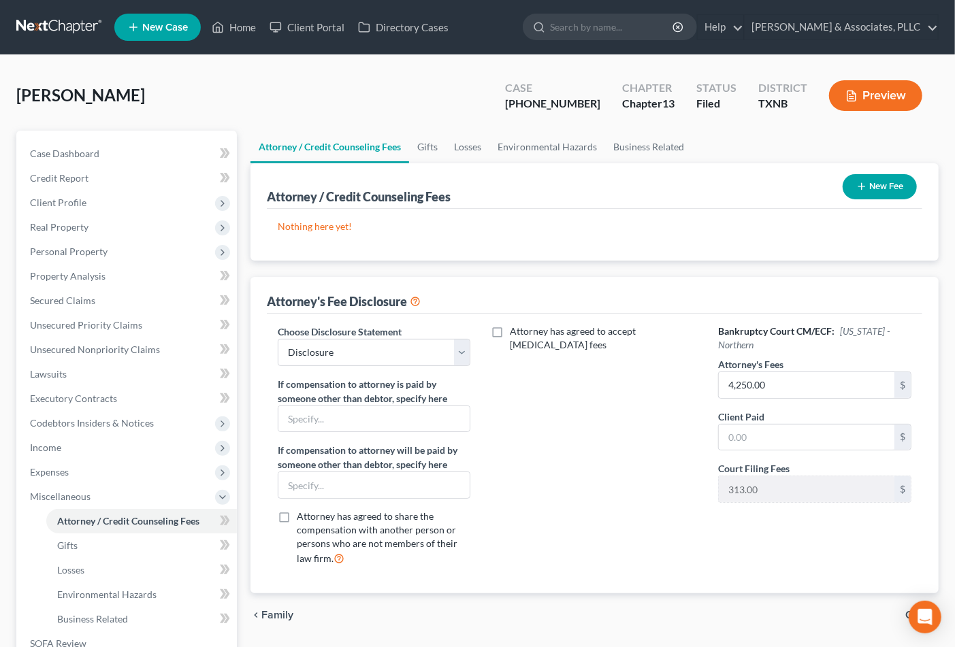
click at [863, 192] on button "New Fee" at bounding box center [880, 186] width 74 height 25
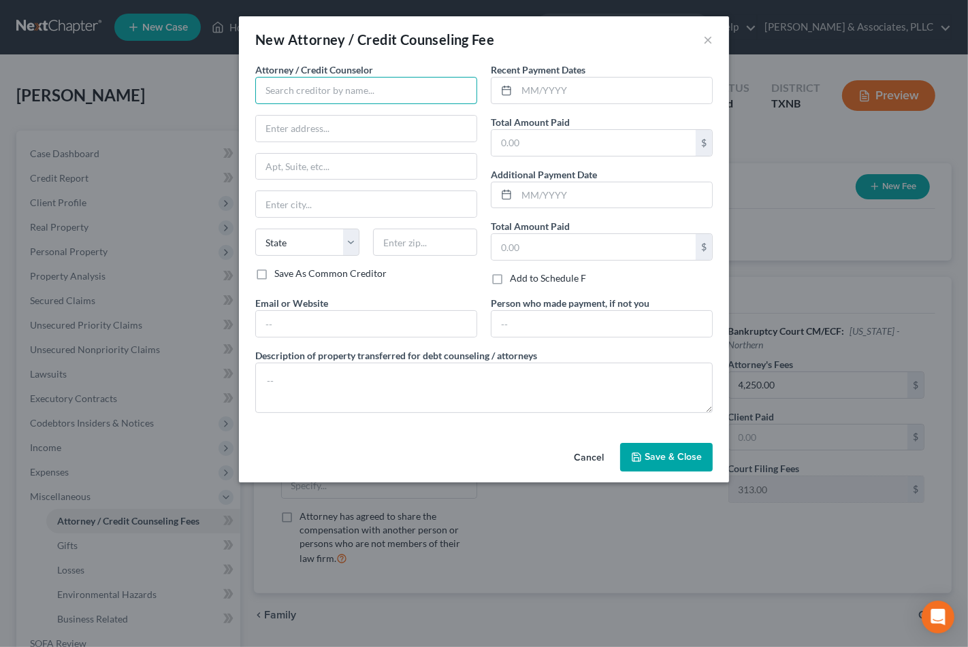
click at [334, 89] on input "text" at bounding box center [366, 90] width 222 height 27
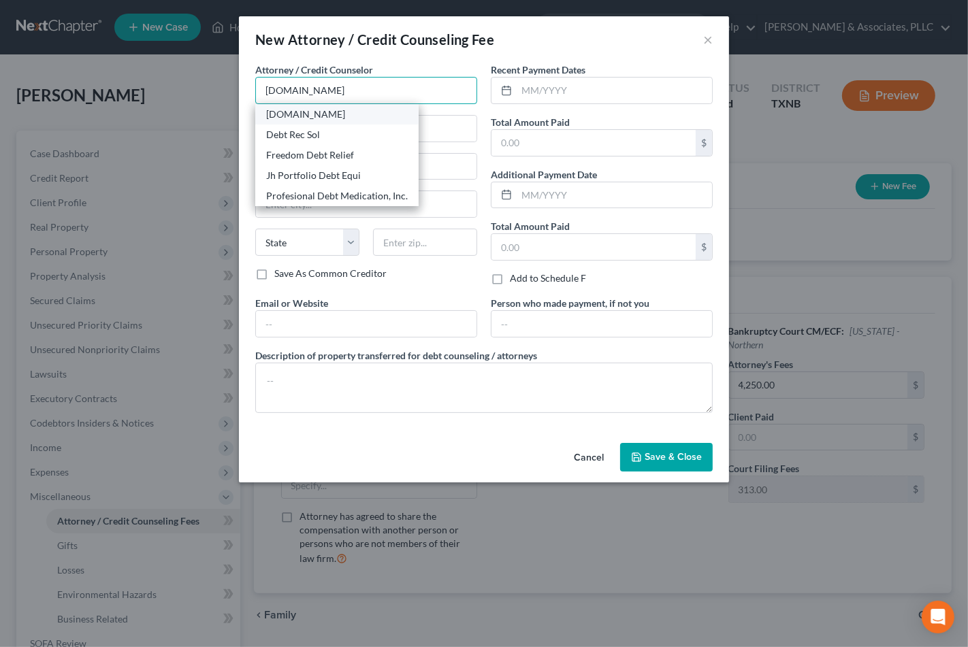
type input "Debthelper.com"
click at [327, 111] on div "Debthelper.com" at bounding box center [337, 115] width 142 height 14
type input "1325 N Congress Ave., #201"
type input "West Palm Beach"
select select "9"
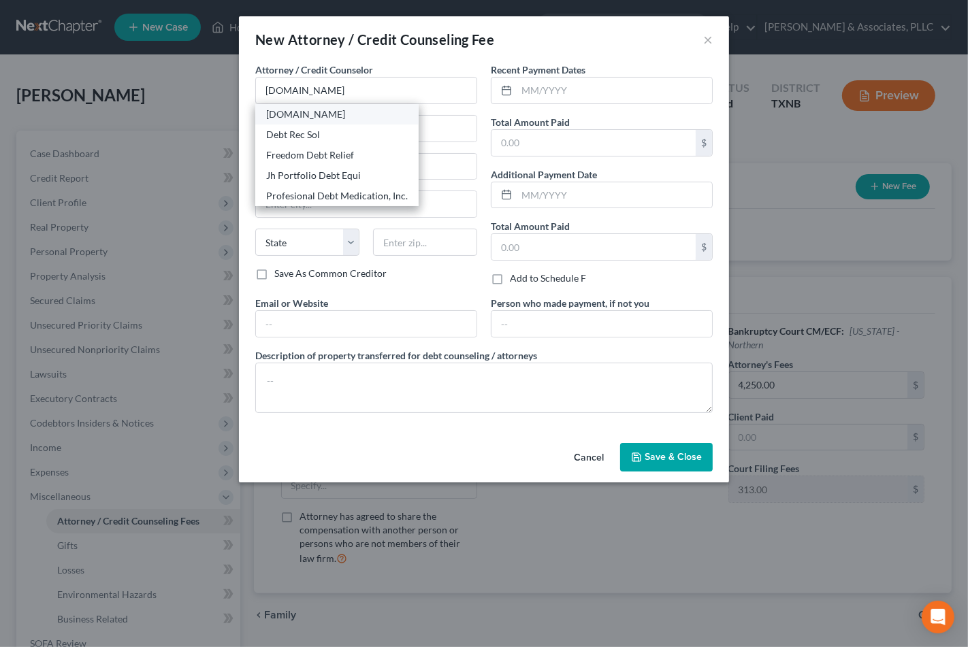
type input "33401"
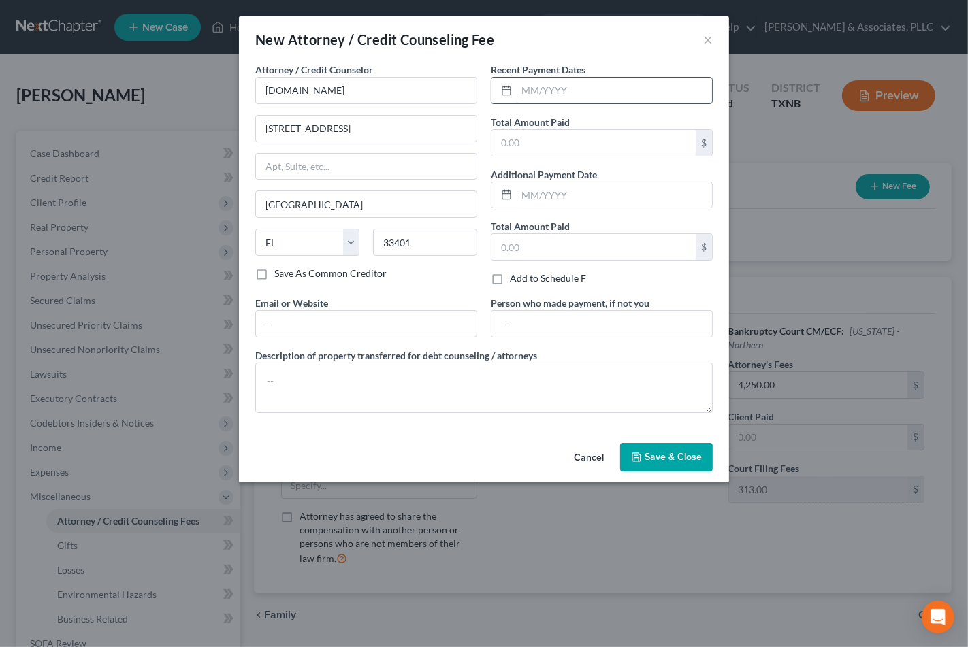
click at [570, 89] on input "text" at bounding box center [614, 91] width 195 height 26
type input "0"
type input "08/2025"
click at [533, 110] on div "Recent Payment Dates 08/2025 Total Amount Paid $ Additional Payment Date Total …" at bounding box center [602, 180] width 236 height 234
click at [533, 141] on input "text" at bounding box center [594, 143] width 204 height 26
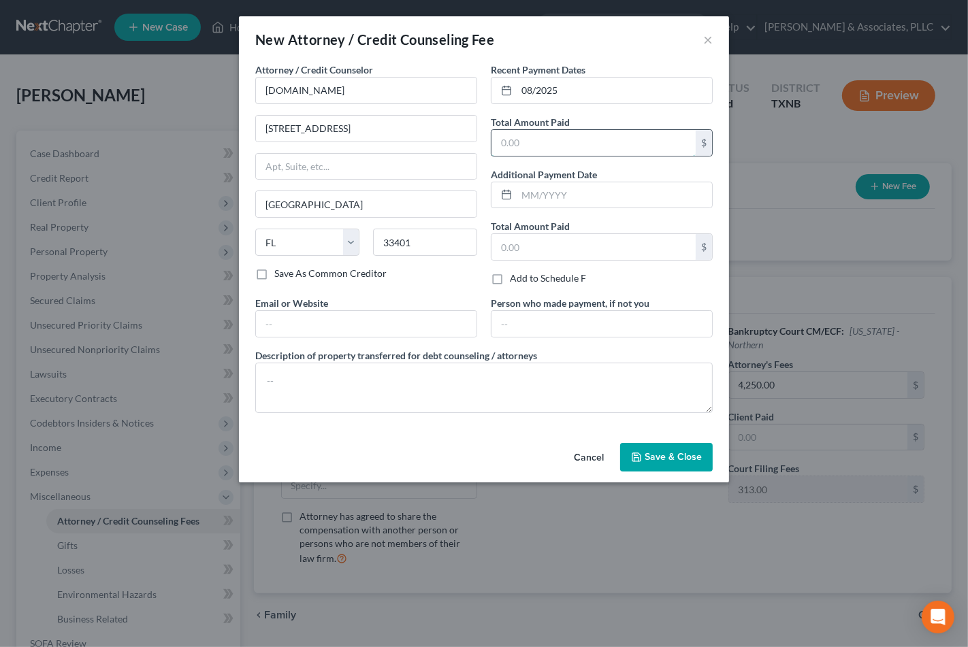
click at [525, 132] on input "text" at bounding box center [594, 143] width 204 height 26
type input "25.00"
click at [651, 457] on span "Save & Close" at bounding box center [673, 457] width 57 height 12
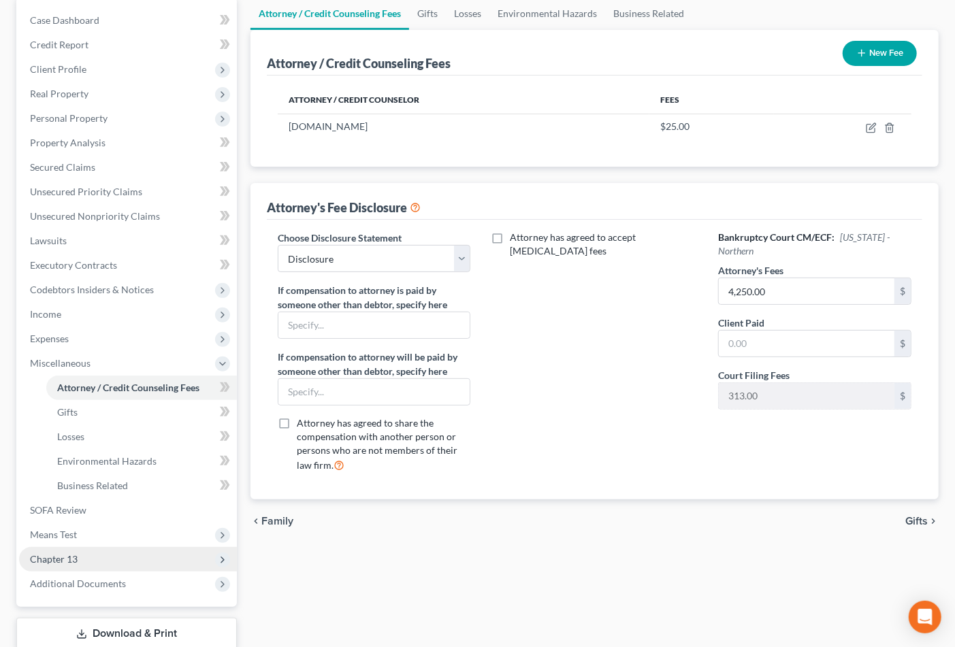
scroll to position [151, 0]
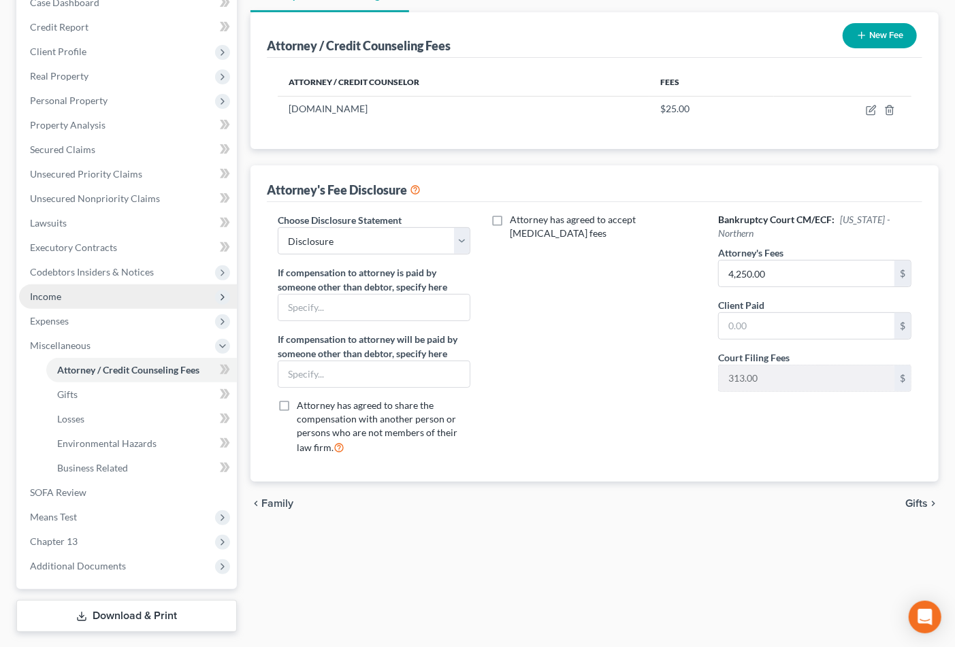
click at [59, 293] on span "Income" at bounding box center [45, 297] width 31 height 12
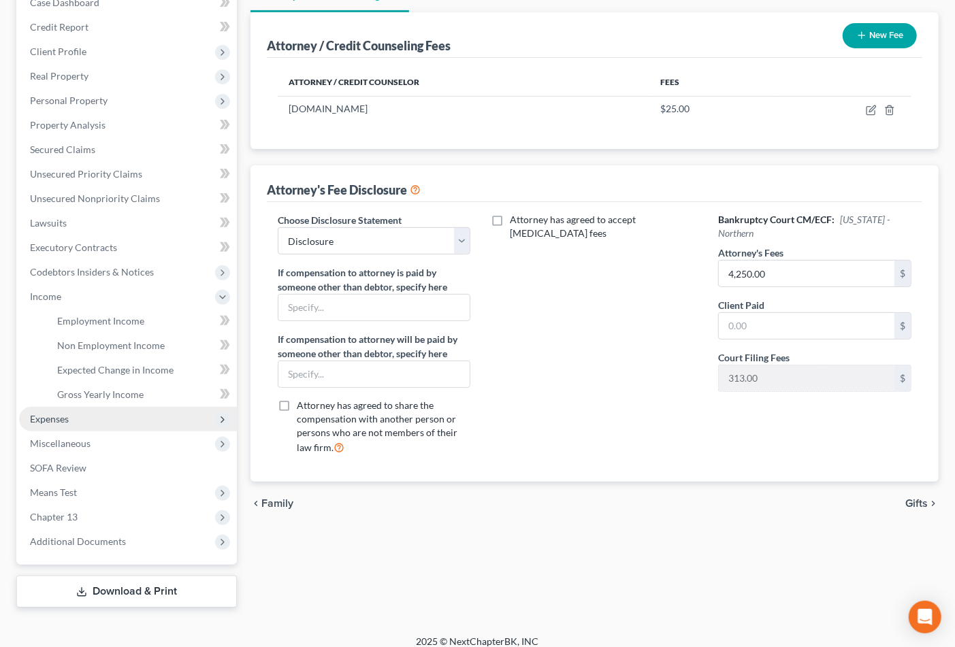
click at [54, 416] on span "Expenses" at bounding box center [49, 419] width 39 height 12
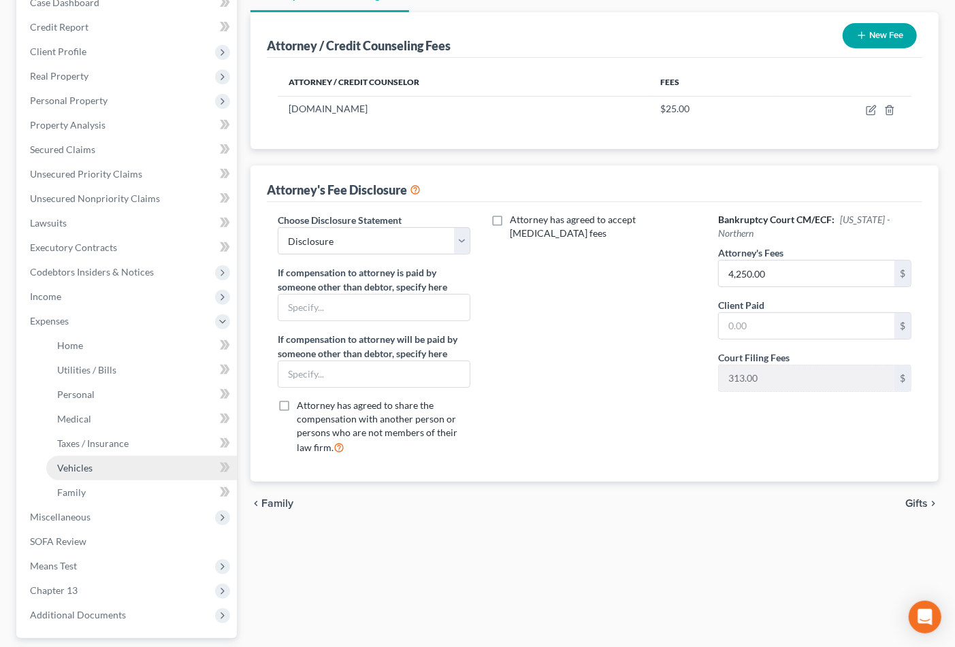
click at [82, 463] on span "Vehicles" at bounding box center [74, 468] width 35 height 12
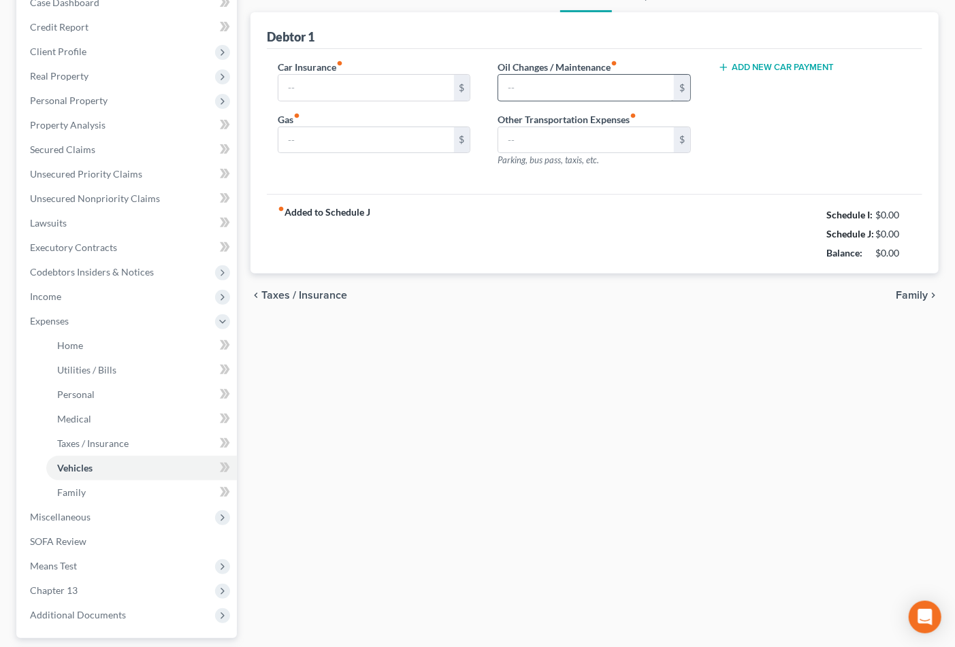
type input "0.00"
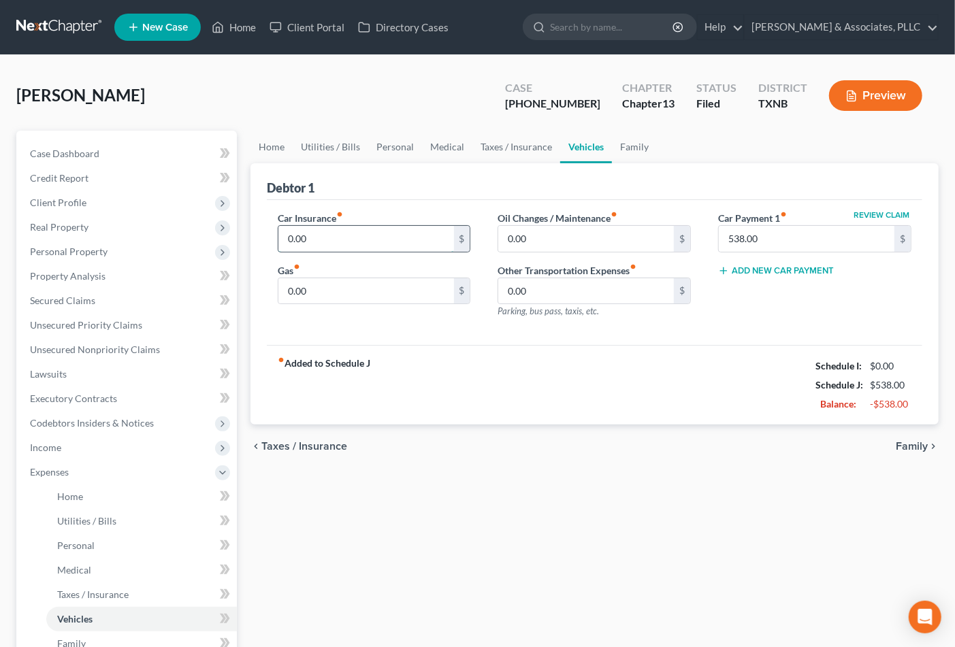
click at [369, 240] on input "0.00" at bounding box center [366, 239] width 176 height 26
type input "228.44"
click at [485, 334] on div "Car Insurance fiber_manual_record 228.44 $ Gas fiber_manual_record 0.00 $ Oil C…" at bounding box center [595, 273] width 656 height 146
drag, startPoint x: 50, startPoint y: 201, endPoint x: 50, endPoint y: 216, distance: 15.0
click at [50, 201] on span "Client Profile" at bounding box center [58, 203] width 57 height 12
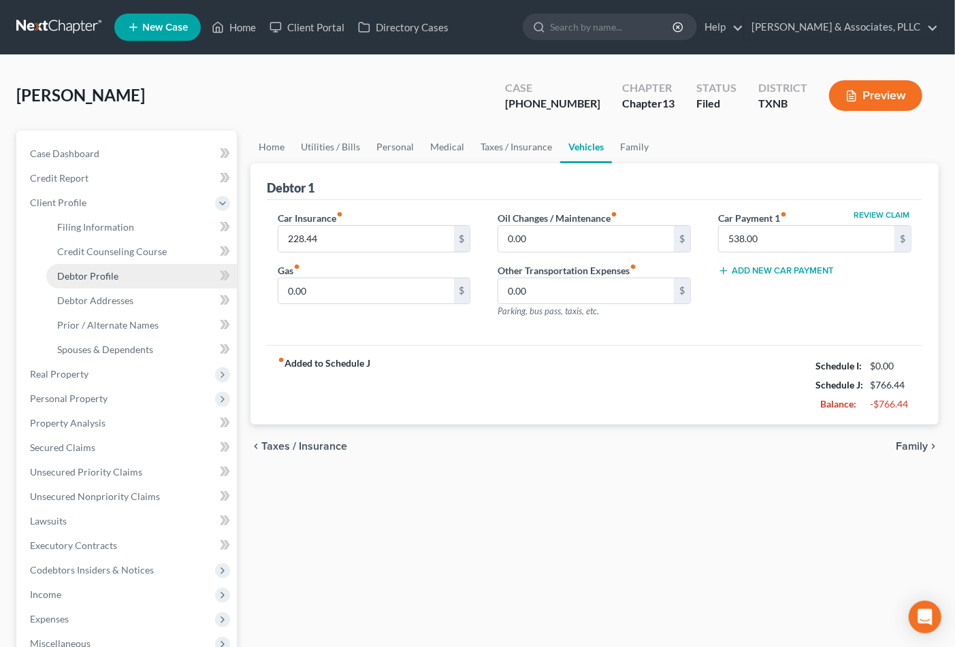
click at [112, 272] on span "Debtor Profile" at bounding box center [87, 276] width 61 height 12
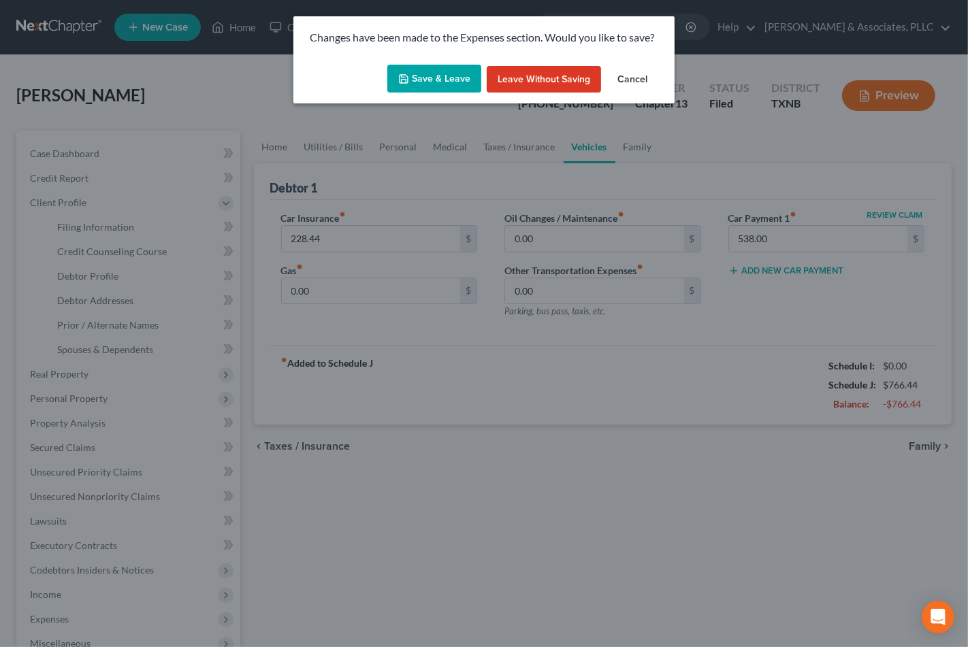
click at [436, 85] on button "Save & Leave" at bounding box center [434, 79] width 94 height 29
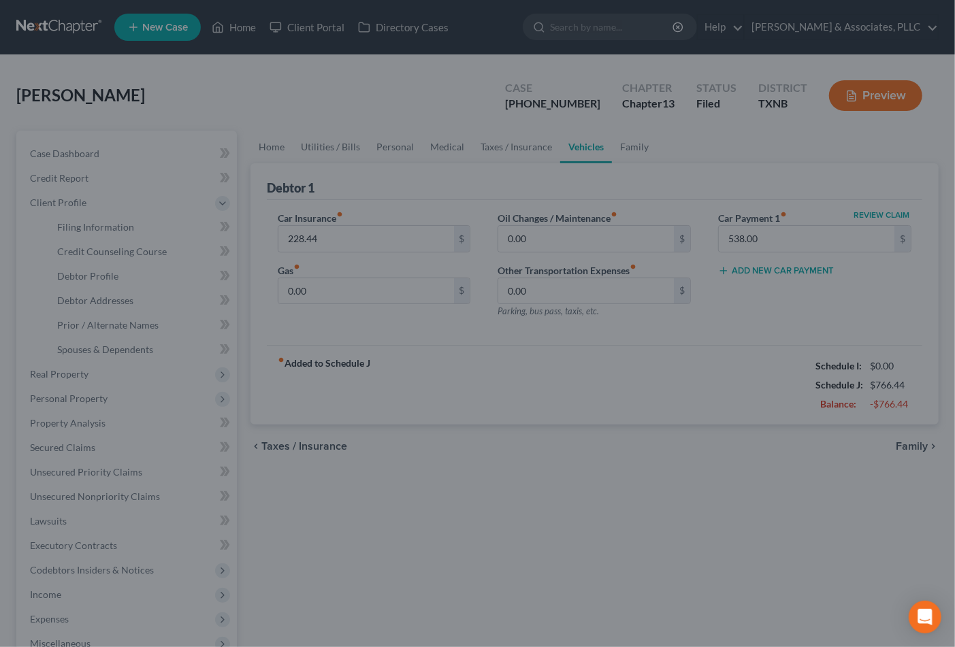
select select "0"
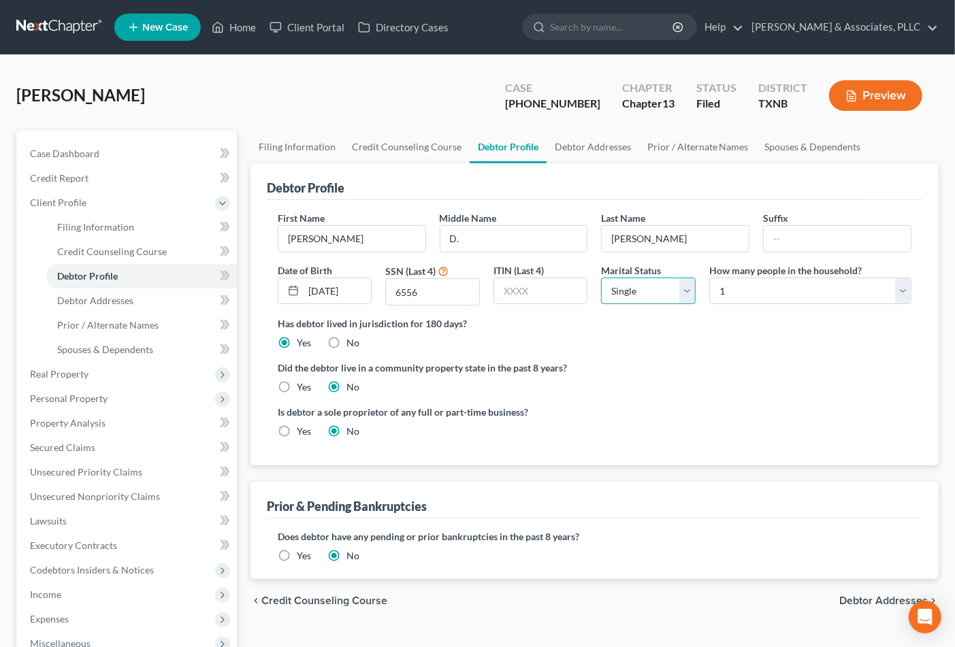
click at [665, 288] on select "Select Single Married Separated Divorced Widowed" at bounding box center [648, 291] width 95 height 27
select select "2"
click at [601, 278] on select "Select Single Married Separated Divorced Widowed" at bounding box center [648, 291] width 95 height 27
click at [742, 295] on select "Select 1 2 3 4 5 6 7 8 9 10 11 12 13 14 15 16 17 18 19 20" at bounding box center [810, 291] width 202 height 27
click at [709, 278] on select "Select 1 2 3 4 5 6 7 8 9 10 11 12 13 14 15 16 17 18 19 20" at bounding box center [810, 291] width 202 height 27
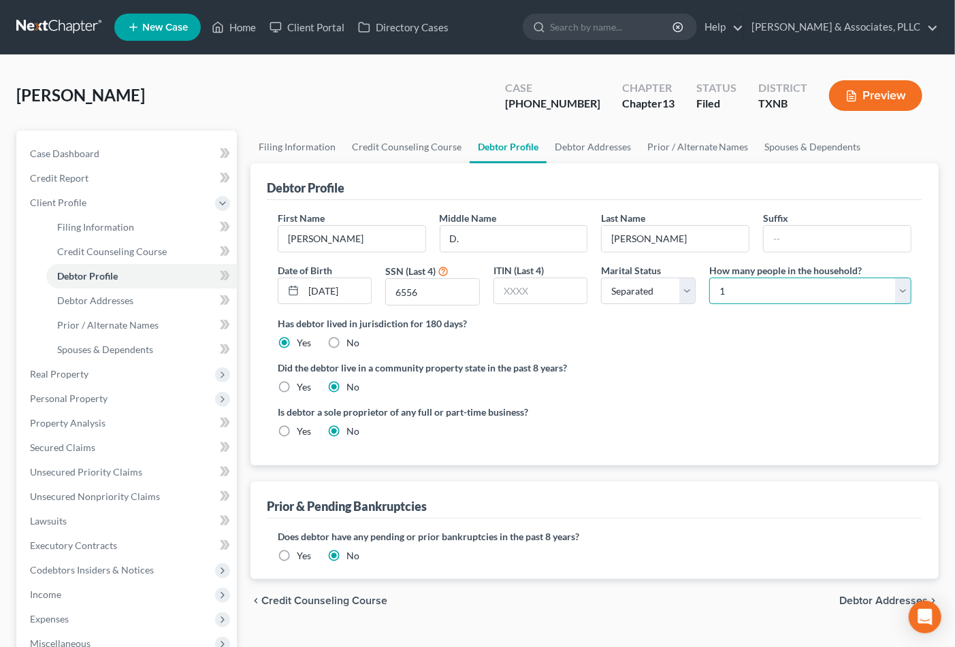
drag, startPoint x: 734, startPoint y: 294, endPoint x: 729, endPoint y: 304, distance: 10.7
click at [734, 294] on select "Select 1 2 3 4 5 6 7 8 9 10 11 12 13 14 15 16 17 18 19 20" at bounding box center [810, 291] width 202 height 27
click at [709, 278] on select "Select 1 2 3 4 5 6 7 8 9 10 11 12 13 14 15 16 17 18 19 20" at bounding box center [810, 291] width 202 height 27
drag, startPoint x: 754, startPoint y: 282, endPoint x: 741, endPoint y: 303, distance: 24.8
click at [753, 283] on select "Select 1 2 3 4 5 6 7 8 9 10 11 12 13 14 15 16 17 18 19 20" at bounding box center [810, 291] width 202 height 27
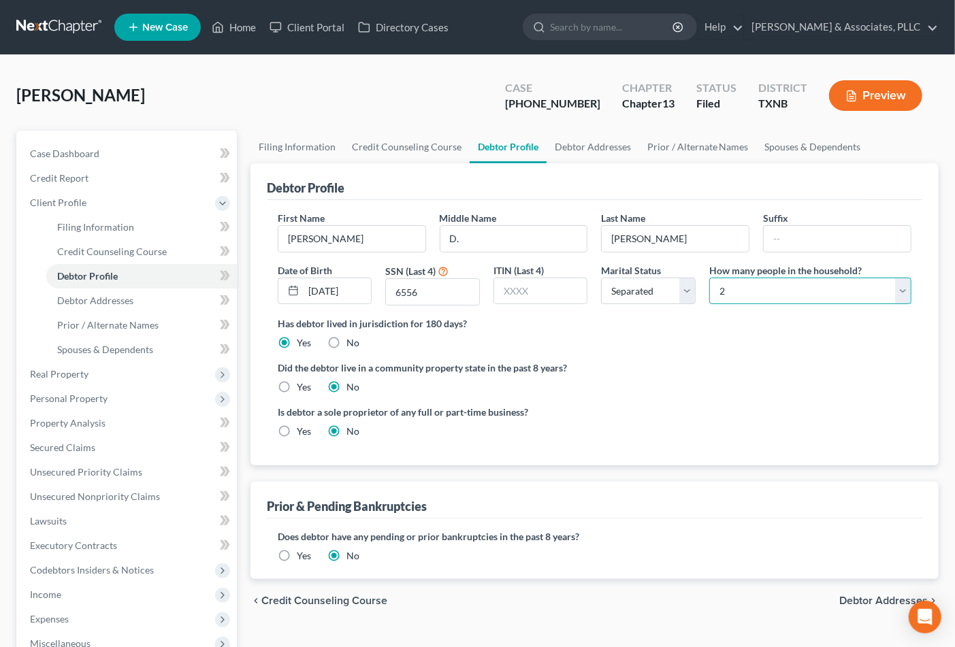
select select "0"
click at [709, 278] on select "Select 1 2 3 4 5 6 7 8 9 10 11 12 13 14 15 16 17 18 19 20" at bounding box center [810, 291] width 202 height 27
click at [695, 391] on div "Did the debtor live in a community property state in the past 8 years? Yes No" at bounding box center [595, 377] width 634 height 33
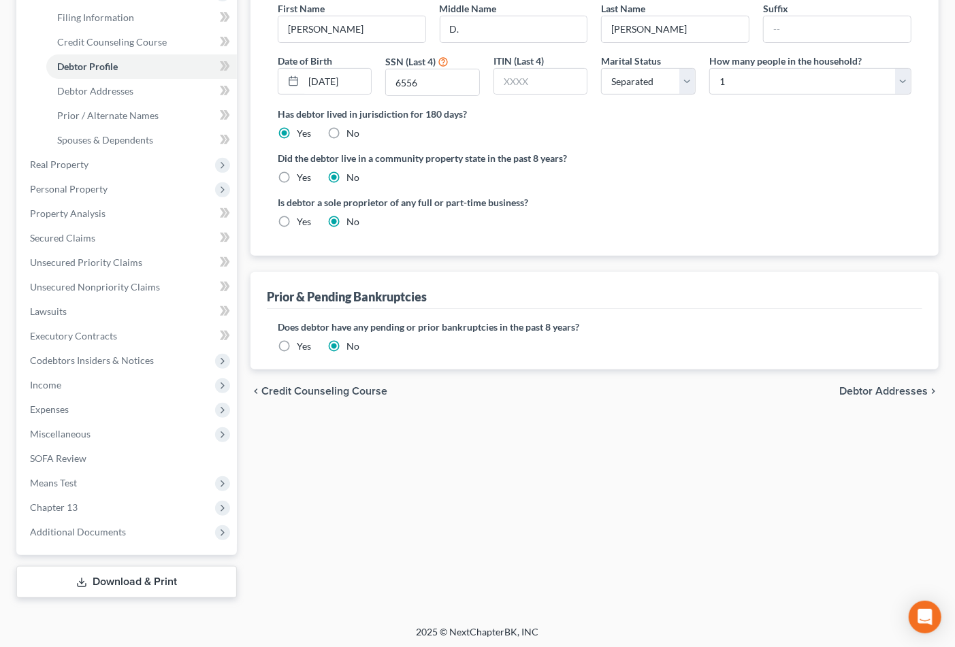
scroll to position [211, 0]
click at [858, 393] on span "Debtor Addresses" at bounding box center [883, 390] width 89 height 11
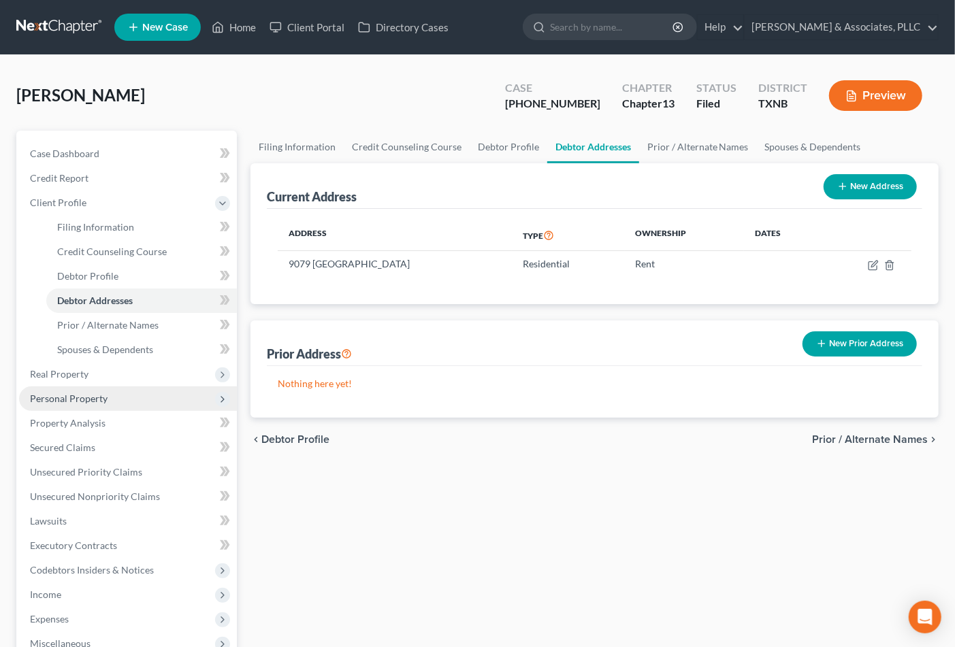
click at [68, 397] on span "Personal Property" at bounding box center [69, 399] width 78 height 12
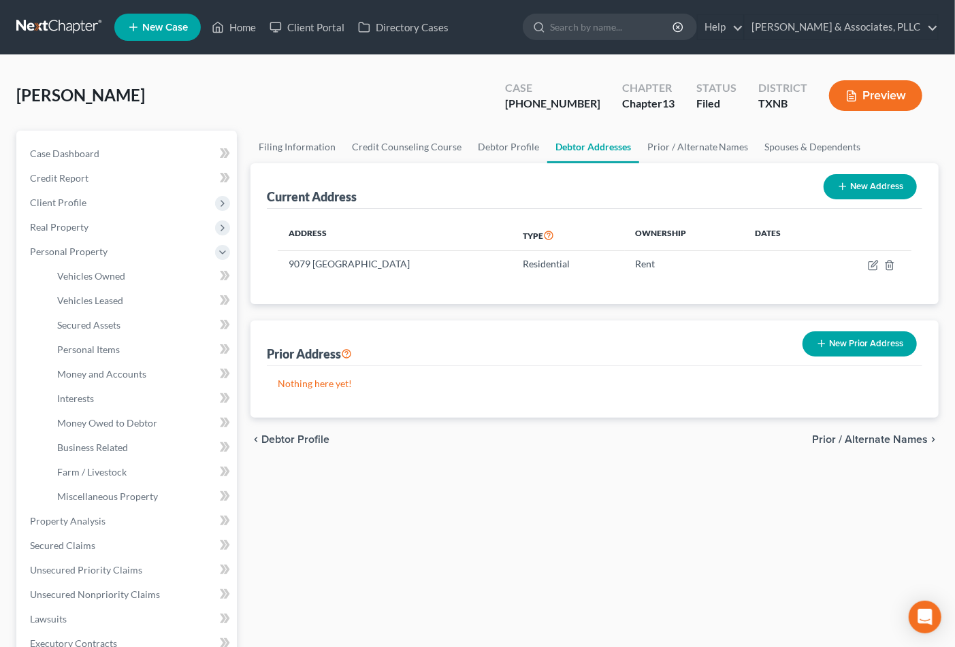
click at [869, 434] on span "Prior / Alternate Names" at bounding box center [870, 439] width 116 height 11
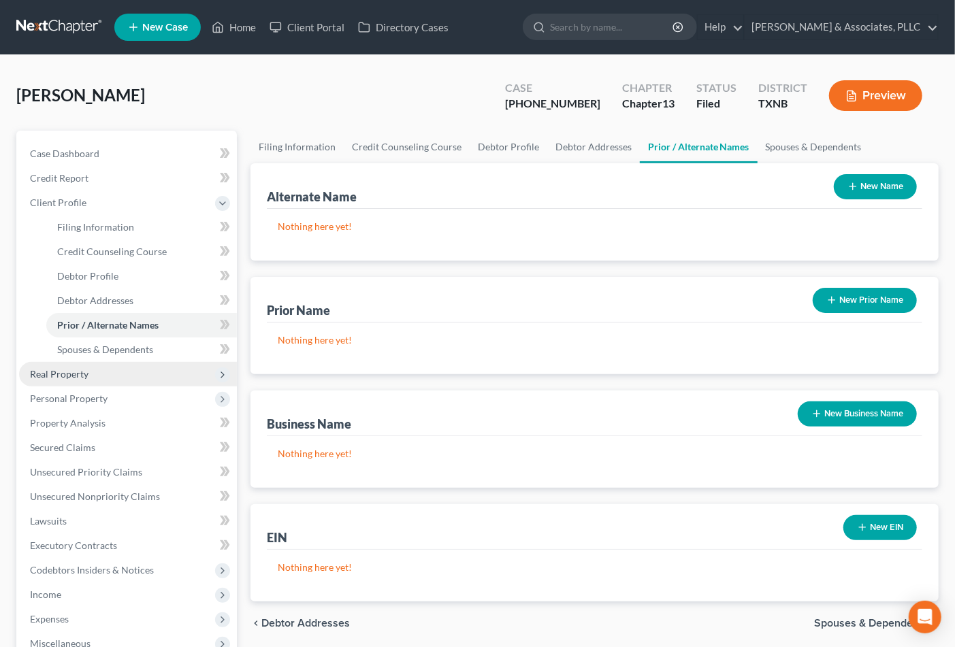
click at [65, 376] on span "Real Property" at bounding box center [59, 374] width 59 height 12
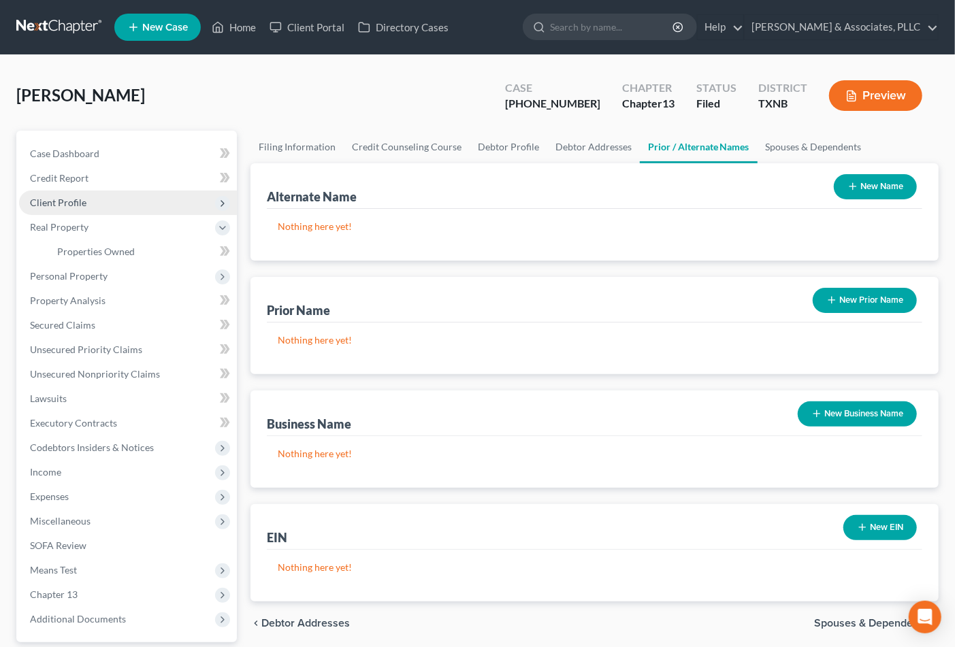
click at [68, 201] on span "Client Profile" at bounding box center [58, 203] width 57 height 12
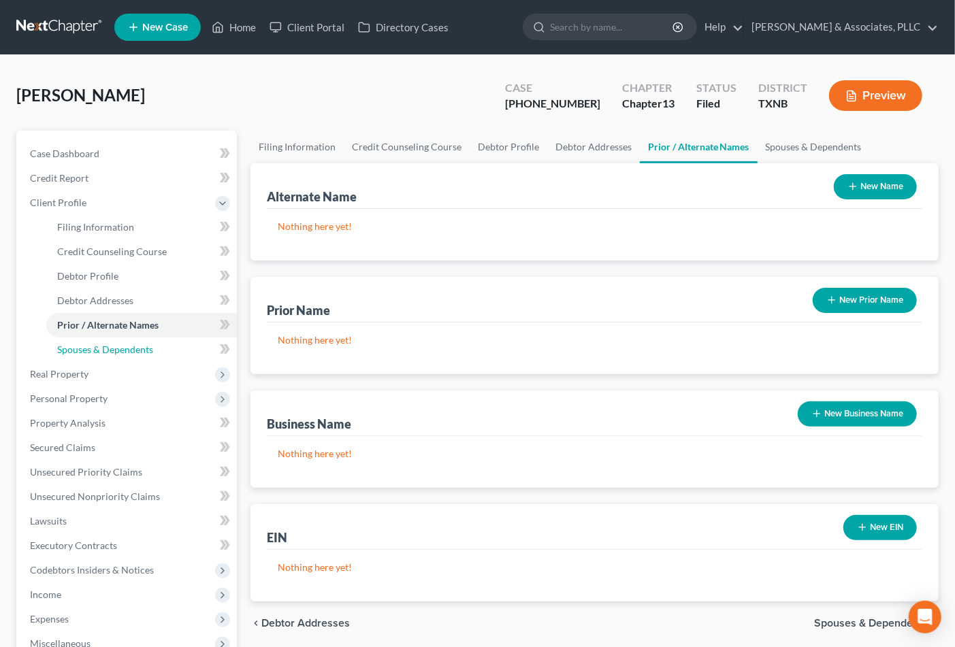
click at [96, 347] on span "Spouses & Dependents" at bounding box center [105, 350] width 96 height 12
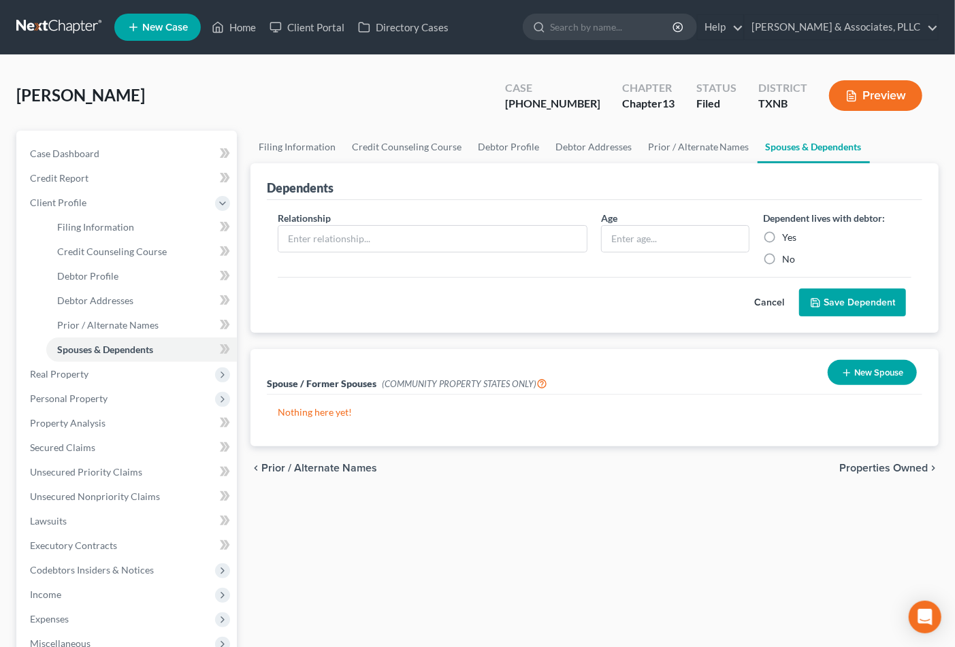
click at [842, 372] on icon "button" at bounding box center [847, 373] width 11 height 11
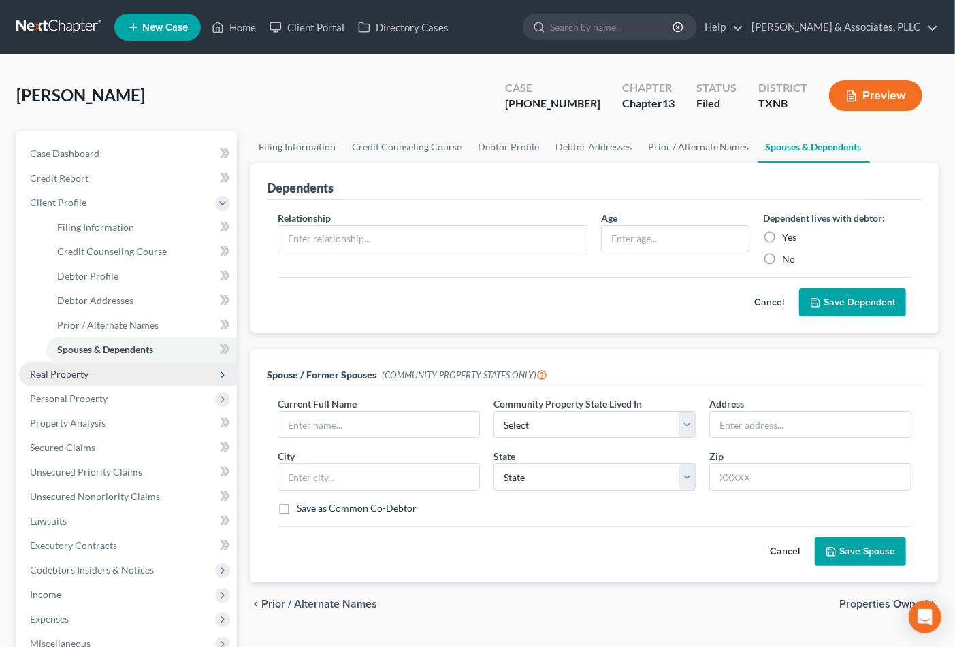
click at [75, 380] on span "Real Property" at bounding box center [128, 374] width 218 height 25
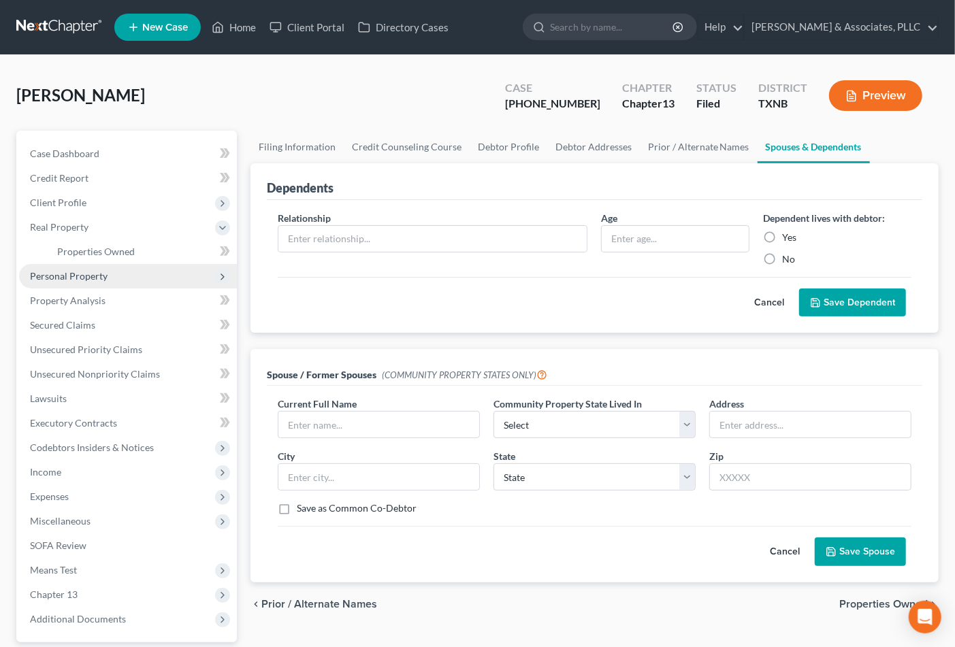
click at [57, 274] on span "Personal Property" at bounding box center [69, 276] width 78 height 12
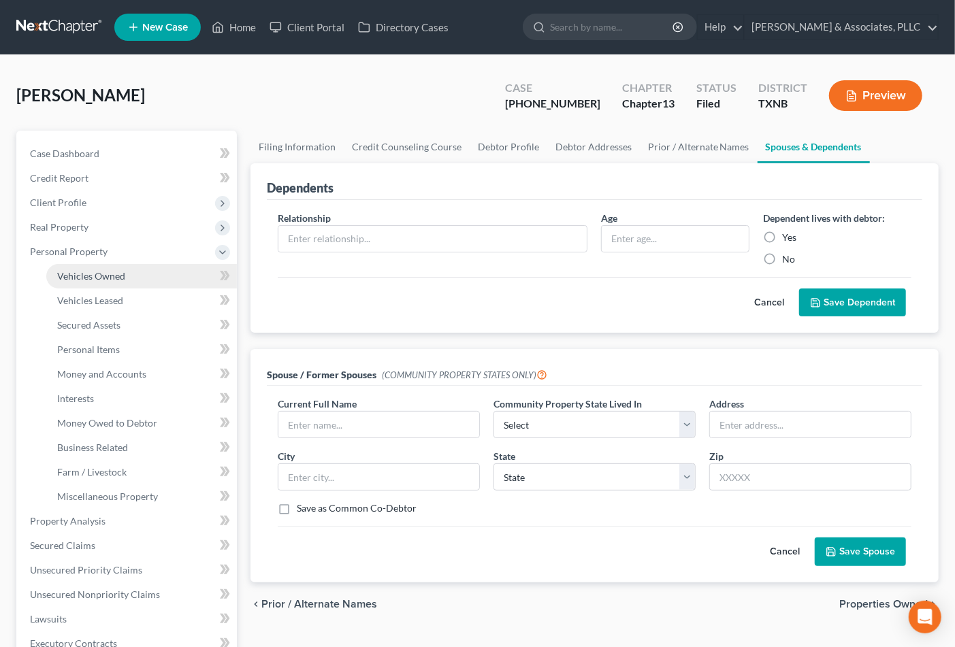
click at [95, 272] on span "Vehicles Owned" at bounding box center [91, 276] width 68 height 12
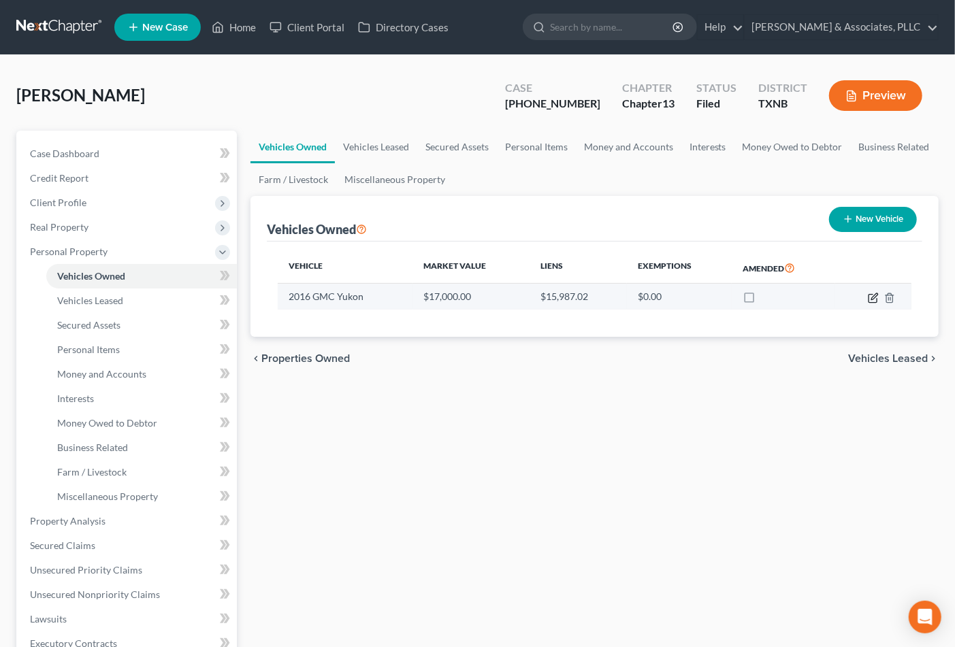
click at [868, 302] on icon "button" at bounding box center [873, 298] width 11 height 11
select select "0"
select select "10"
select select "2"
select select "0"
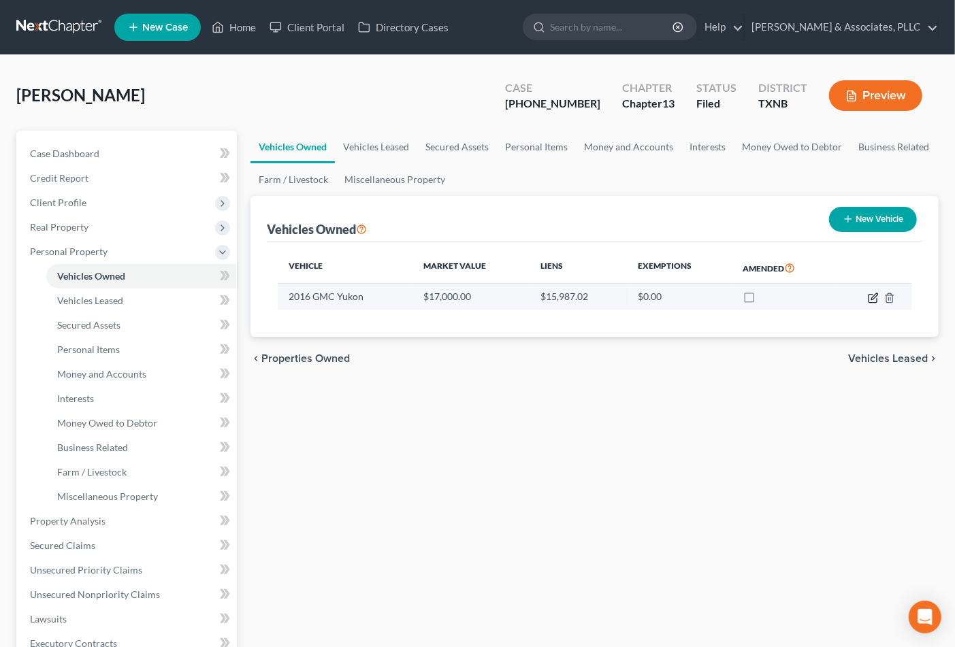
select select "45"
select select "0"
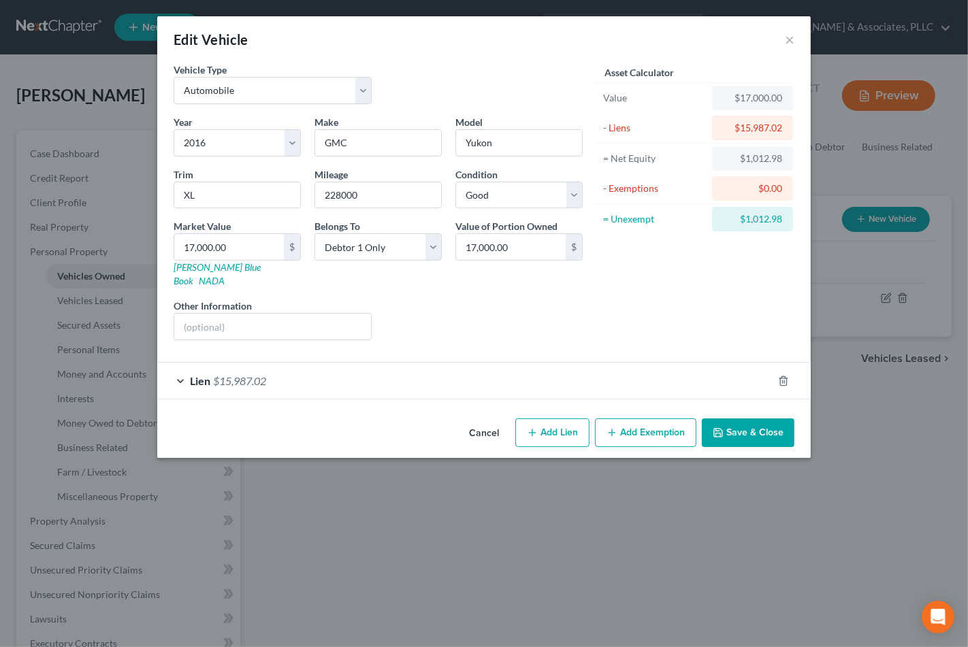
click at [270, 371] on div "Lien $15,987.02" at bounding box center [464, 381] width 615 height 36
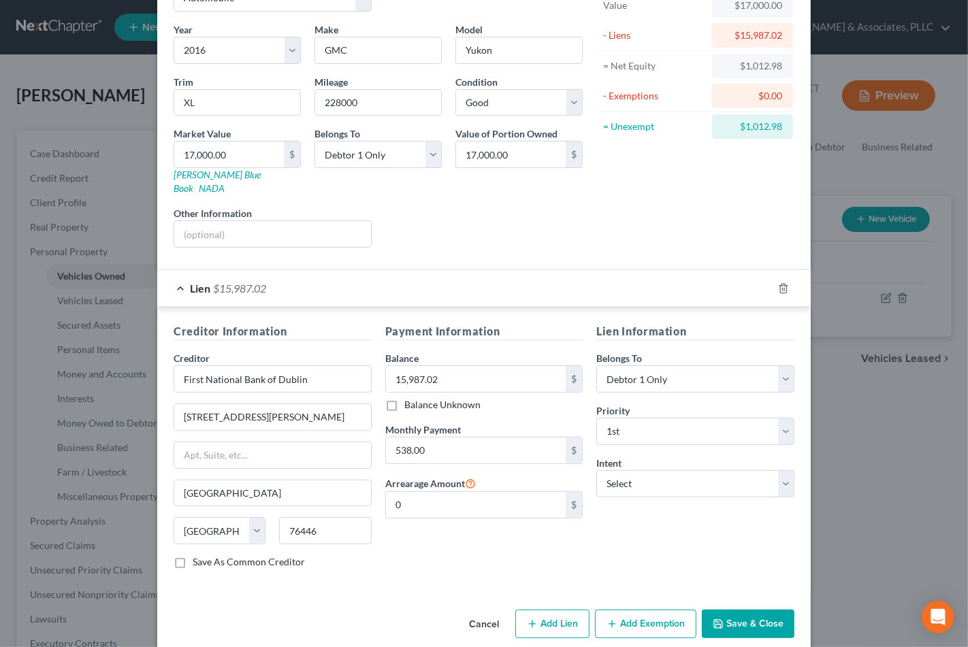
scroll to position [98, 0]
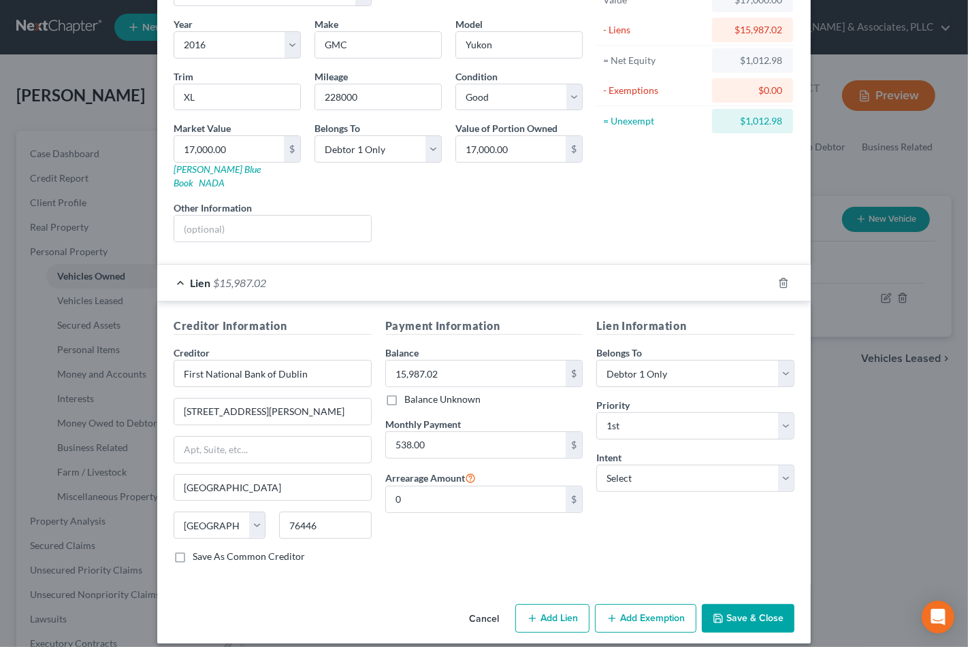
drag, startPoint x: 637, startPoint y: 609, endPoint x: 592, endPoint y: 550, distance: 73.4
click at [637, 609] on button "Add Exemption" at bounding box center [645, 619] width 101 height 29
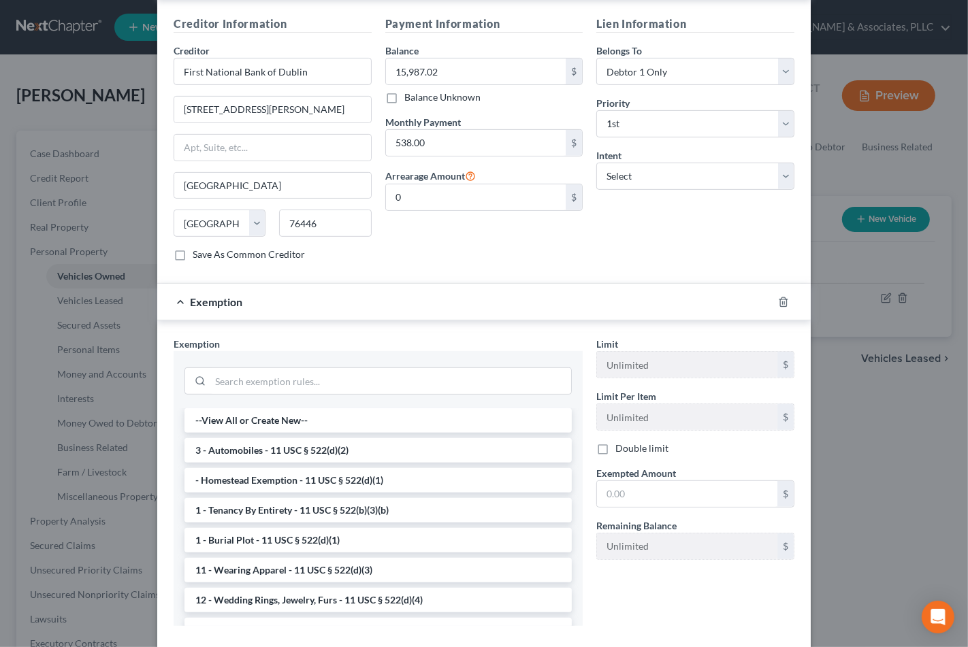
scroll to position [464, 0]
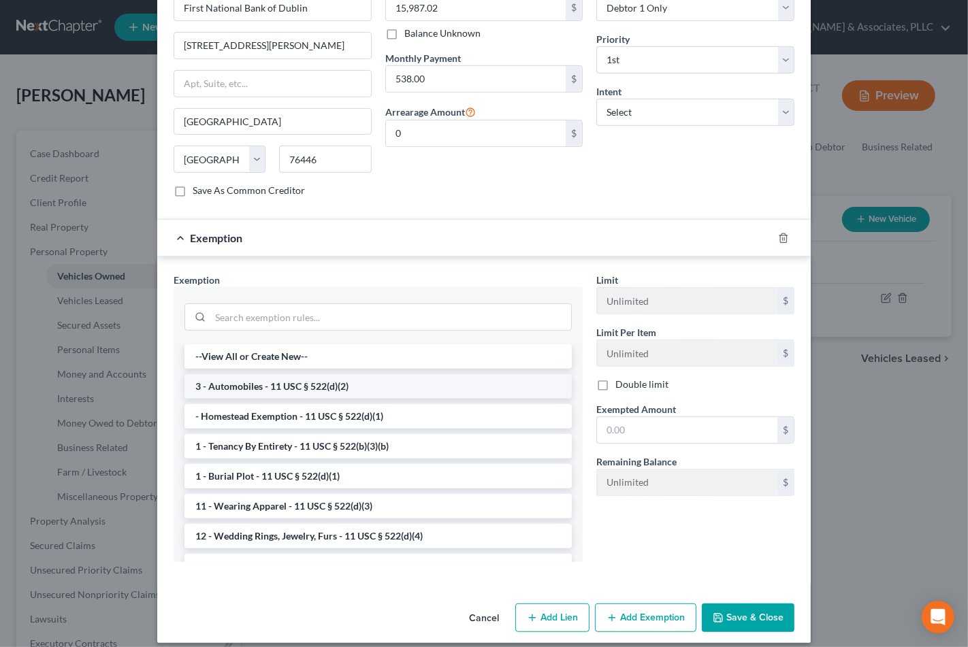
click at [284, 374] on li "3 - Automobiles - 11 USC § 522(d)(2)" at bounding box center [378, 386] width 387 height 25
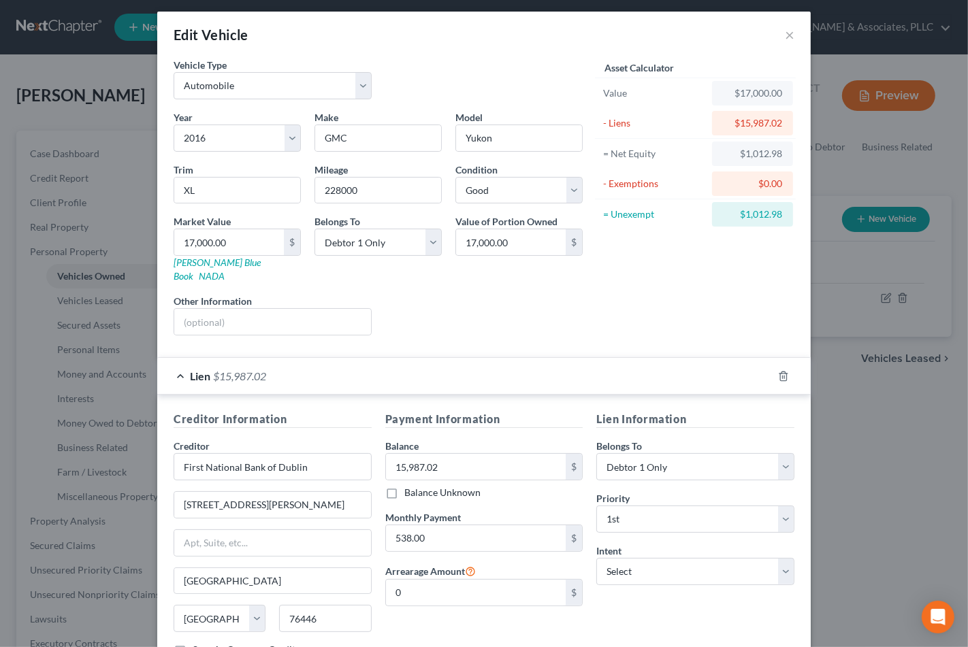
scroll to position [0, 0]
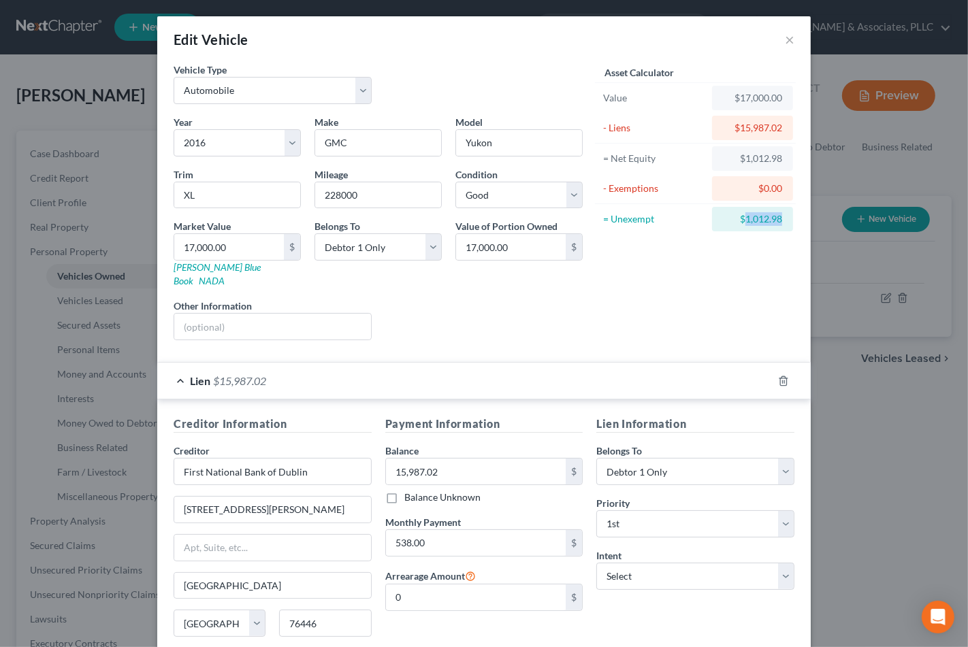
drag, startPoint x: 739, startPoint y: 218, endPoint x: 773, endPoint y: 220, distance: 34.1
click at [779, 212] on div "$1,012.98" at bounding box center [752, 219] width 81 height 25
copy div "1,012.98"
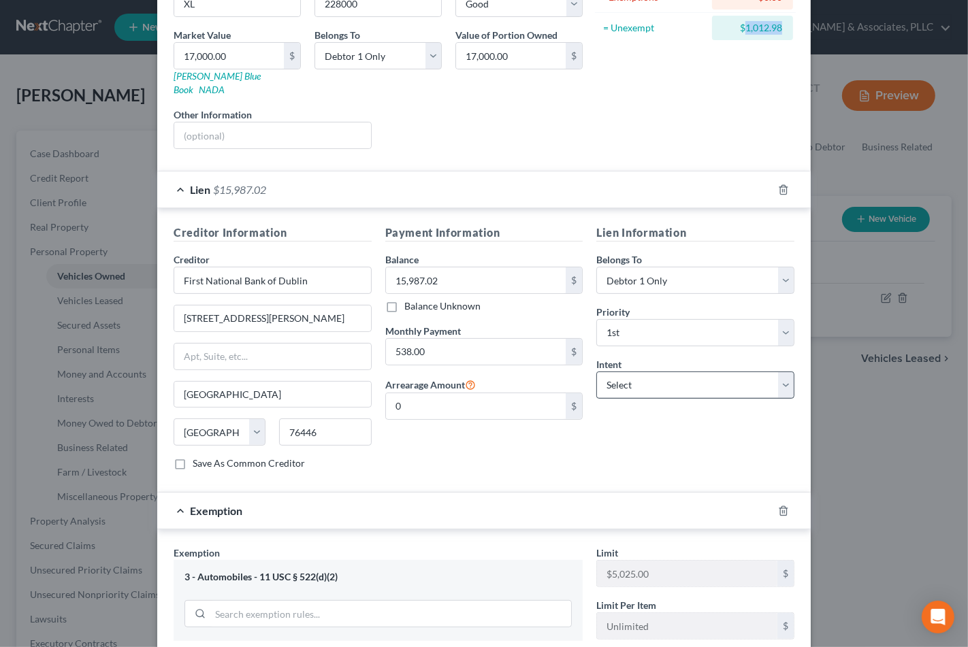
scroll to position [398, 0]
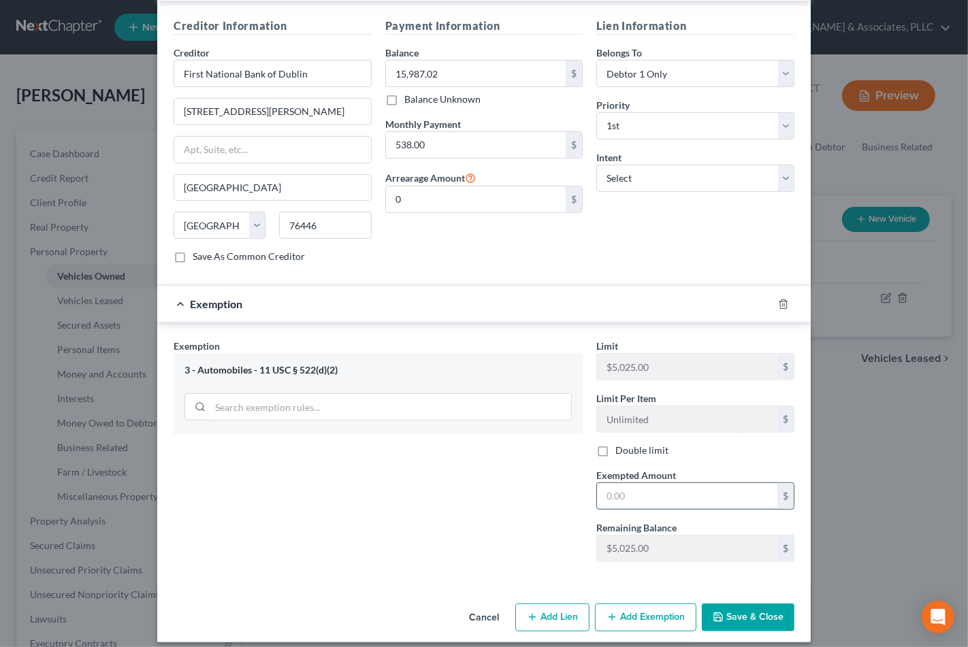
drag, startPoint x: 647, startPoint y: 480, endPoint x: 656, endPoint y: 485, distance: 11.0
click at [647, 483] on input "text" at bounding box center [687, 496] width 180 height 26
paste input "1,012.98"
type input "1,012.98"
drag, startPoint x: 463, startPoint y: 535, endPoint x: 778, endPoint y: 597, distance: 321.3
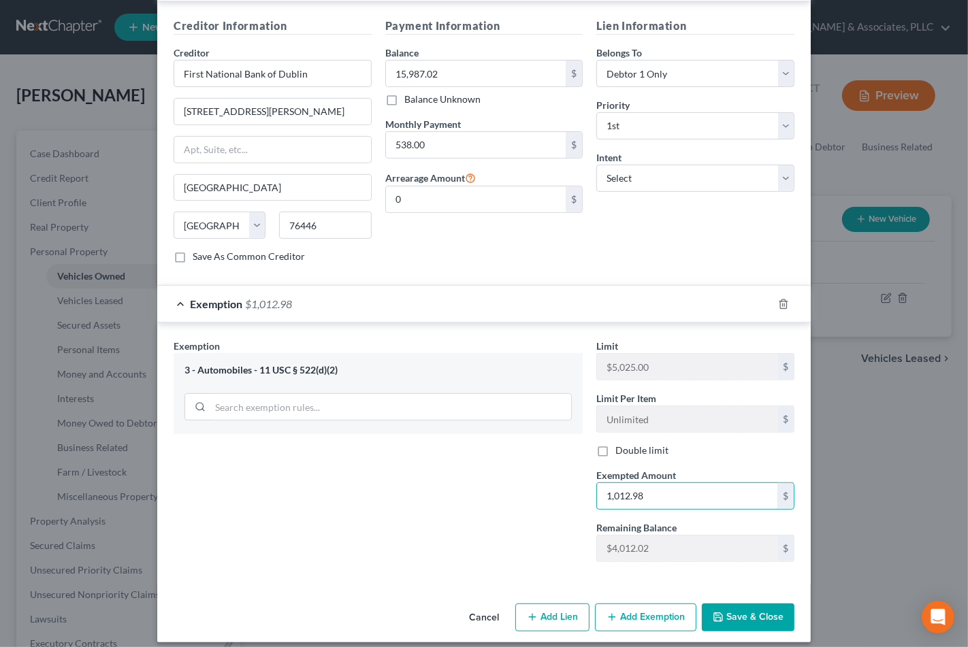
click at [468, 537] on div "Exemption Set must be selected for CA. Exemption * 3 - Automobiles - 11 USC § 5…" at bounding box center [378, 456] width 423 height 234
click at [765, 604] on button "Save & Close" at bounding box center [748, 618] width 93 height 29
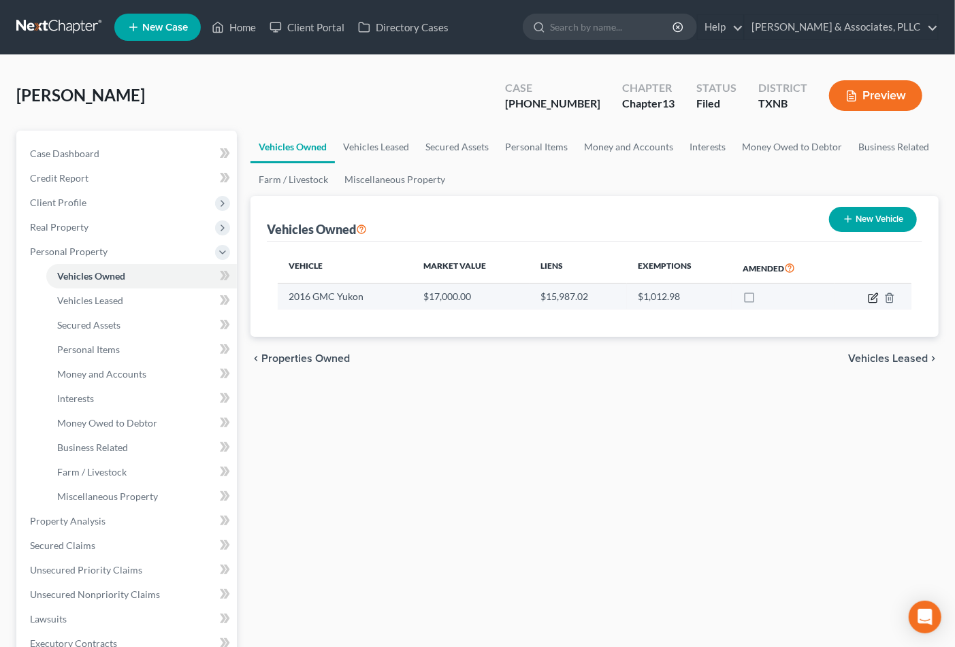
click at [875, 300] on icon "button" at bounding box center [873, 298] width 11 height 11
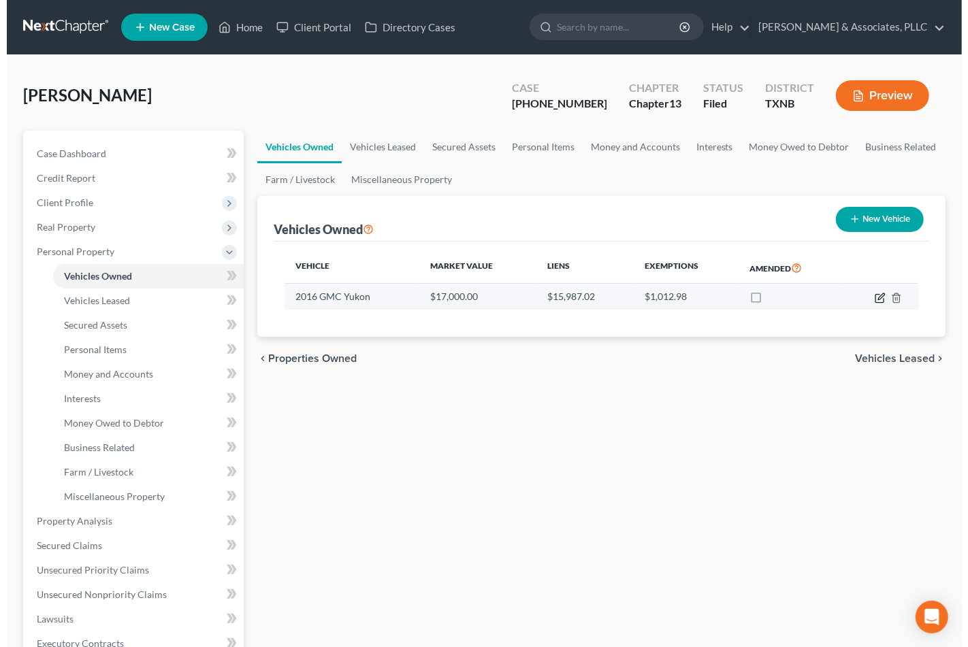
select select "0"
select select "10"
select select "2"
select select "0"
select select "45"
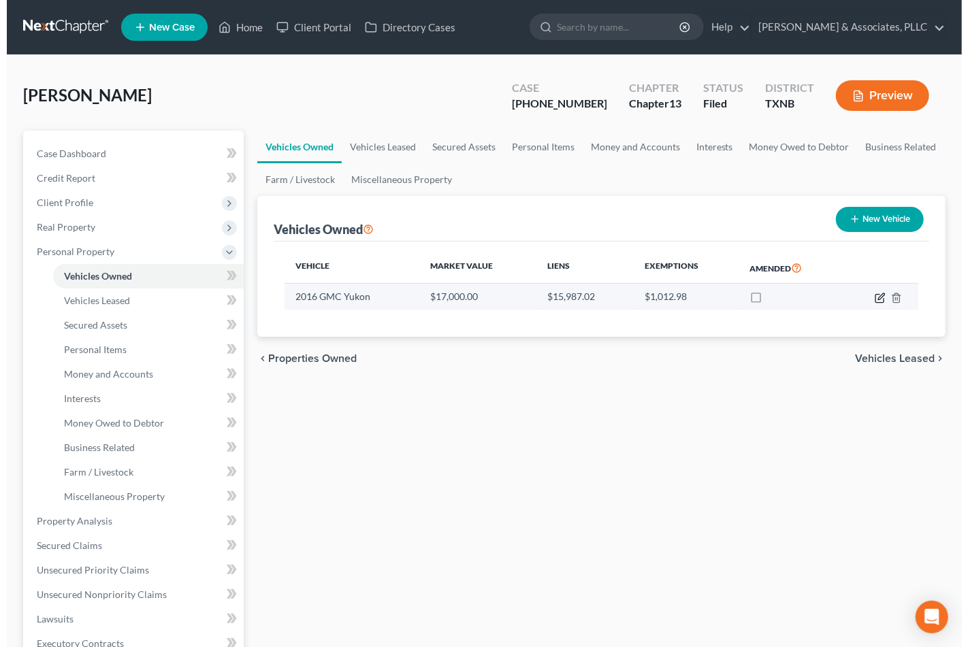
select select "0"
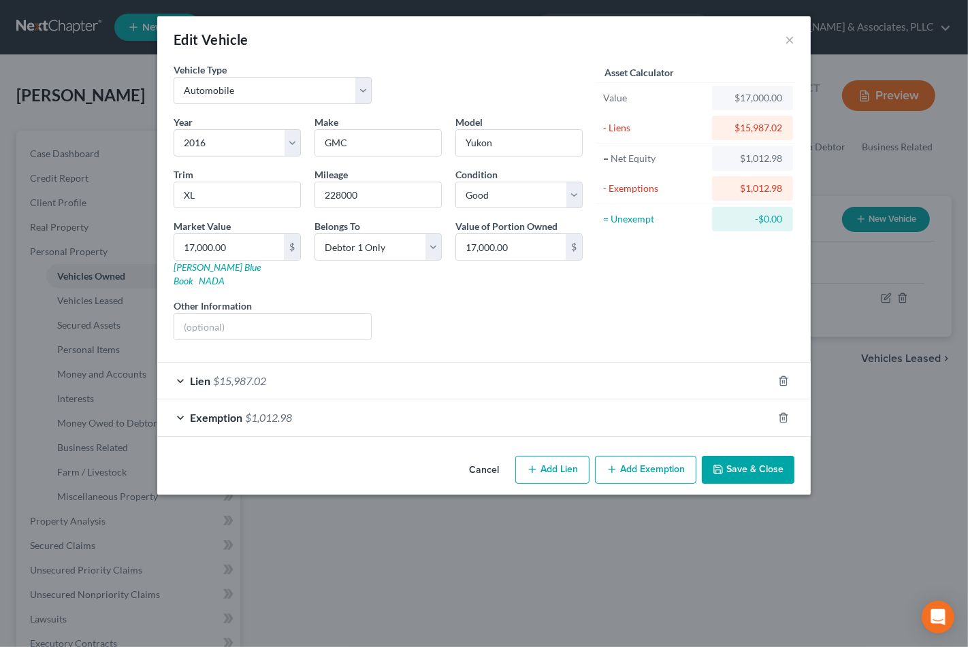
click at [357, 368] on div "Lien $15,987.02" at bounding box center [464, 381] width 615 height 36
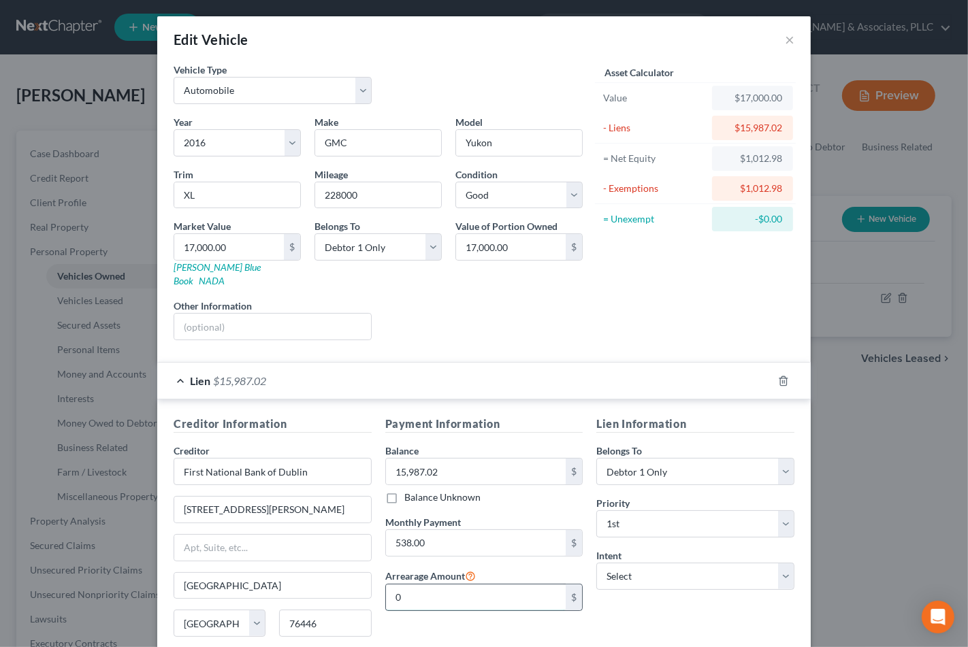
click at [464, 593] on input "0" at bounding box center [476, 598] width 180 height 26
click at [427, 530] on input "538.00" at bounding box center [476, 543] width 180 height 26
type input "535.69"
click at [430, 594] on input "0" at bounding box center [476, 598] width 180 height 26
click at [446, 607] on div "Payment Information Balance 15,987.02 $ Balance Unknown Balance Undetermined 15…" at bounding box center [485, 544] width 212 height 257
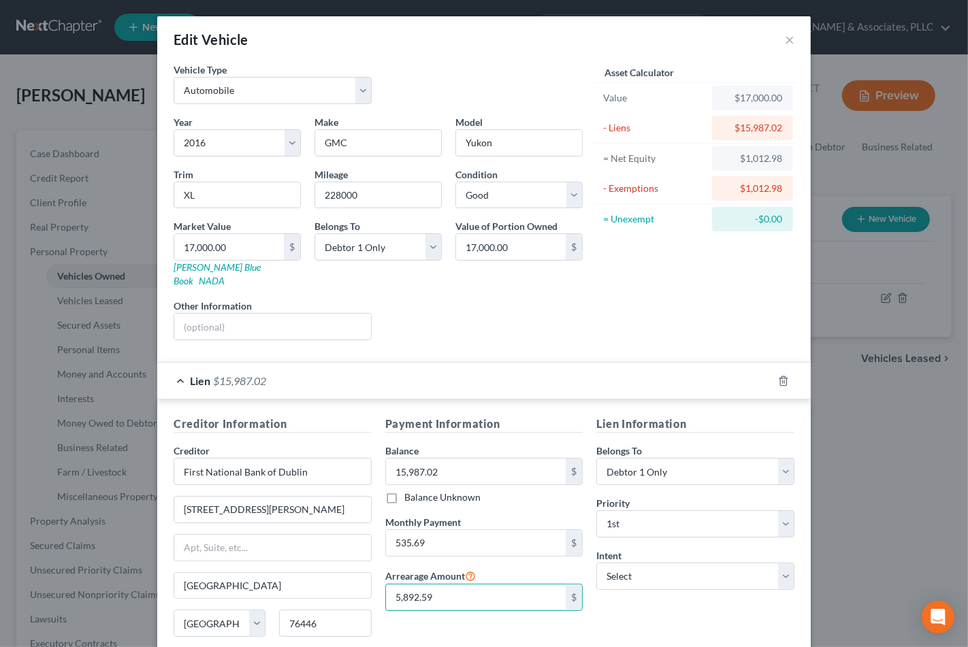
type input "5,892.59"
click at [682, 306] on div "Asset Calculator Value $17,000.00 - Liens $15,987.02 = Net Equity $1,012.98 - E…" at bounding box center [696, 207] width 212 height 289
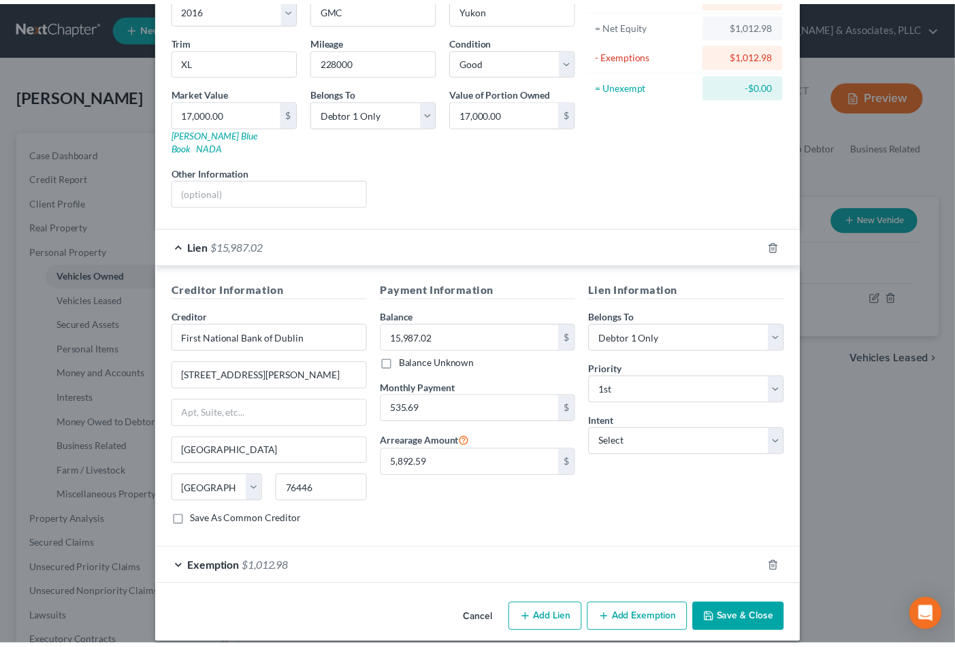
scroll to position [136, 0]
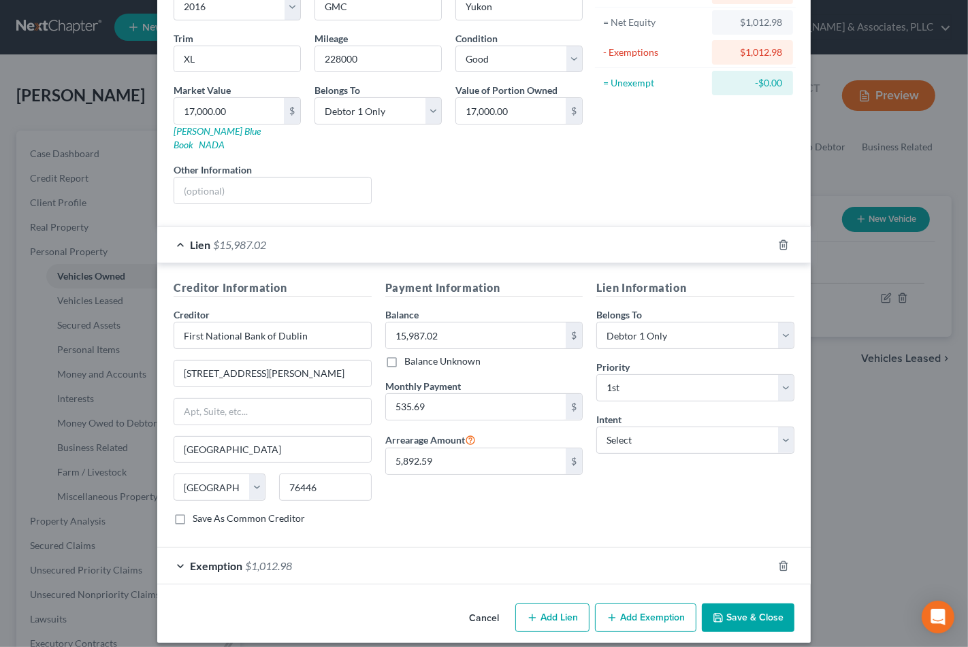
click at [748, 613] on button "Save & Close" at bounding box center [748, 618] width 93 height 29
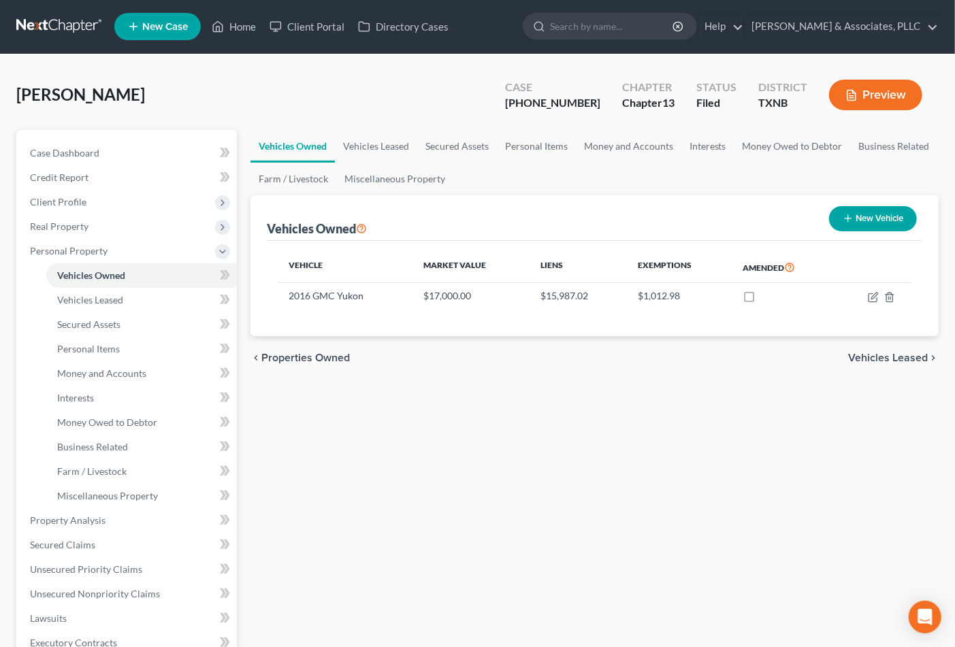
scroll to position [76, 0]
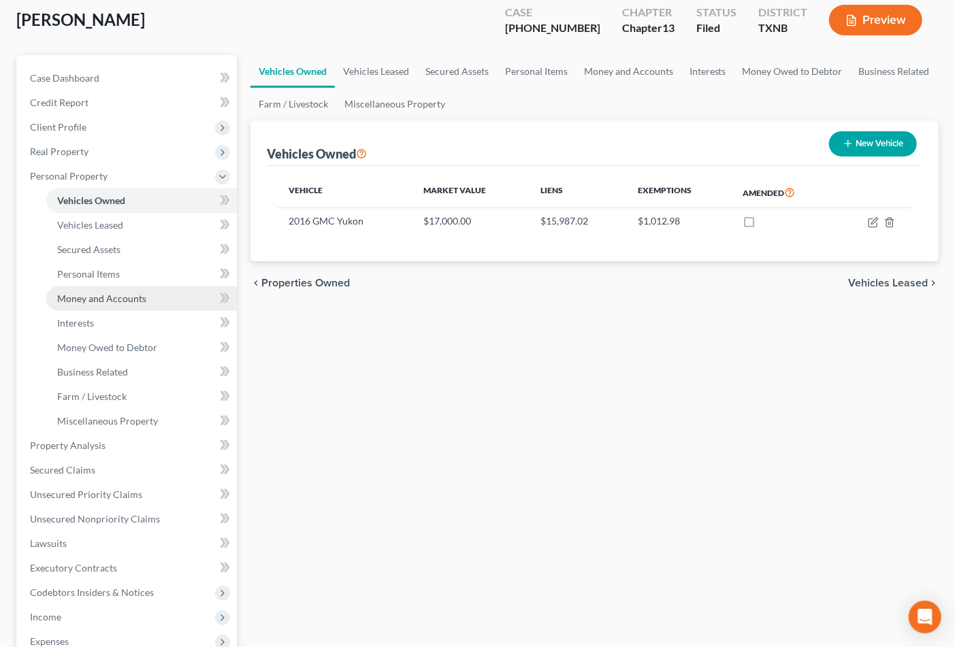
click at [99, 297] on span "Money and Accounts" at bounding box center [101, 299] width 89 height 12
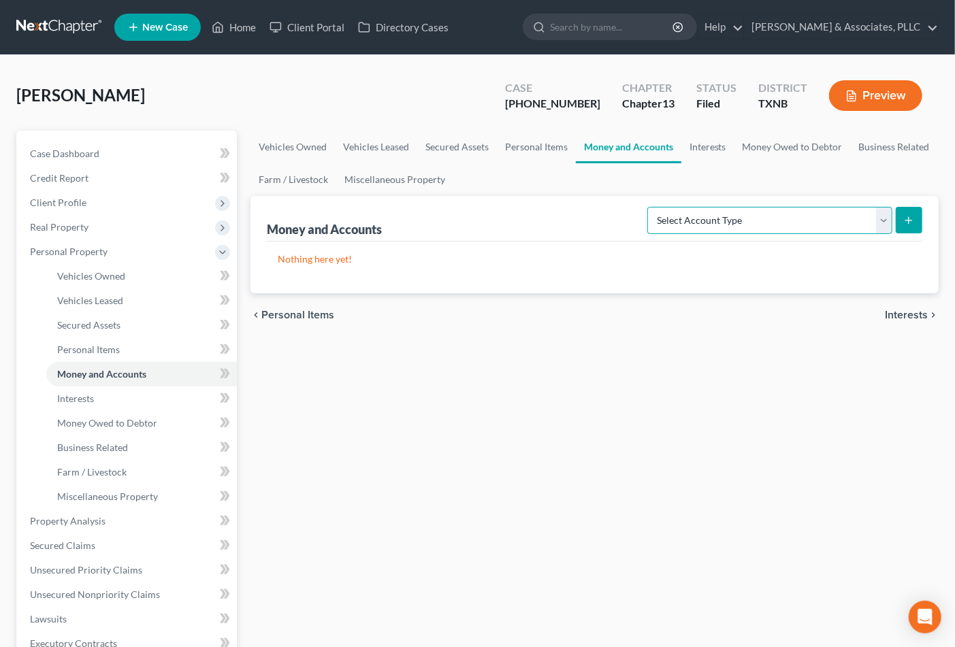
drag, startPoint x: 725, startPoint y: 221, endPoint x: 723, endPoint y: 229, distance: 8.4
click at [725, 221] on select "Select Account Type Brokerage Cash on Hand Certificates of Deposit Checking Acc…" at bounding box center [769, 220] width 245 height 27
select select "checking"
click at [650, 207] on select "Select Account Type Brokerage Cash on Hand Certificates of Deposit Checking Acc…" at bounding box center [769, 220] width 245 height 27
click at [908, 222] on icon "submit" at bounding box center [908, 220] width 11 height 11
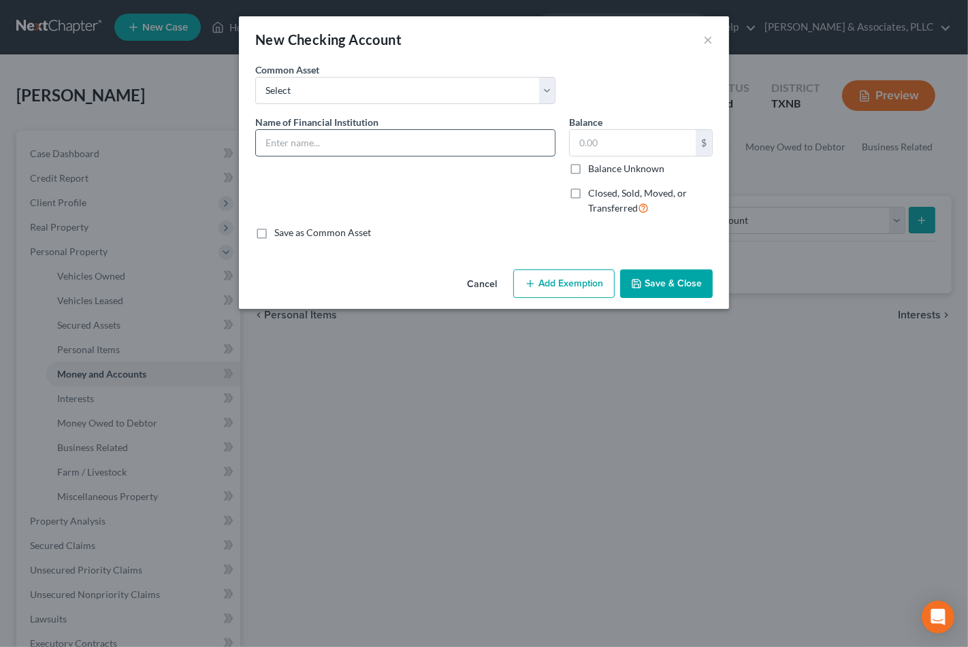
click at [374, 138] on input "text" at bounding box center [405, 143] width 299 height 26
type input "MCBank Acc***1313"
click at [588, 138] on input "text" at bounding box center [633, 143] width 126 height 26
type input "0.00"
click at [660, 287] on button "Save & Close" at bounding box center [666, 284] width 93 height 29
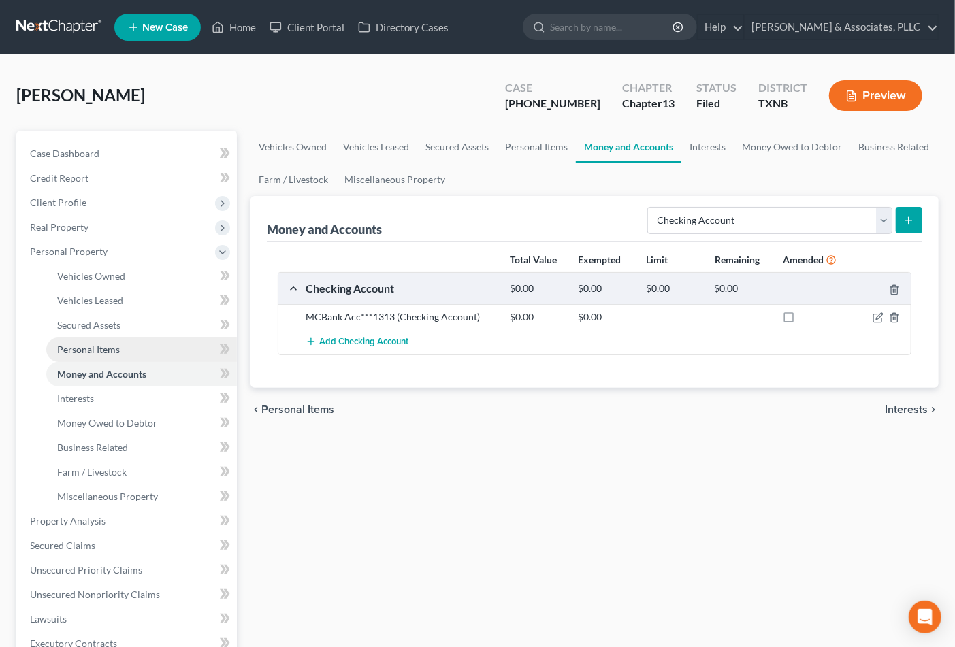
click at [101, 346] on span "Personal Items" at bounding box center [88, 350] width 63 height 12
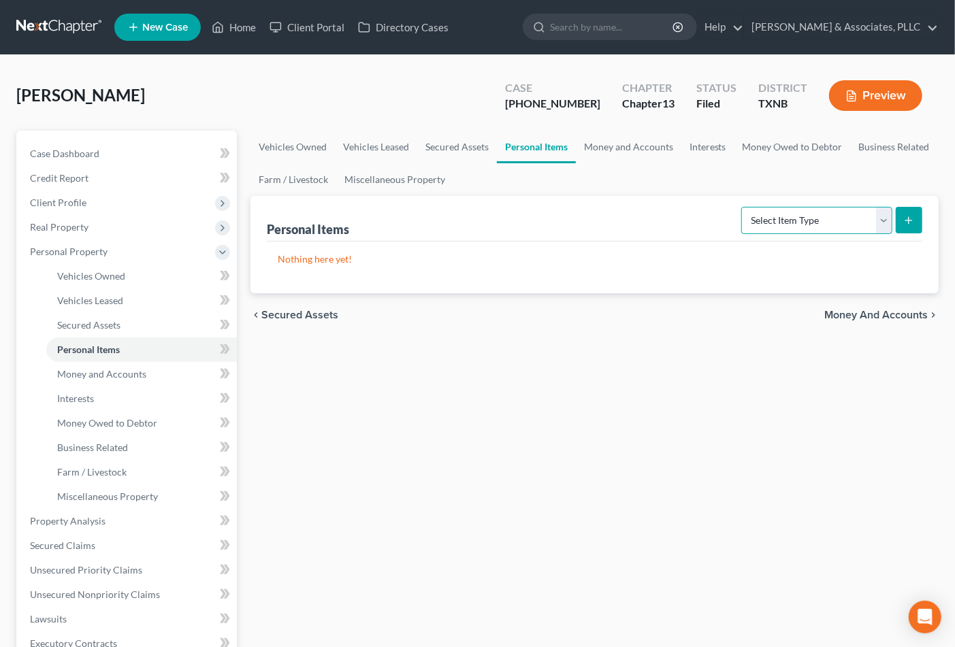
click at [795, 226] on select "Select Item Type Clothing Collectibles Of Value Electronics Firearms Household …" at bounding box center [816, 220] width 151 height 27
select select "electronics"
click at [743, 207] on select "Select Item Type Clothing Collectibles Of Value Electronics Firearms Household …" at bounding box center [816, 220] width 151 height 27
click at [892, 221] on select "Select Item Type Clothing Collectibles Of Value Electronics Firearms Household …" at bounding box center [816, 220] width 151 height 27
click at [906, 221] on icon "submit" at bounding box center [908, 220] width 11 height 11
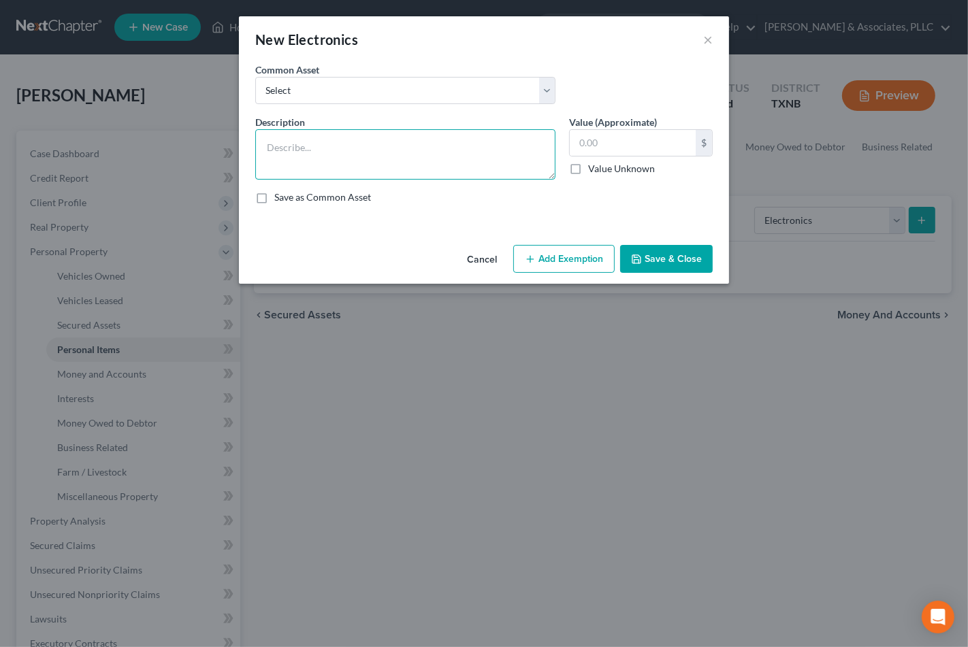
click at [370, 146] on textarea at bounding box center [405, 154] width 300 height 50
type textarea "2"
type textarea "TV's (2) $200"
type input "200"
drag, startPoint x: 569, startPoint y: 262, endPoint x: 466, endPoint y: 300, distance: 110.1
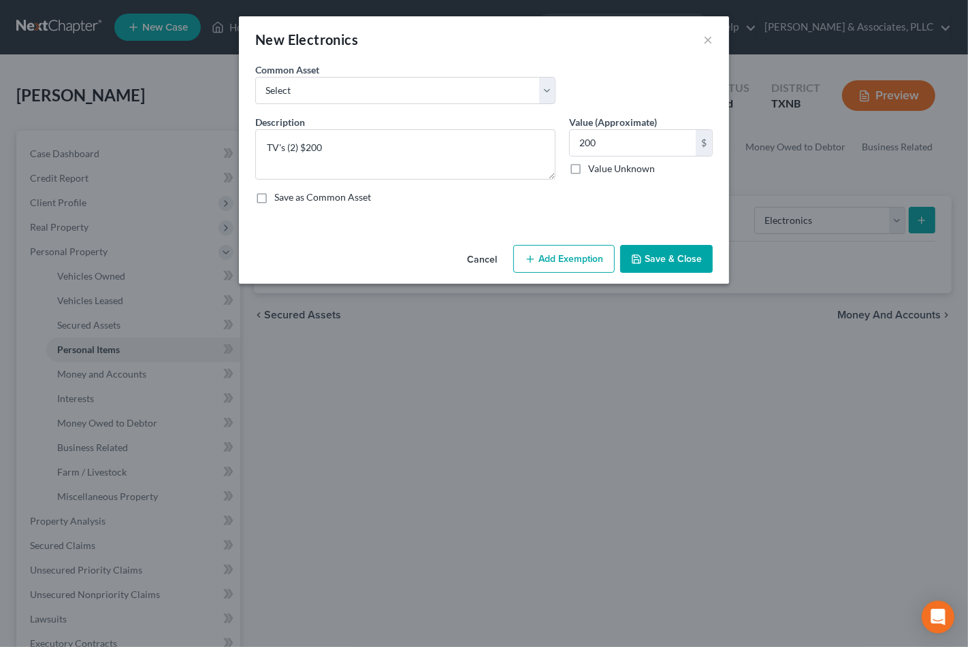
click at [569, 267] on button "Add Exemption" at bounding box center [563, 259] width 101 height 29
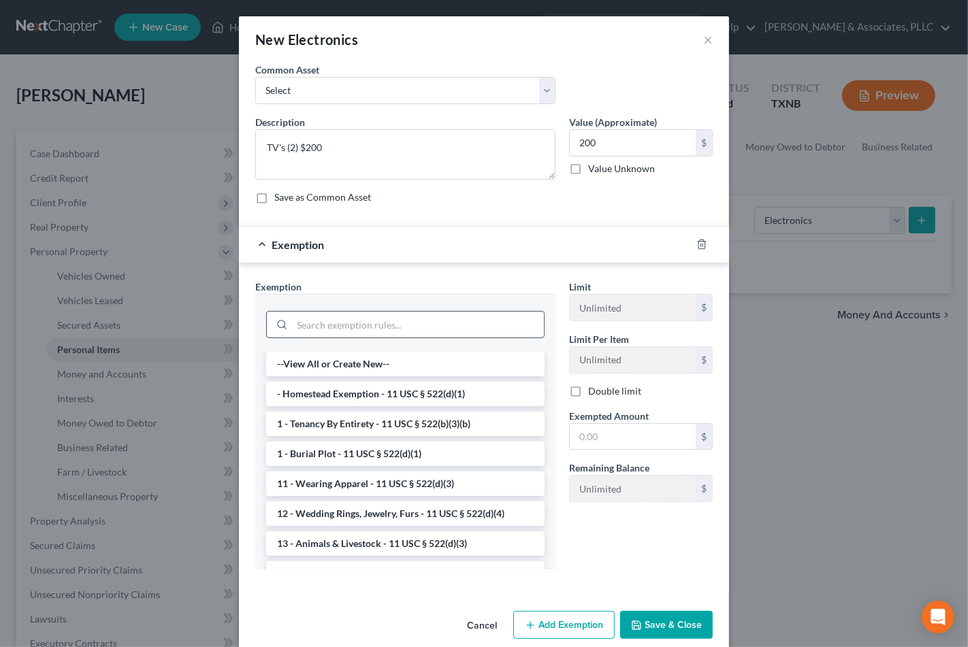
click at [315, 325] on input "search" at bounding box center [418, 325] width 252 height 26
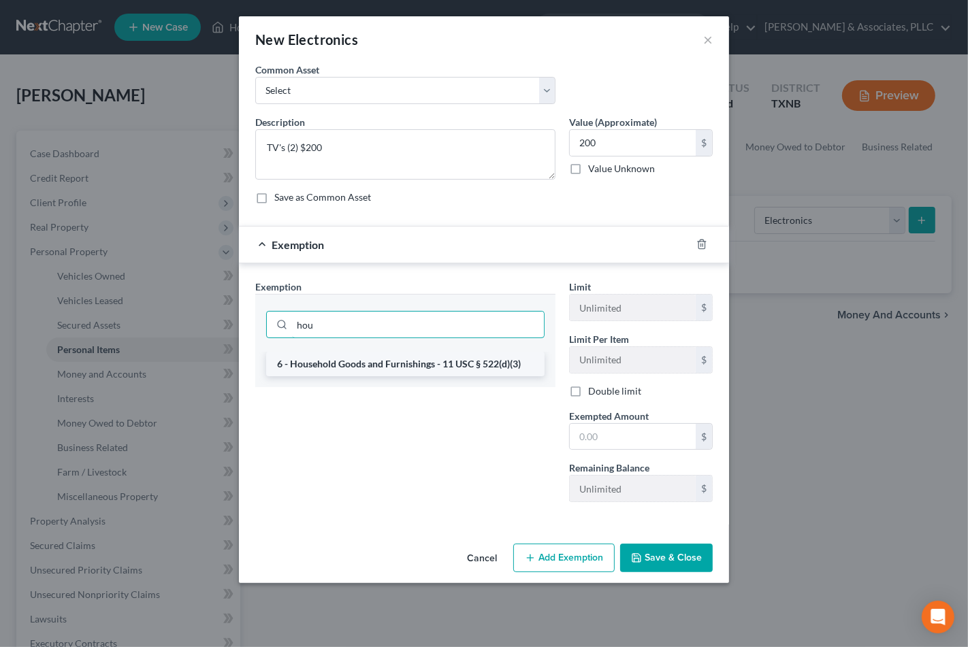
type input "hou"
click at [339, 363] on li "6 - Household Goods and Furnishings - 11 USC § 522(d)(3)" at bounding box center [405, 364] width 278 height 25
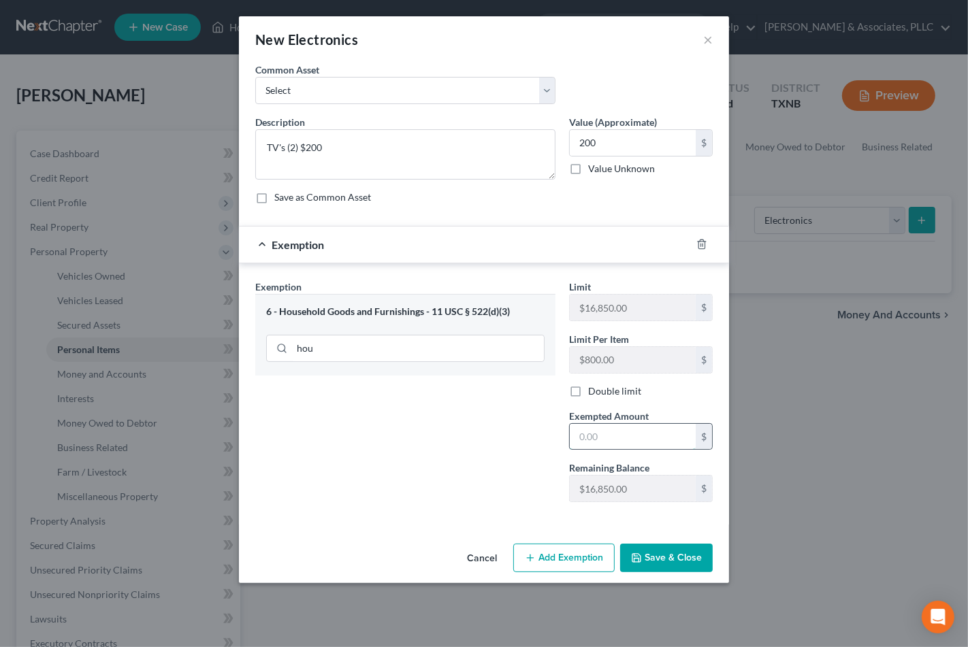
click at [632, 437] on input "text" at bounding box center [633, 437] width 126 height 26
type input "200.00"
click at [642, 563] on icon "button" at bounding box center [636, 558] width 11 height 11
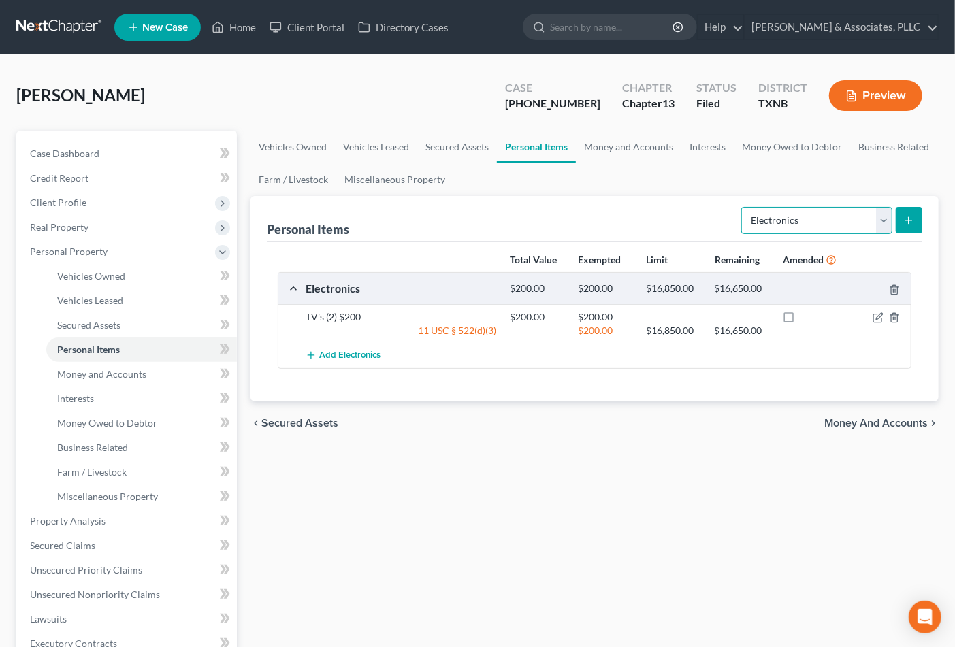
click at [776, 221] on select "Select Item Type Clothing Collectibles Of Value Electronics Firearms Household …" at bounding box center [816, 220] width 151 height 27
select select "sports_and_hobby_equipment"
click at [743, 207] on select "Select Item Type Clothing Collectibles Of Value Electronics Firearms Household …" at bounding box center [816, 220] width 151 height 27
click at [906, 219] on icon "submit" at bounding box center [908, 220] width 11 height 11
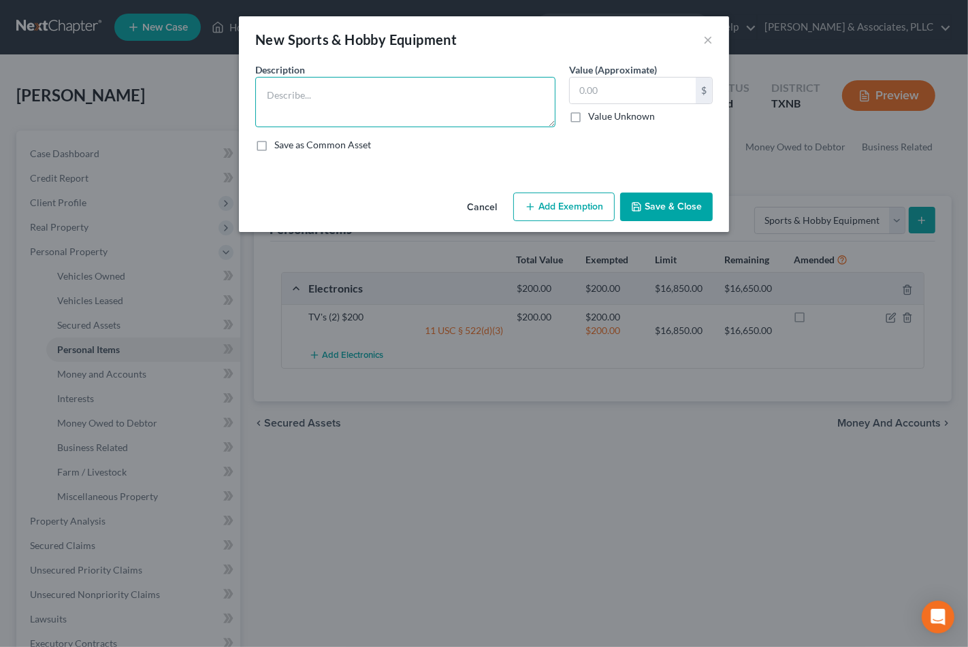
click at [374, 103] on textarea at bounding box center [405, 102] width 300 height 50
type textarea "B"
type textarea "t"
click at [374, 103] on textarea "Tread Climber" at bounding box center [405, 102] width 300 height 50
drag, startPoint x: 327, startPoint y: 92, endPoint x: 263, endPoint y: 102, distance: 64.8
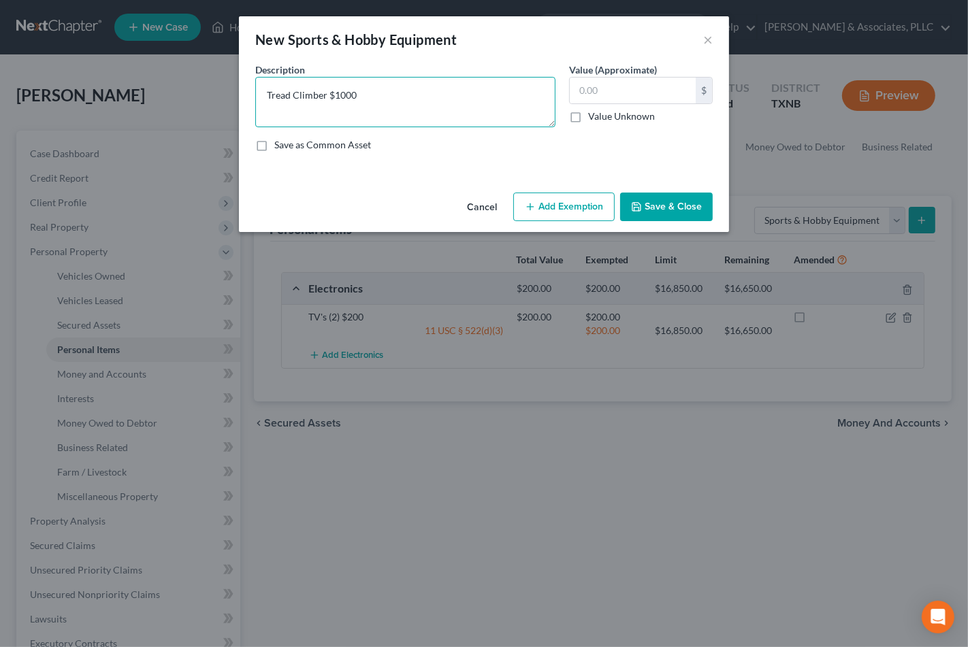
click at [263, 102] on textarea "Tread Climber $1000" at bounding box center [405, 102] width 300 height 50
click at [373, 103] on textarea "Tread Climber $1000" at bounding box center [405, 102] width 300 height 50
type textarea "Tread Climber $1000"
click at [591, 92] on input "text" at bounding box center [633, 91] width 126 height 26
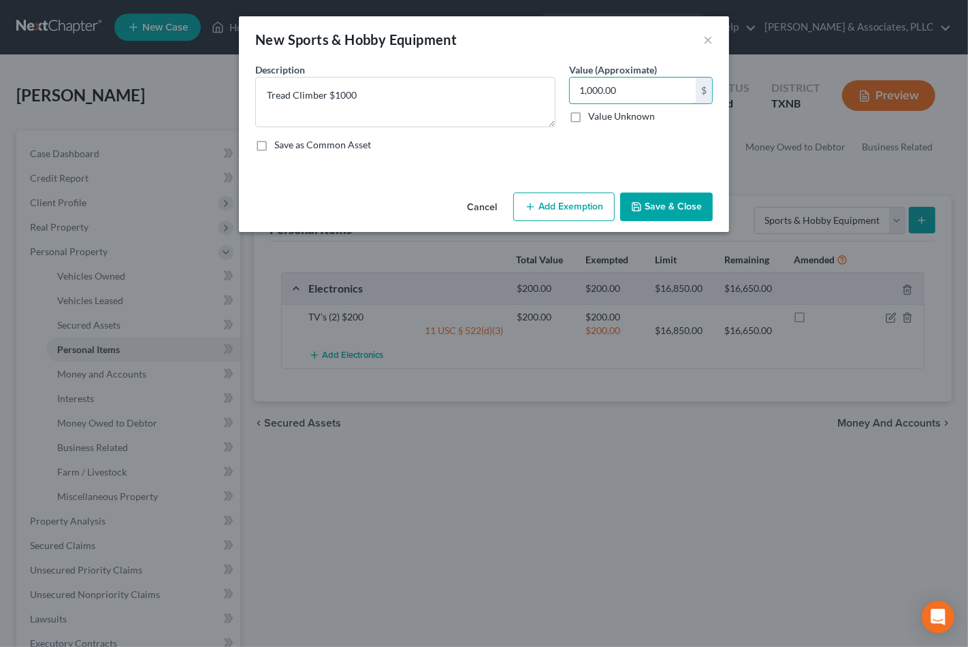
type input "1,000.00"
click at [576, 202] on button "Add Exemption" at bounding box center [563, 207] width 101 height 29
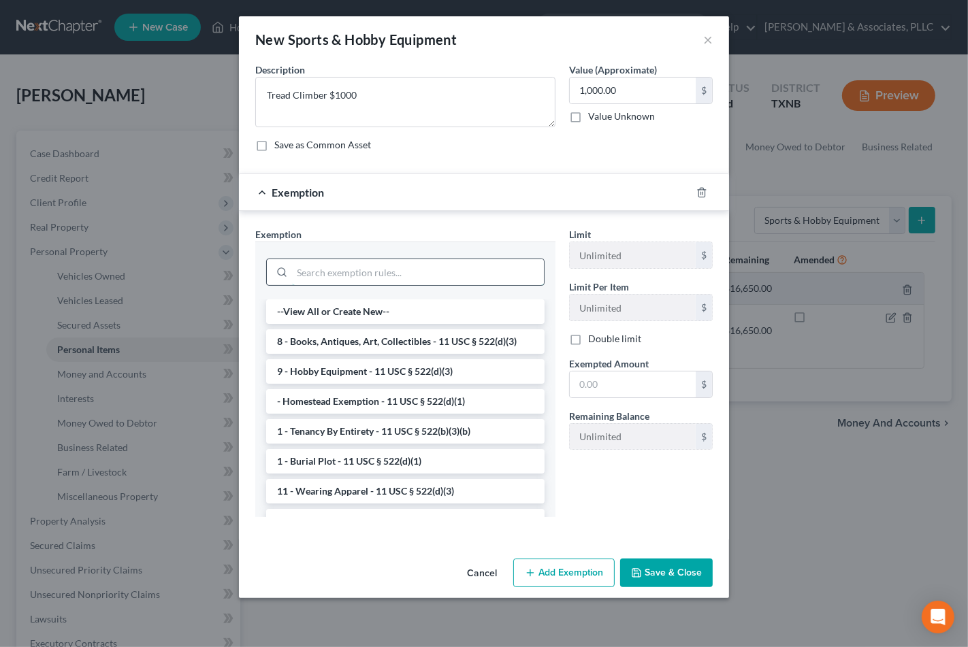
click at [409, 280] on input "search" at bounding box center [418, 272] width 252 height 26
click at [399, 366] on li "9 - Hobby Equipment - 11 USC § 522(d)(3)" at bounding box center [405, 371] width 278 height 25
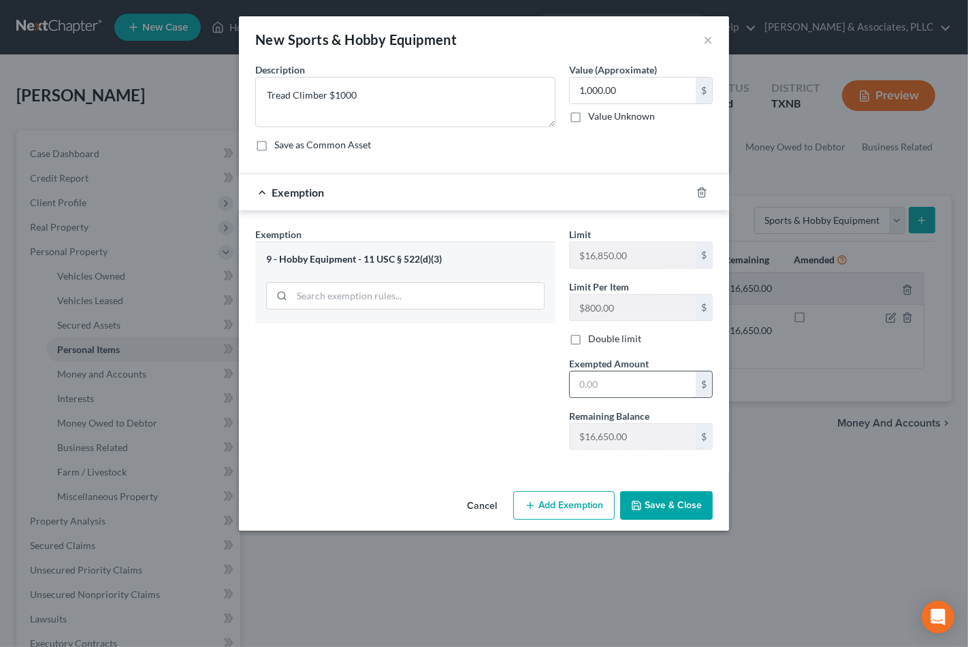
click at [611, 383] on input "text" at bounding box center [633, 385] width 126 height 26
click at [626, 383] on input "text" at bounding box center [633, 385] width 126 height 26
type input "800.00"
click at [675, 512] on button "Save & Close" at bounding box center [666, 506] width 93 height 29
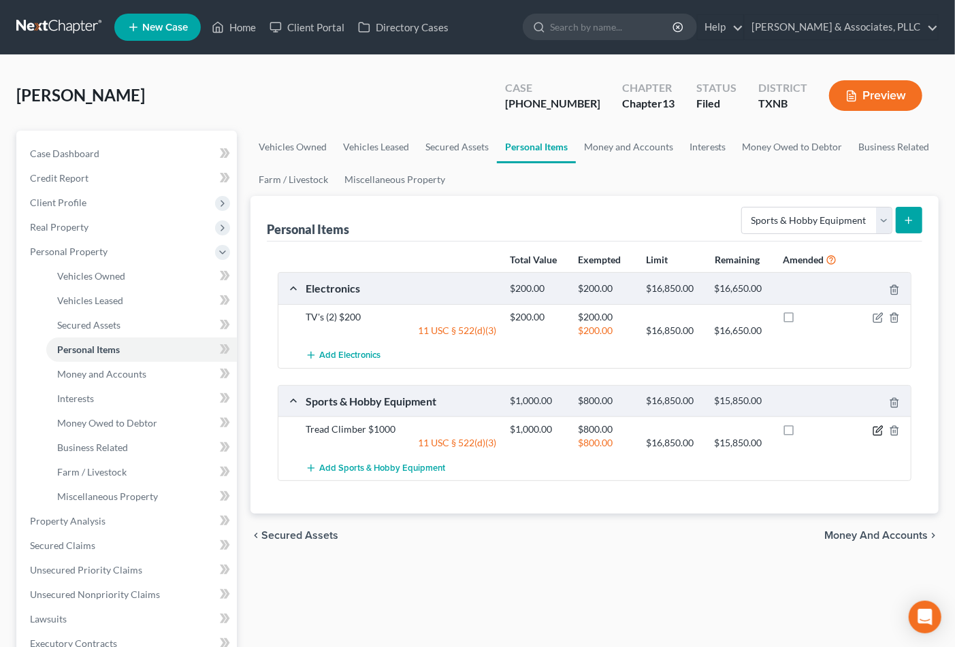
click at [876, 433] on icon "button" at bounding box center [878, 431] width 11 height 11
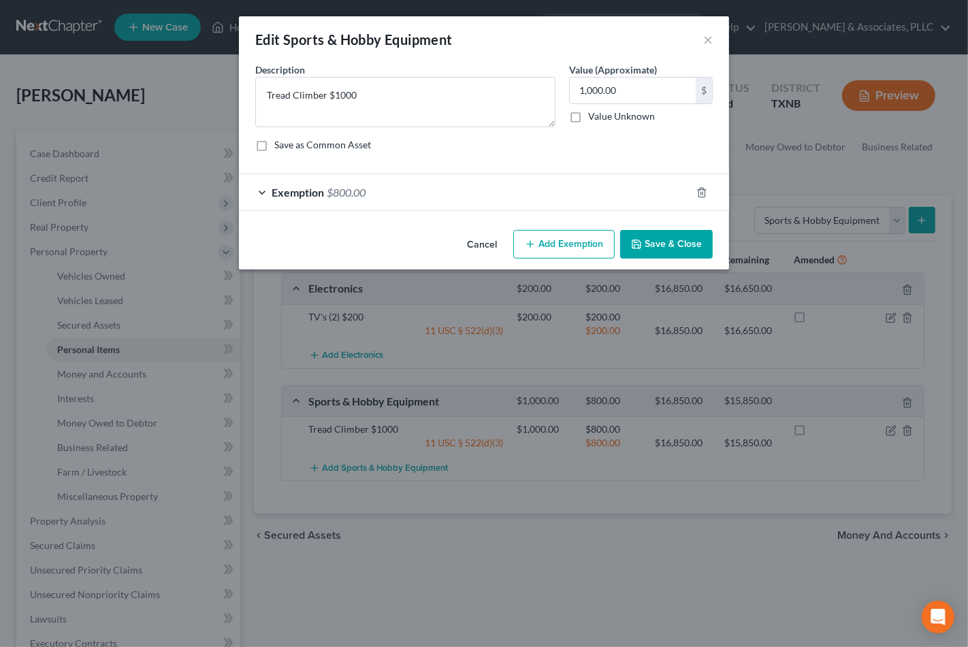
drag, startPoint x: 666, startPoint y: 241, endPoint x: 579, endPoint y: 82, distance: 181.0
click at [583, 114] on div "Edit Sports & Hobby Equipment × An exemption set must first be selected from th…" at bounding box center [484, 142] width 490 height 253
type input "800.00"
drag, startPoint x: 677, startPoint y: 247, endPoint x: 7, endPoint y: 285, distance: 671.7
click at [675, 247] on button "Save & Close" at bounding box center [666, 244] width 93 height 29
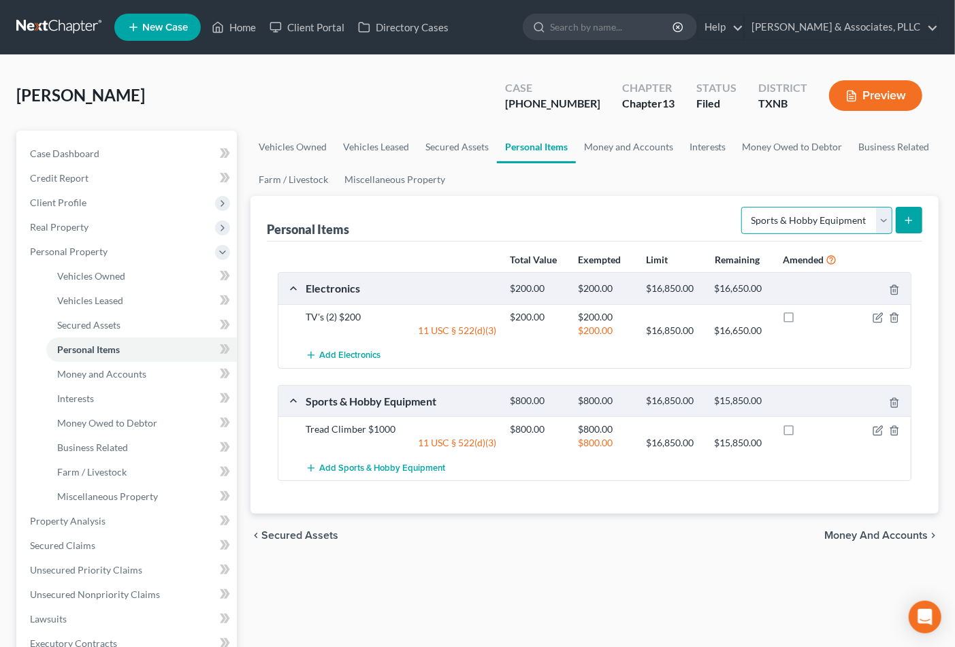
click at [785, 226] on select "Select Item Type Clothing Collectibles Of Value Electronics Firearms Household …" at bounding box center [816, 220] width 151 height 27
select select "household_goods"
click at [743, 207] on select "Select Item Type Clothing Collectibles Of Value Electronics Firearms Household …" at bounding box center [816, 220] width 151 height 27
click at [901, 213] on button "submit" at bounding box center [909, 220] width 27 height 27
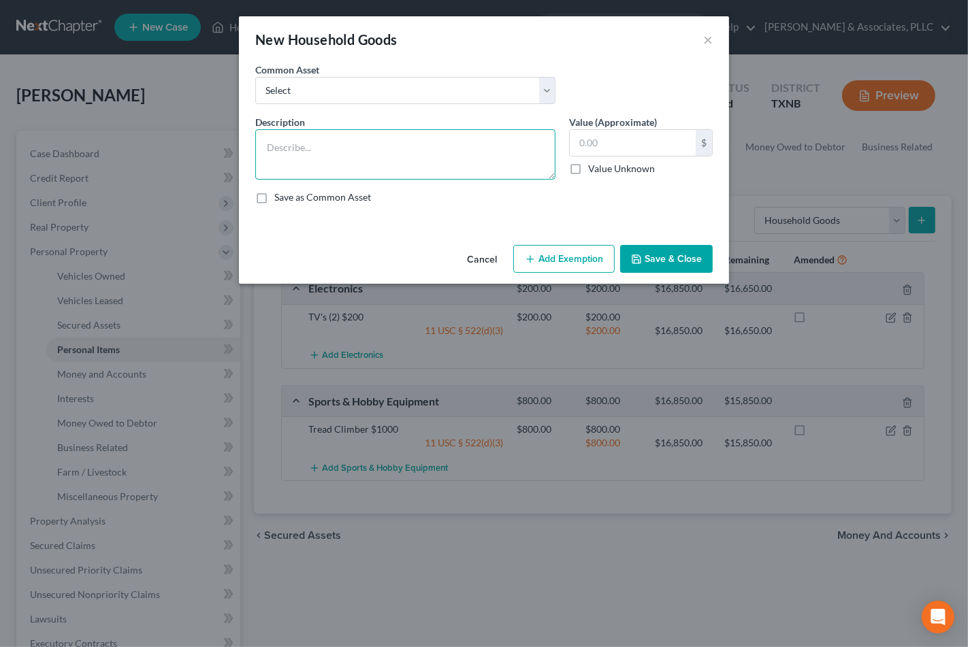
click at [329, 144] on textarea at bounding box center [405, 154] width 300 height 50
type textarea "Couch $100; Dressers (2) $100; Table $275; Barstools (4) $100;"
click at [537, 148] on textarea "Couch $100; Dressers (2) $100; Table $275; Barstools (4) $100;" at bounding box center [405, 154] width 300 height 50
click at [614, 146] on input "text" at bounding box center [633, 143] width 126 height 26
type input "575.00"
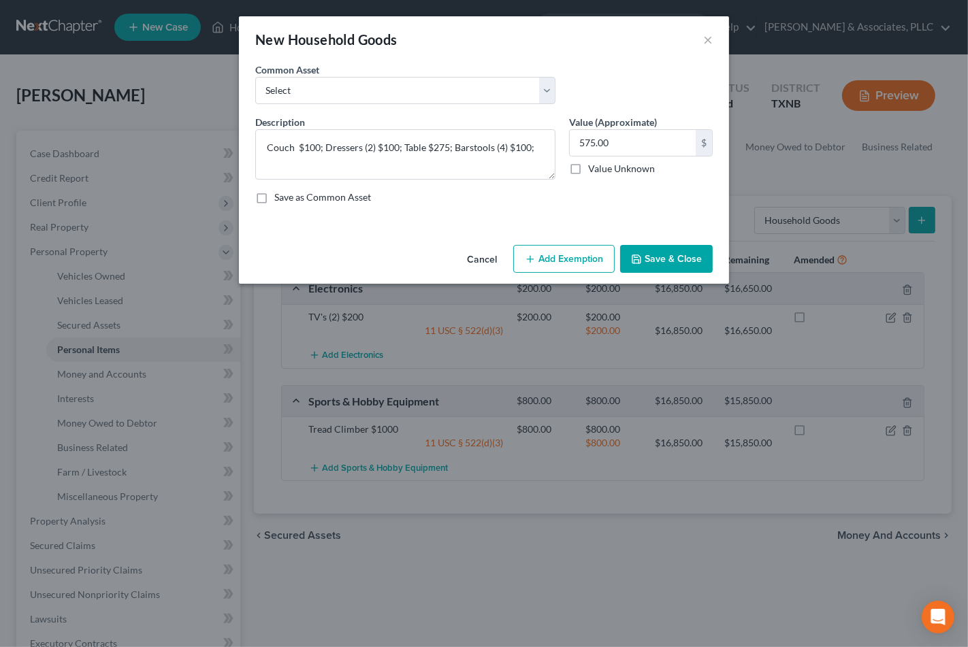
click at [584, 266] on button "Add Exemption" at bounding box center [563, 259] width 101 height 29
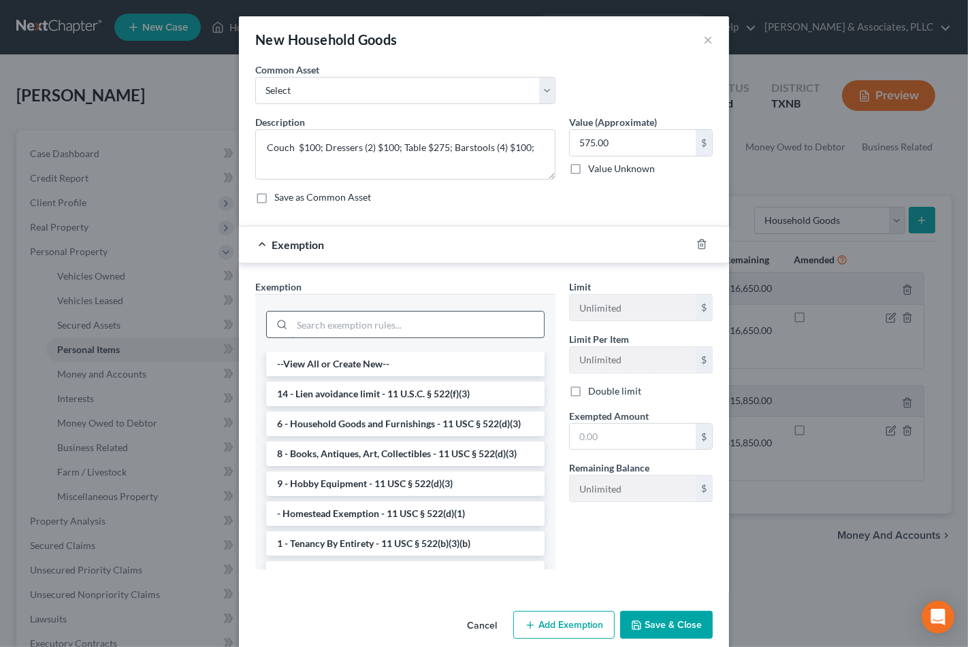
click at [383, 336] on input "search" at bounding box center [418, 325] width 252 height 26
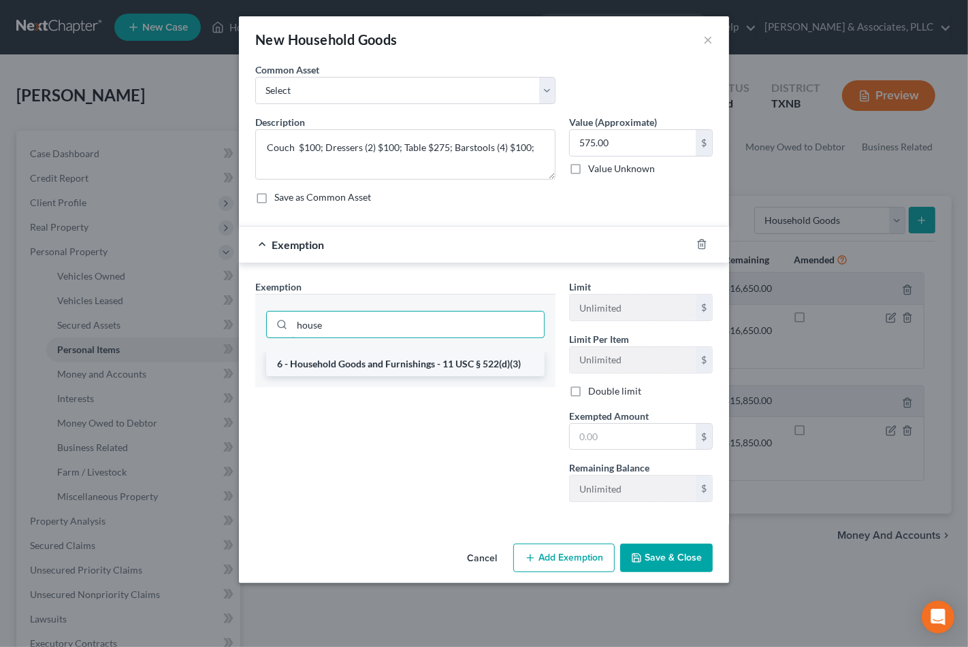
type input "house"
click at [415, 364] on li "6 - Household Goods and Furnishings - 11 USC § 522(d)(3)" at bounding box center [405, 364] width 278 height 25
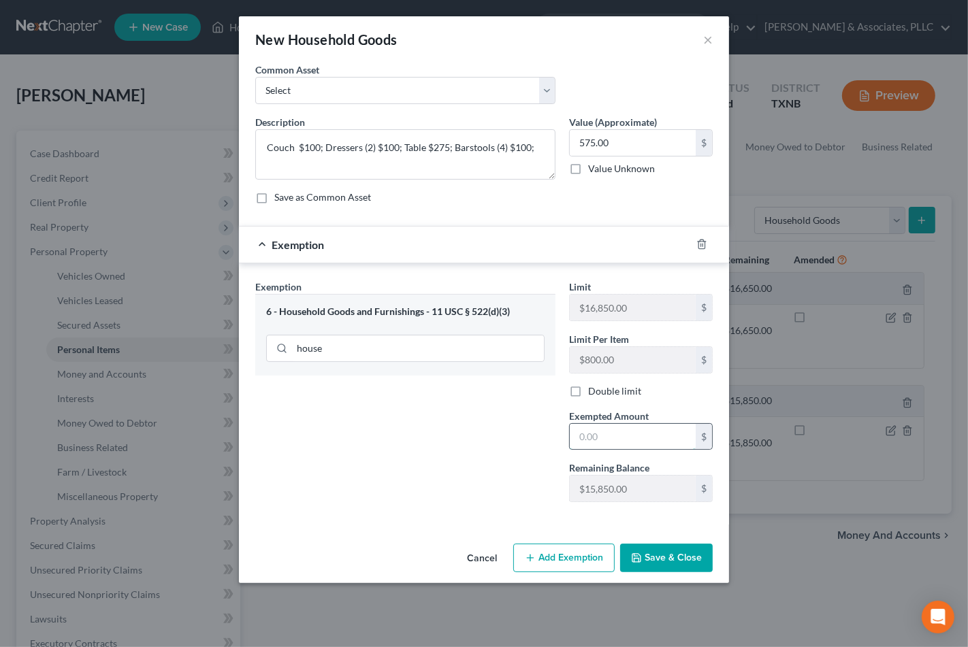
click at [658, 438] on input "text" at bounding box center [633, 437] width 126 height 26
type input "575.00"
click at [675, 559] on button "Save & Close" at bounding box center [666, 558] width 93 height 29
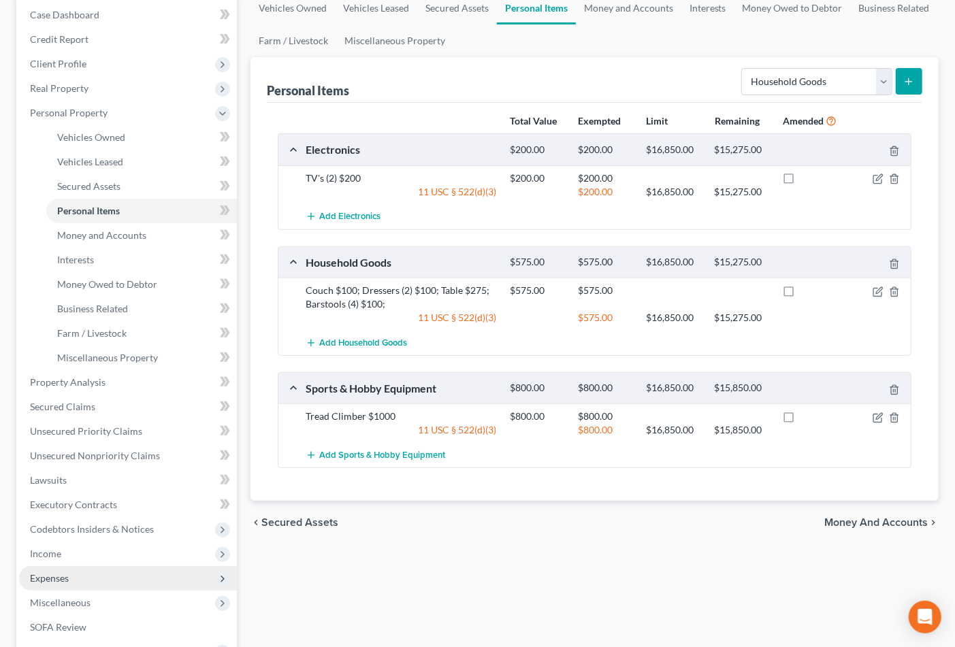
scroll to position [151, 0]
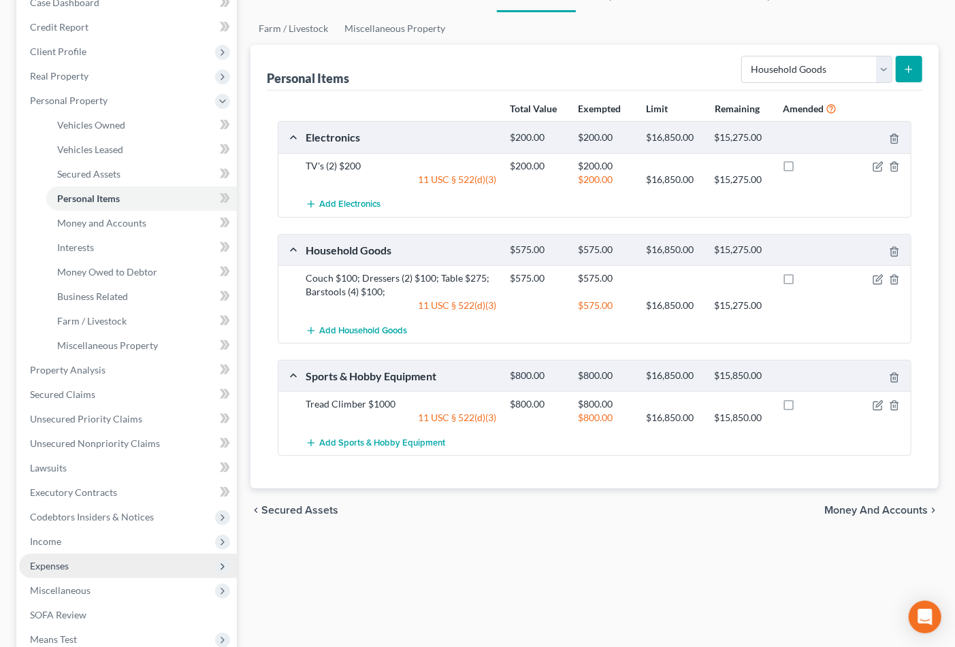
click at [72, 562] on span "Expenses" at bounding box center [128, 566] width 218 height 25
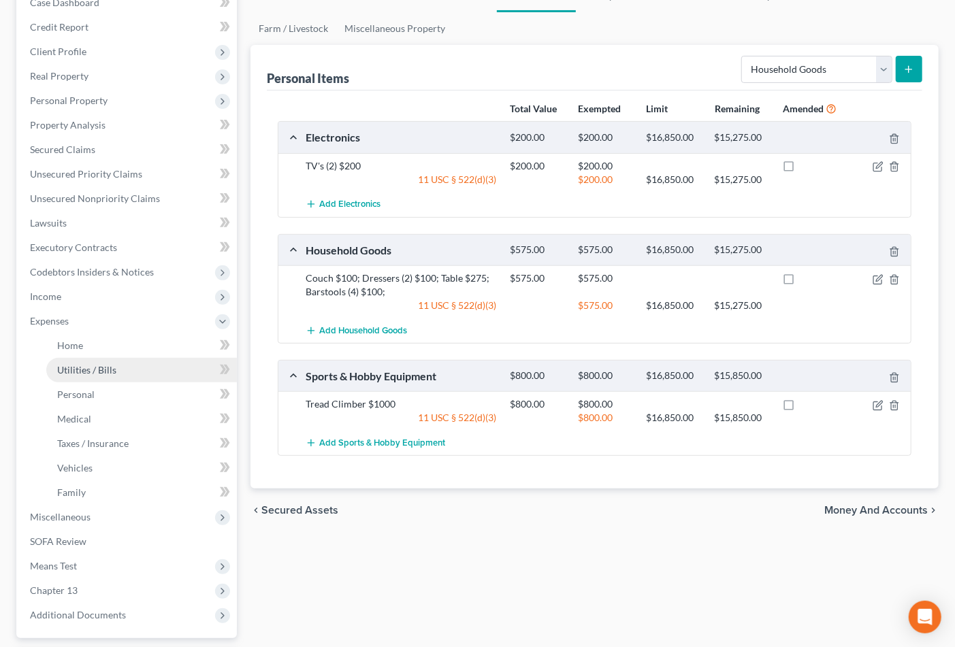
click at [82, 358] on link "Utilities / Bills" at bounding box center [141, 370] width 191 height 25
click at [80, 347] on span "Home" at bounding box center [70, 346] width 26 height 12
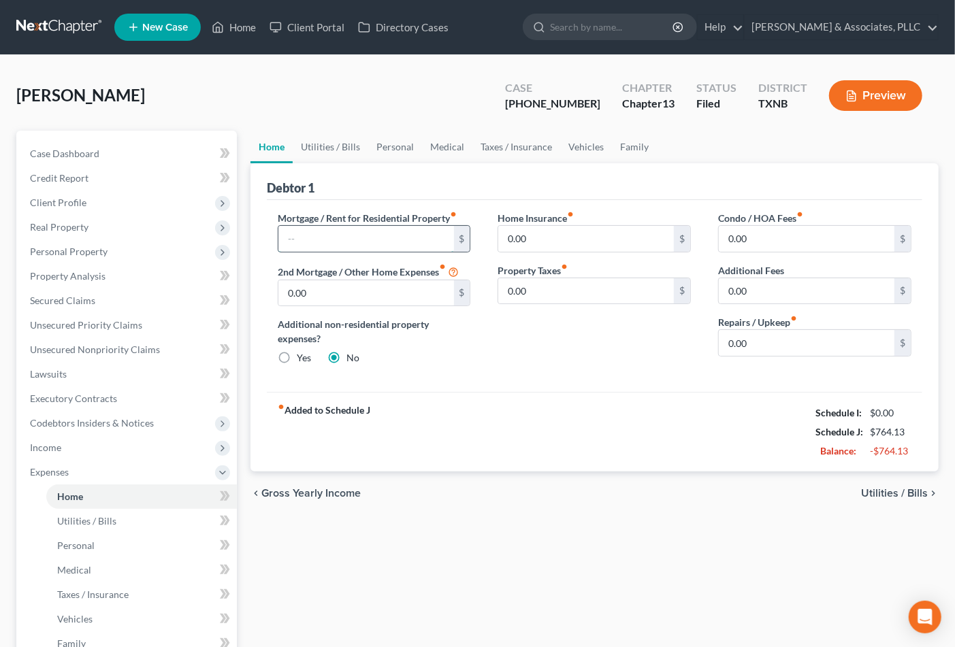
drag, startPoint x: 358, startPoint y: 236, endPoint x: 368, endPoint y: 240, distance: 11.0
click at [359, 236] on input "text" at bounding box center [366, 239] width 176 height 26
type input "850.00"
click at [337, 139] on link "Utilities / Bills" at bounding box center [331, 147] width 76 height 33
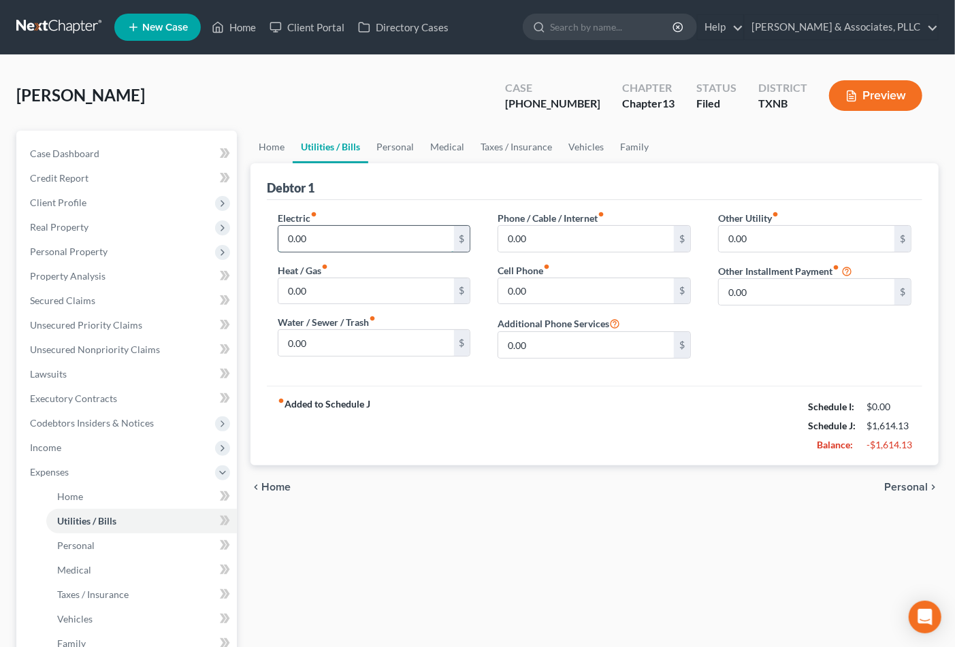
click at [351, 240] on input "0.00" at bounding box center [366, 239] width 176 height 26
type input "250.00"
click at [339, 291] on input "0.00" at bounding box center [366, 291] width 176 height 26
type input "25.00"
click at [364, 337] on input "0.00" at bounding box center [366, 343] width 176 height 26
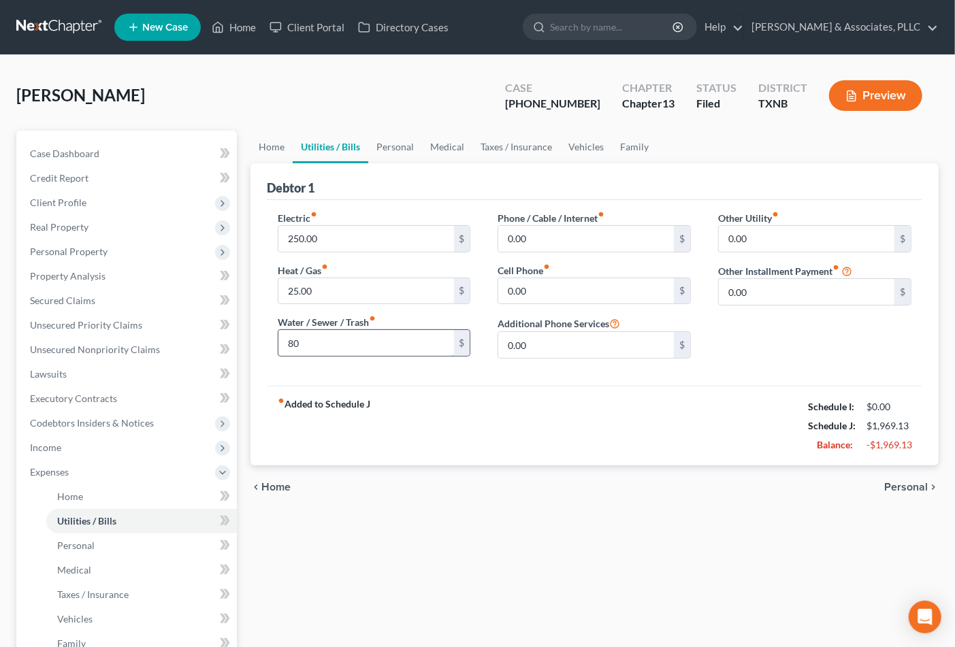
type input "8"
type input "70.00"
click at [543, 246] on input "0.00" at bounding box center [586, 239] width 176 height 26
click at [577, 298] on input "0.00" at bounding box center [586, 291] width 176 height 26
type input "112.00"
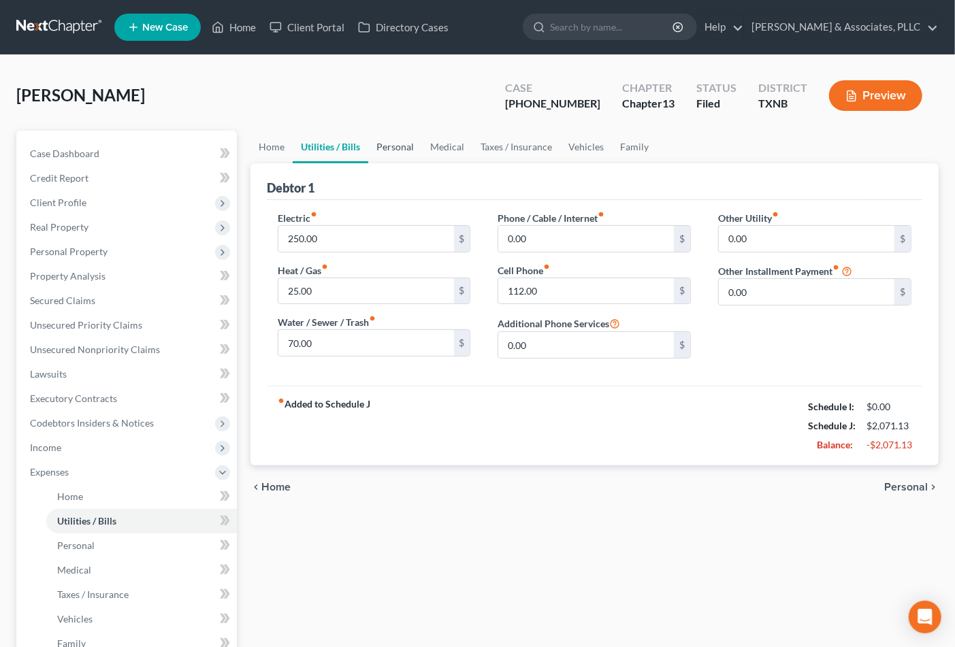
click at [385, 138] on link "Personal" at bounding box center [395, 147] width 54 height 33
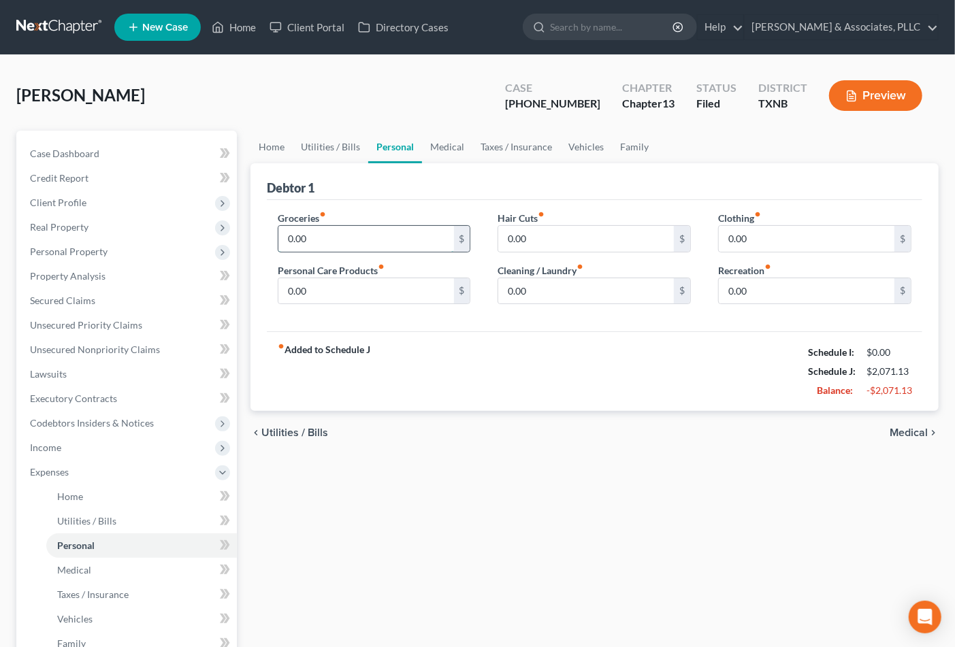
click at [318, 229] on input "0.00" at bounding box center [366, 239] width 176 height 26
type input "5"
type input "400.00"
click at [392, 294] on input "0.00" at bounding box center [366, 291] width 176 height 26
drag, startPoint x: 392, startPoint y: 294, endPoint x: 259, endPoint y: 297, distance: 132.8
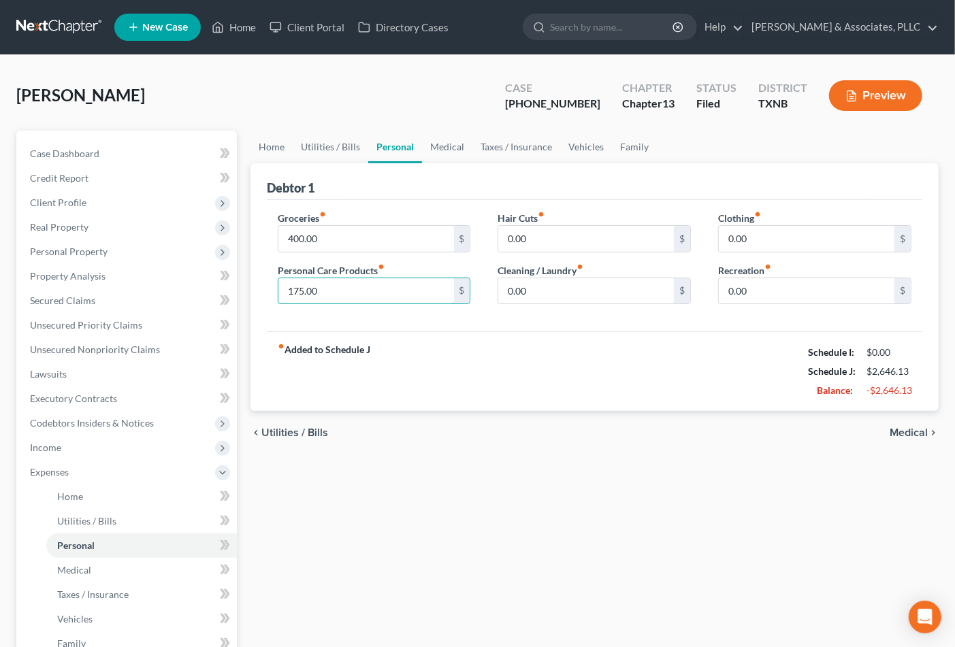
click at [259, 297] on div "Debtor 1 Groceries fiber_manual_record 400.00 $ Personal Care Products fiber_ma…" at bounding box center [595, 287] width 688 height 249
type input "150.00"
click at [448, 152] on link "Medical" at bounding box center [447, 147] width 50 height 33
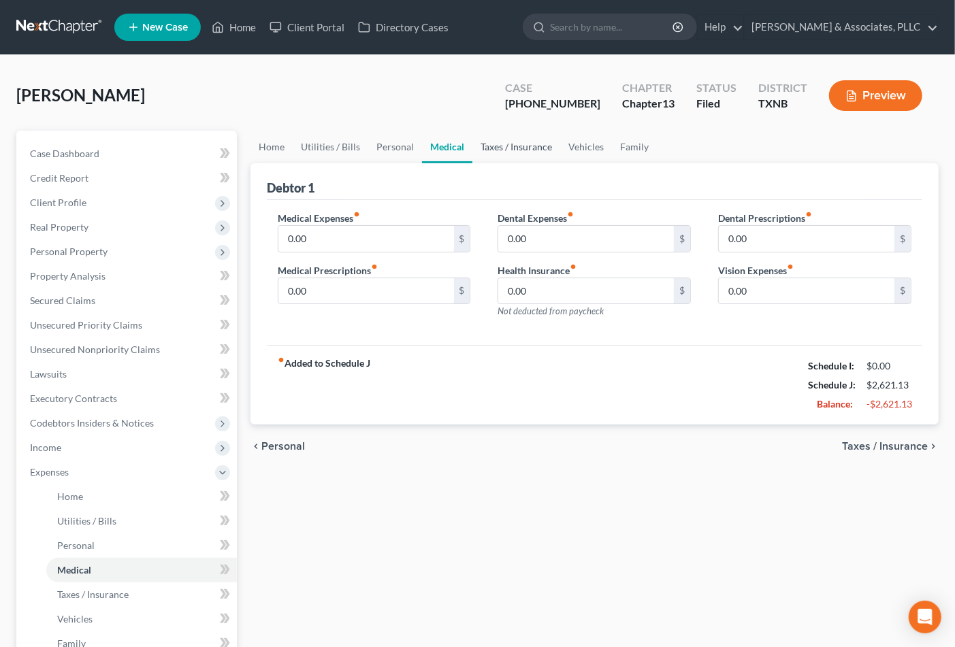
click at [527, 157] on link "Taxes / Insurance" at bounding box center [517, 147] width 88 height 33
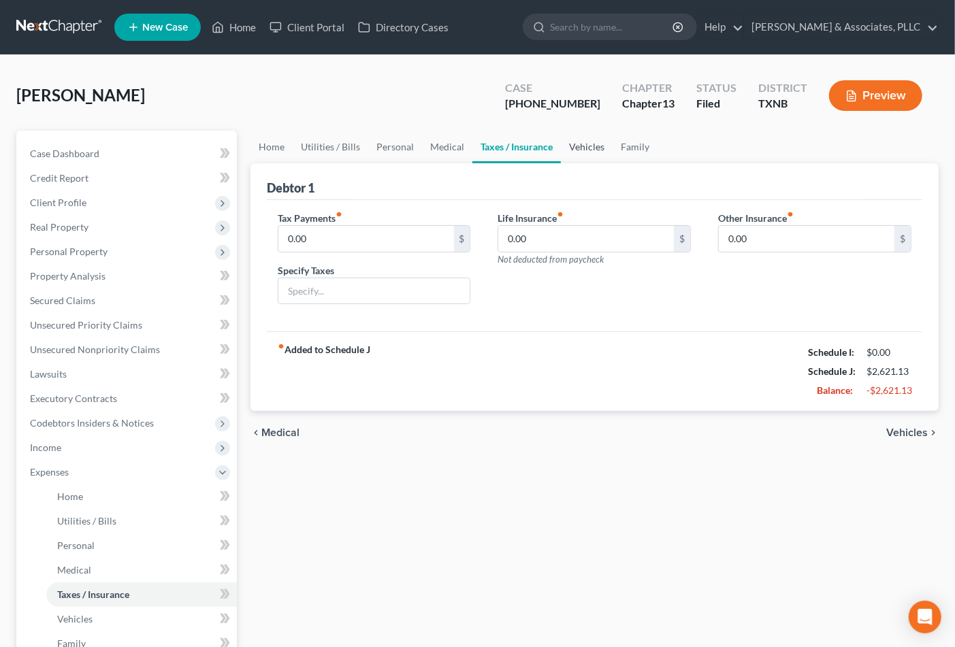
click at [591, 152] on link "Vehicles" at bounding box center [587, 147] width 52 height 33
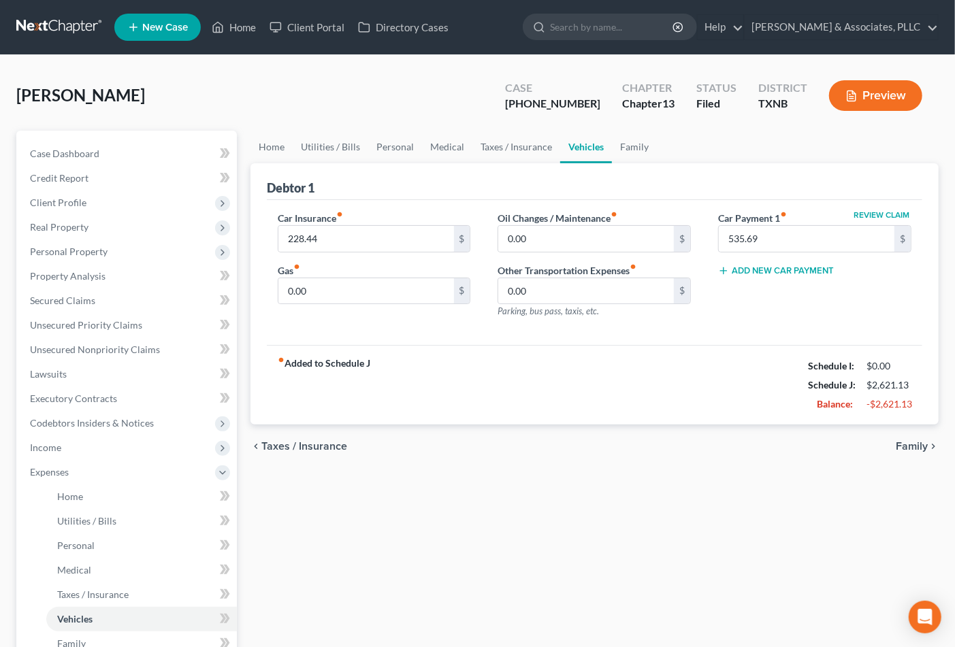
click at [370, 274] on div "Gas fiber_manual_record 0.00 $" at bounding box center [374, 284] width 193 height 42
click at [351, 287] on input "0.00" at bounding box center [366, 291] width 176 height 26
type input "100.00"
click at [560, 233] on input "0.00" at bounding box center [586, 239] width 176 height 26
type input "150.00"
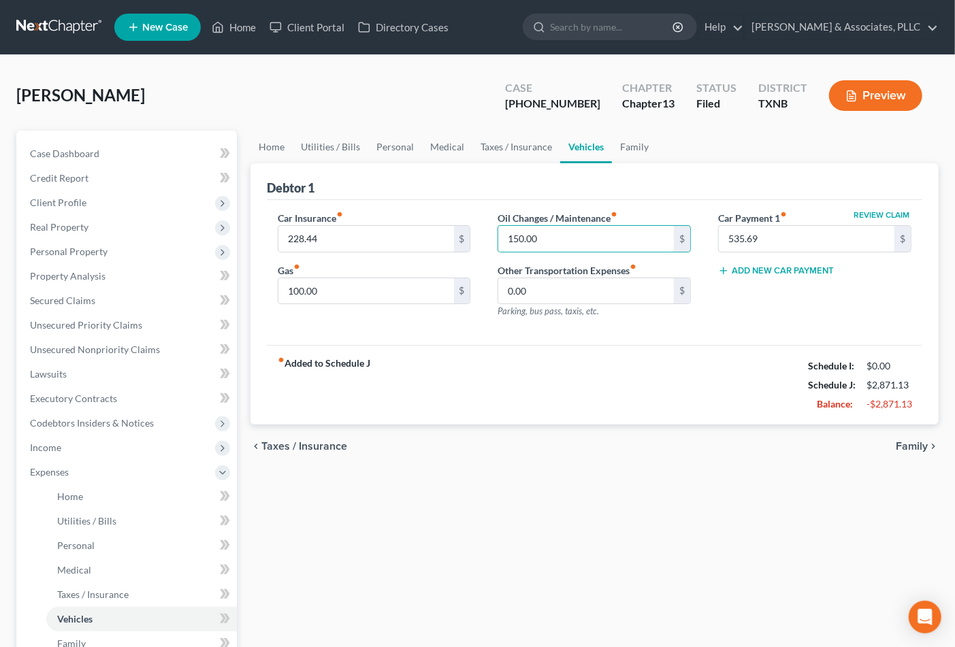
click at [603, 405] on div "fiber_manual_record Added to Schedule J Schedule I: $0.00 Schedule J: $2,871.13…" at bounding box center [595, 385] width 656 height 80
click at [908, 446] on span "Family" at bounding box center [912, 446] width 32 height 11
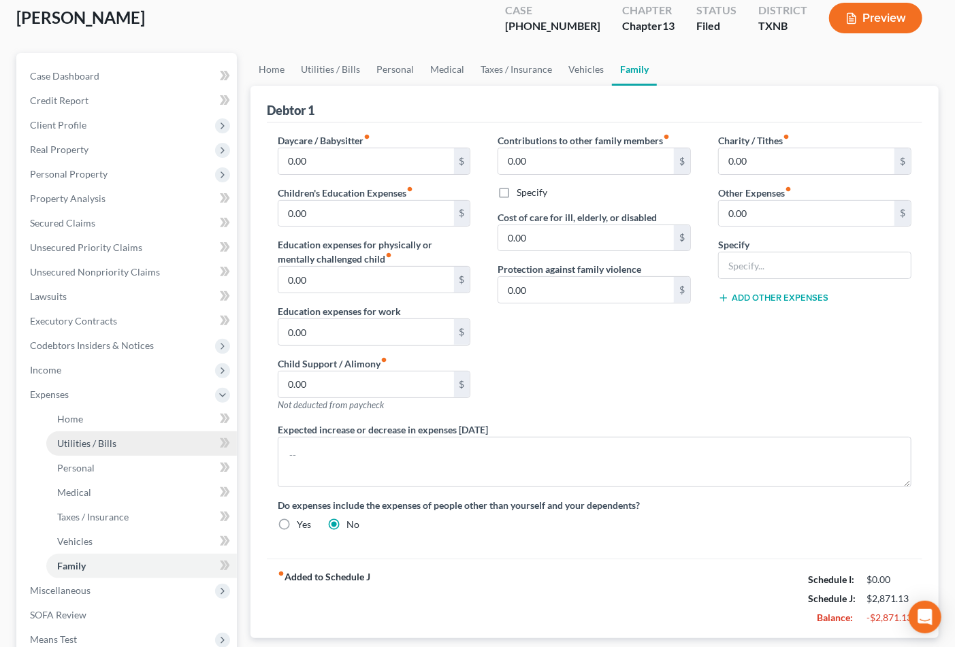
scroll to position [151, 0]
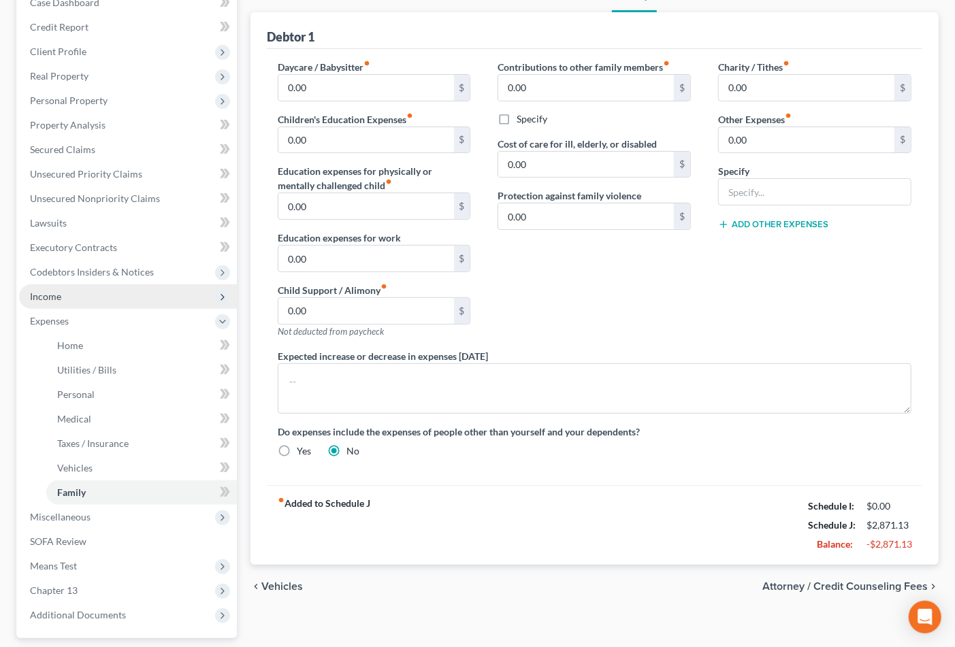
click at [50, 287] on span "Income" at bounding box center [128, 297] width 218 height 25
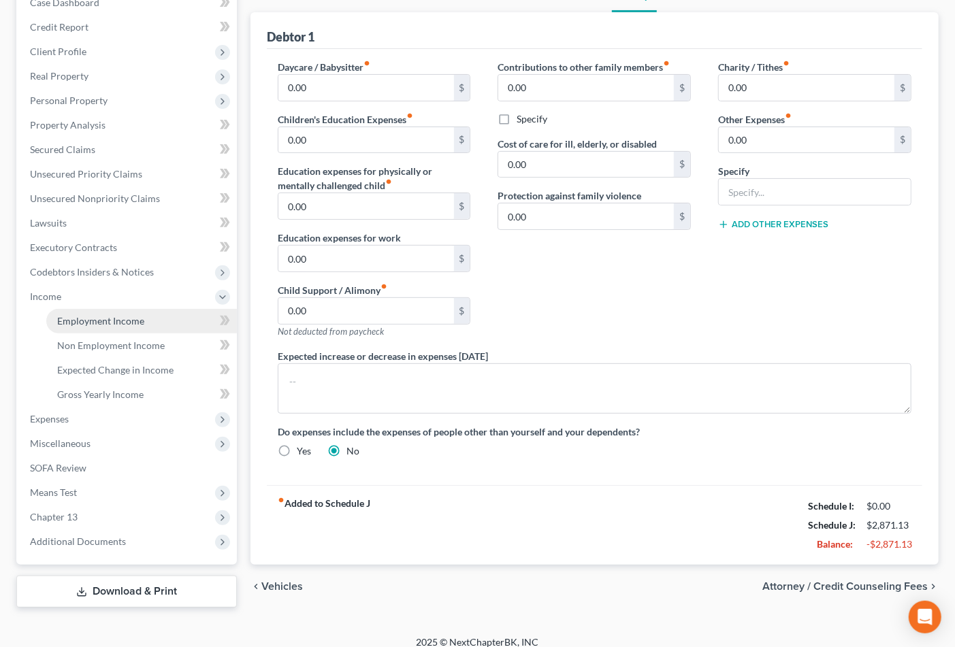
click at [70, 315] on span "Employment Income" at bounding box center [100, 321] width 87 height 12
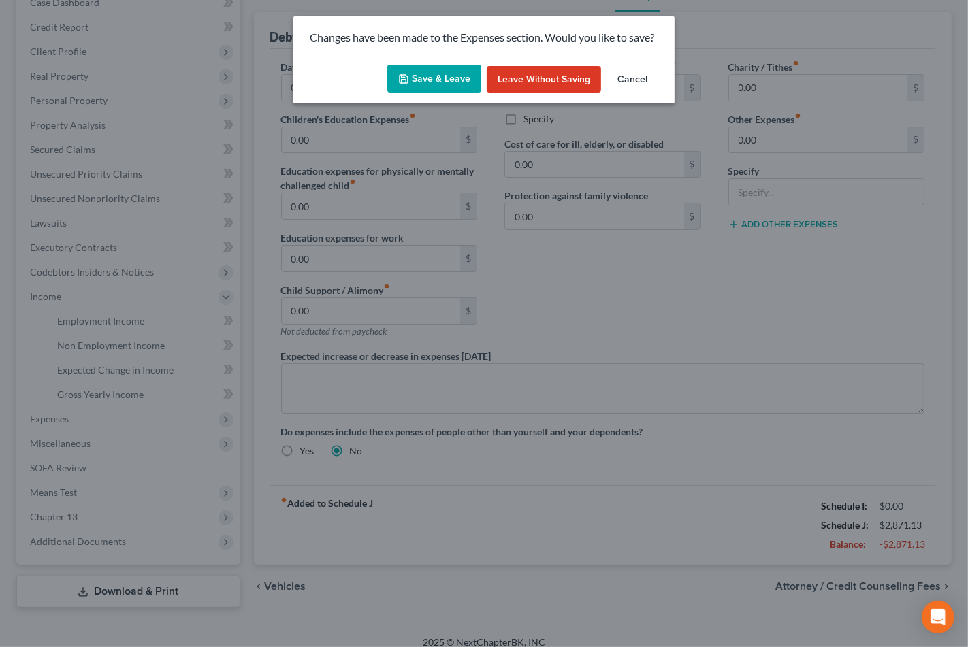
click at [453, 77] on button "Save & Leave" at bounding box center [434, 79] width 94 height 29
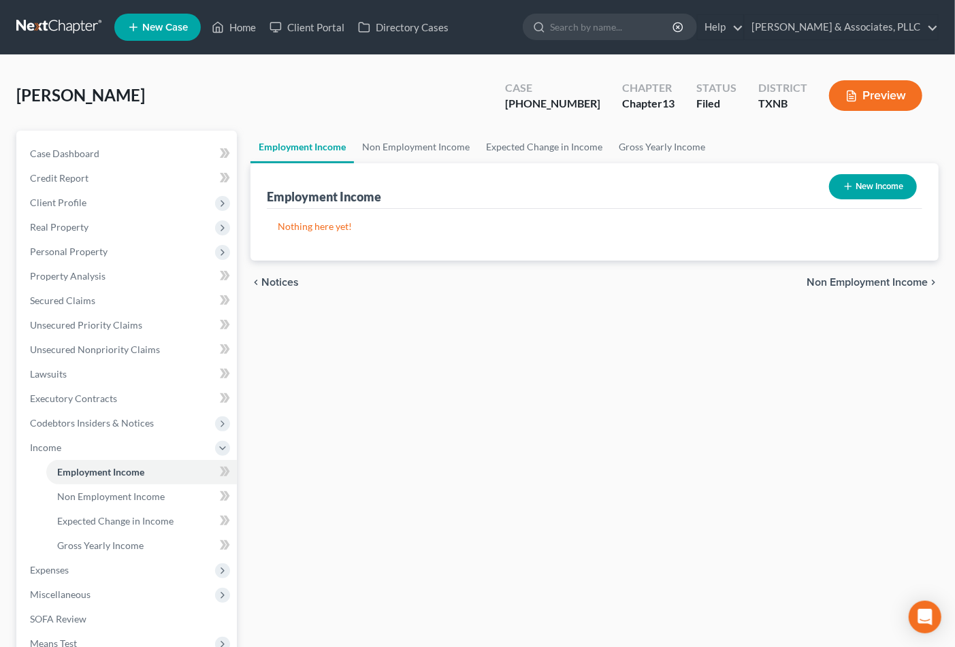
click at [867, 191] on button "New Income" at bounding box center [873, 186] width 88 height 25
select select "0"
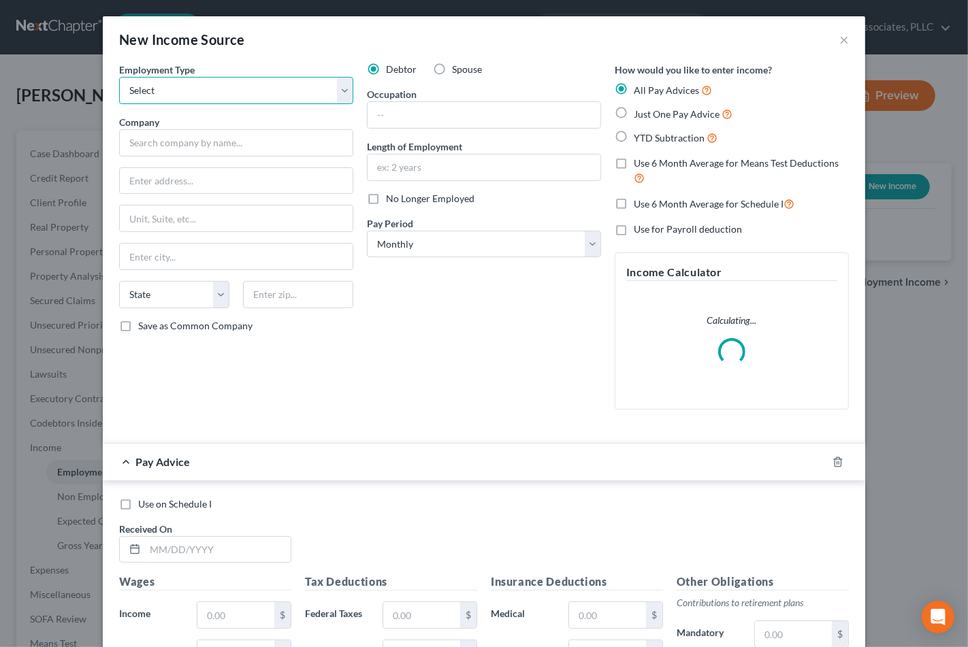
click at [188, 86] on select "Select Full or Part Time Employment Self Employment" at bounding box center [236, 90] width 234 height 27
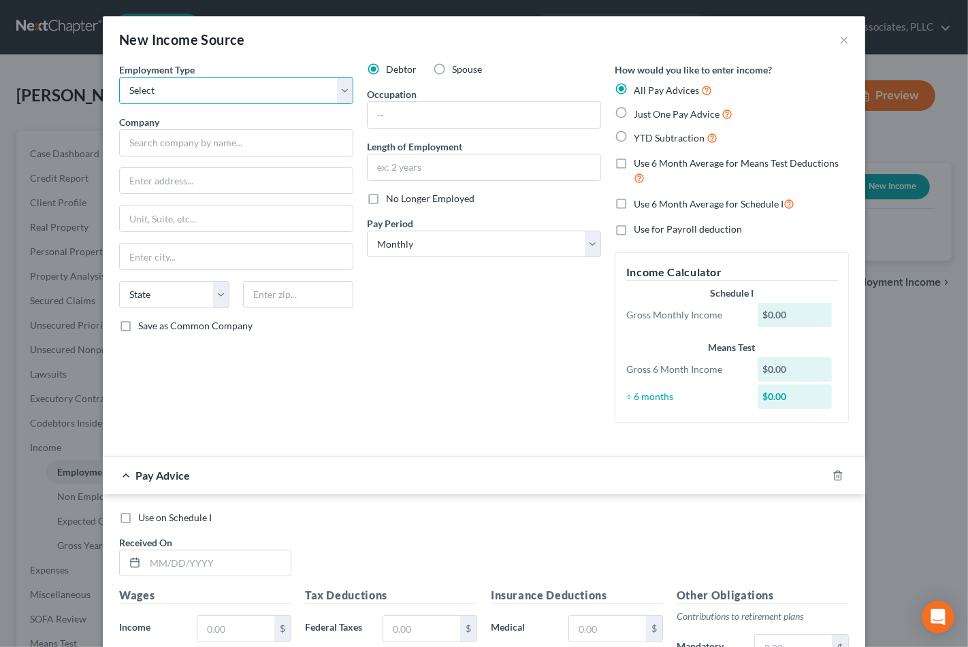
select select "0"
click at [119, 77] on select "Select Full or Part Time Employment Self Employment" at bounding box center [236, 90] width 234 height 27
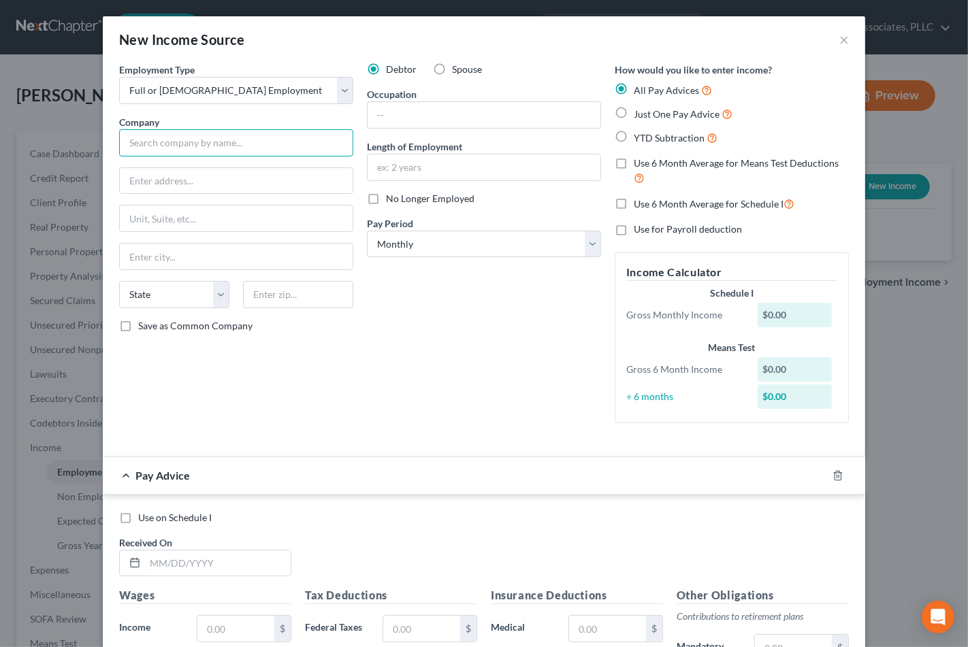
click at [189, 141] on input "text" at bounding box center [236, 142] width 234 height 27
type input "Jerlico LLC"
click at [154, 177] on input "text" at bounding box center [236, 181] width 233 height 26
paste input "3304 W 5th ST"
click at [185, 180] on input "3304 W 5th ST" at bounding box center [236, 181] width 233 height 26
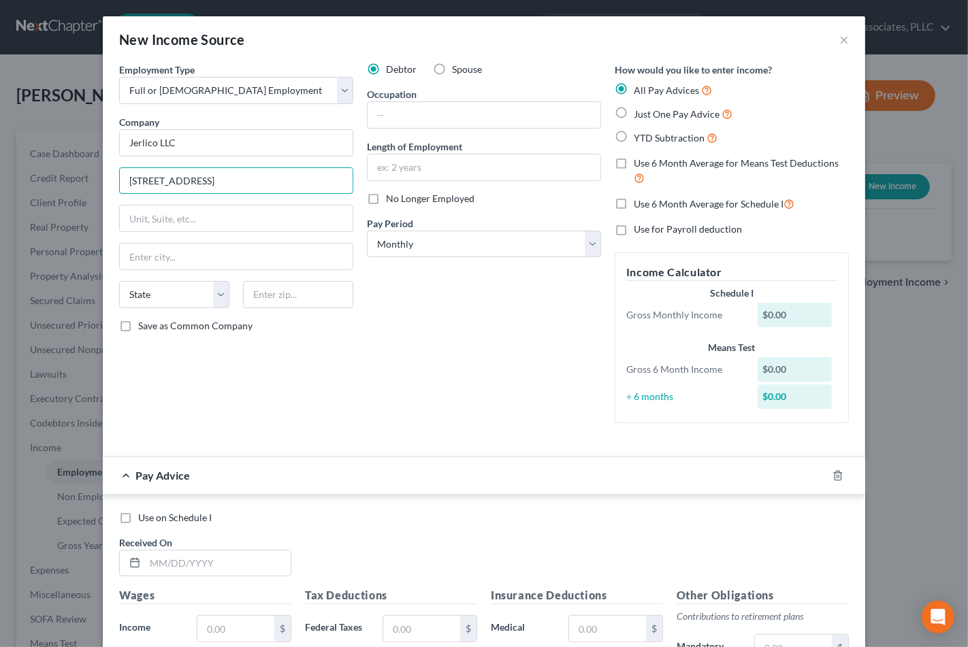
type input "3304 W 5th St."
click at [268, 310] on div "State AL AK AR AZ CA CO CT DE DC FL GA GU HI ID IL IN IA KS KY LA ME MD MA MI M…" at bounding box center [236, 300] width 248 height 38
click at [274, 300] on input "text" at bounding box center [298, 294] width 110 height 27
click at [275, 298] on input "text" at bounding box center [298, 294] width 110 height 27
click at [247, 291] on input "text" at bounding box center [298, 294] width 110 height 27
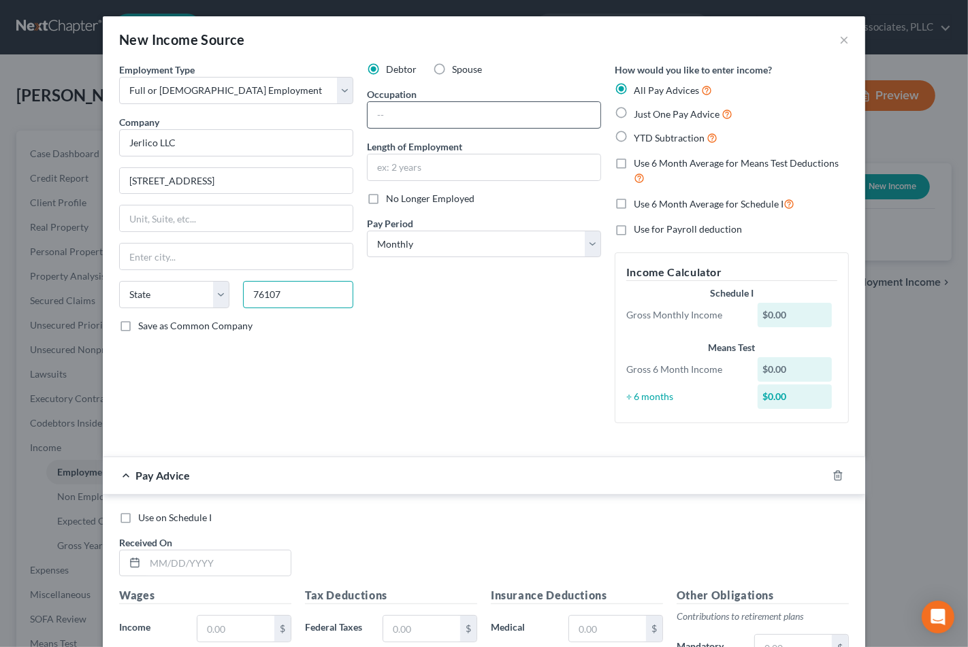
type input "76107"
click at [404, 112] on input "text" at bounding box center [484, 115] width 233 height 26
type input "Fort Worth"
select select "45"
click at [345, 380] on div "Employment Type * Select Full or Part Time Employment Self Employment Company *…" at bounding box center [236, 249] width 248 height 372
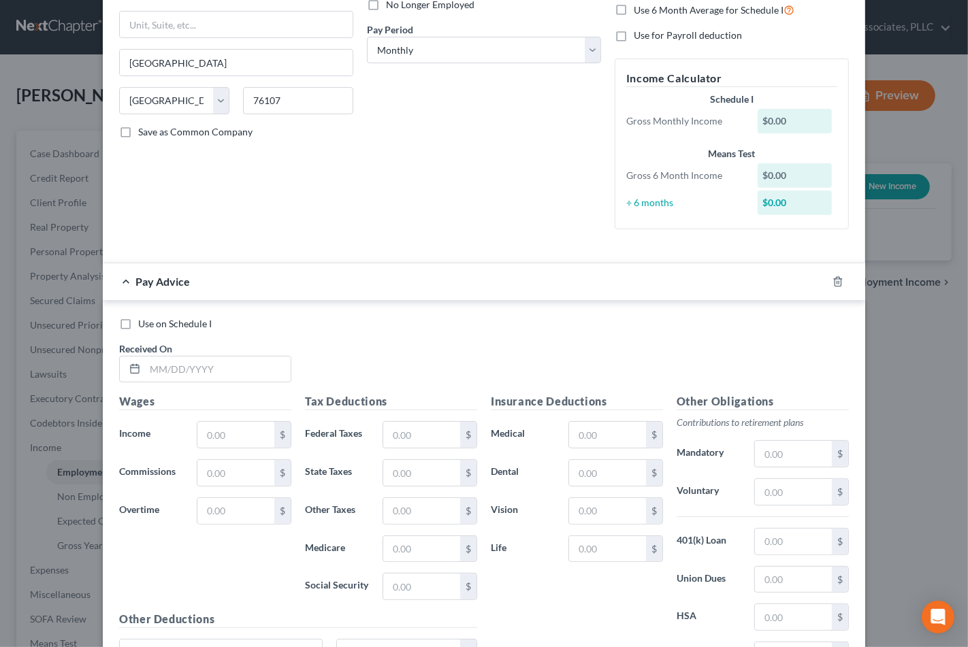
scroll to position [227, 0]
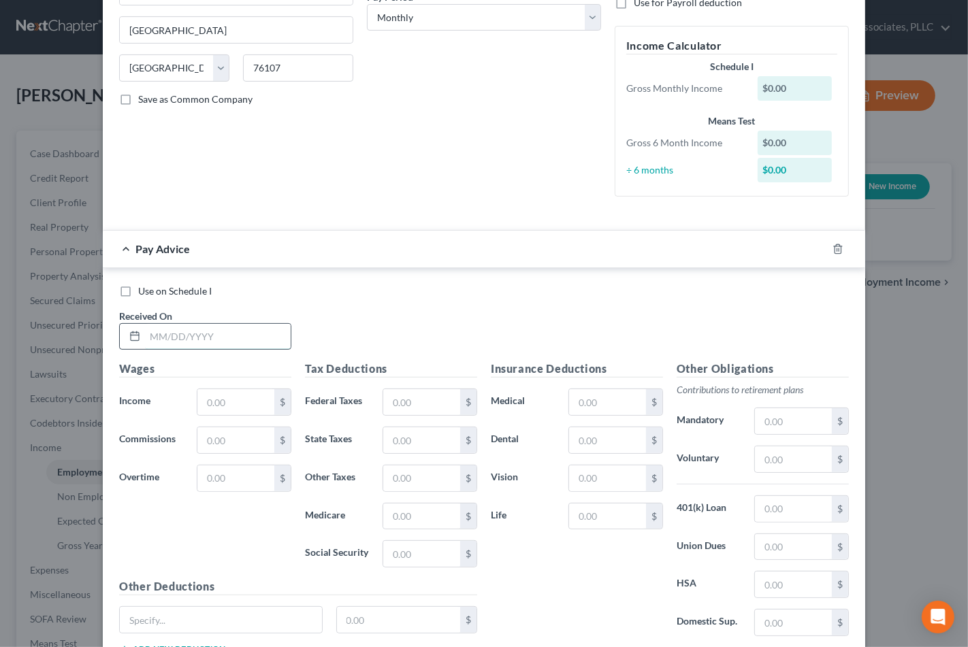
click at [218, 342] on input "text" at bounding box center [218, 337] width 146 height 26
click at [833, 247] on icon "button" at bounding box center [838, 249] width 11 height 11
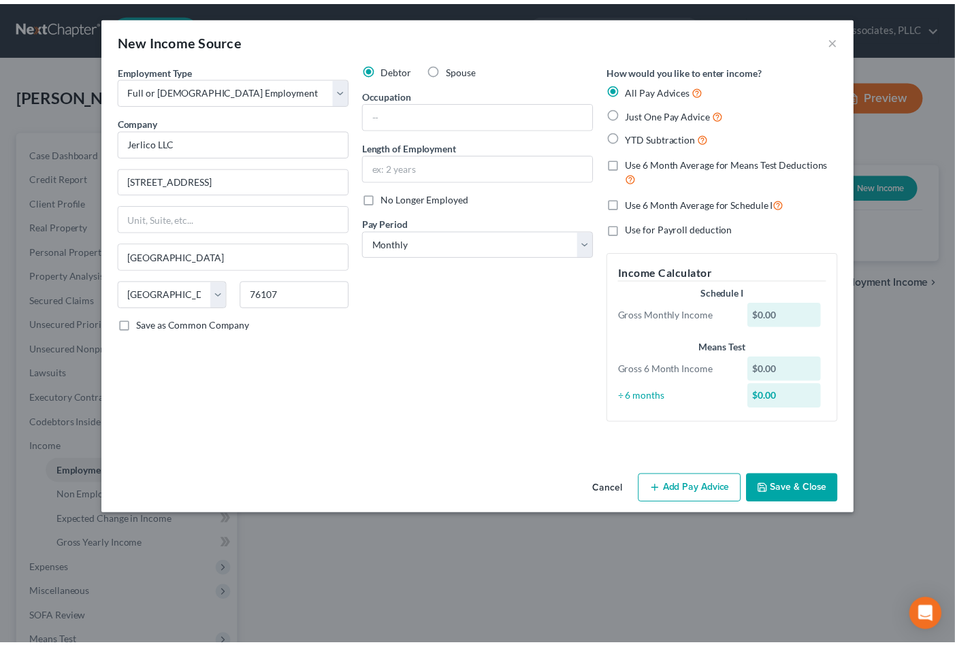
scroll to position [0, 0]
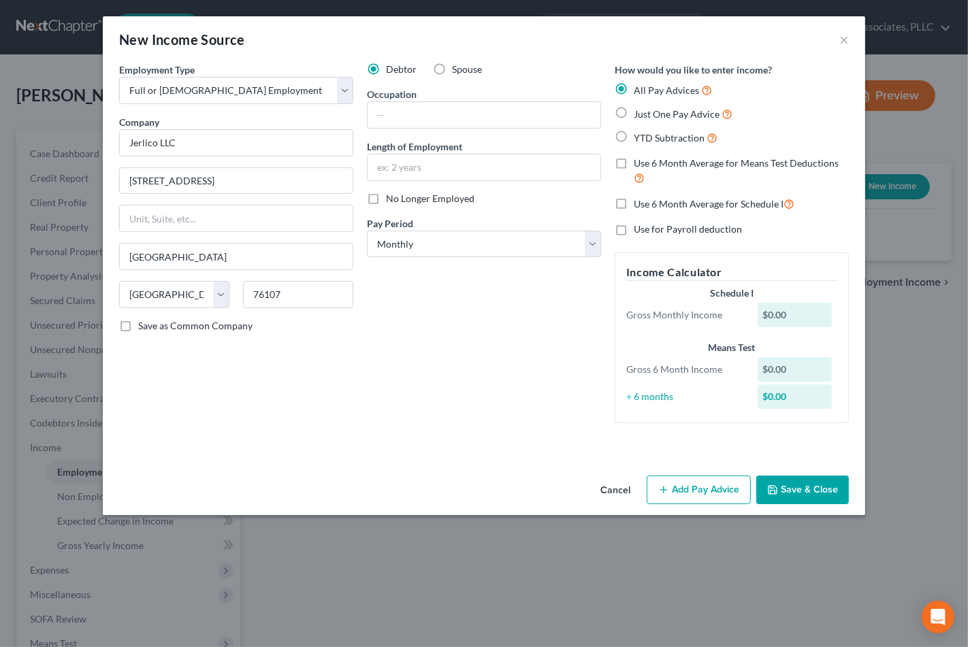
click at [814, 492] on button "Save & Close" at bounding box center [802, 490] width 93 height 29
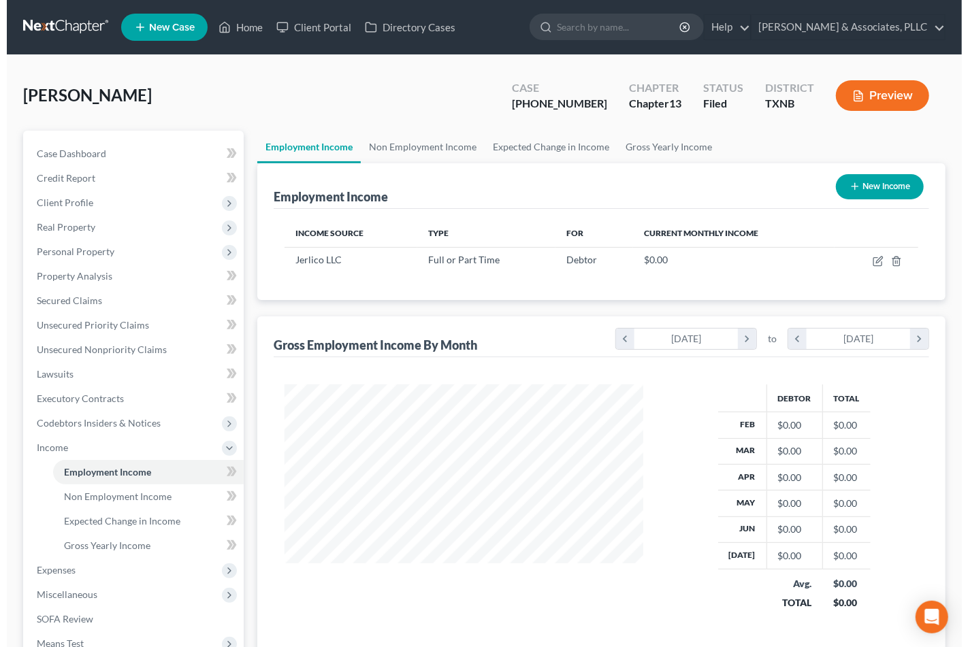
scroll to position [680608, 680467]
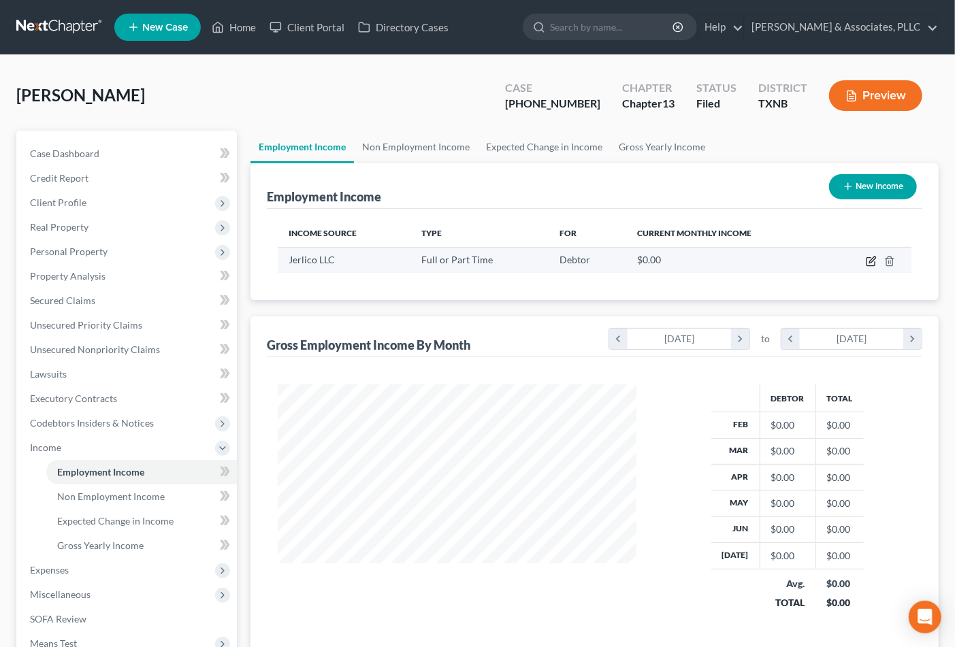
click at [873, 259] on icon "button" at bounding box center [871, 261] width 11 height 11
select select "0"
select select "45"
select select "0"
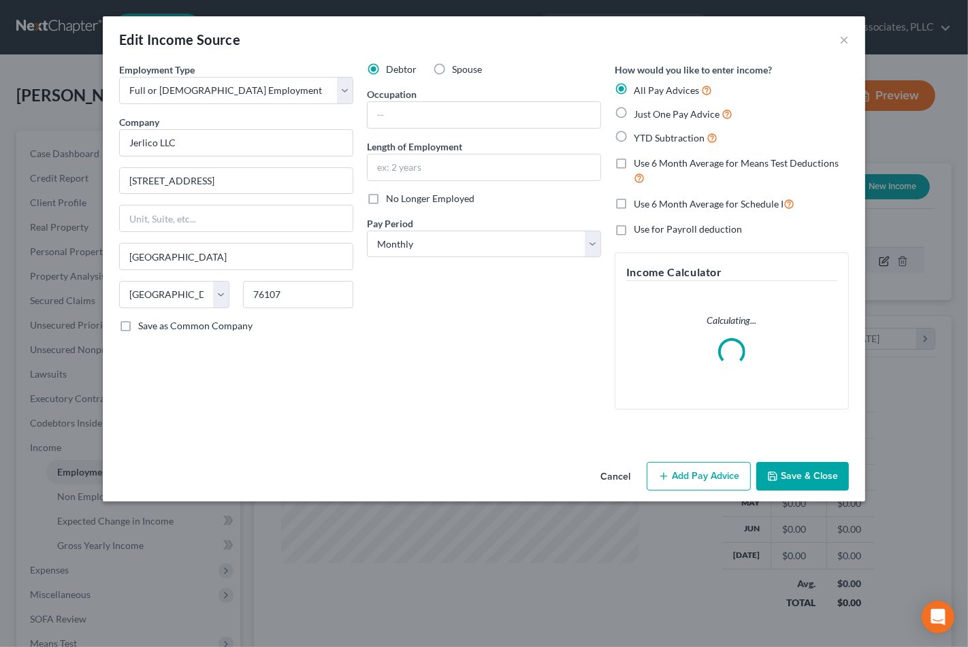
scroll to position [244, 391]
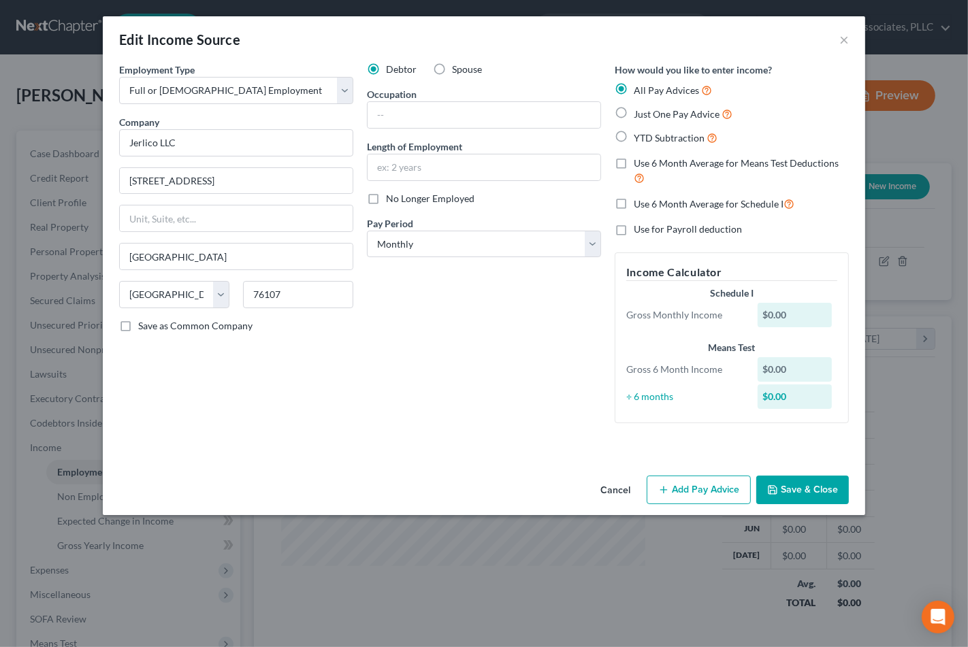
drag, startPoint x: 574, startPoint y: 342, endPoint x: 400, endPoint y: 346, distance: 173.7
click at [573, 342] on div "Debtor Spouse Occupation Length of Employment No Longer Employed Pay Period * S…" at bounding box center [484, 249] width 248 height 372
click at [677, 494] on button "Add Pay Advice" at bounding box center [699, 490] width 104 height 29
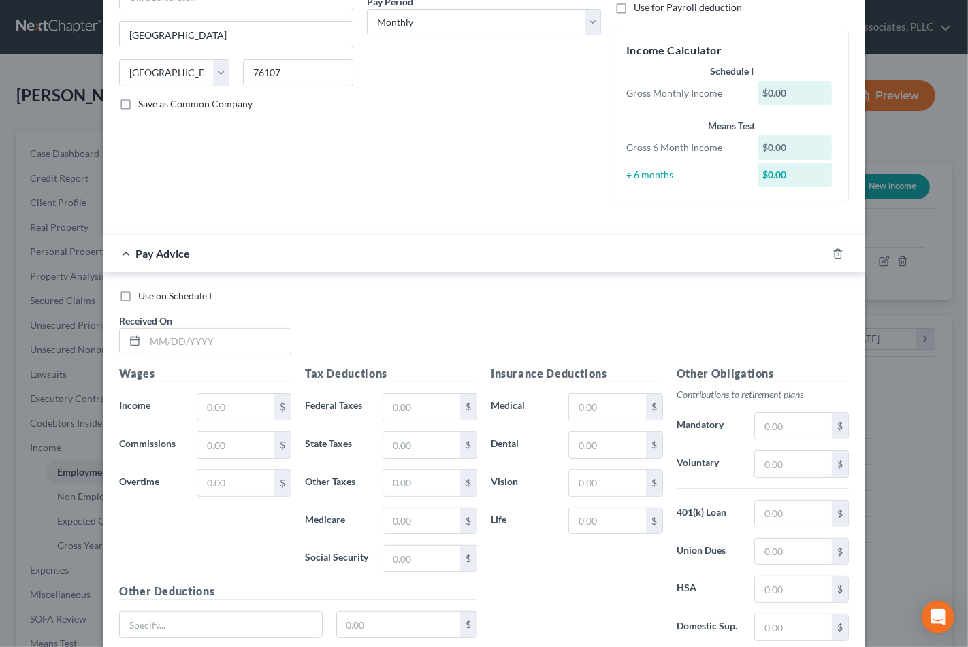
scroll to position [332, 0]
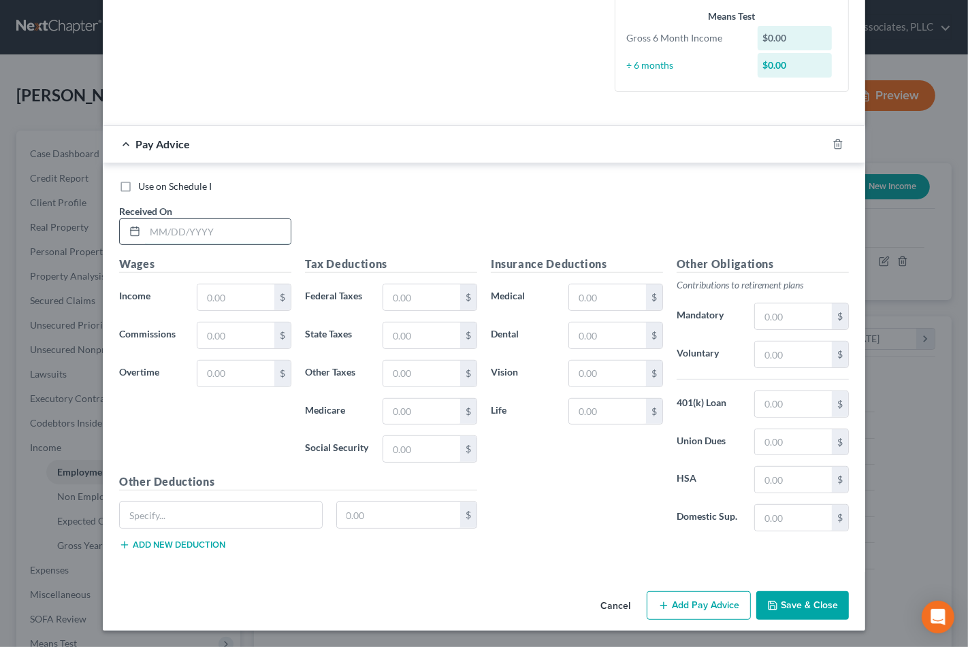
click at [208, 231] on input "text" at bounding box center [218, 232] width 146 height 26
click at [181, 236] on input "text" at bounding box center [218, 232] width 146 height 26
type input "2/14/25"
click at [218, 300] on input "text" at bounding box center [235, 298] width 77 height 26
type input "892.05"
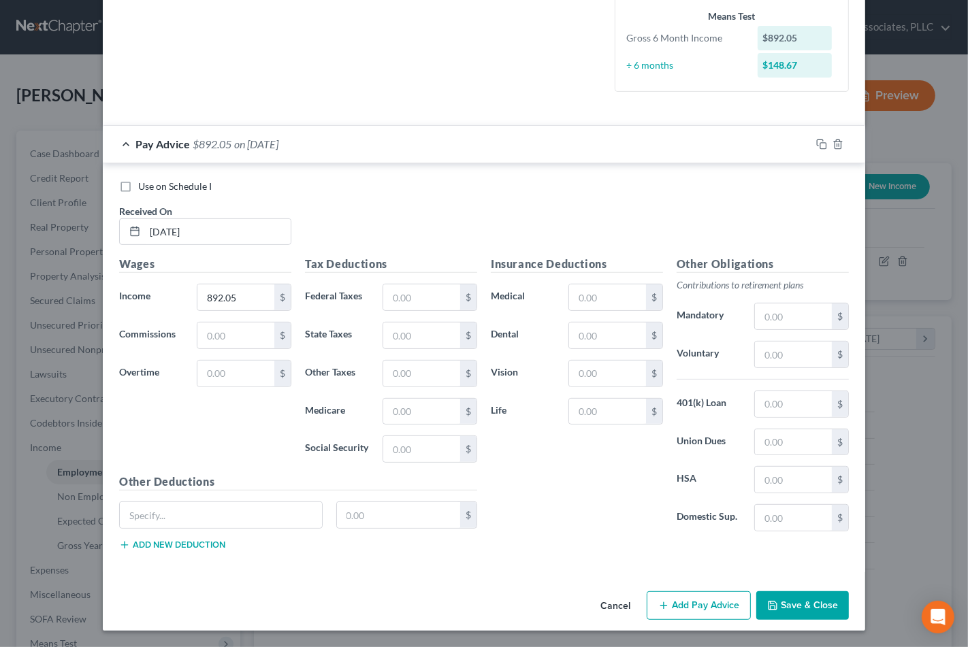
click at [505, 202] on div "Use on Schedule I Received On * 2/14/25" at bounding box center [483, 218] width 743 height 77
click at [577, 514] on div "Insurance Deductions Medical $ Dental $ Vision $ Life $" at bounding box center [577, 399] width 186 height 287
click at [236, 294] on input "892.05" at bounding box center [235, 298] width 77 height 26
click at [429, 293] on input "text" at bounding box center [421, 298] width 77 height 26
type input "55.31"
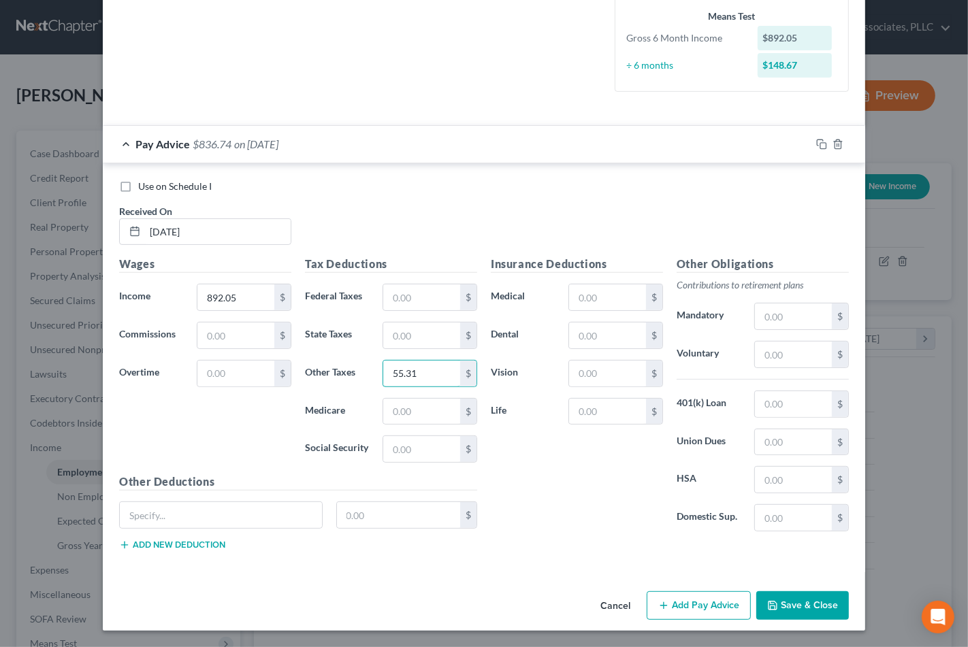
type input "55.31"
type input "12.93"
click at [817, 143] on icon "button" at bounding box center [821, 144] width 11 height 11
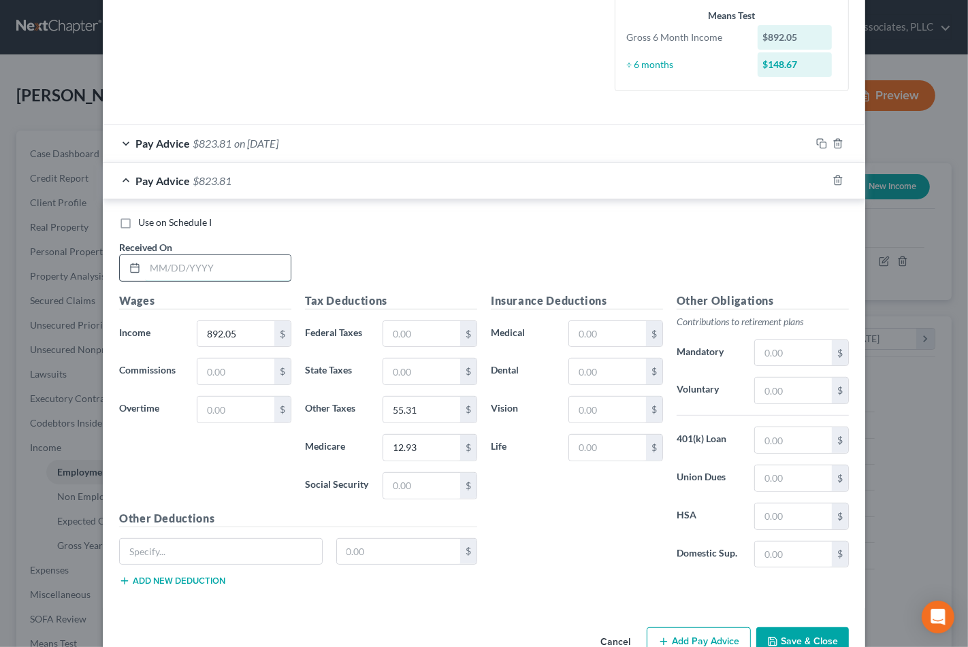
click at [213, 262] on input "text" at bounding box center [218, 268] width 146 height 26
type input "2/28/25"
type input "1,221.06"
click at [417, 409] on input "55.31" at bounding box center [421, 410] width 77 height 26
click at [447, 330] on input "text" at bounding box center [421, 334] width 77 height 26
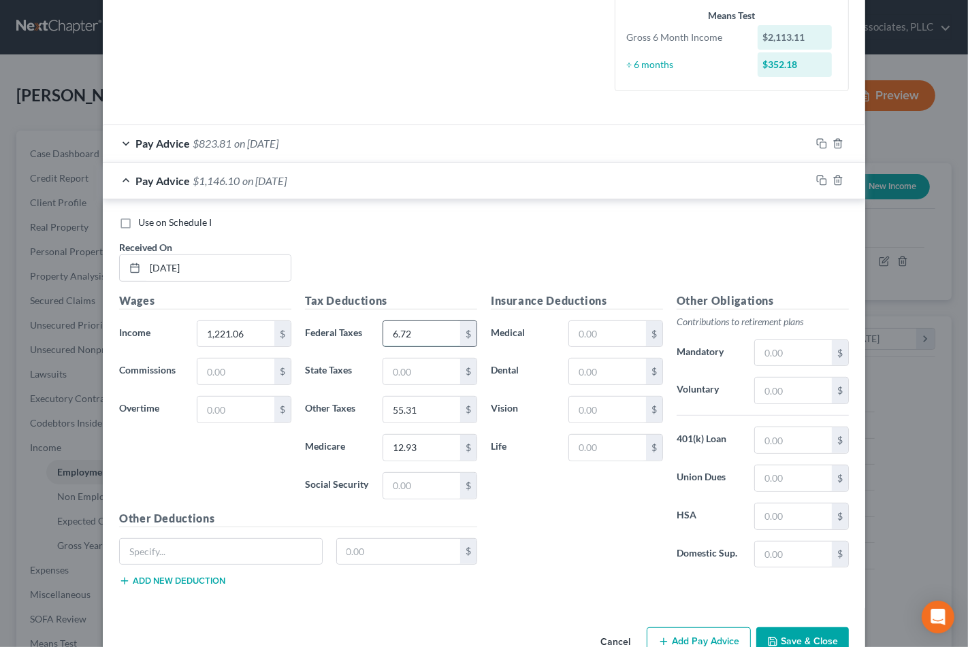
type input "6.72"
type input "75.71"
type input "17.71"
click at [539, 526] on div "Insurance Deductions Medical $ Dental $ Vision $ Life $" at bounding box center [577, 436] width 186 height 287
click at [563, 511] on div "Insurance Deductions Medical $ Dental $ Vision $ Life $" at bounding box center [577, 436] width 186 height 287
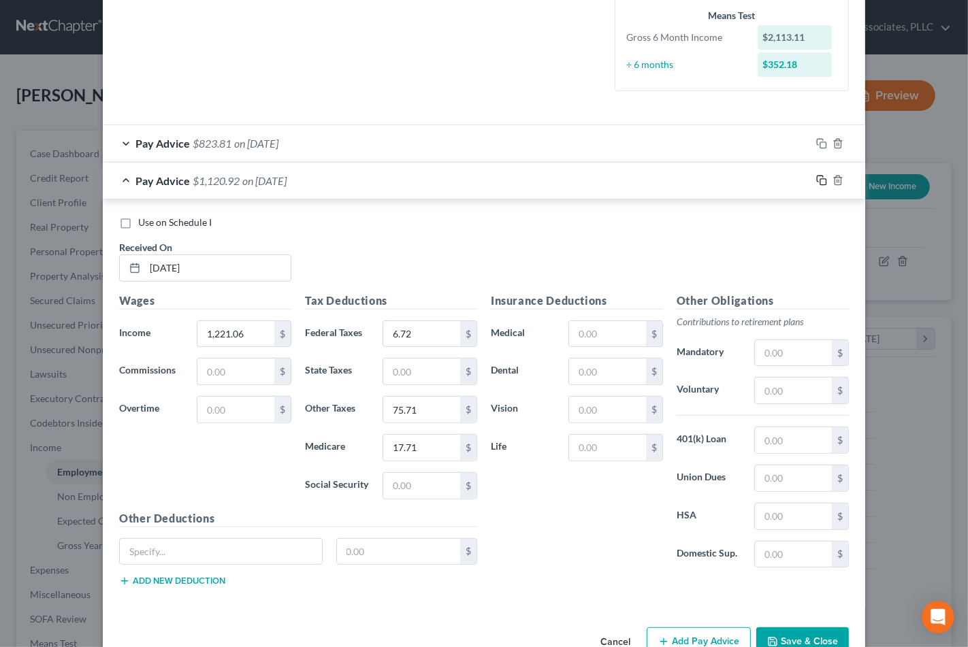
drag, startPoint x: 786, startPoint y: 635, endPoint x: 814, endPoint y: 178, distance: 458.4
click at [849, 98] on div "Edit Income Source × Employment Type * Select Full or Part Time Employment Self…" at bounding box center [484, 175] width 763 height 983
click at [816, 178] on icon "button" at bounding box center [821, 180] width 11 height 11
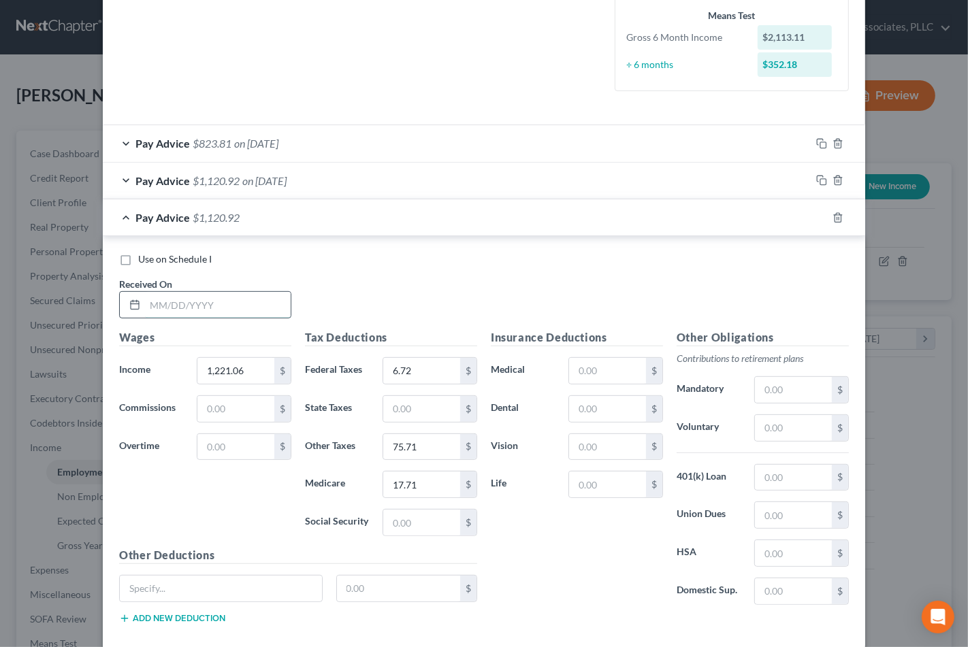
click at [186, 308] on input "text" at bounding box center [218, 305] width 146 height 26
click at [159, 308] on input "text" at bounding box center [218, 305] width 146 height 26
type input "3/14/25"
click at [250, 366] on input "1,221.06" at bounding box center [235, 371] width 77 height 26
type input "1,110.49"
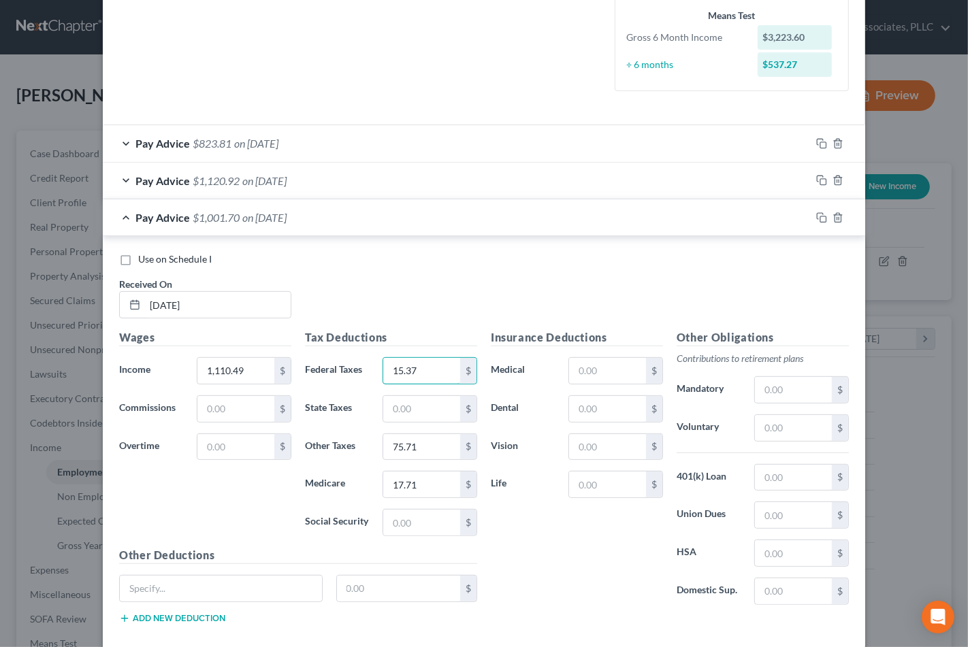
type input "15.37"
type input "68.85"
type input "16.10"
click at [817, 216] on icon "button" at bounding box center [821, 217] width 11 height 11
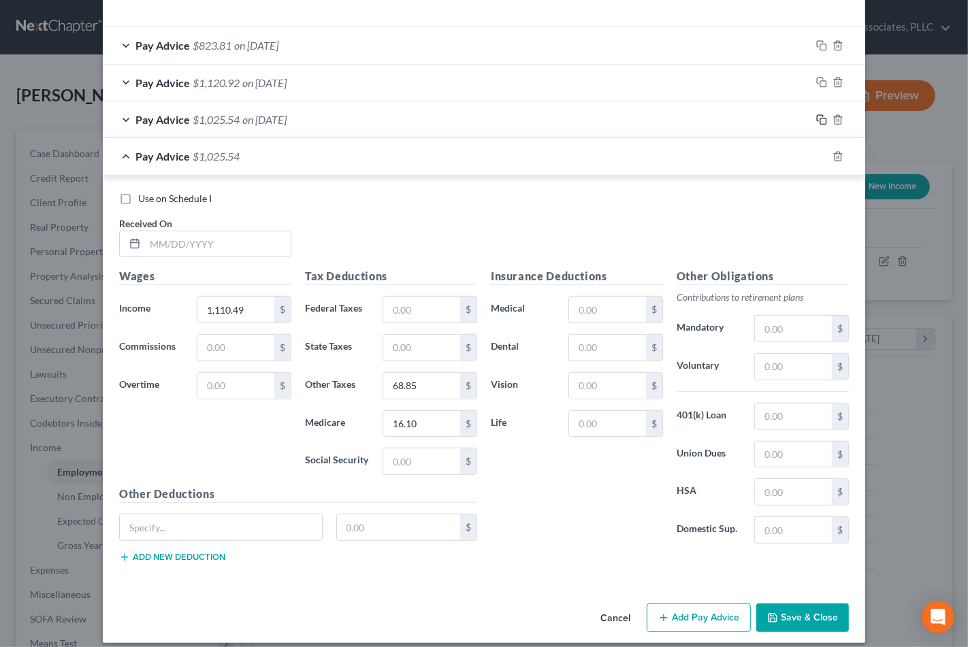
scroll to position [444, 0]
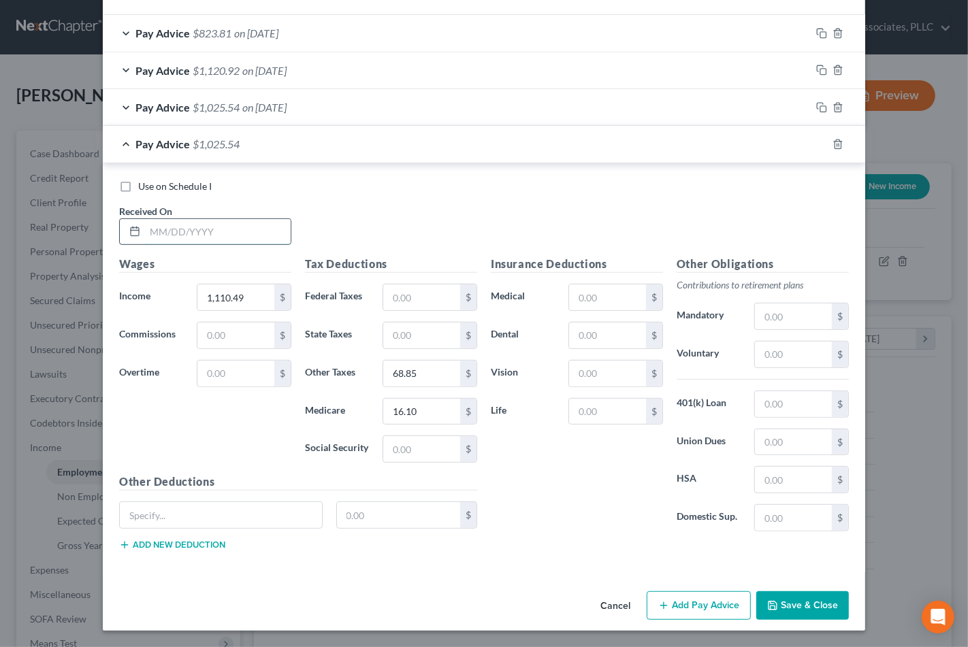
click at [210, 234] on input "text" at bounding box center [218, 232] width 146 height 26
type input "3/28/25"
type input "1,171.73"
type input "44.00"
type input "73.48"
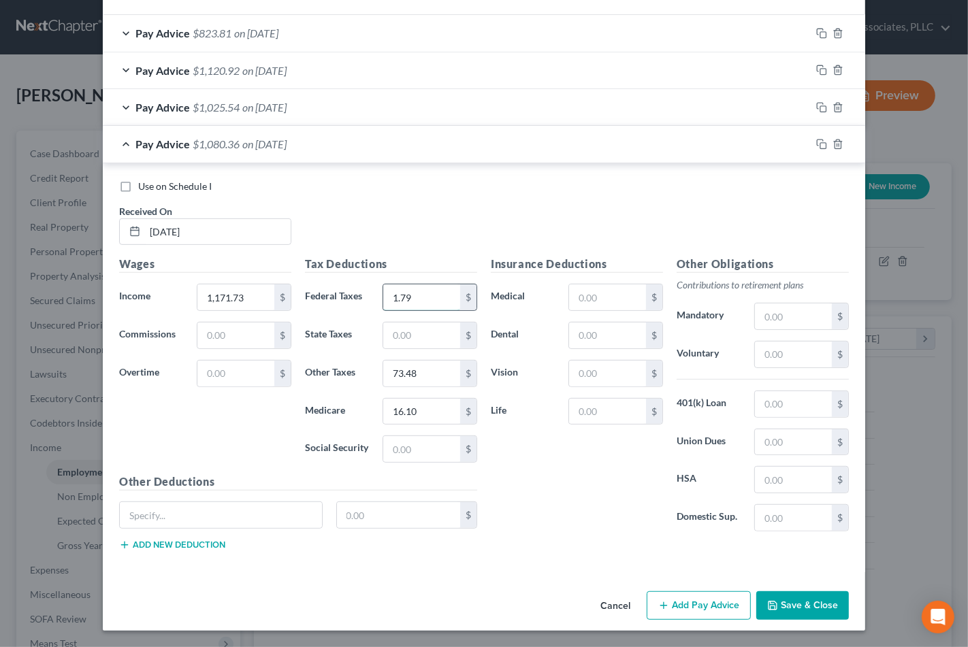
type input "1.79"
type input "72.65"
type input "16.99"
click at [819, 140] on icon "button" at bounding box center [821, 144] width 11 height 11
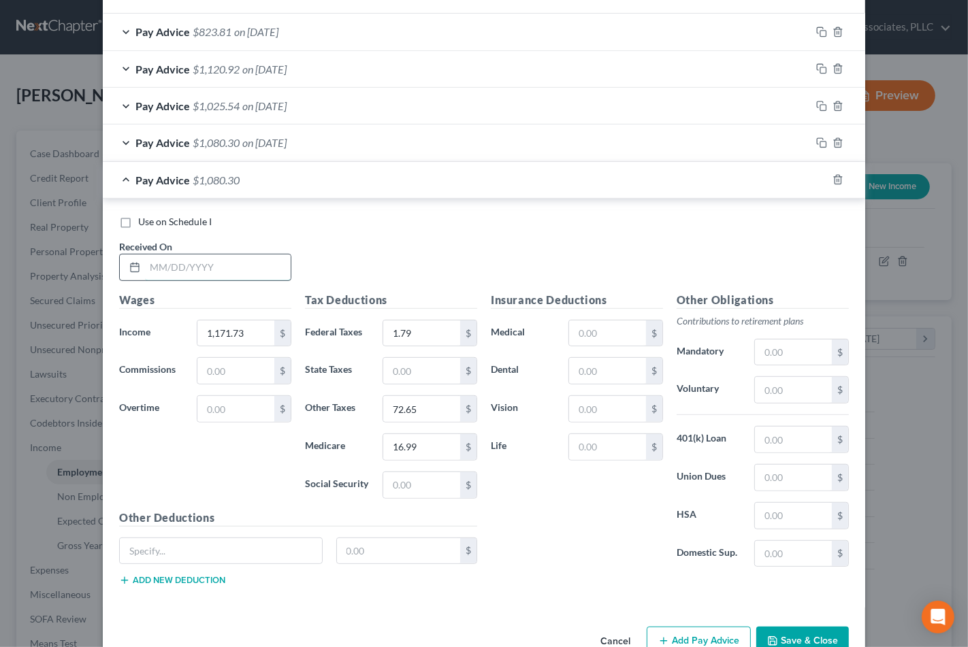
click at [221, 272] on input "text" at bounding box center [218, 268] width 146 height 26
type input "4/11/25"
type input "1,305.04"
click at [416, 328] on input "1.79" at bounding box center [421, 334] width 77 height 26
type input "15.12"
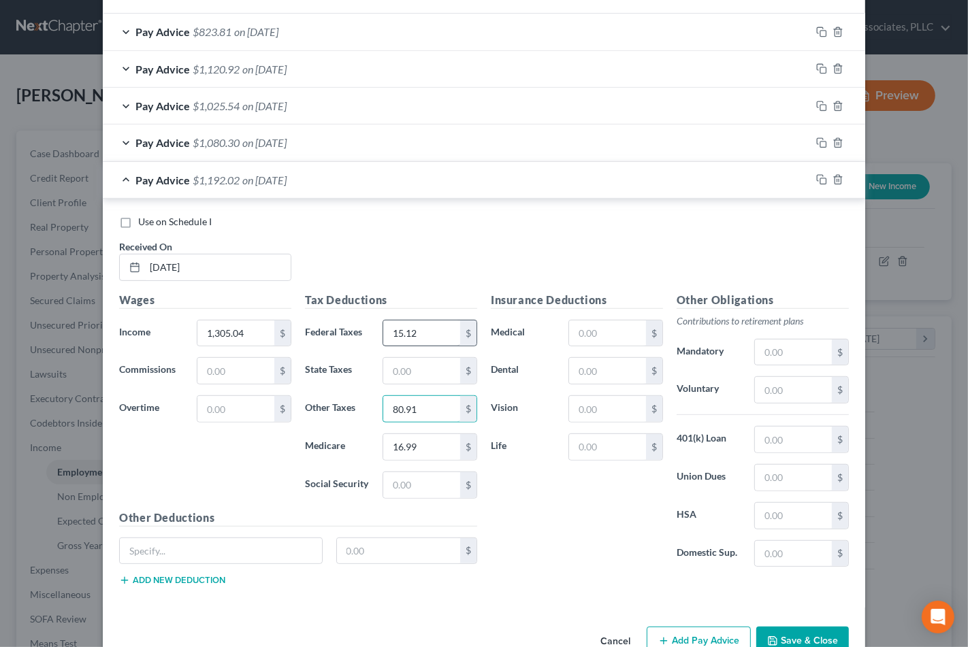
type input "80.91"
type input "18.92"
click at [432, 418] on input "80.91" at bounding box center [421, 409] width 77 height 26
type input "80.91"
click at [816, 180] on icon "button" at bounding box center [821, 179] width 11 height 11
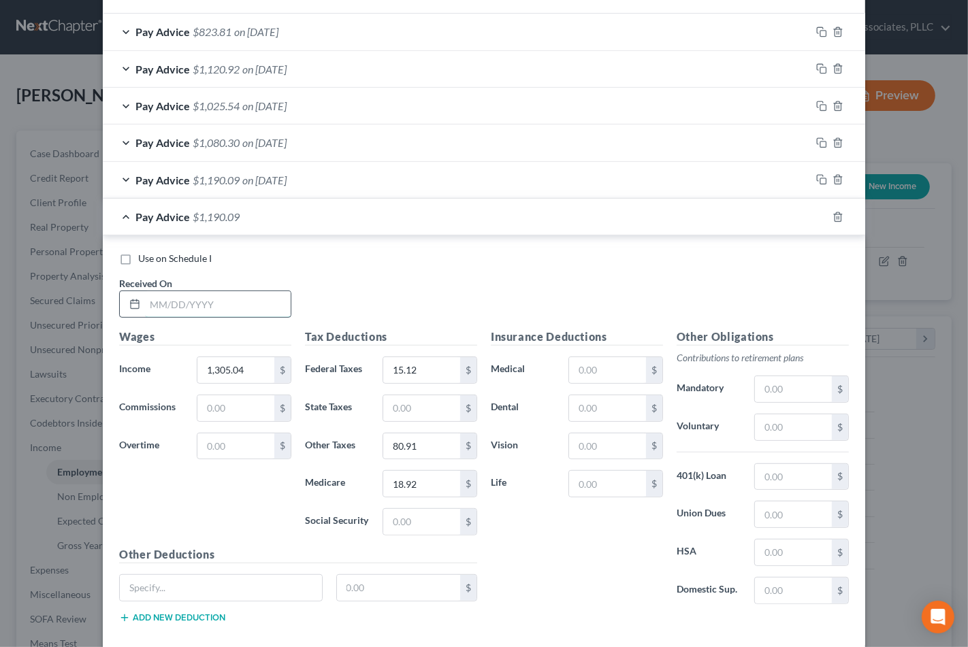
click at [201, 305] on input "text" at bounding box center [218, 304] width 146 height 26
type input "4/25/25"
type input "1,345.77"
click at [443, 372] on input "15.12" at bounding box center [421, 370] width 77 height 26
type input "19.19"
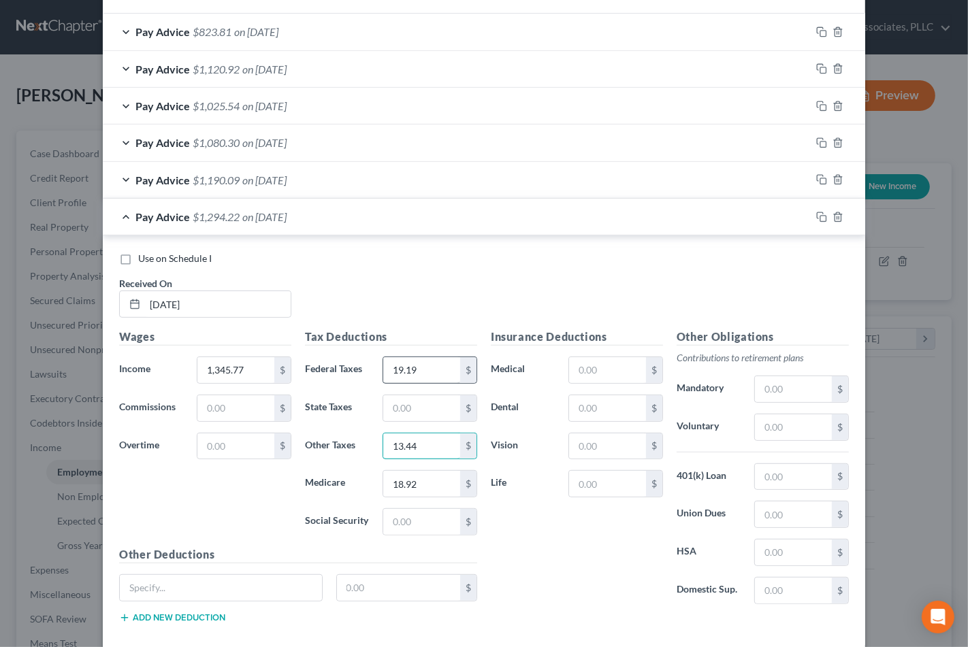
type input "13.44"
type input "19.51"
drag, startPoint x: 551, startPoint y: 547, endPoint x: 828, endPoint y: 223, distance: 426.5
click at [552, 547] on div "Insurance Deductions Medical $ Dental $ Vision $ Life $" at bounding box center [577, 472] width 186 height 287
click at [817, 214] on icon "button" at bounding box center [820, 215] width 6 height 6
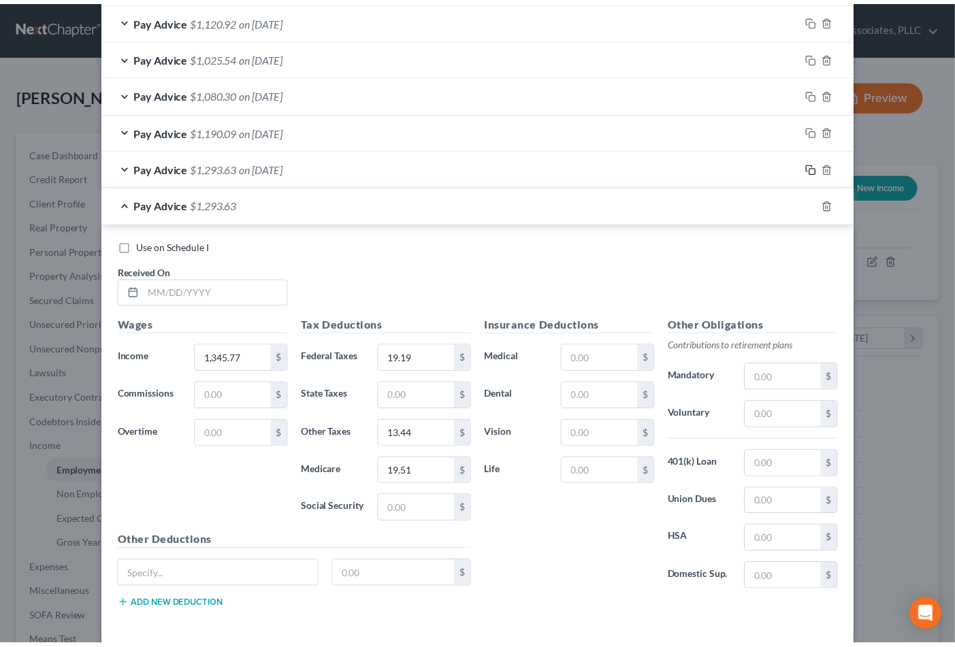
scroll to position [554, 0]
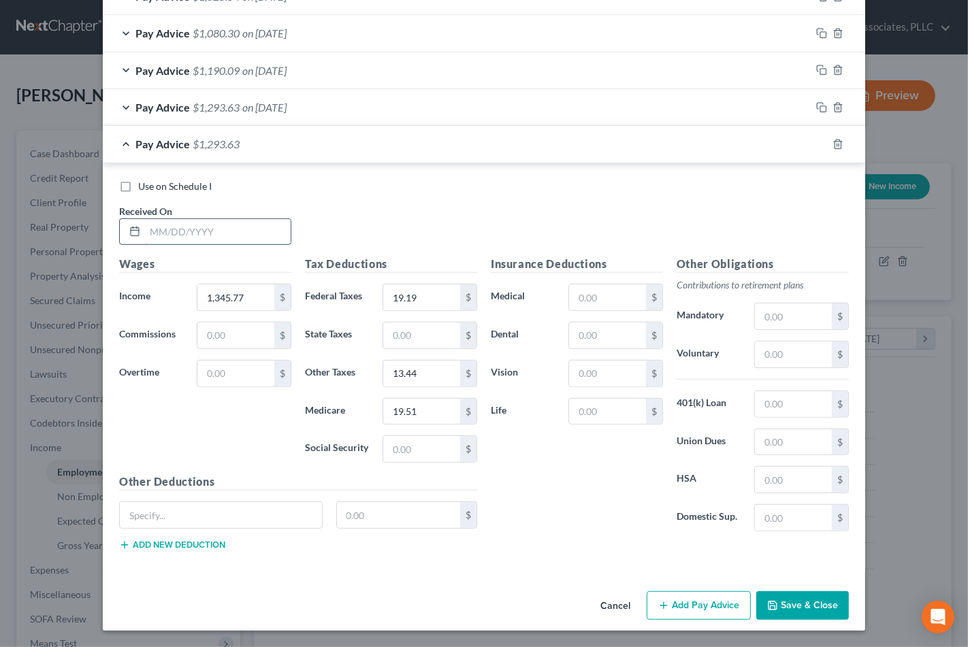
click at [279, 240] on input "text" at bounding box center [218, 232] width 146 height 26
click at [204, 236] on input "text" at bounding box center [218, 232] width 146 height 26
type input "5/9/25"
type input "1,346.57"
click at [426, 301] on input "19.19" at bounding box center [421, 298] width 77 height 26
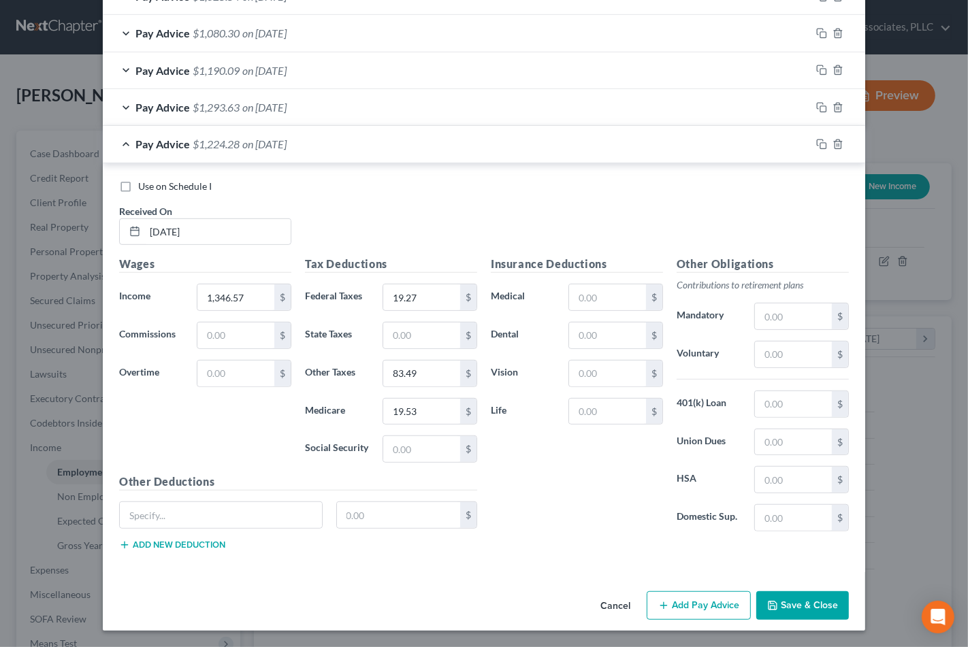
click at [807, 604] on button "Save & Close" at bounding box center [802, 606] width 93 height 29
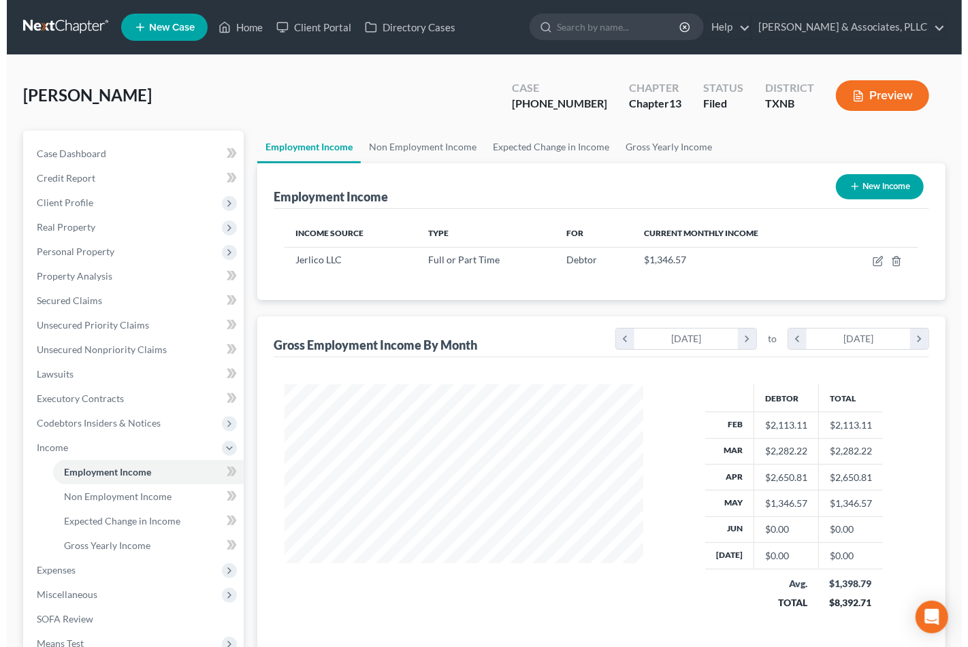
scroll to position [680608, 680467]
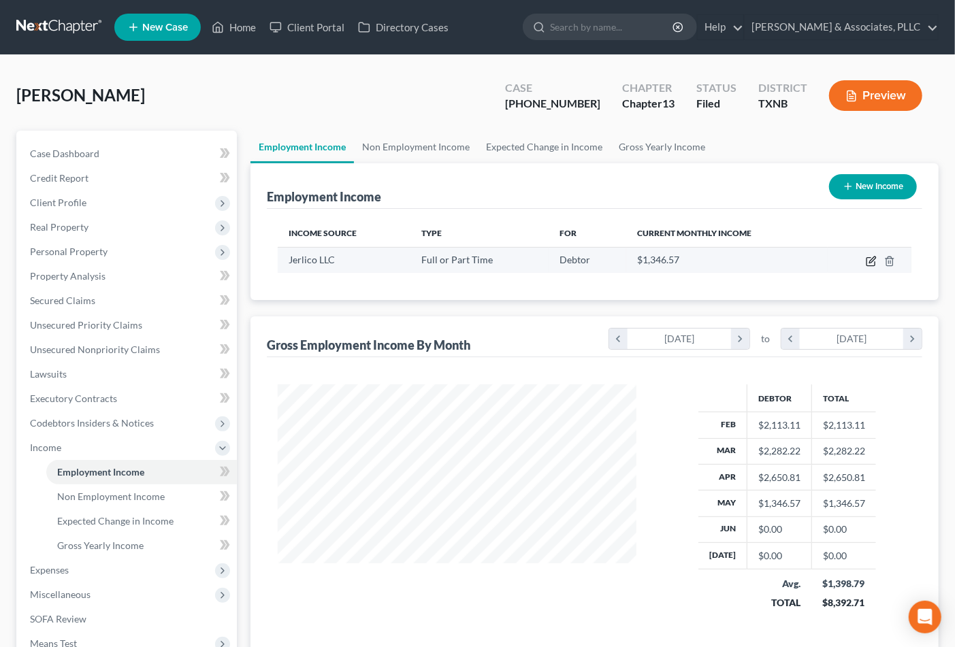
click at [870, 259] on icon "button" at bounding box center [871, 261] width 11 height 11
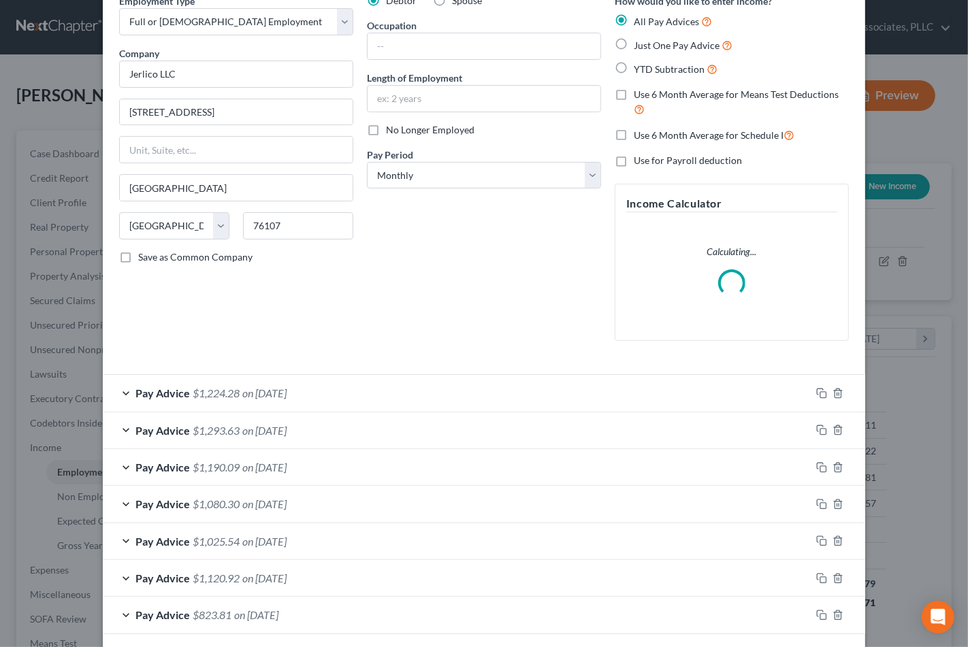
scroll to position [131, 0]
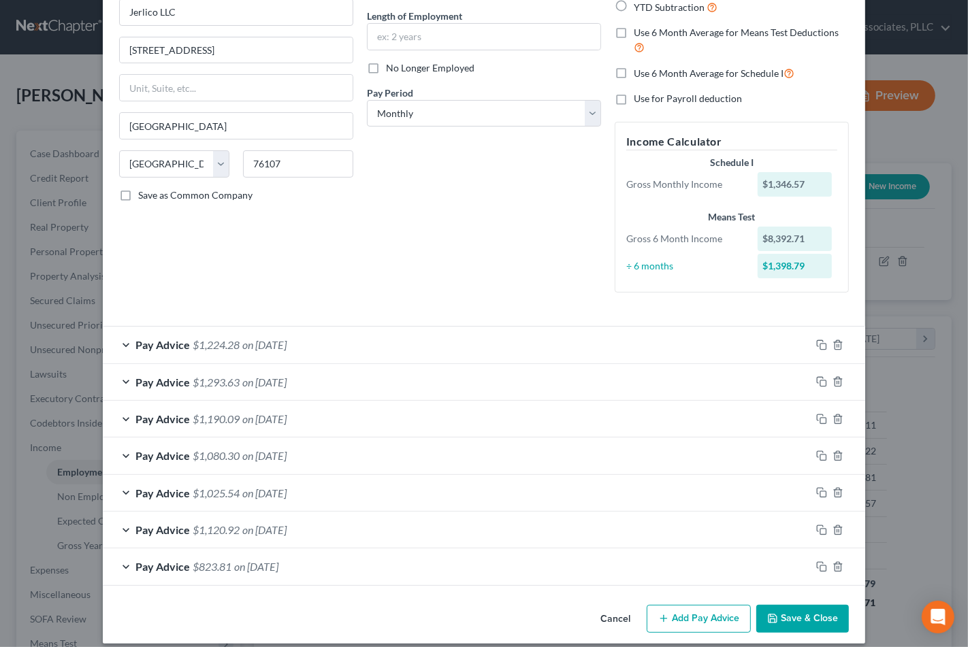
click at [409, 342] on div "Pay Advice $1,224.28 on 05/09/2025" at bounding box center [457, 345] width 708 height 36
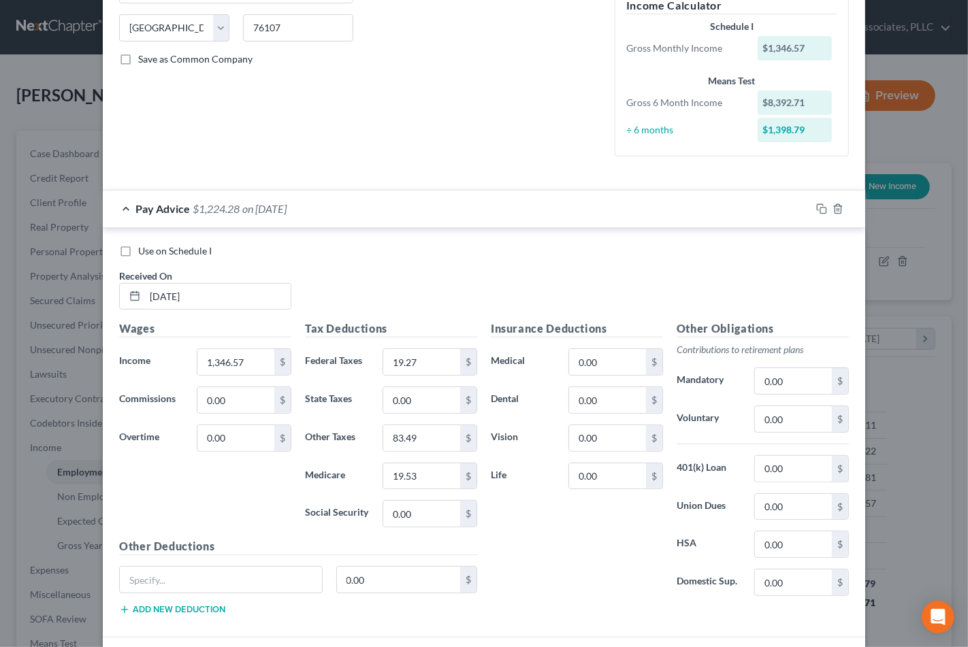
scroll to position [282, 0]
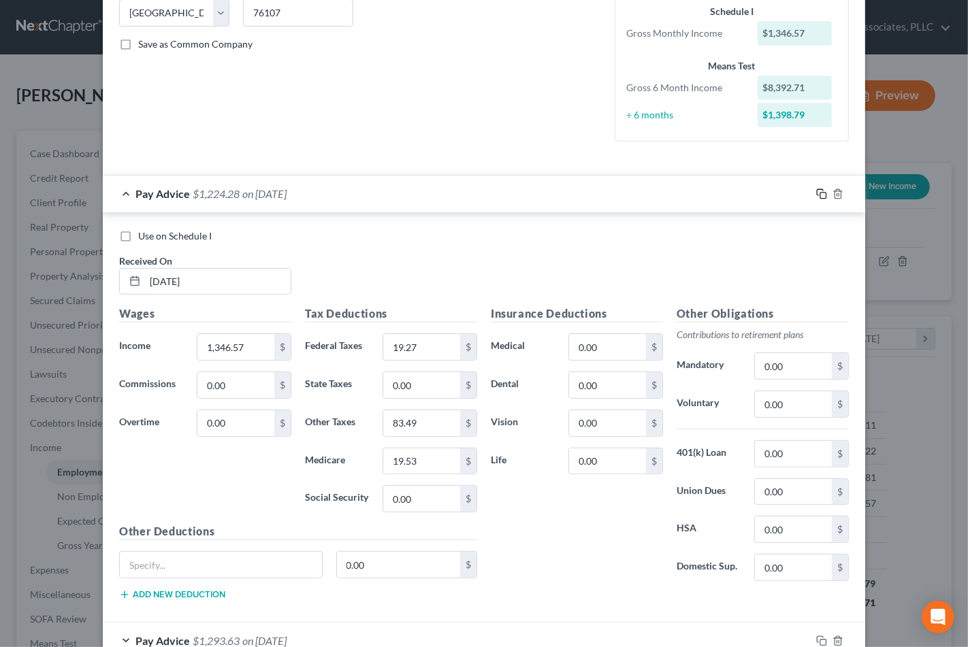
click at [816, 192] on icon "button" at bounding box center [821, 194] width 11 height 11
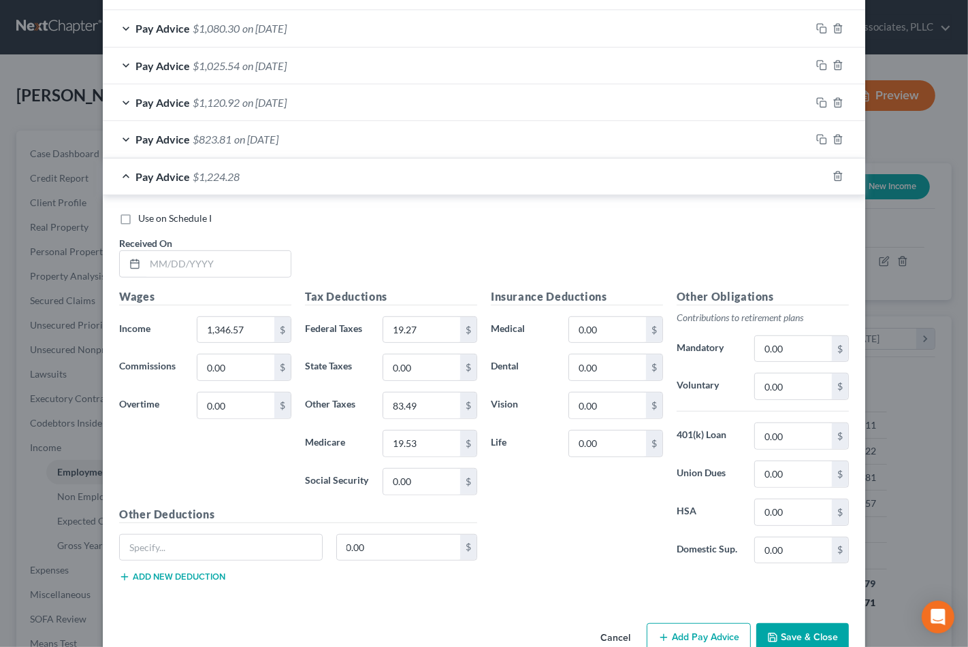
scroll to position [584, 0]
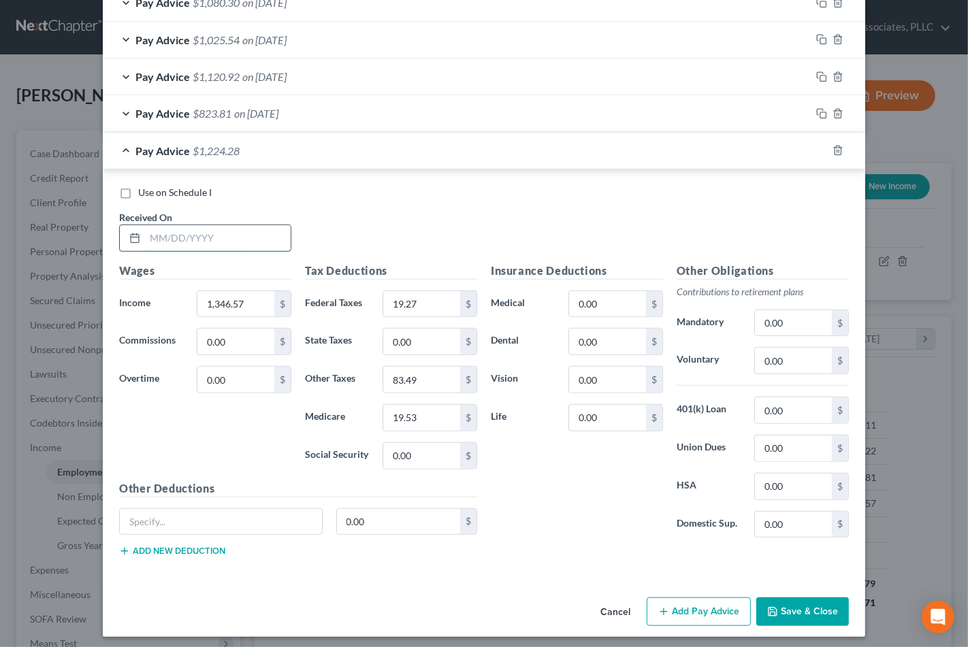
click at [184, 238] on input "text" at bounding box center [218, 238] width 146 height 26
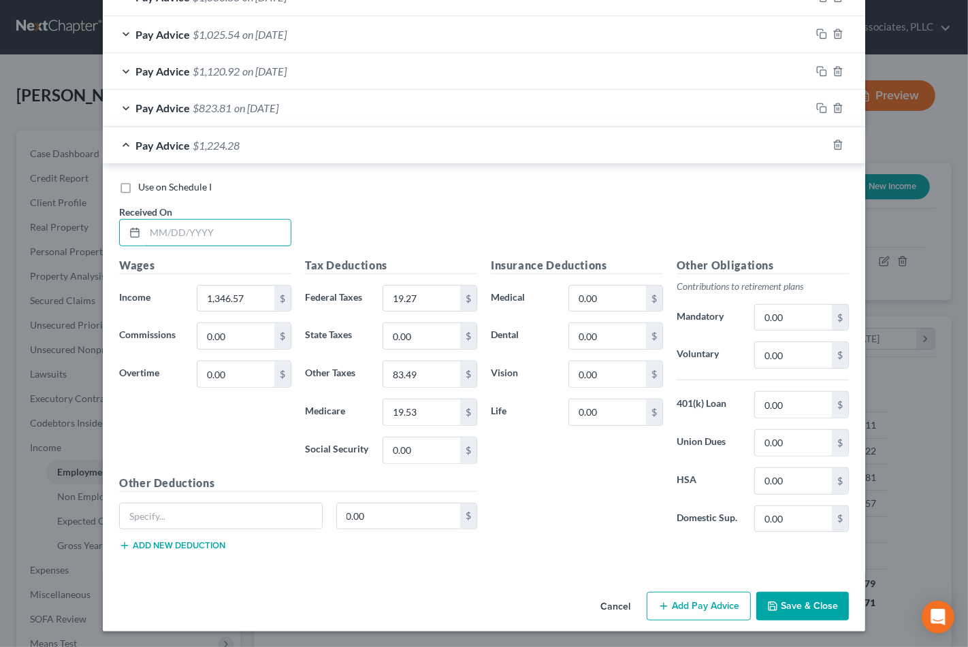
scroll to position [591, 0]
click at [255, 231] on input "text" at bounding box center [218, 232] width 146 height 26
click at [251, 307] on input "1,346.57" at bounding box center [235, 298] width 77 height 26
click at [421, 295] on input "19.27" at bounding box center [421, 298] width 77 height 26
click at [453, 547] on div "Other Deductions 0.00 $ Add new deduction" at bounding box center [298, 519] width 372 height 88
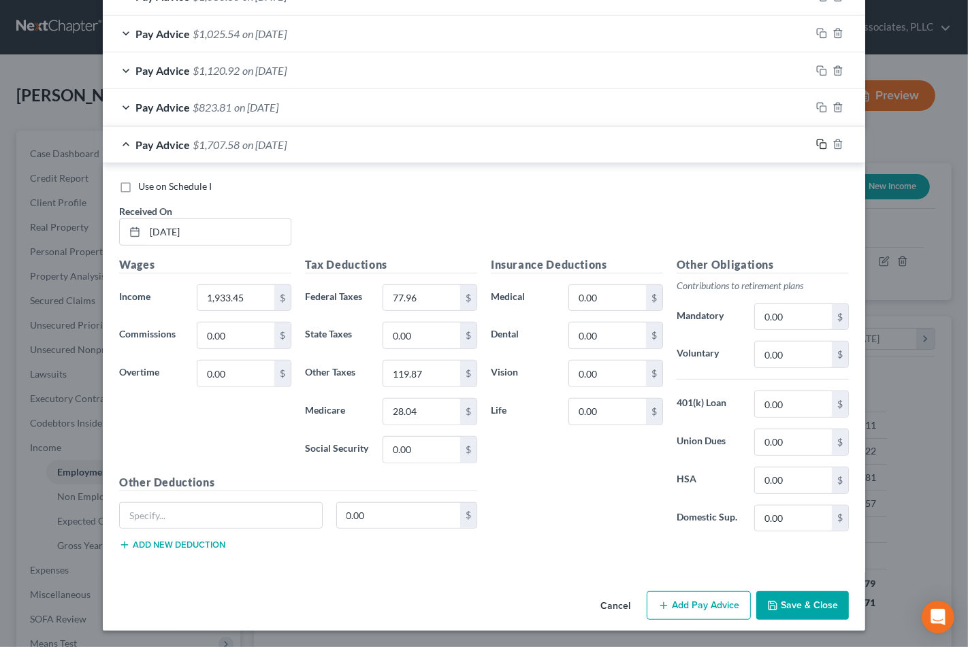
click at [816, 140] on icon "button" at bounding box center [821, 144] width 11 height 11
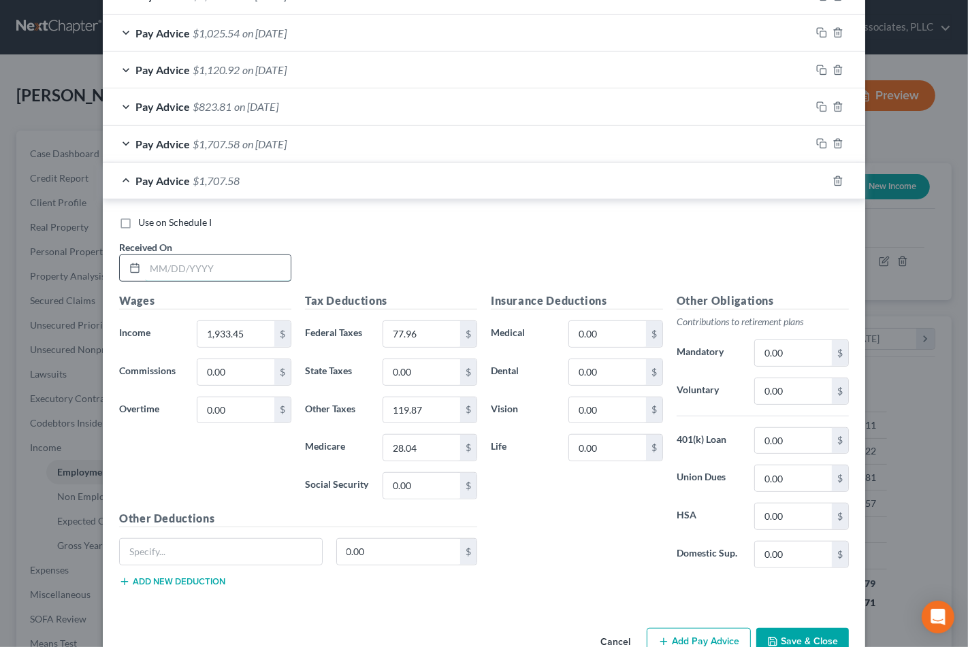
click at [212, 264] on input "text" at bounding box center [218, 268] width 146 height 26
click at [816, 180] on icon "button" at bounding box center [821, 181] width 11 height 11
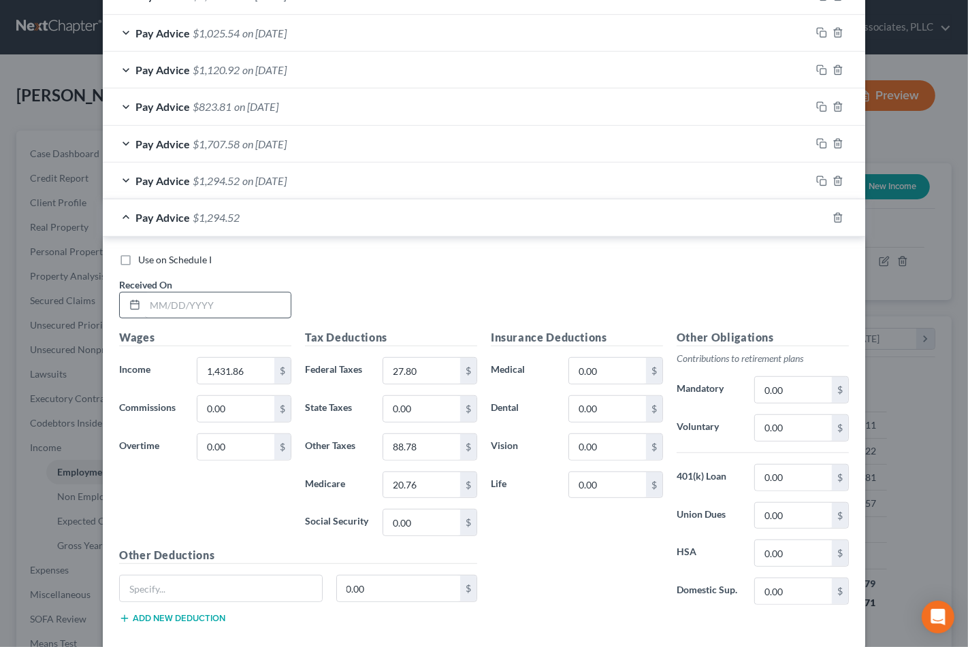
drag, startPoint x: 192, startPoint y: 291, endPoint x: 192, endPoint y: 304, distance: 12.9
click at [192, 293] on div at bounding box center [205, 305] width 172 height 27
click at [192, 304] on input "text" at bounding box center [218, 306] width 146 height 26
click at [214, 307] on input "text" at bounding box center [218, 306] width 146 height 26
click at [251, 377] on input "1,431.86" at bounding box center [235, 371] width 77 height 26
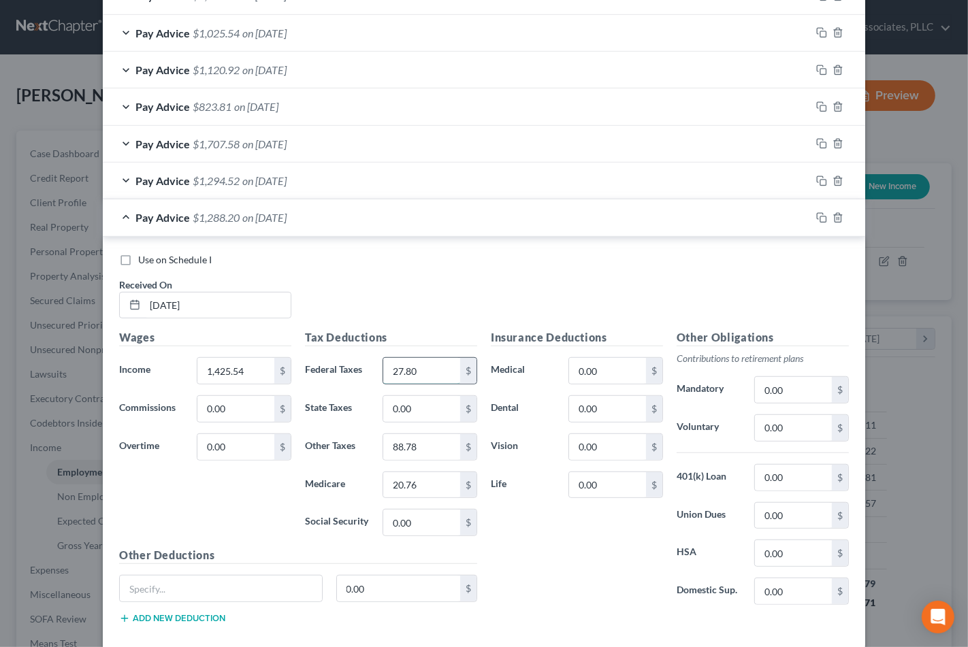
click at [414, 364] on input "27.80" at bounding box center [421, 371] width 77 height 26
click at [558, 552] on div "Insurance Deductions Medical 0.00 $ Dental 0.00 $ Vision 0.00 $ Life 0.00 $" at bounding box center [577, 473] width 186 height 287
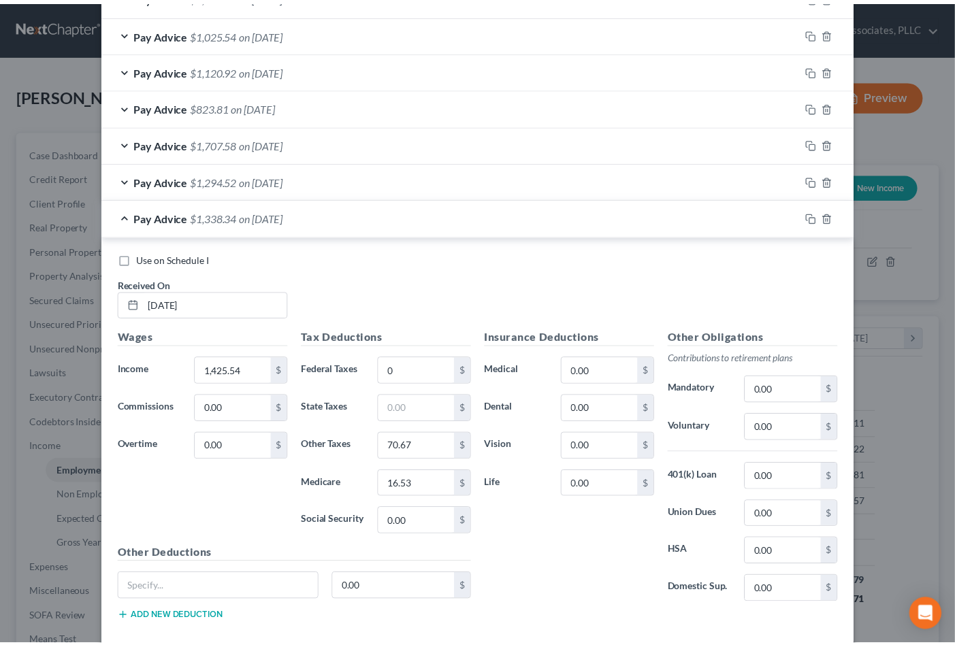
scroll to position [665, 0]
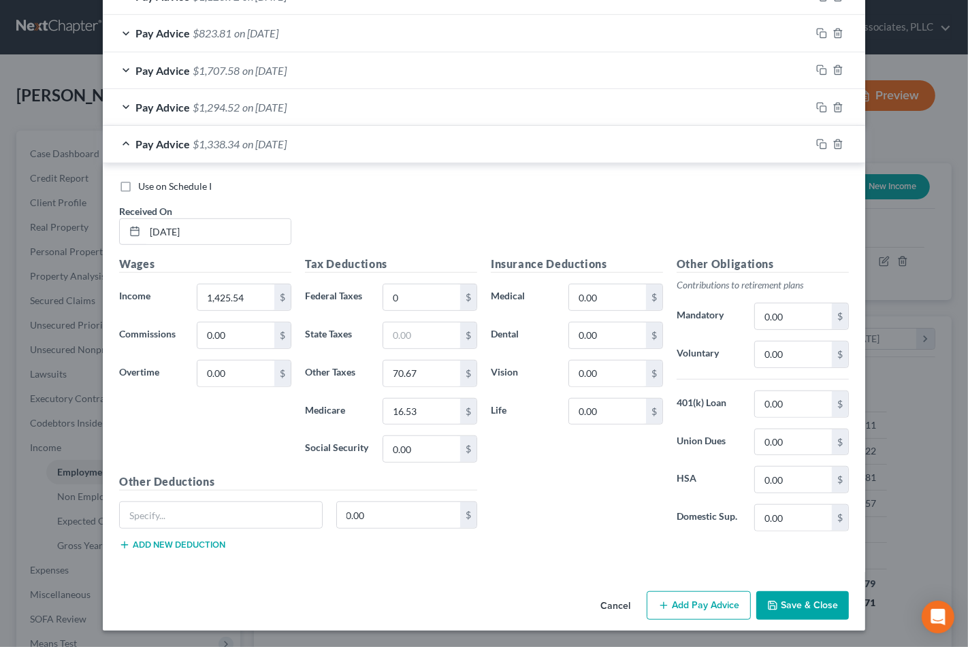
click at [817, 605] on button "Save & Close" at bounding box center [802, 606] width 93 height 29
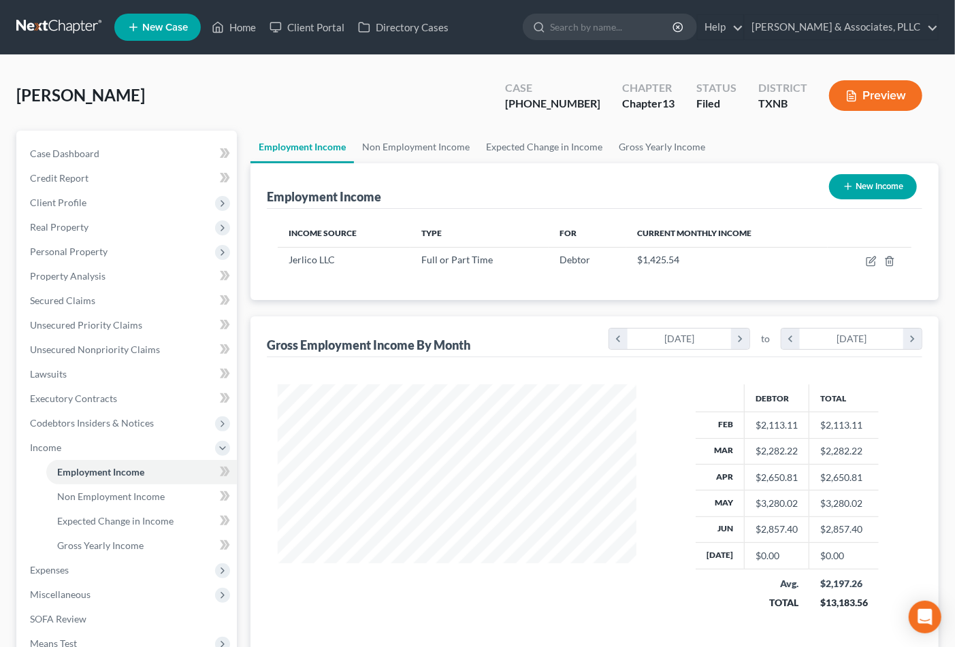
scroll to position [680608, 680467]
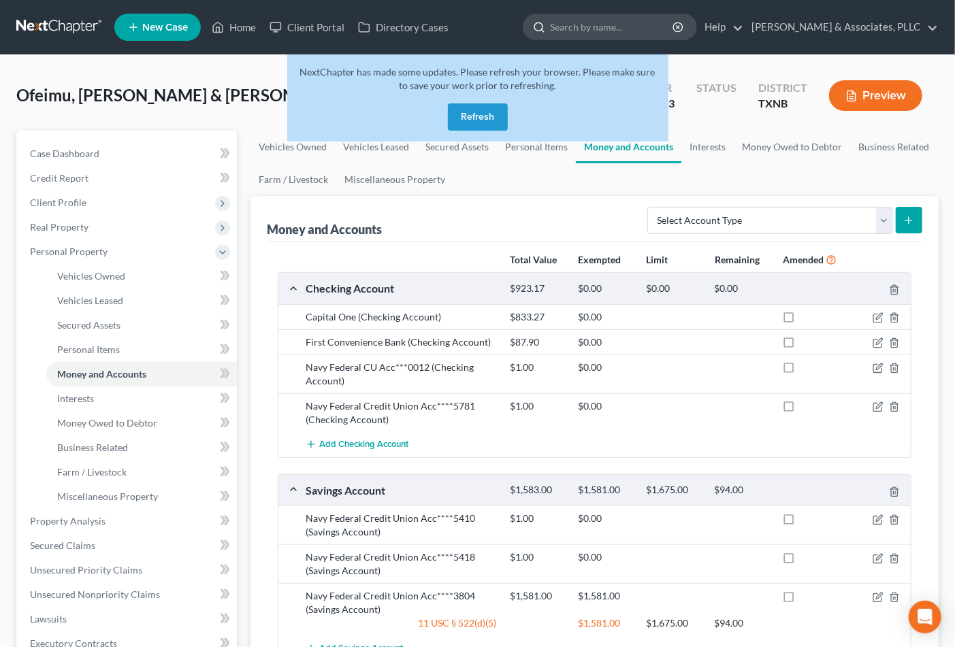
click at [620, 17] on input "search" at bounding box center [612, 26] width 125 height 25
type input "[PERSON_NAME]"
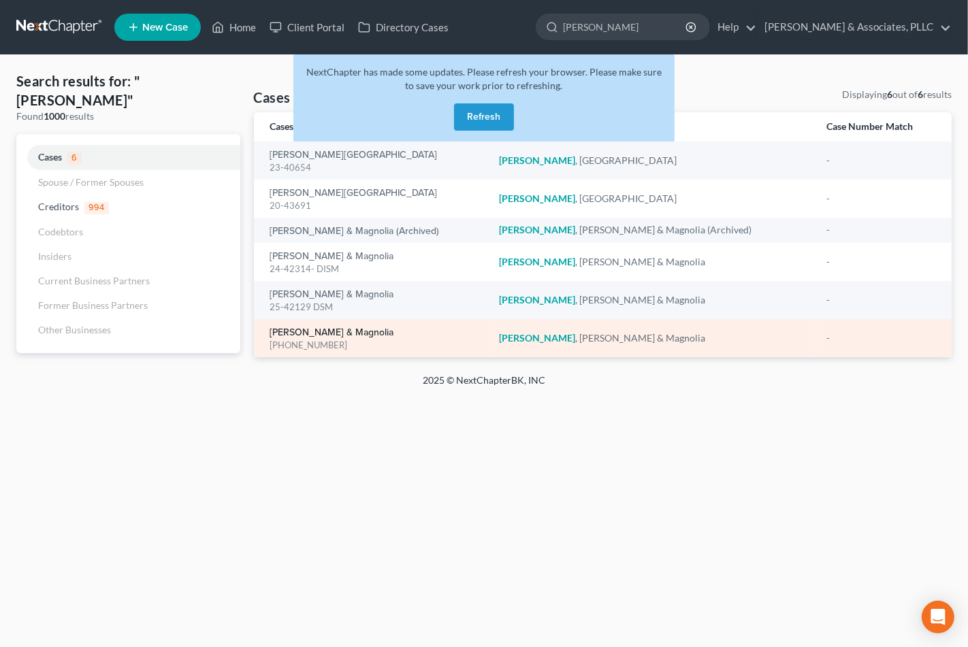
click at [330, 330] on link "[PERSON_NAME] & Magnolia" at bounding box center [332, 333] width 124 height 10
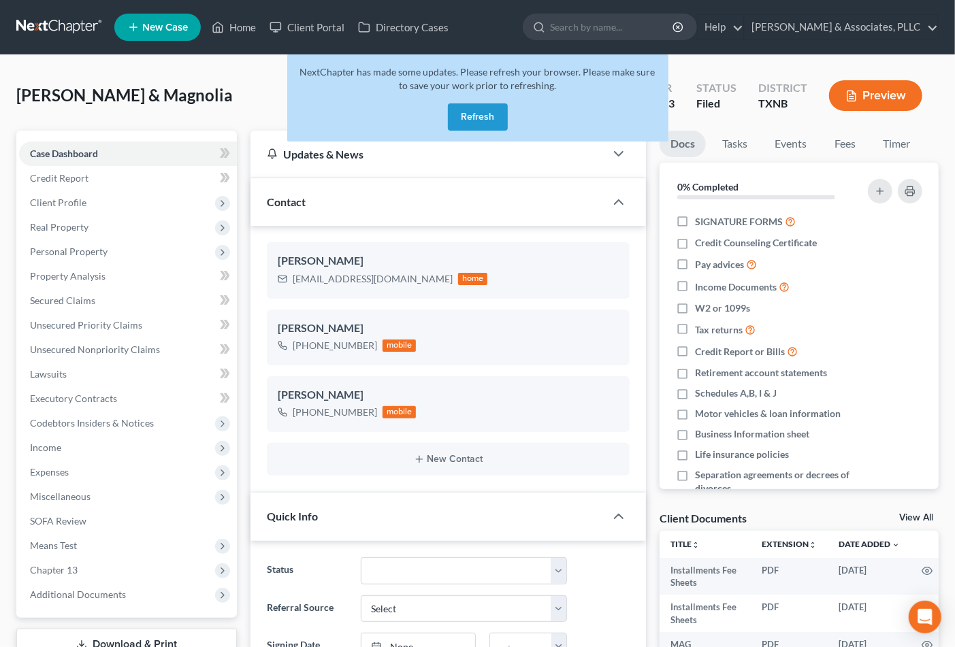
scroll to position [432, 0]
drag, startPoint x: 317, startPoint y: 424, endPoint x: 368, endPoint y: 419, distance: 51.3
click at [368, 419] on div "[PERSON_NAME] [PHONE_NUMBER] mobile" at bounding box center [449, 405] width 364 height 56
click at [89, 148] on span "Case Dashboard" at bounding box center [64, 154] width 68 height 12
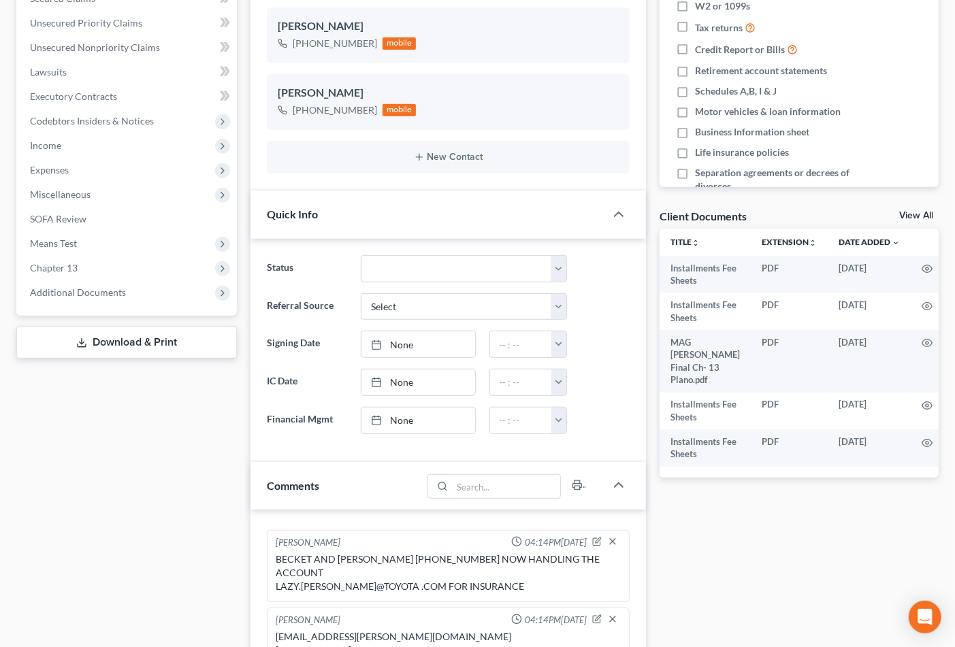
scroll to position [712, 0]
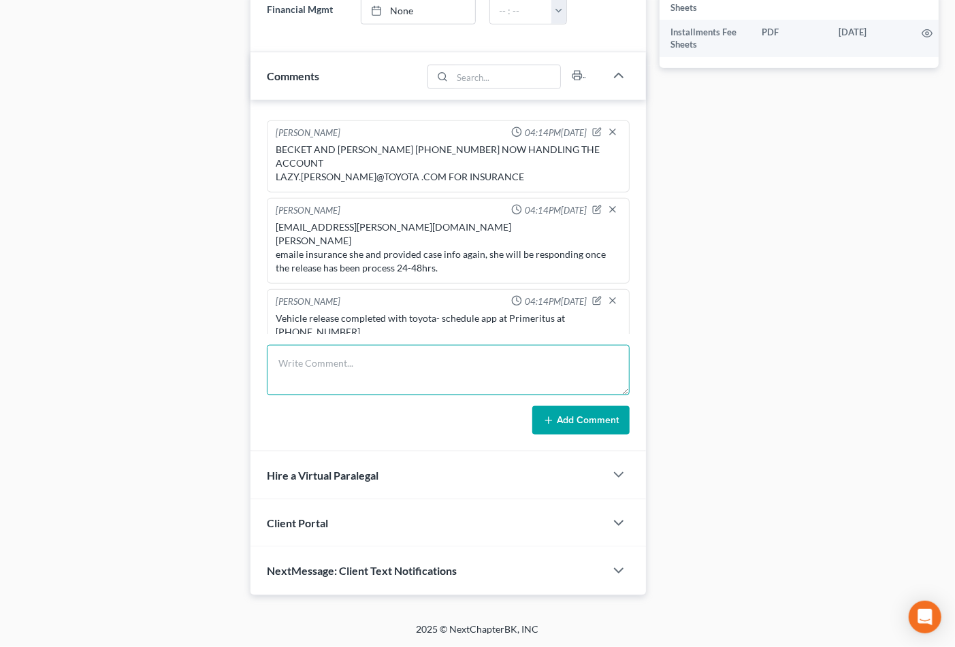
click at [417, 387] on textarea at bounding box center [449, 370] width 364 height 50
type textarea "w"
click at [532, 364] on textarea "Received a call from [PERSON_NAME]/ rep [PERSON_NAME] notified that teh" at bounding box center [449, 370] width 364 height 50
click at [420, 379] on textarea "Received a call from [PERSON_NAME]/ rep [PERSON_NAME] notified that the loan mo…" at bounding box center [449, 370] width 364 height 50
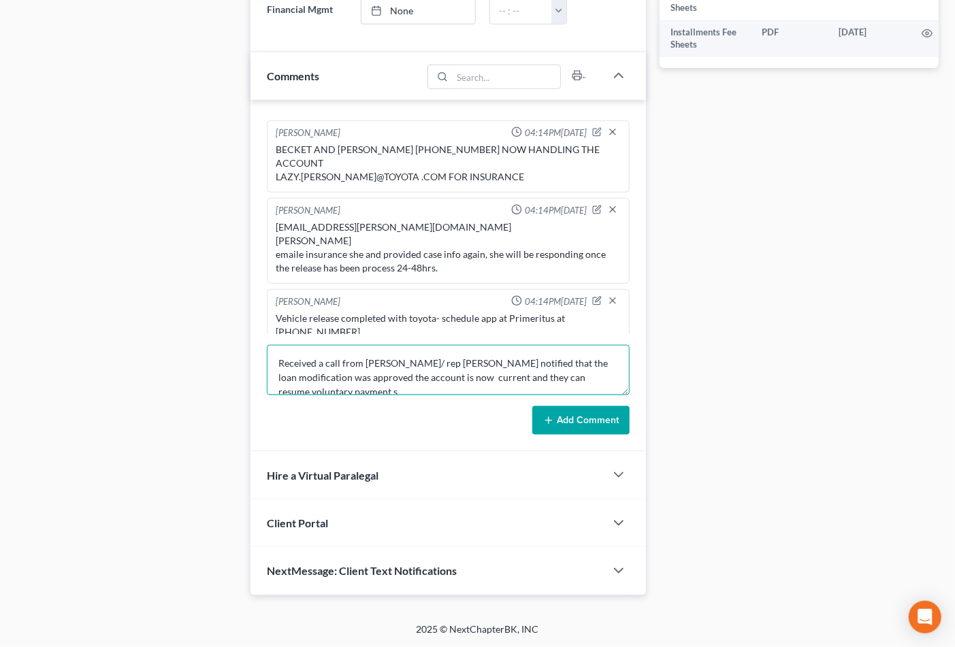
scroll to position [2, 0]
click at [416, 390] on textarea "Received a call from [PERSON_NAME]/ rep [PERSON_NAME] notified that the loan mo…" at bounding box center [449, 370] width 364 height 50
type textarea "Received a call from [PERSON_NAME]/ rep [PERSON_NAME] notified that the loan mo…"
click at [564, 417] on button "Add Comment" at bounding box center [580, 420] width 97 height 29
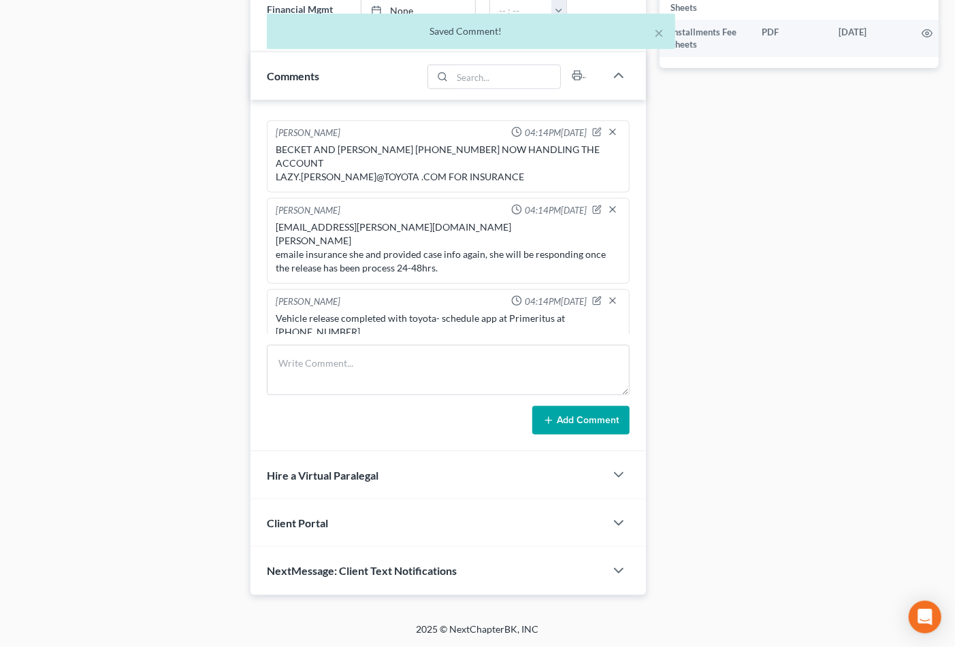
scroll to position [511, 0]
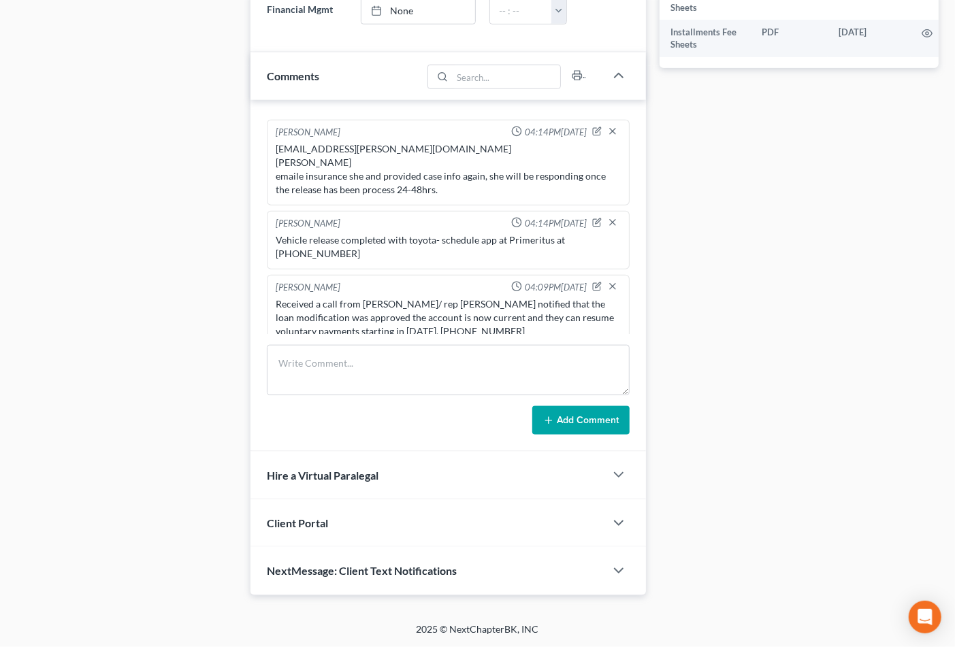
click at [666, 351] on div "**********" at bounding box center [799, 7] width 293 height 1177
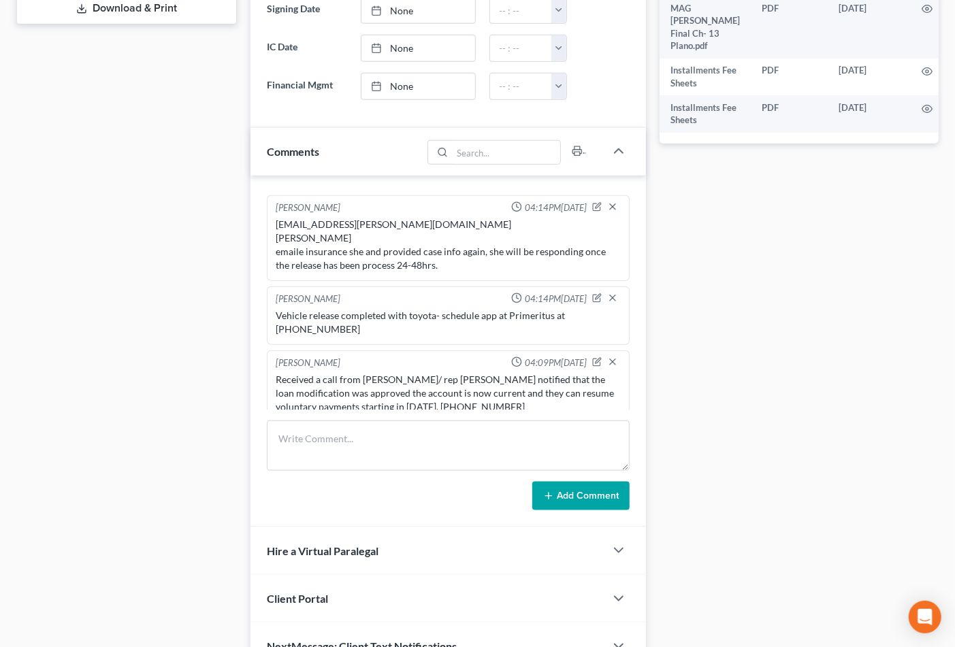
scroll to position [561, 0]
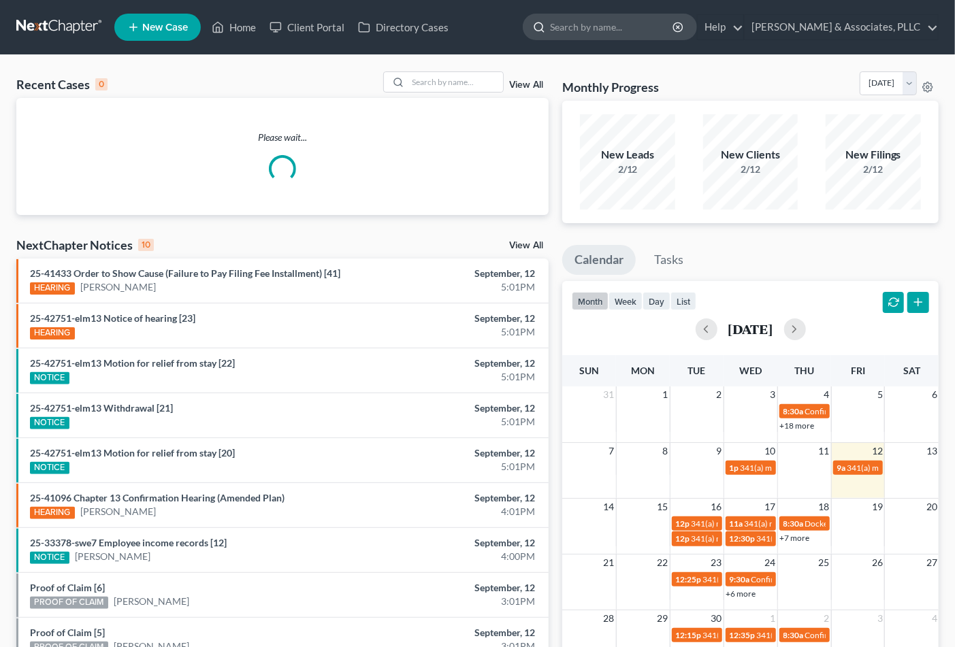
click at [586, 28] on input "search" at bounding box center [612, 26] width 125 height 25
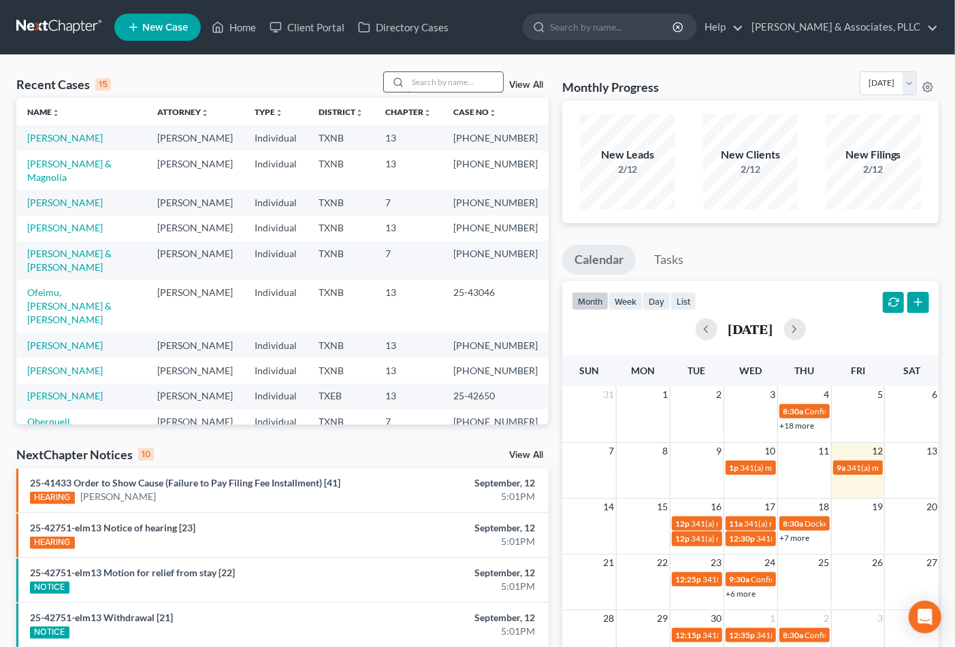
click at [486, 84] on input "search" at bounding box center [455, 82] width 95 height 20
type input "malone"
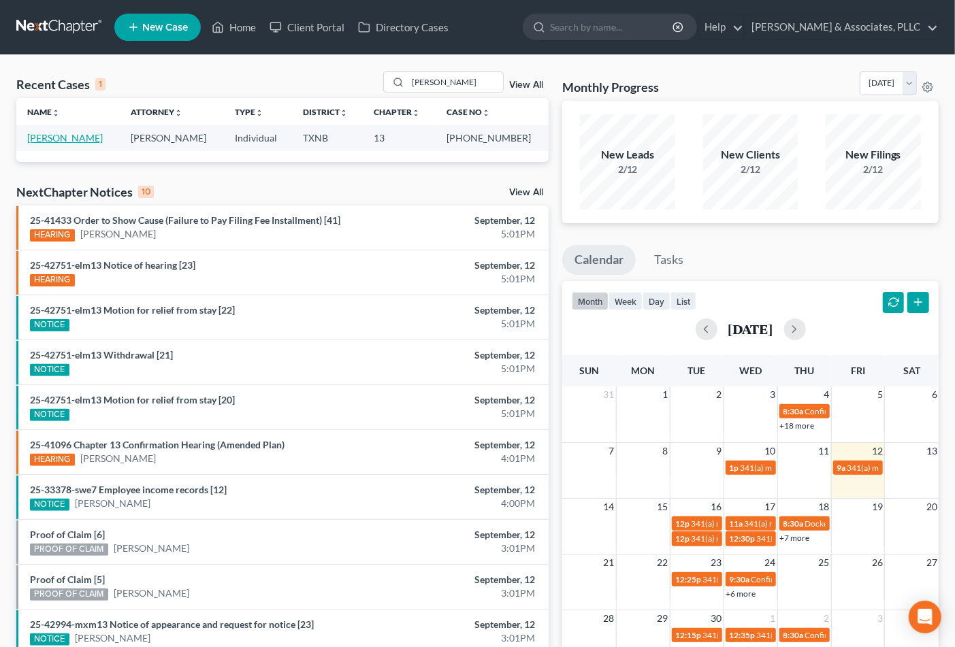
click at [56, 133] on link "Malone, Catina" at bounding box center [65, 138] width 76 height 12
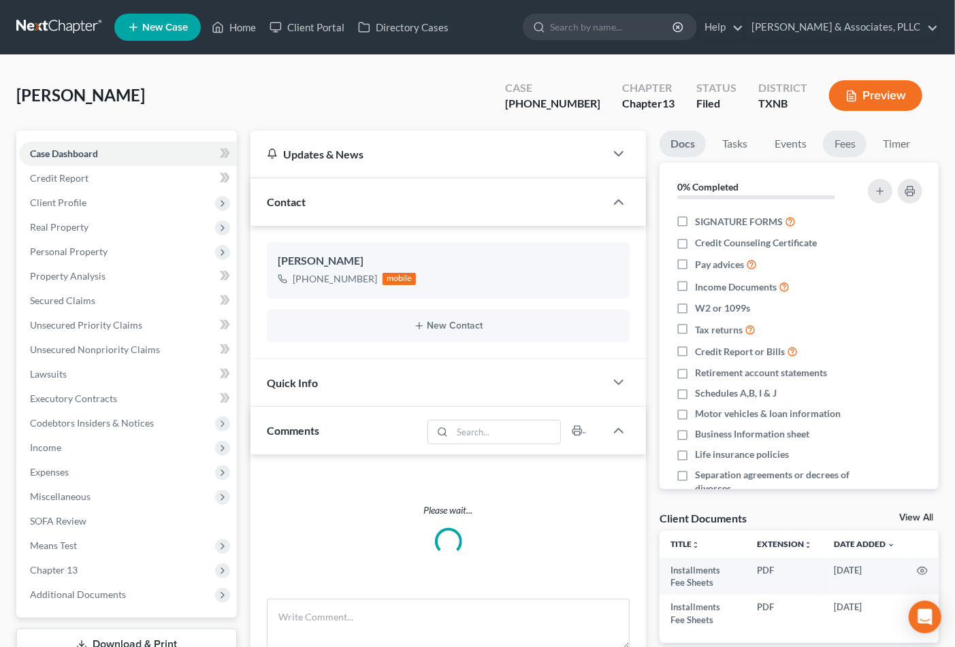
click at [850, 144] on link "Fees" at bounding box center [845, 144] width 44 height 27
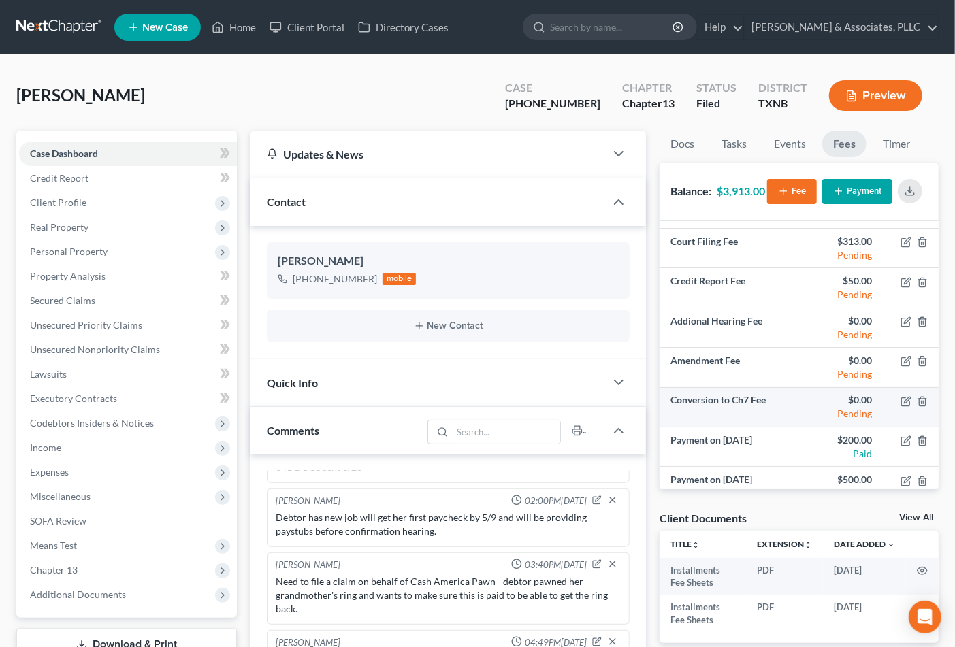
scroll to position [49, 0]
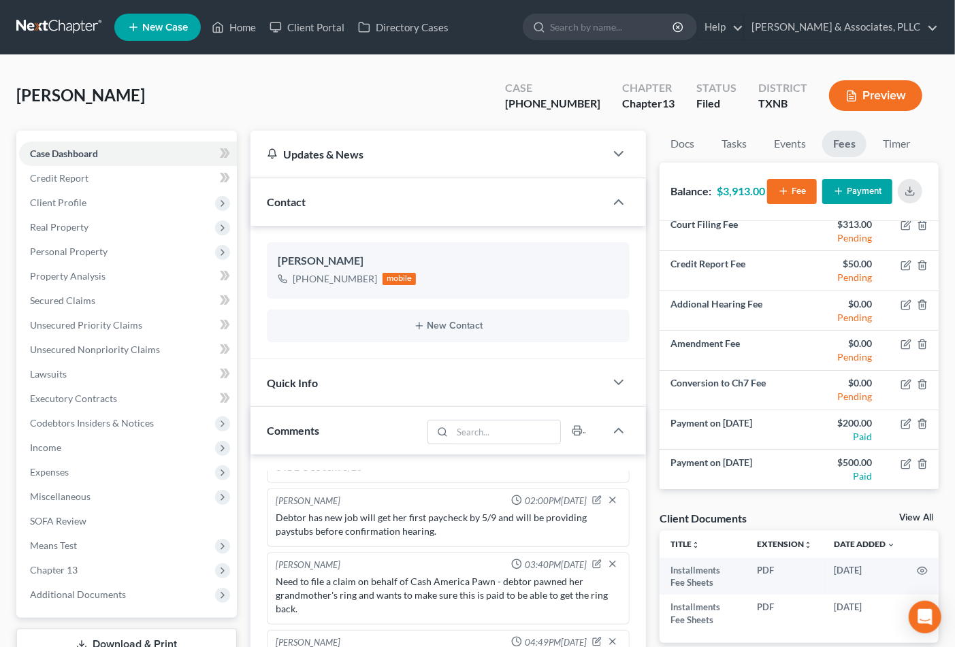
click at [402, 96] on div "Malone, Catina Upgraded Case 25-40625-13 Chapter Chapter 13 Status Filed Distri…" at bounding box center [477, 100] width 923 height 59
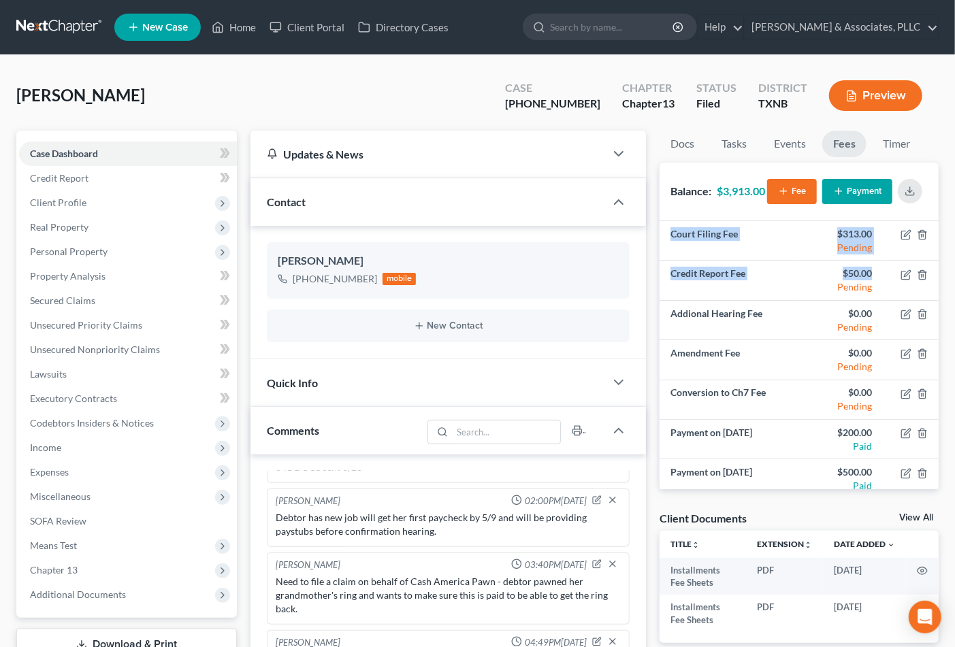
drag, startPoint x: 871, startPoint y: 271, endPoint x: 658, endPoint y: 261, distance: 213.3
click at [658, 261] on div "**********" at bounding box center [799, 541] width 293 height 820
click at [396, 96] on div "Malone, Catina Upgraded Case 25-40625-13 Chapter Chapter 13 Status Filed Distri…" at bounding box center [477, 100] width 923 height 59
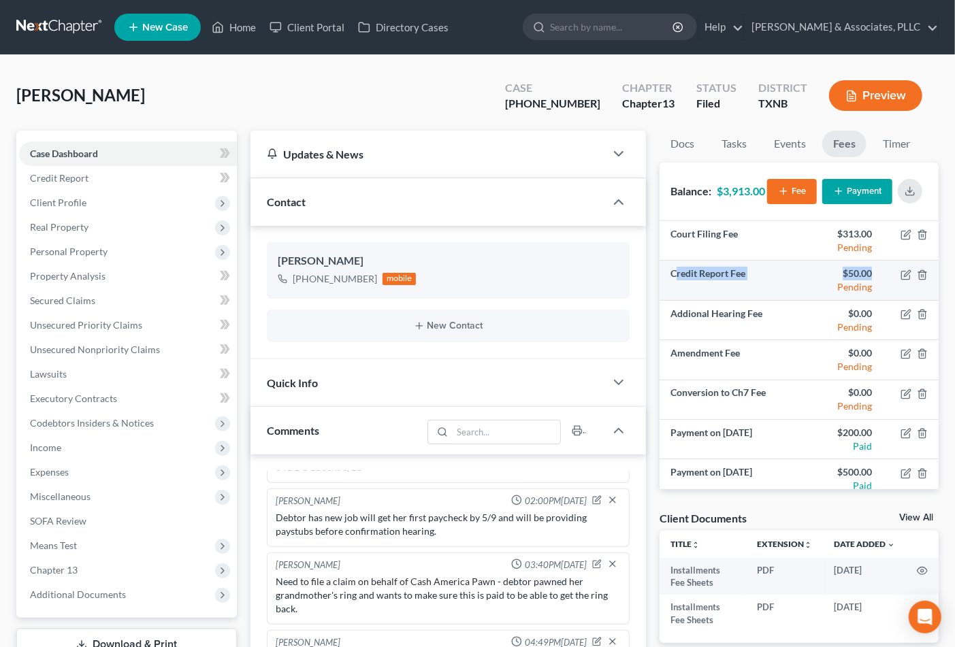
drag, startPoint x: 678, startPoint y: 274, endPoint x: 863, endPoint y: 270, distance: 185.2
click at [863, 270] on tr "Credit Report Fee $50.00 Pending" at bounding box center [799, 280] width 279 height 39
click at [402, 82] on div "Malone, Catina Upgraded Case 25-40625-13 Chapter Chapter 13 Status Filed Distri…" at bounding box center [477, 100] width 923 height 59
drag, startPoint x: 863, startPoint y: 270, endPoint x: 663, endPoint y: 259, distance: 199.8
click at [663, 261] on tr "Credit Report Fee $50.00 Pending" at bounding box center [799, 280] width 279 height 39
